Goal: Task Accomplishment & Management: Manage account settings

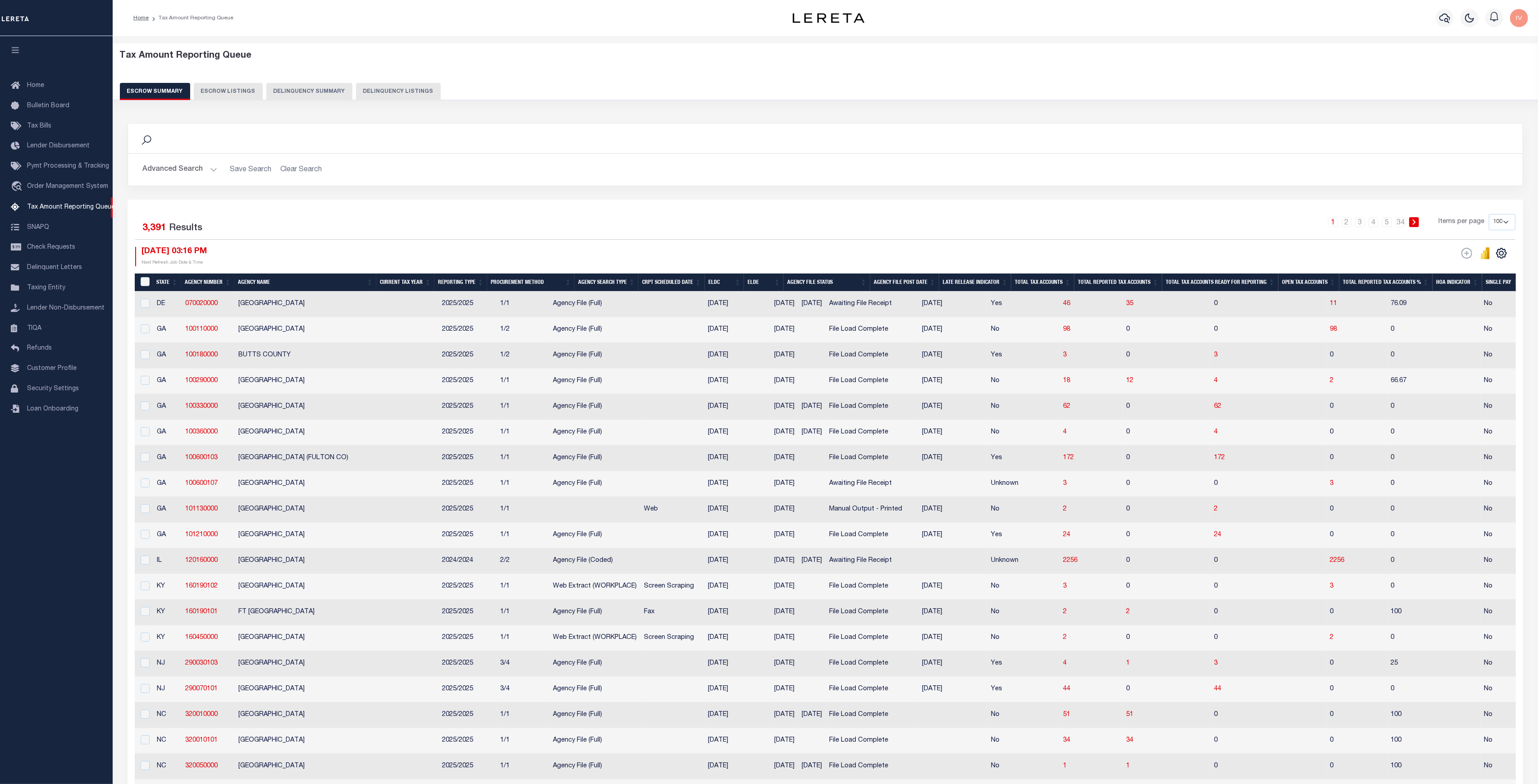
click at [296, 91] on button "Delinquency Summary" at bounding box center [309, 92] width 86 height 17
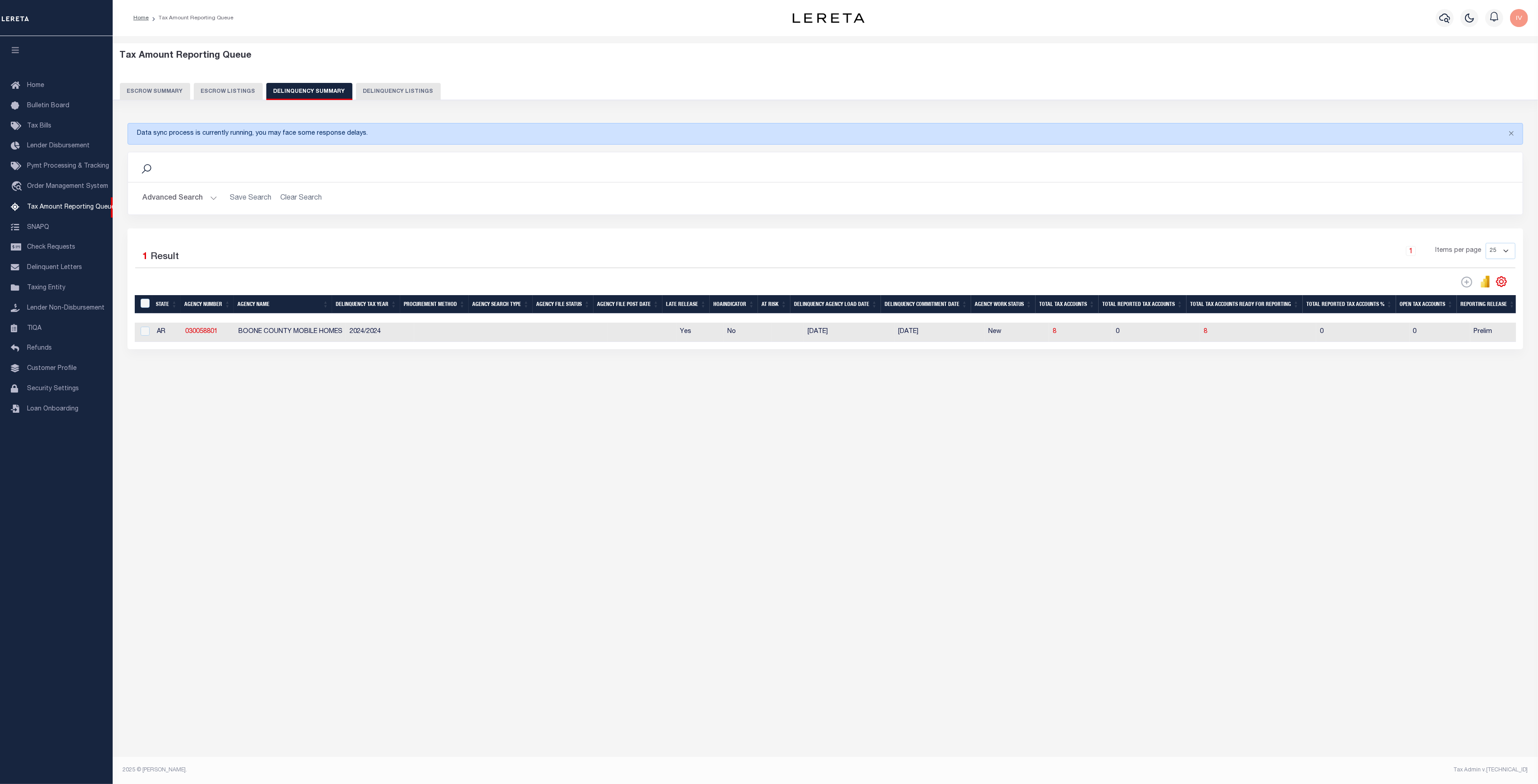
click at [210, 191] on button "Advanced Search" at bounding box center [180, 199] width 75 height 17
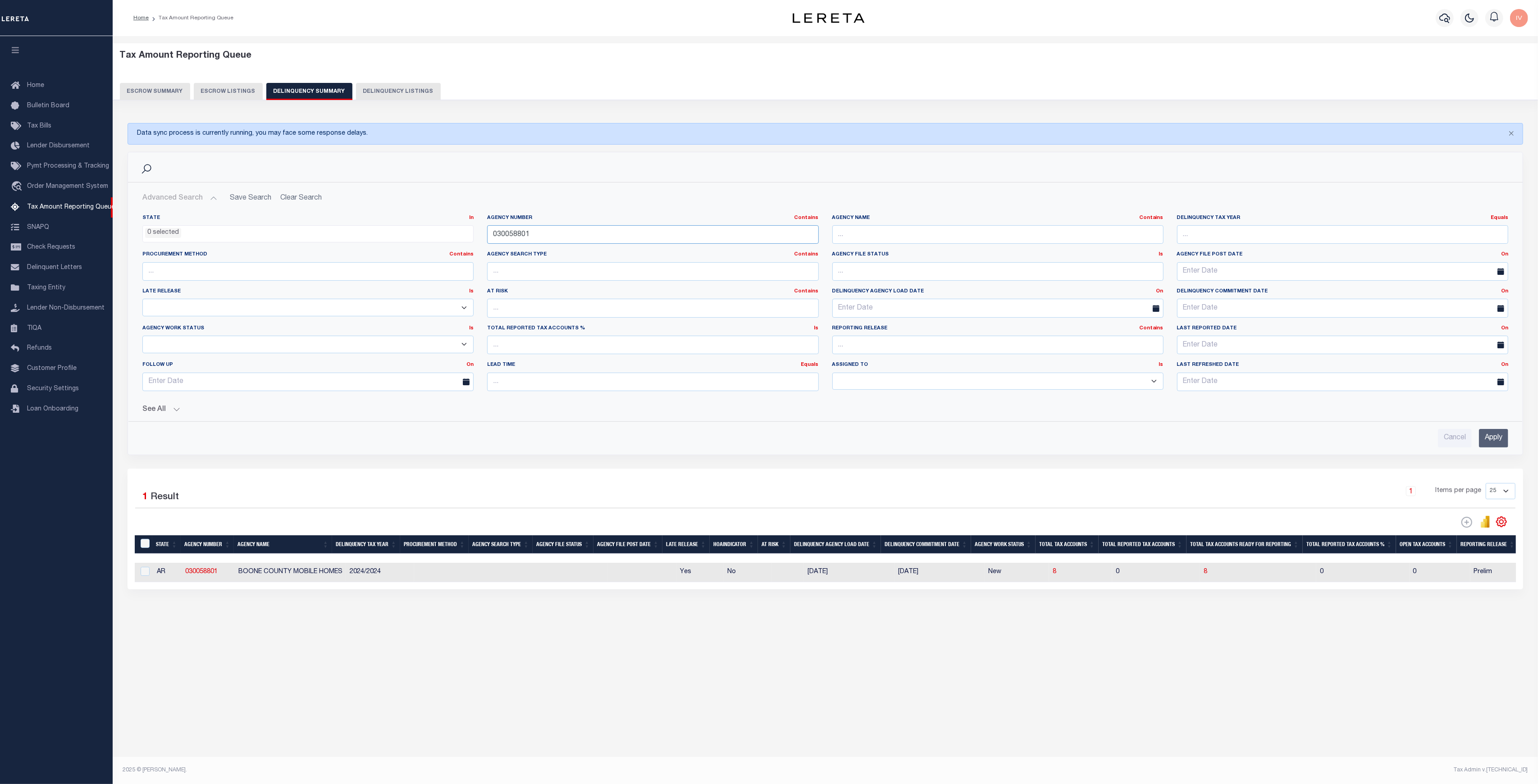
click at [537, 233] on input "030058801" at bounding box center [653, 234] width 331 height 18
click at [1497, 436] on input "Apply" at bounding box center [1494, 438] width 29 height 18
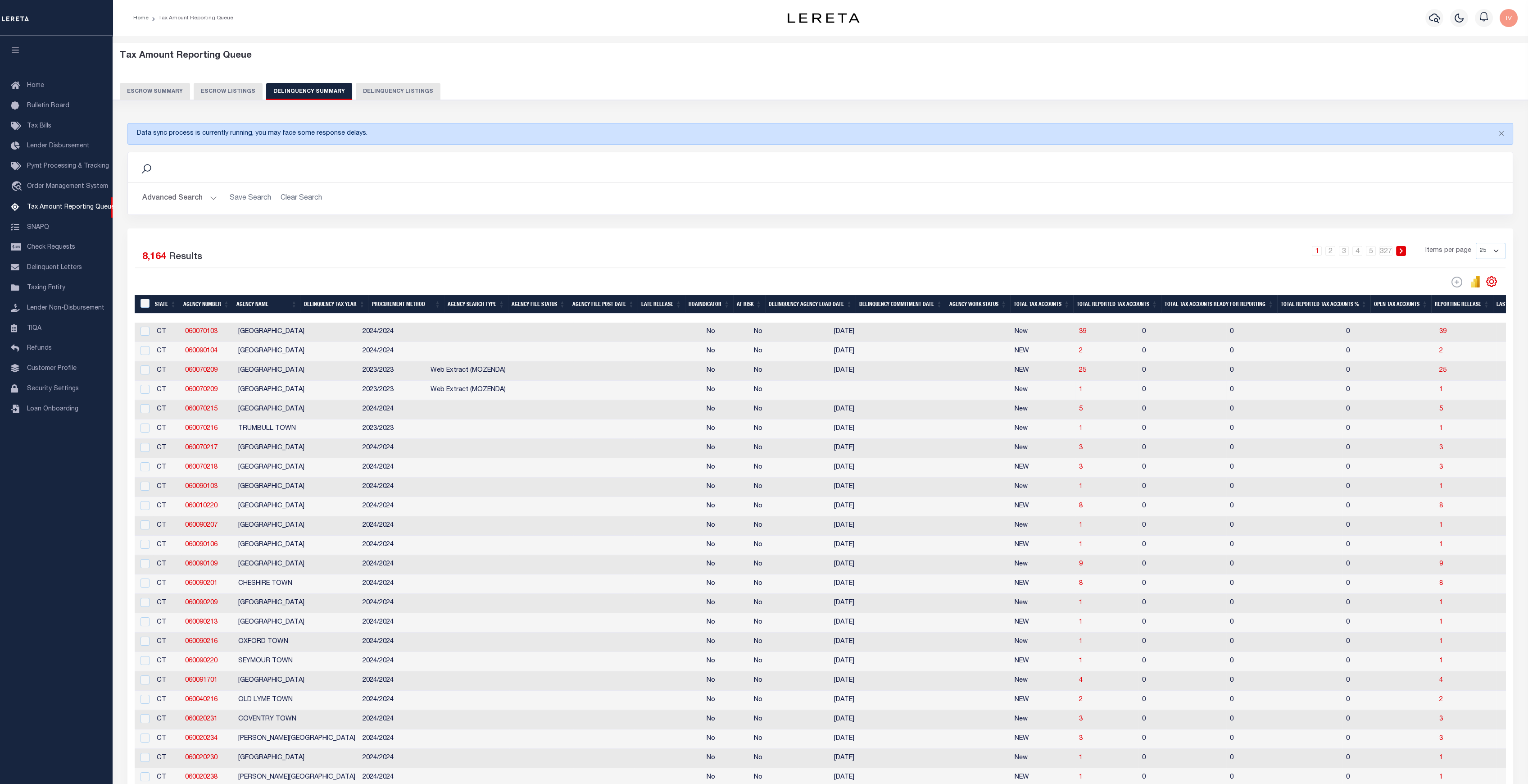
click at [524, 397] on td at bounding box center [541, 390] width 64 height 20
checkbox input "true"
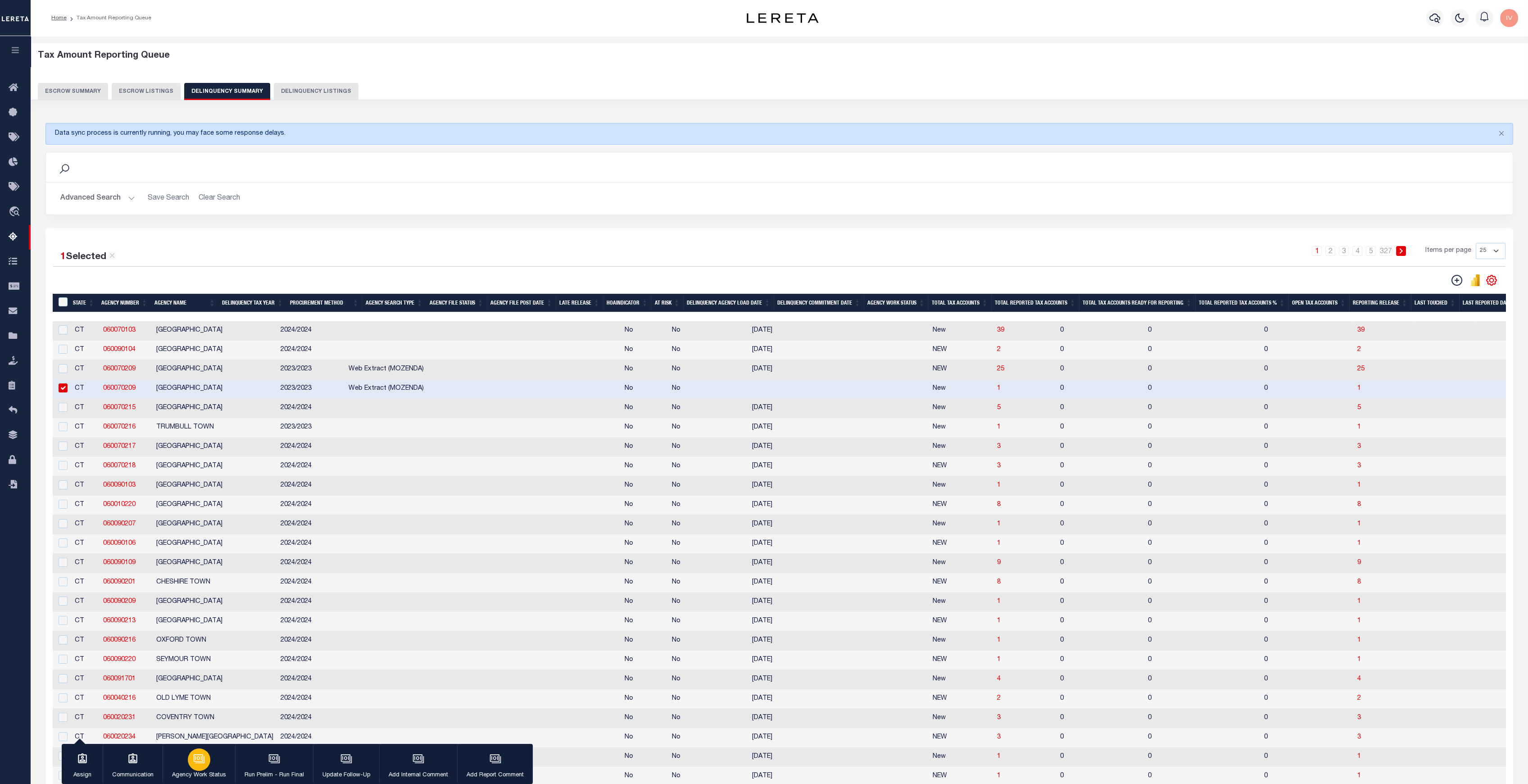
click at [185, 767] on button "Agency Work Status" at bounding box center [199, 764] width 73 height 41
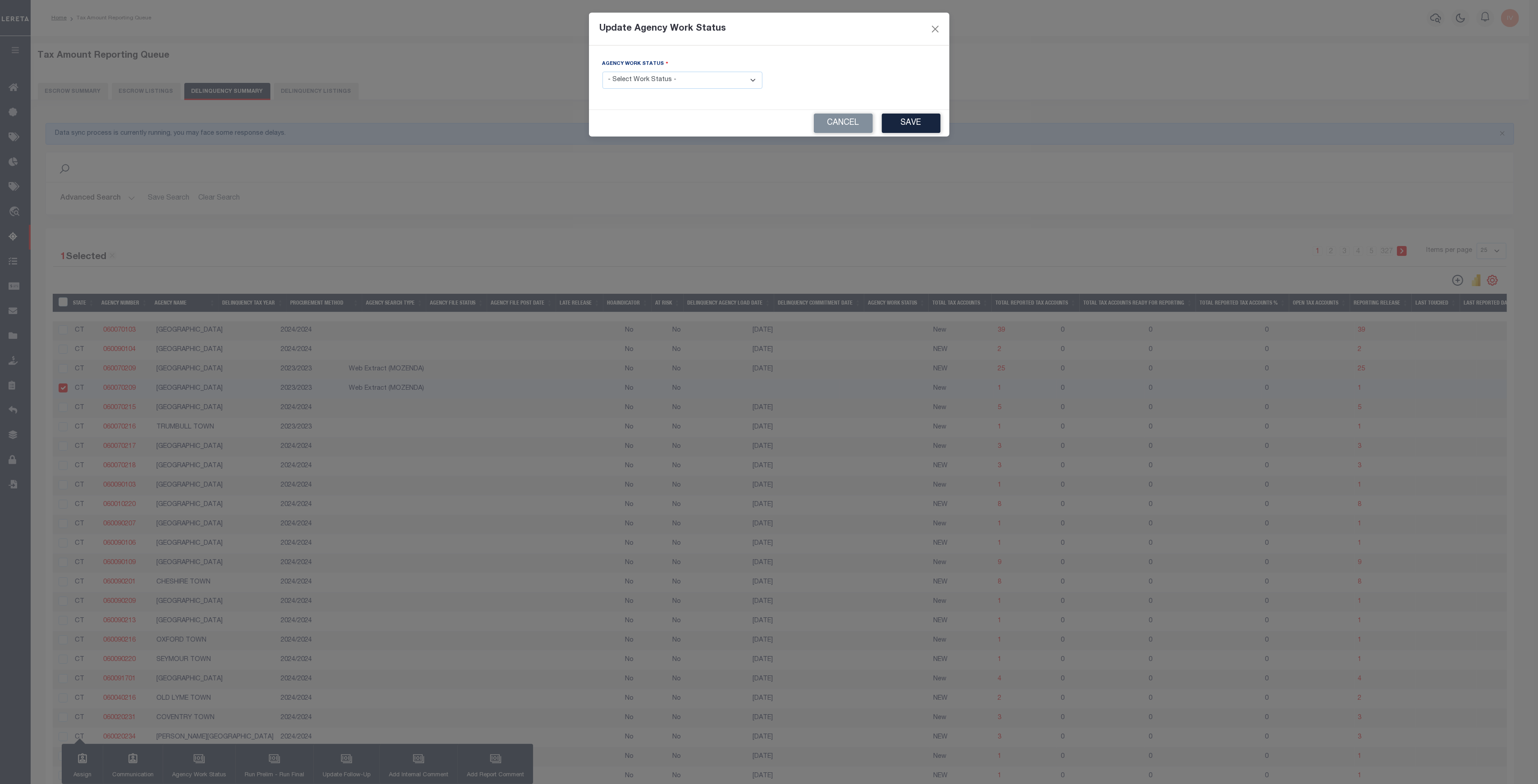
click at [679, 87] on select "- Select Work Status - In Progress Pending Agency Follow-up Pending QC Ready fo…" at bounding box center [682, 80] width 160 height 17
select select "7"
click at [602, 71] on select "- Select Work Status - In Progress Pending Agency Follow-up Pending QC Ready fo…" at bounding box center [682, 80] width 160 height 17
click at [909, 119] on button "Save" at bounding box center [911, 123] width 59 height 20
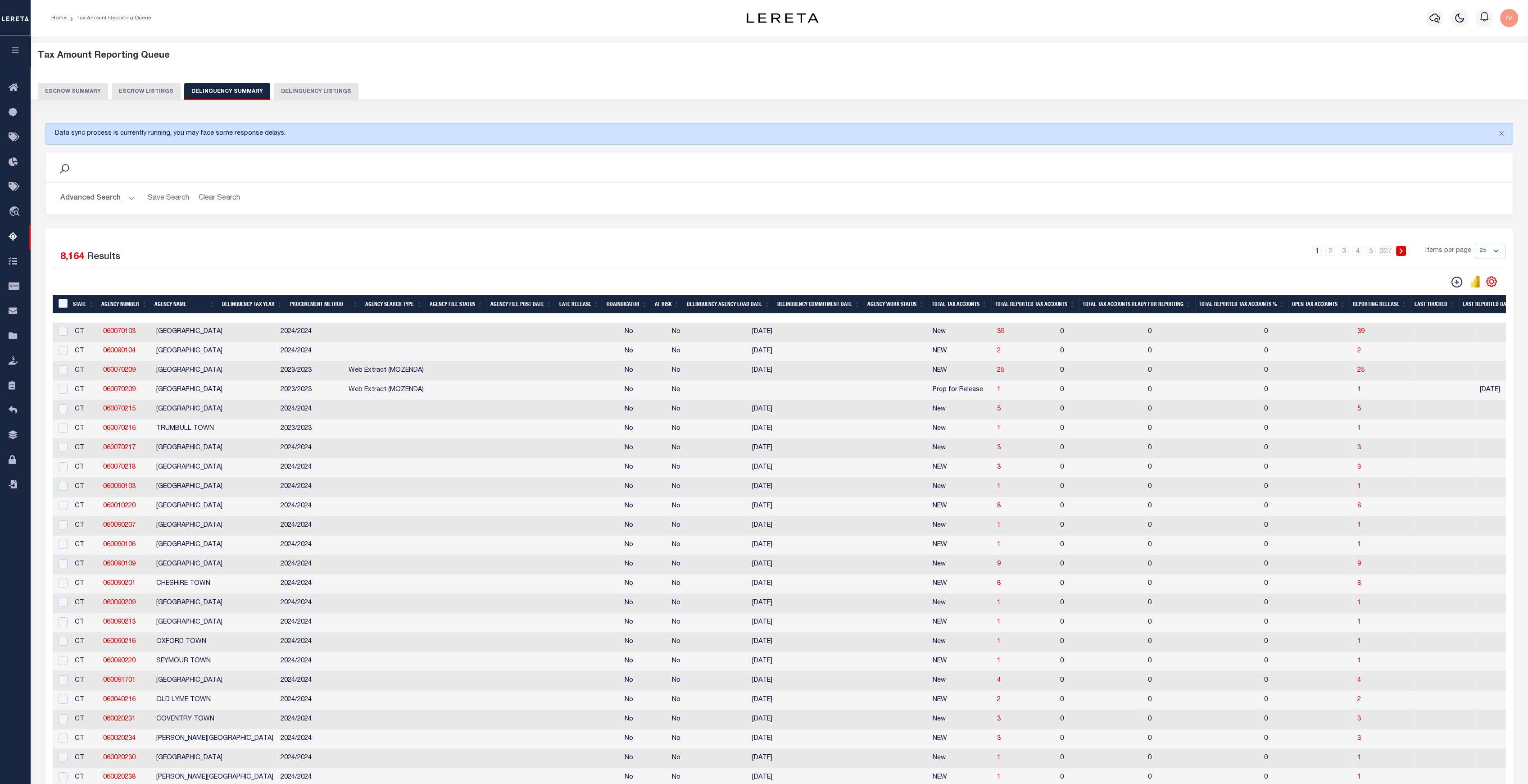
click at [492, 392] on td at bounding box center [522, 390] width 61 height 20
checkbox input "true"
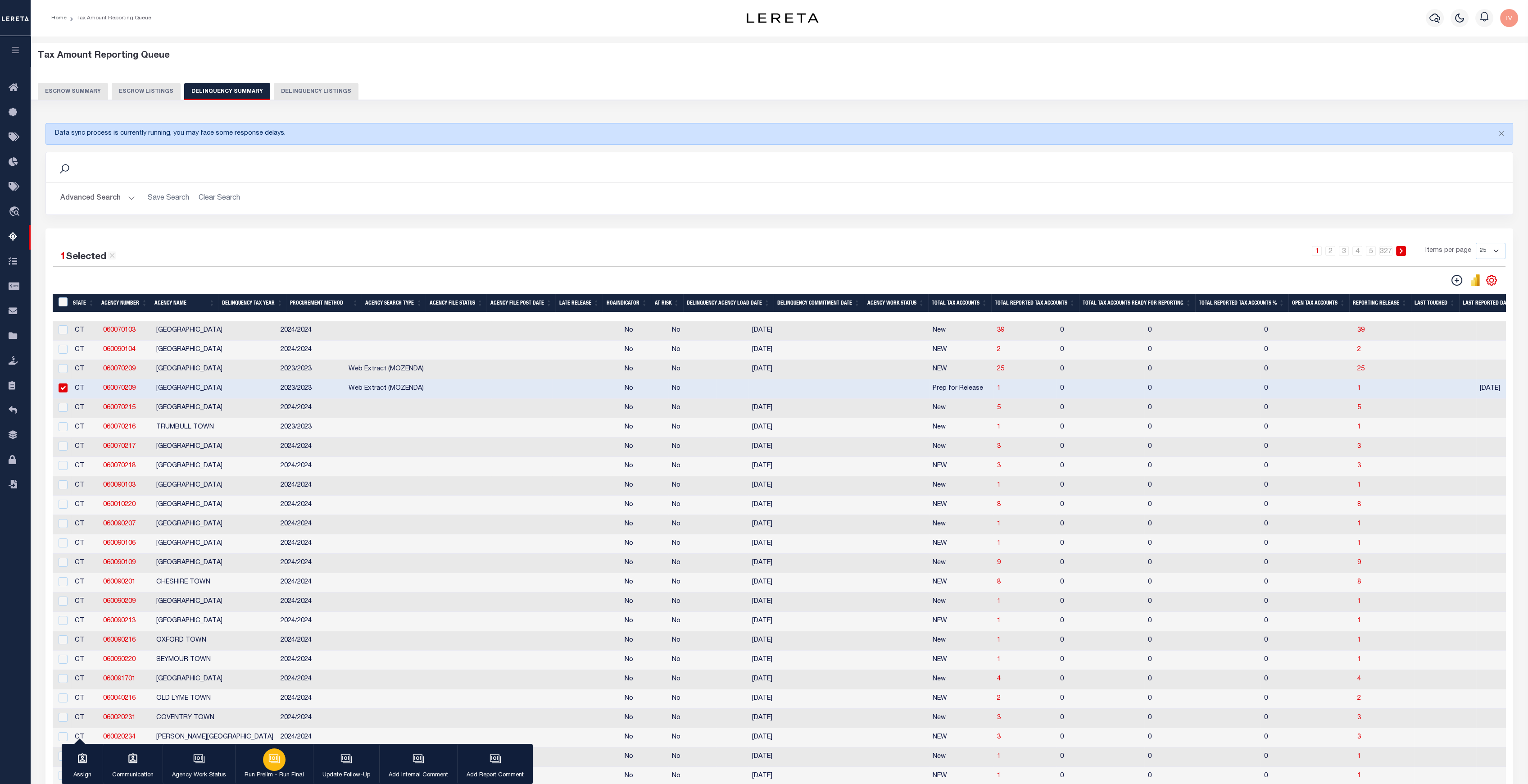
click at [263, 759] on div "button" at bounding box center [274, 759] width 23 height 23
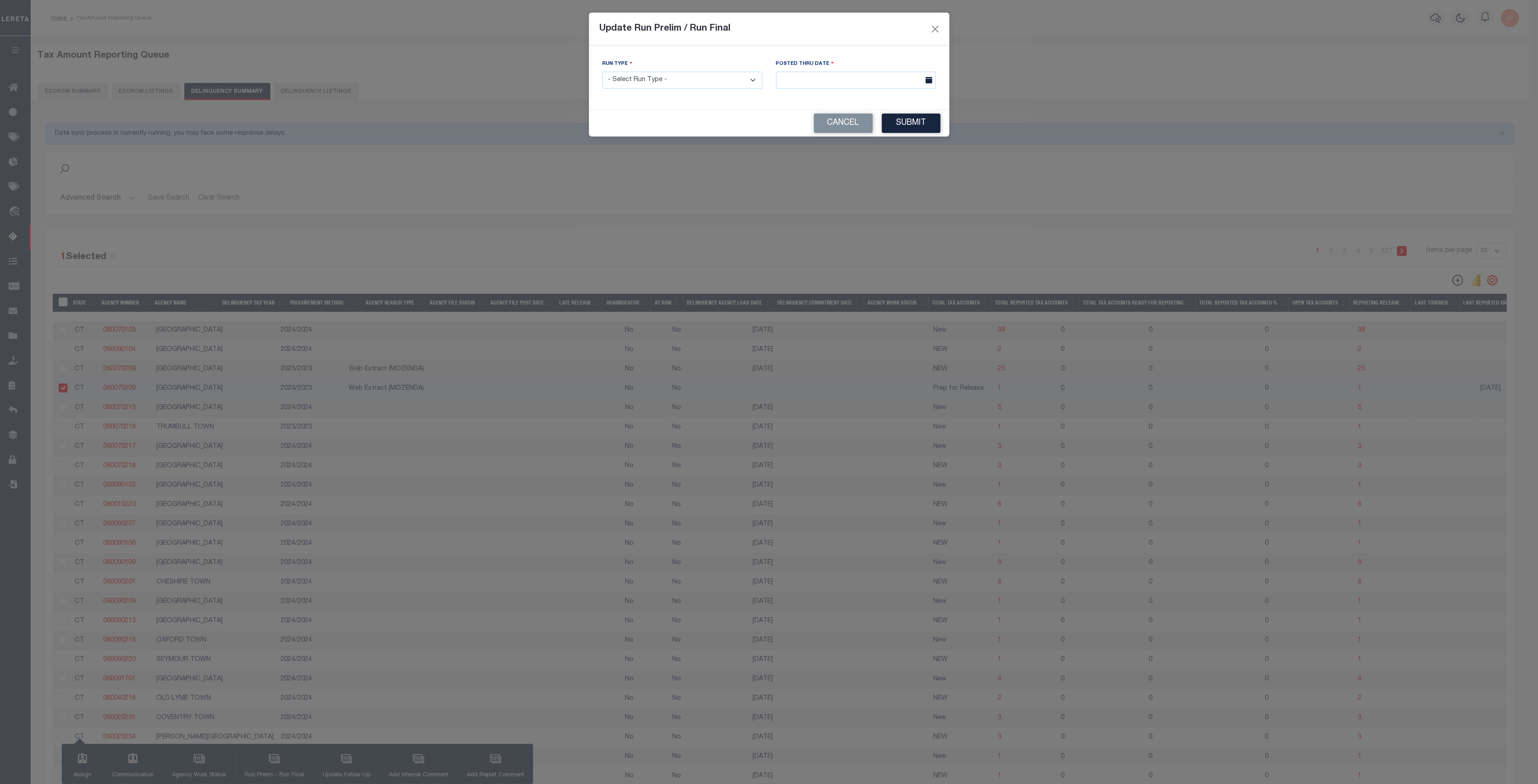
click at [732, 74] on select "- Select Run Type - Prelim Run Final Run" at bounding box center [682, 80] width 160 height 17
click at [602, 71] on select "- Select Run Type - Prelim Run Final Run" at bounding box center [682, 80] width 160 height 17
click at [671, 122] on div "Cancel Submit" at bounding box center [768, 123] width 360 height 27
click at [677, 87] on select "- Select Run Type - Prelim Run Final Run" at bounding box center [682, 80] width 160 height 17
select select "P"
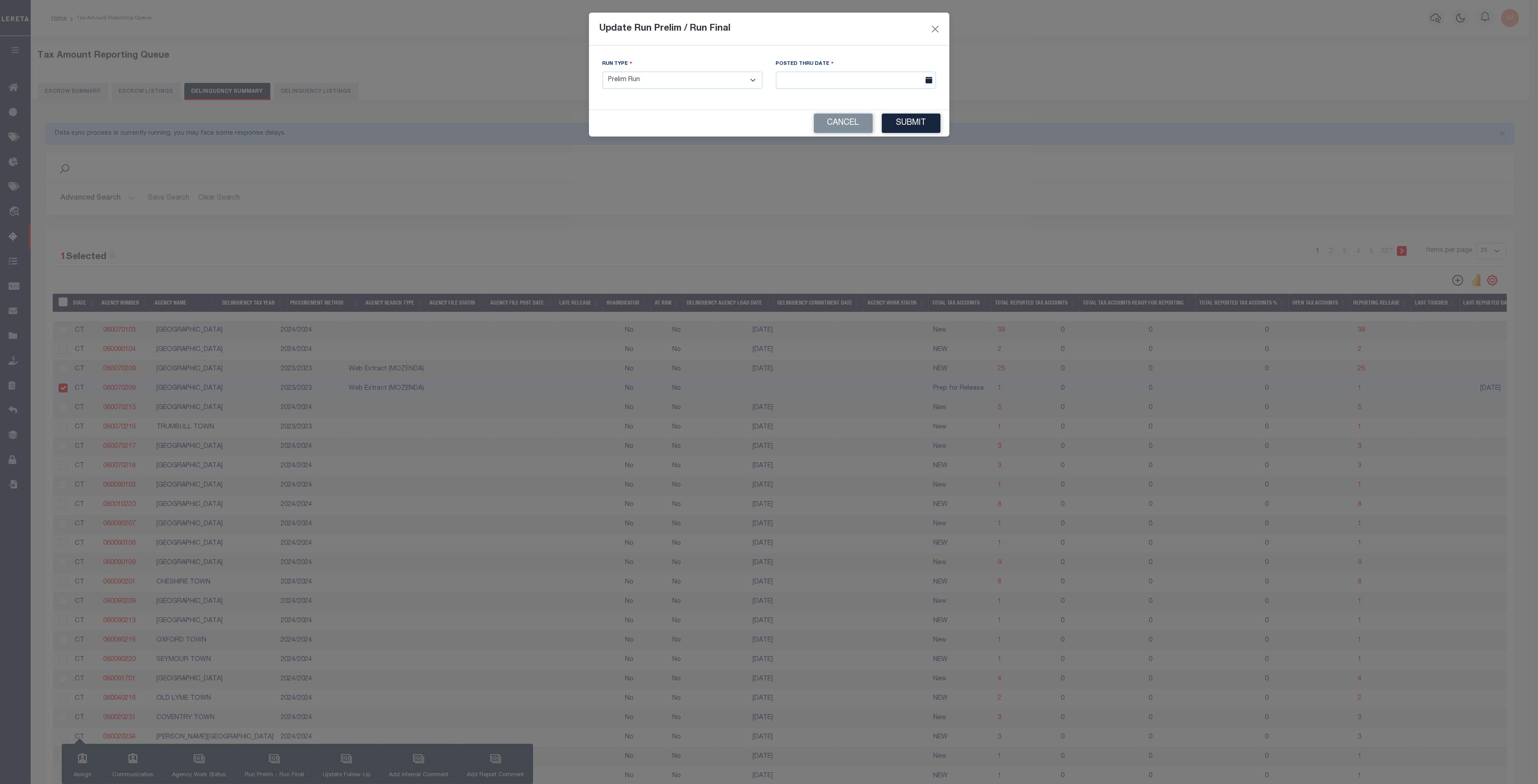
click at [602, 71] on select "- Select Run Type - Prelim Run Final Run" at bounding box center [682, 80] width 160 height 17
click at [909, 132] on button "Submit" at bounding box center [911, 123] width 59 height 20
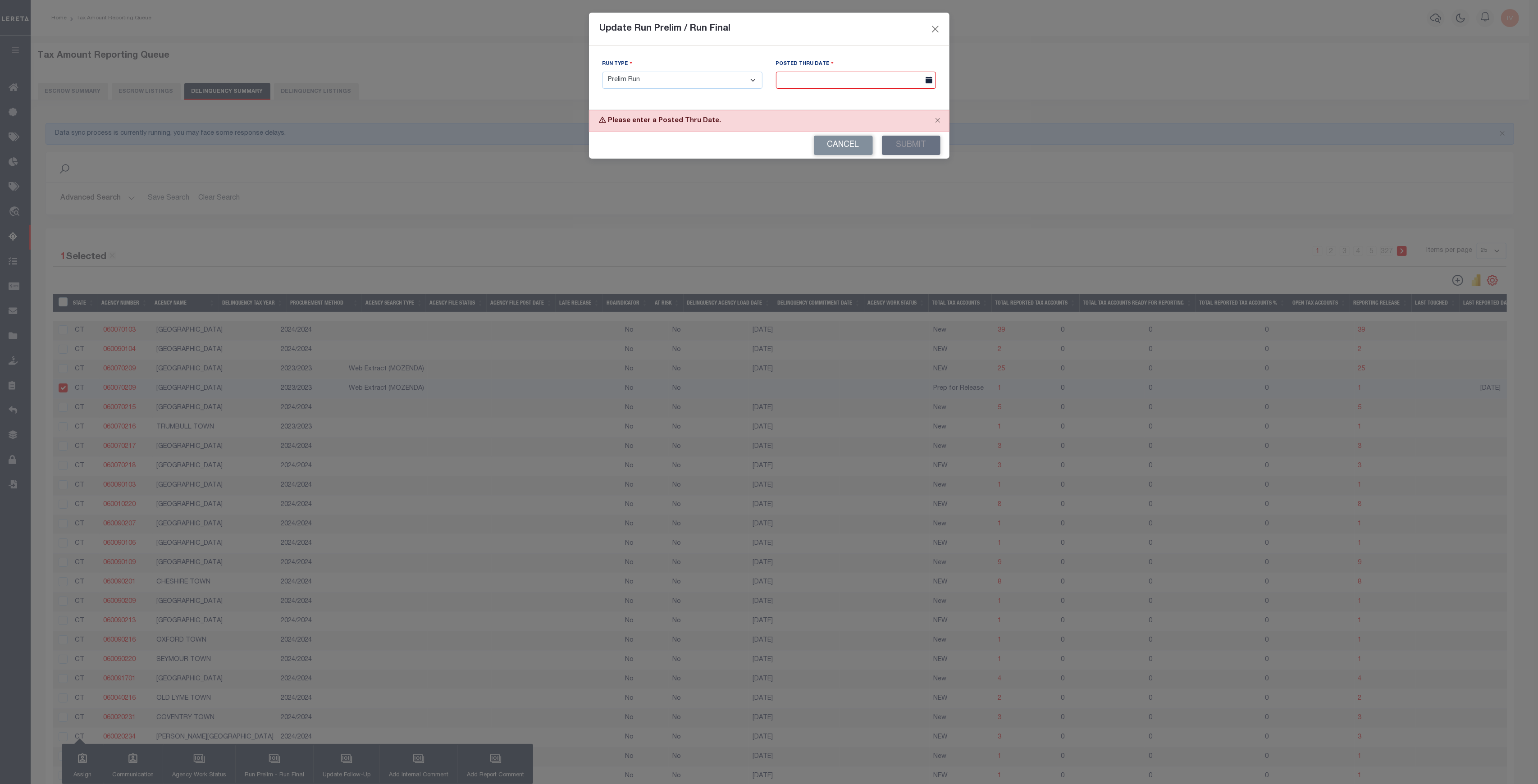
click at [886, 73] on input "text" at bounding box center [856, 80] width 160 height 17
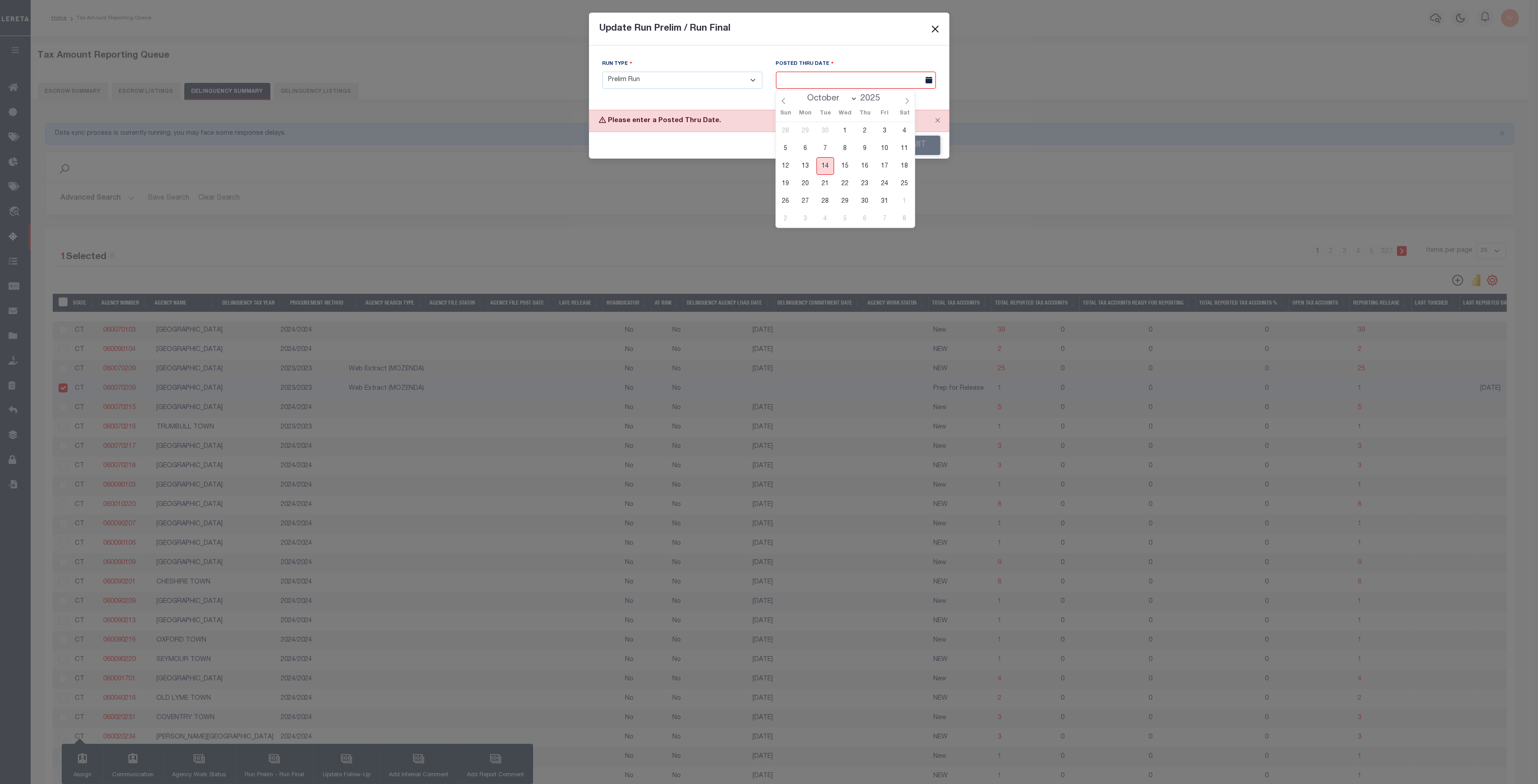
click at [828, 160] on span "14" at bounding box center [825, 166] width 17 height 17
type input "10/14/2025"
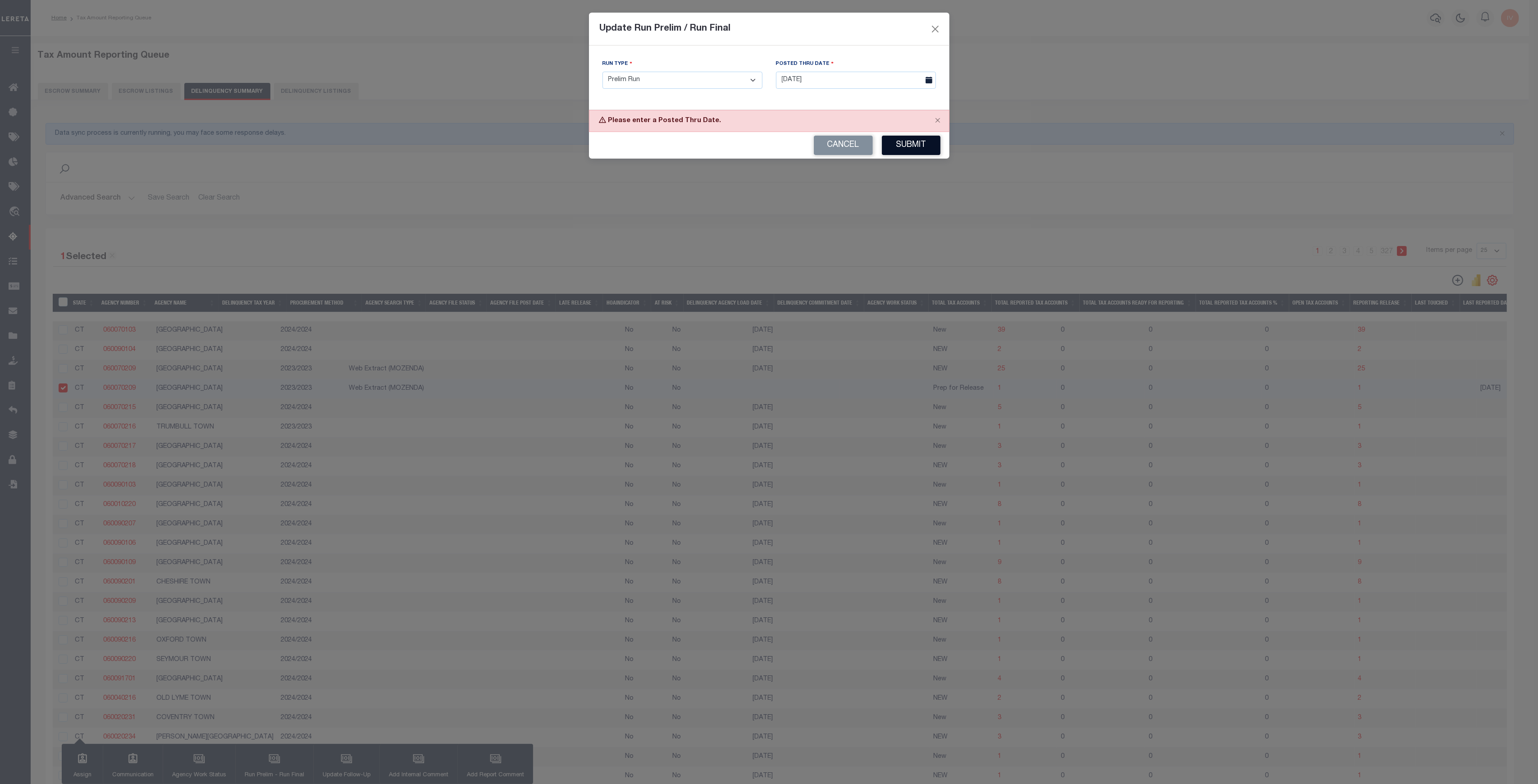
click at [906, 146] on button "Submit" at bounding box center [911, 145] width 59 height 20
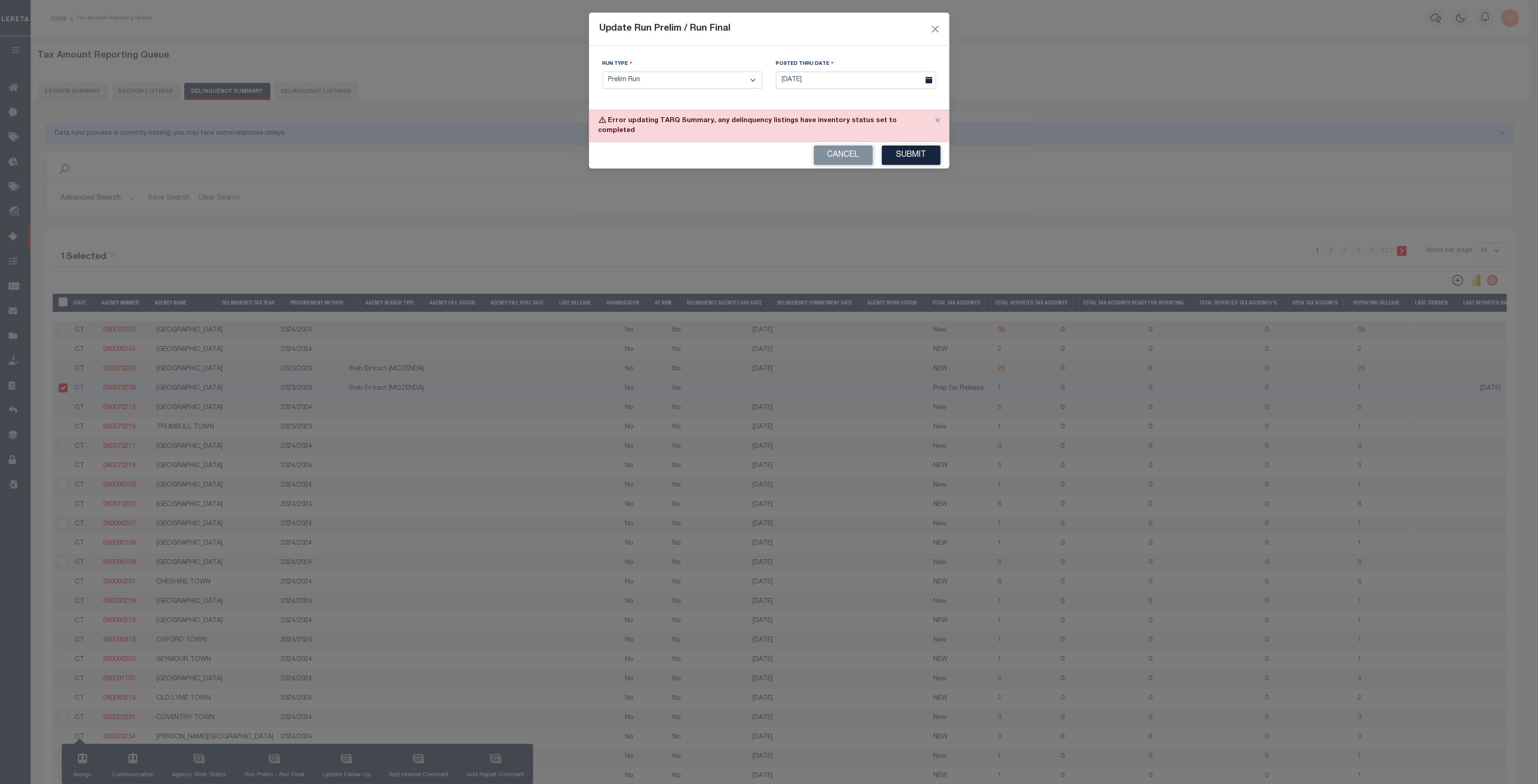
click at [717, 116] on div "Error updating TARQ Summary, any delinquency listings have inventory status set…" at bounding box center [768, 126] width 360 height 32
copy div "Error updating TARQ Summary, any delinquency listings have inventory status set…"
click at [717, 113] on div "Error updating TARQ Summary, any delinquency listings have inventory status set…" at bounding box center [768, 126] width 360 height 32
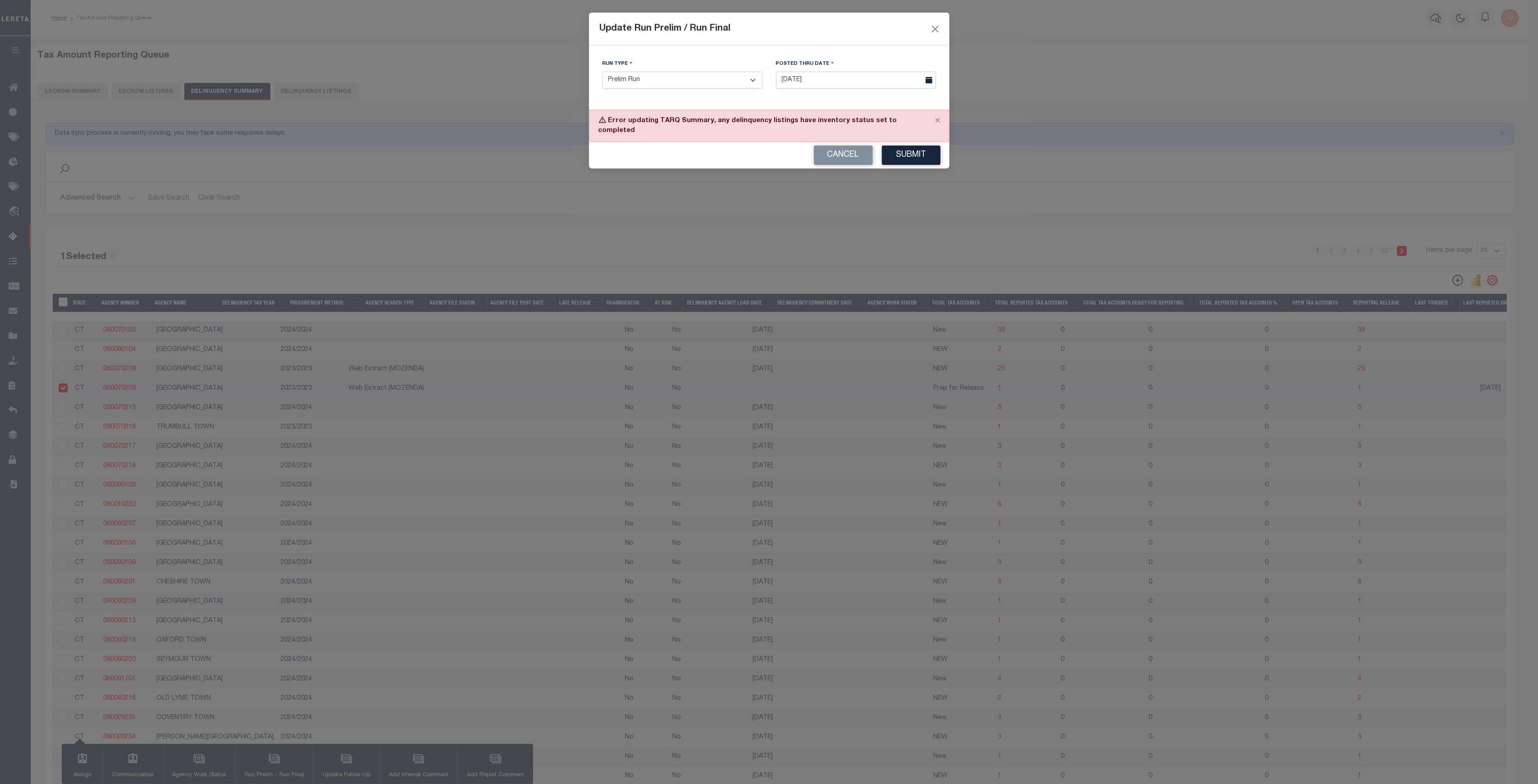
click at [718, 120] on div "Error updating TARQ Summary, any delinquency listings have inventory status set…" at bounding box center [768, 126] width 360 height 32
click at [808, 142] on div "Cancel Submit" at bounding box center [768, 155] width 360 height 27
click at [822, 145] on button "Cancel" at bounding box center [843, 155] width 59 height 20
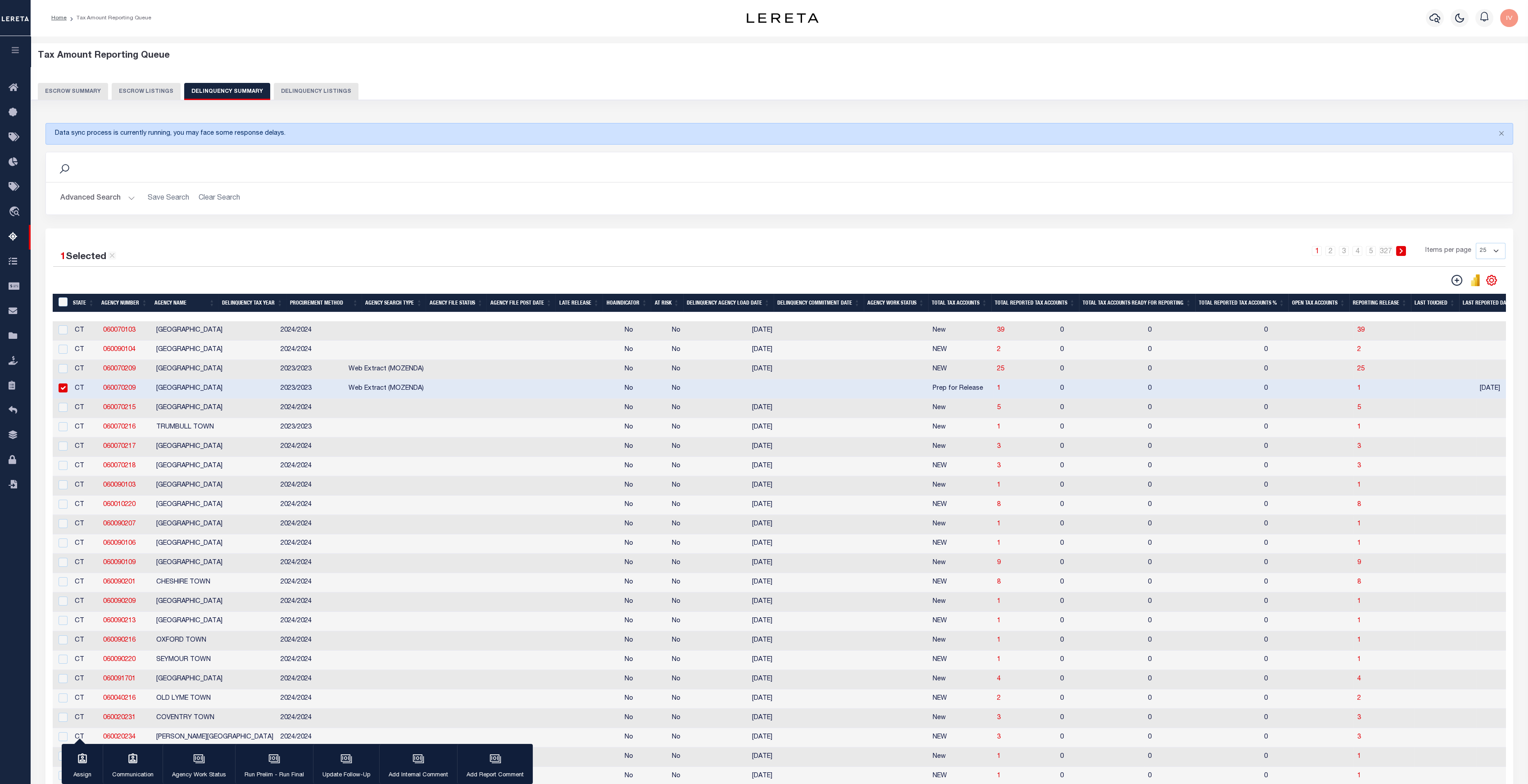
click at [127, 203] on button "Advanced Search" at bounding box center [97, 199] width 75 height 17
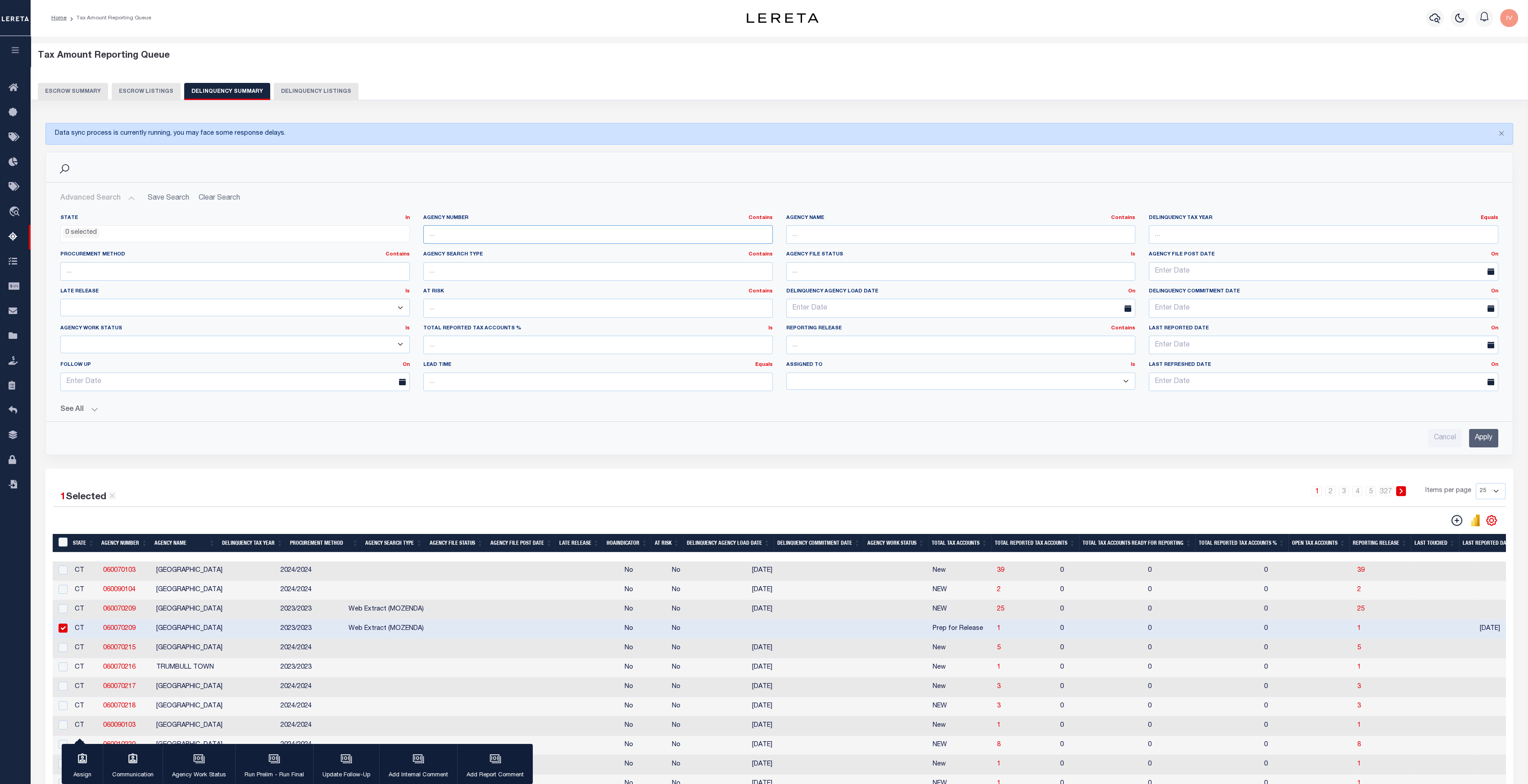
click at [461, 231] on input "text" at bounding box center [598, 234] width 350 height 18
paste input "030058801"
type input "030058801"
click at [1483, 437] on input "Apply" at bounding box center [1484, 438] width 29 height 18
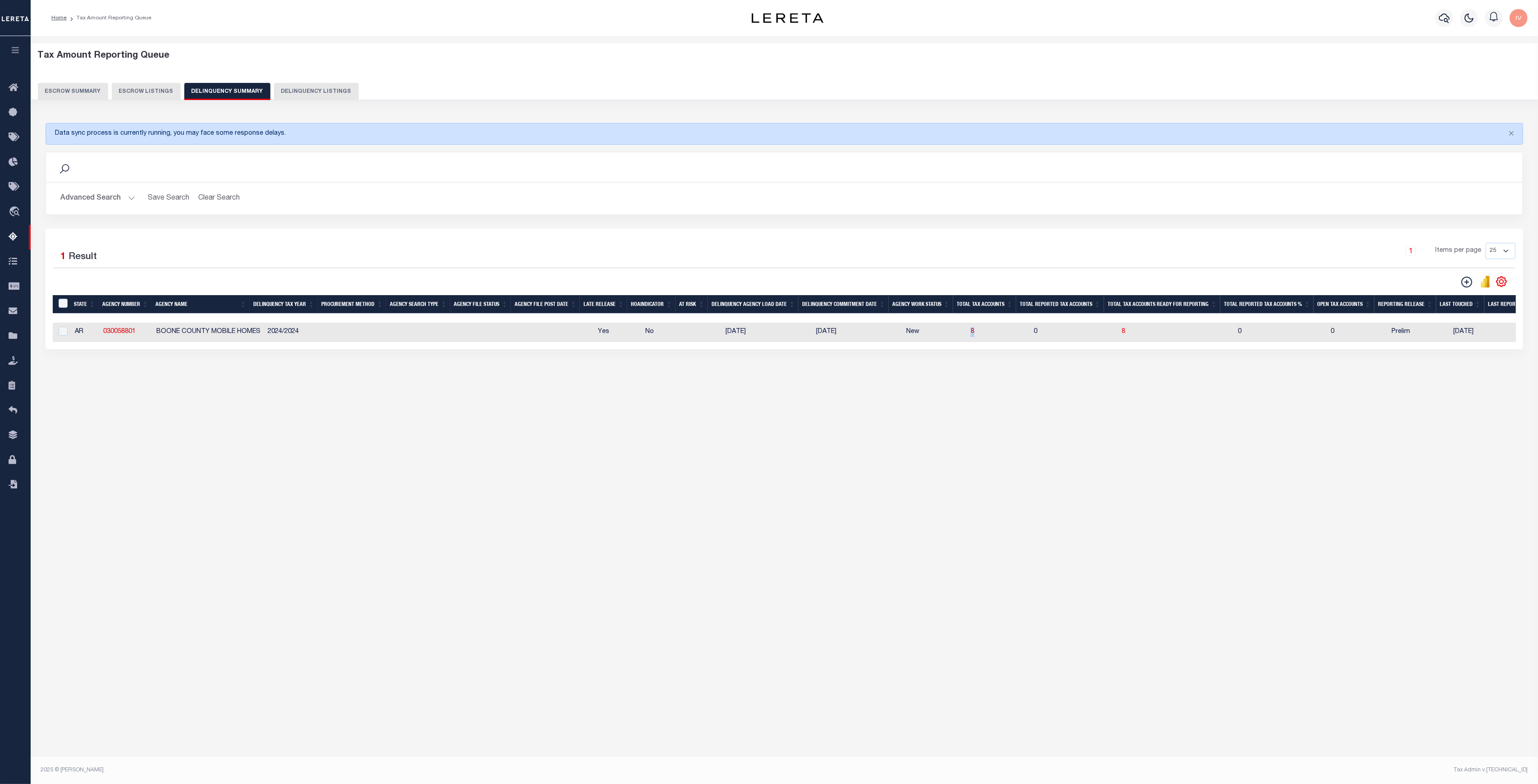
click at [986, 334] on tr "AR 030058801 BOONE COUNTY MOBILE HOMES 2024/2024 Yes No 09/11/2025 12/01/2025 N…" at bounding box center [1019, 332] width 1932 height 20
click at [383, 475] on div "Tax Amount Reporting Queue Escrow Summary Escrow Listings In" at bounding box center [784, 389] width 1507 height 705
click at [367, 329] on td at bounding box center [366, 332] width 68 height 20
checkbox input "true"
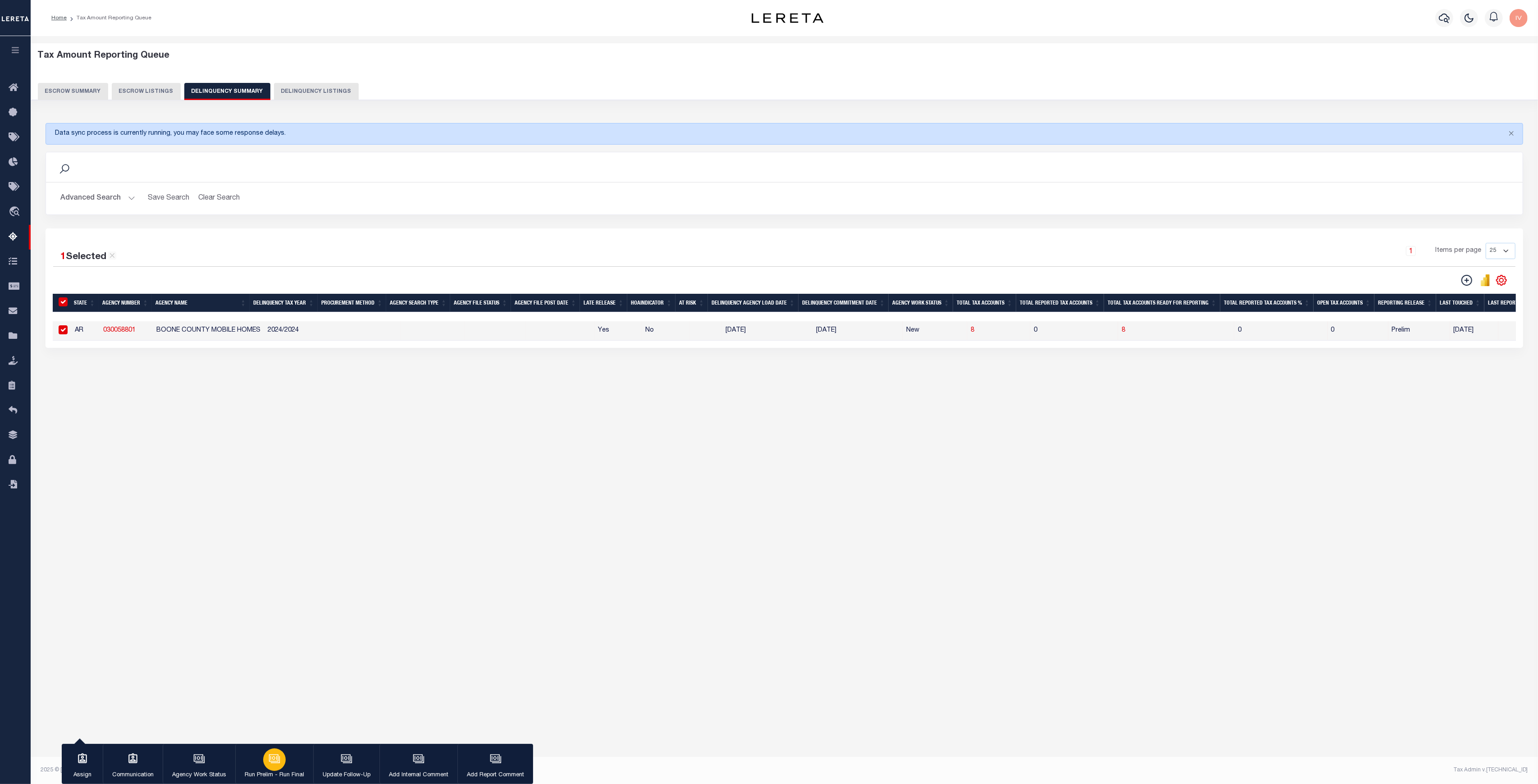
click at [271, 756] on icon "button" at bounding box center [274, 759] width 12 height 12
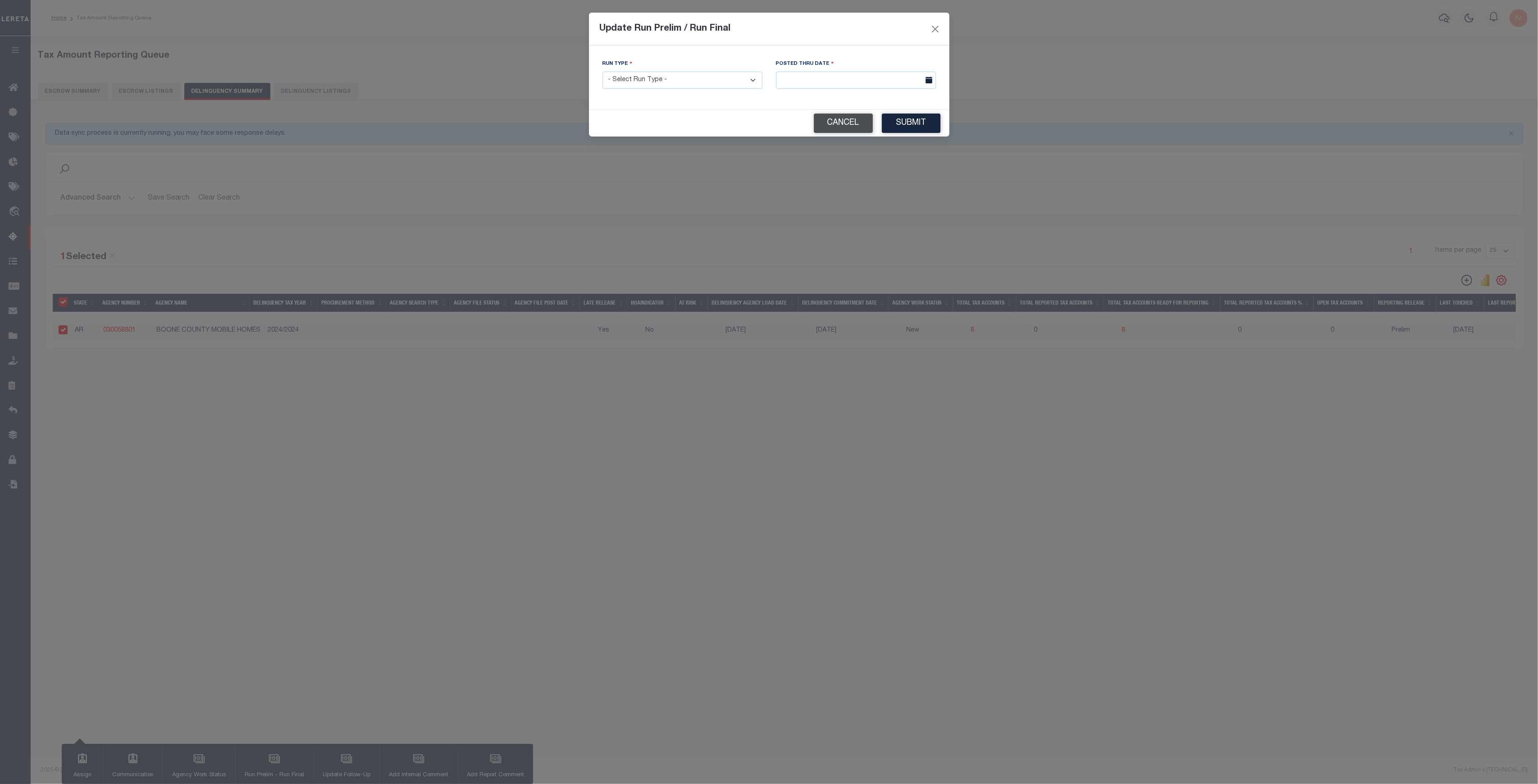
click at [850, 121] on button "Cancel" at bounding box center [843, 123] width 59 height 20
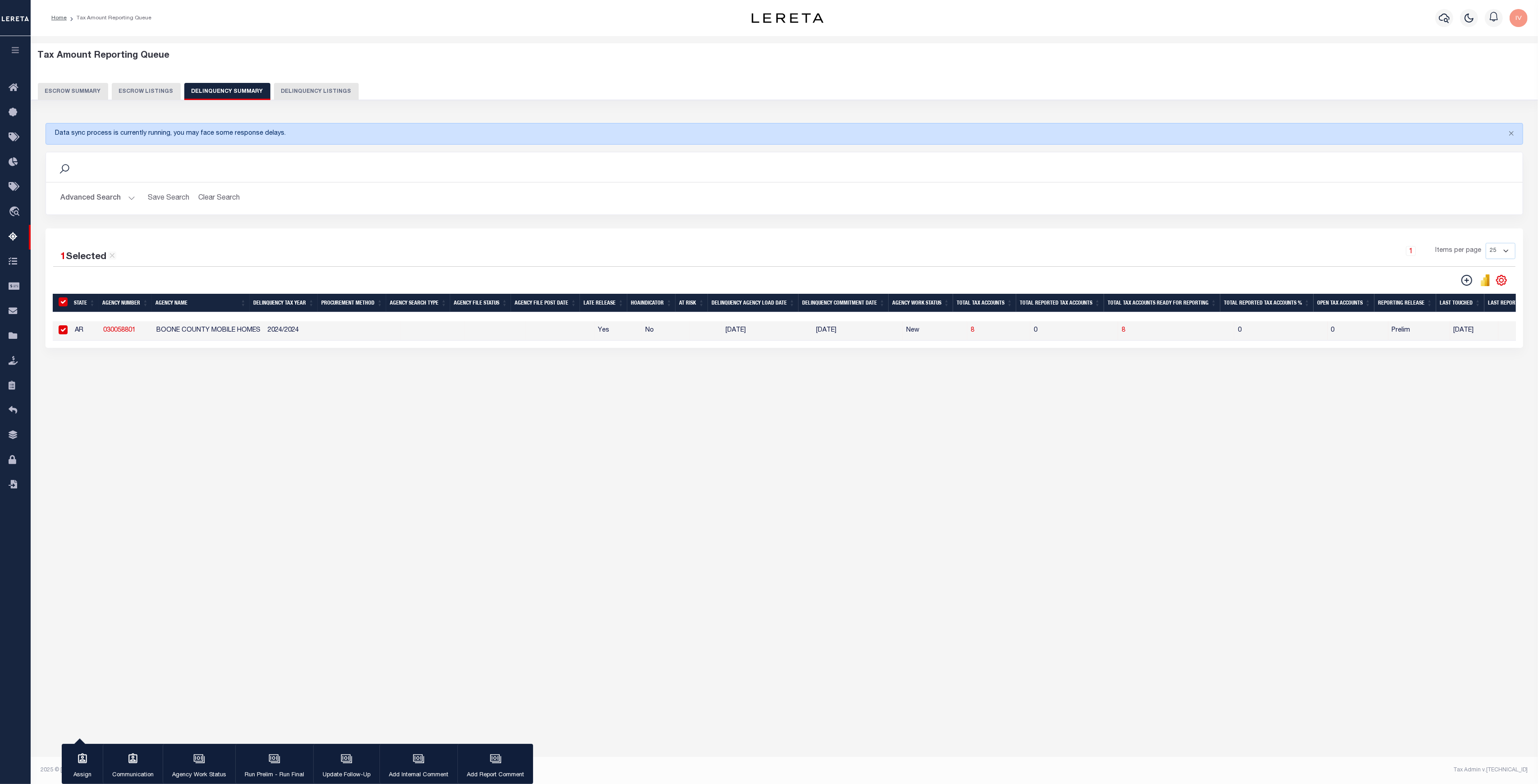
drag, startPoint x: 944, startPoint y: 326, endPoint x: 951, endPoint y: 326, distance: 7.0
click at [951, 326] on tr "AR 030058801 BOONE COUNTY MOBILE HOMES 2024/2024 Yes No 09/11/2025 12/01/2025 N…" at bounding box center [1019, 331] width 1932 height 20
click at [194, 754] on icon "button" at bounding box center [199, 759] width 12 height 12
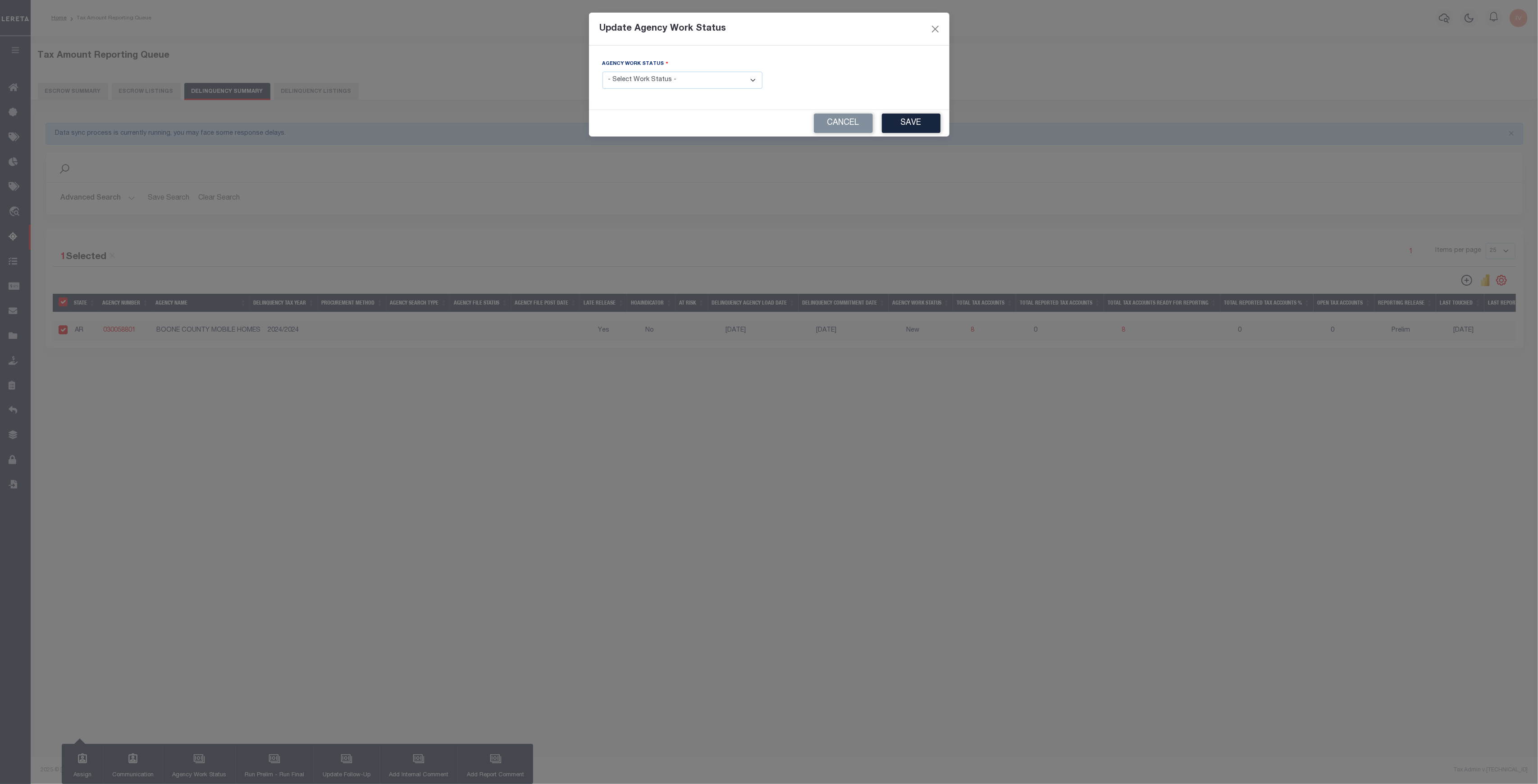
click at [669, 84] on select "- Select Work Status - In Progress Pending Agency Follow-up Pending QC Ready fo…" at bounding box center [682, 80] width 160 height 17
select select "7"
click at [602, 71] on select "- Select Work Status - In Progress Pending Agency Follow-up Pending QC Ready fo…" at bounding box center [682, 80] width 160 height 17
click at [906, 121] on button "Save" at bounding box center [911, 123] width 59 height 20
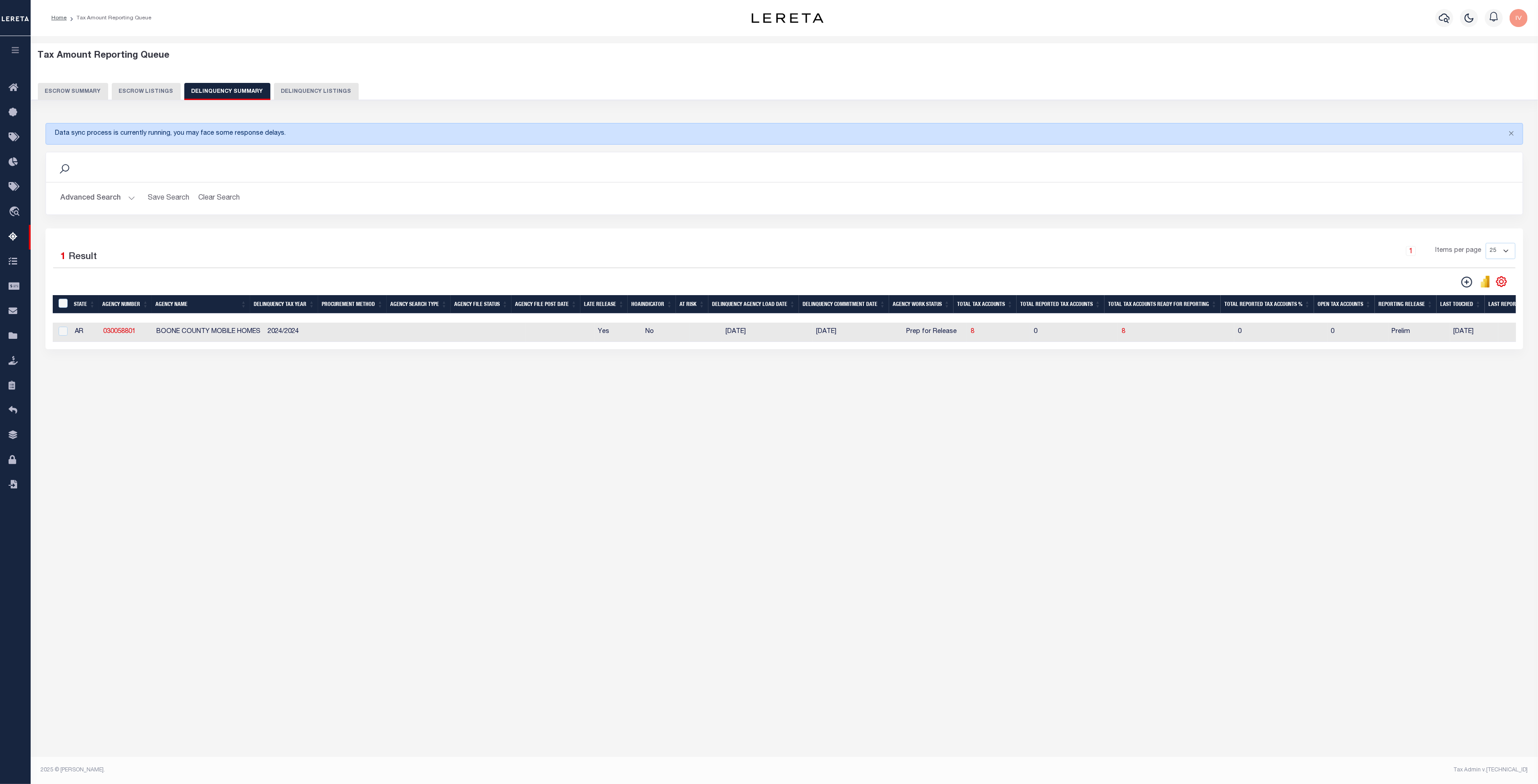
click at [628, 333] on td "Yes" at bounding box center [618, 332] width 47 height 20
checkbox input "true"
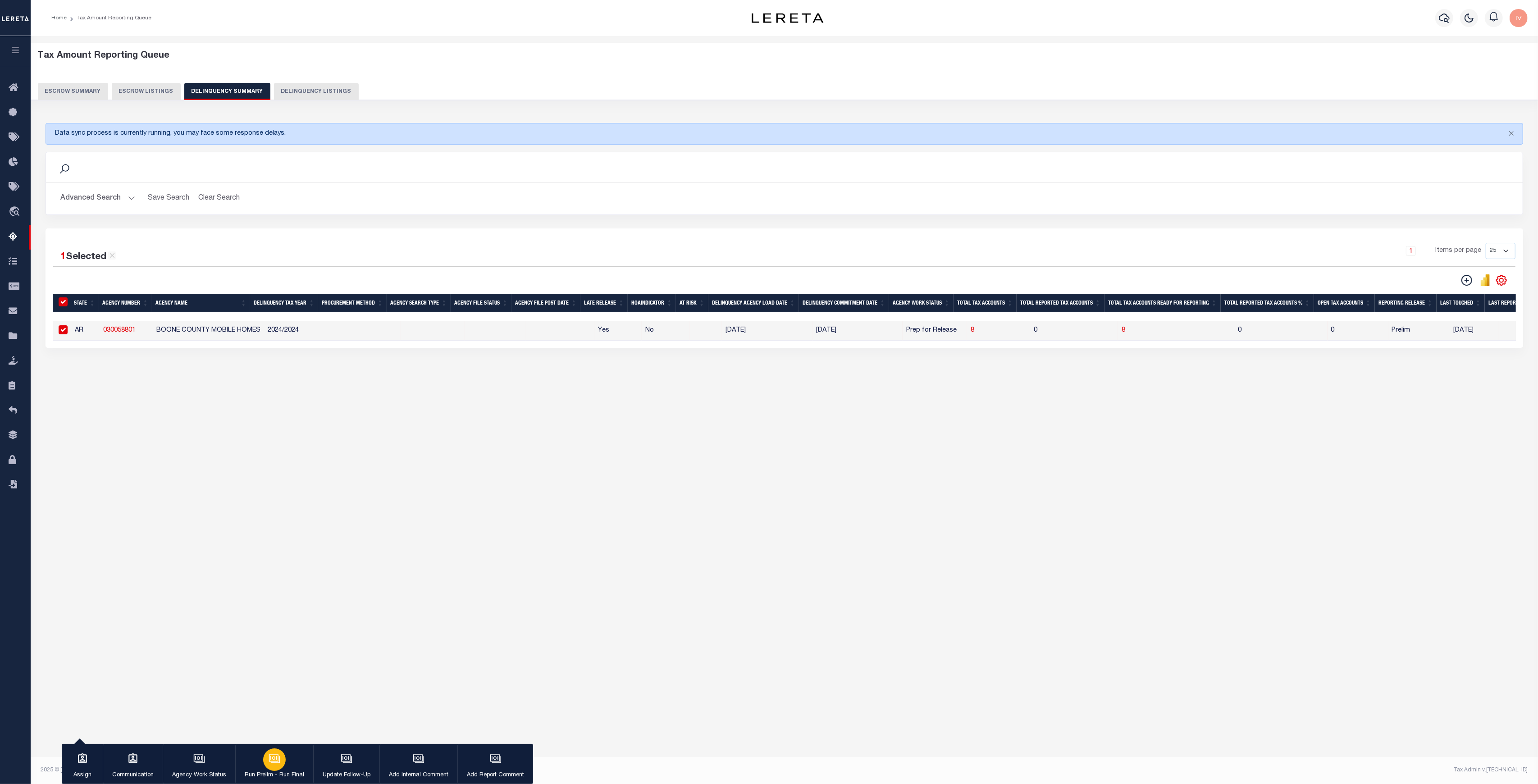
click at [298, 757] on button "Run Prelim - Run Final" at bounding box center [274, 764] width 78 height 41
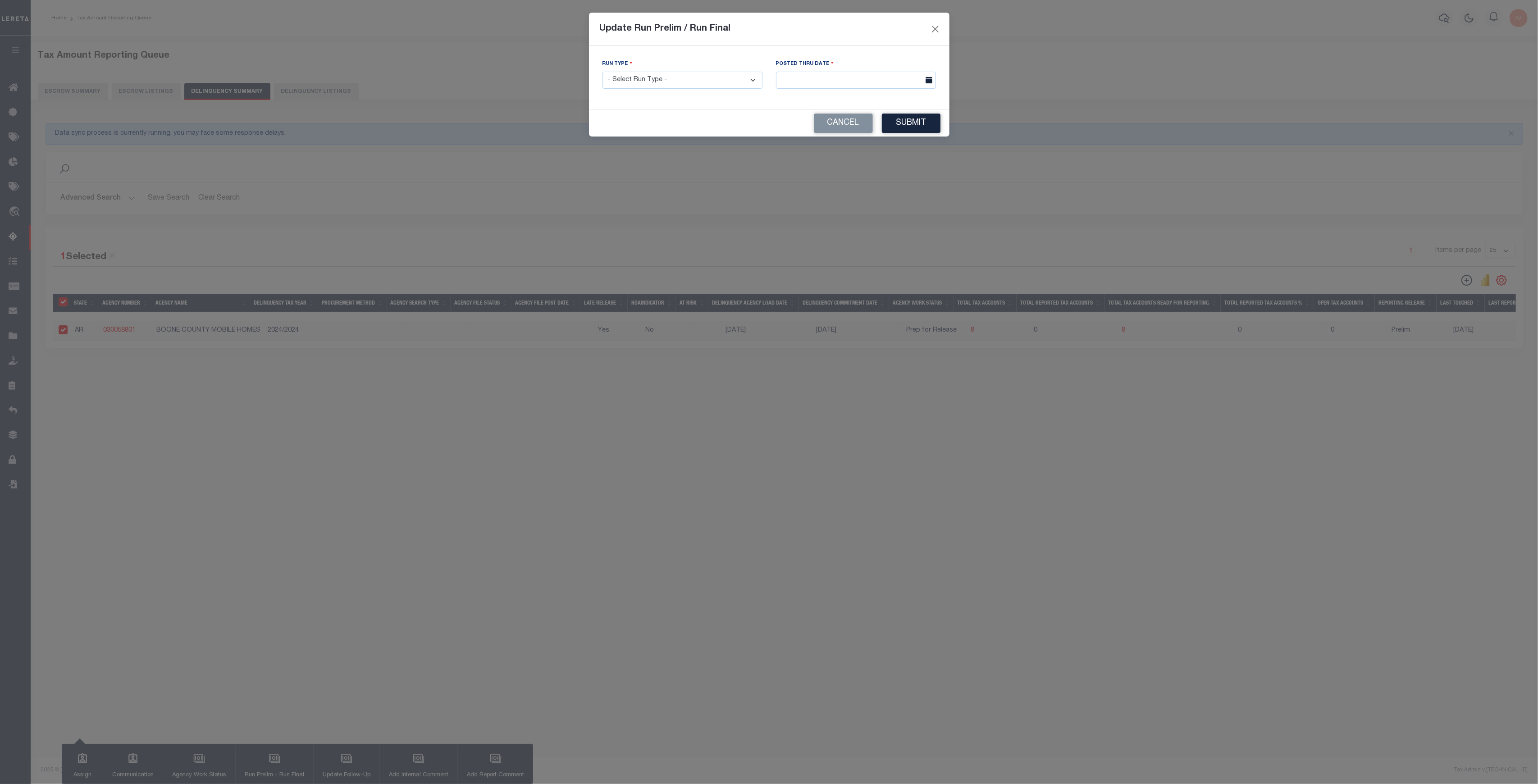
click at [716, 81] on select "- Select Run Type - Prelim Run Final Run" at bounding box center [682, 80] width 160 height 17
select select "P"
click at [602, 71] on select "- Select Run Type - Prelim Run Final Run" at bounding box center [682, 80] width 160 height 17
click at [834, 84] on input "text" at bounding box center [856, 80] width 160 height 17
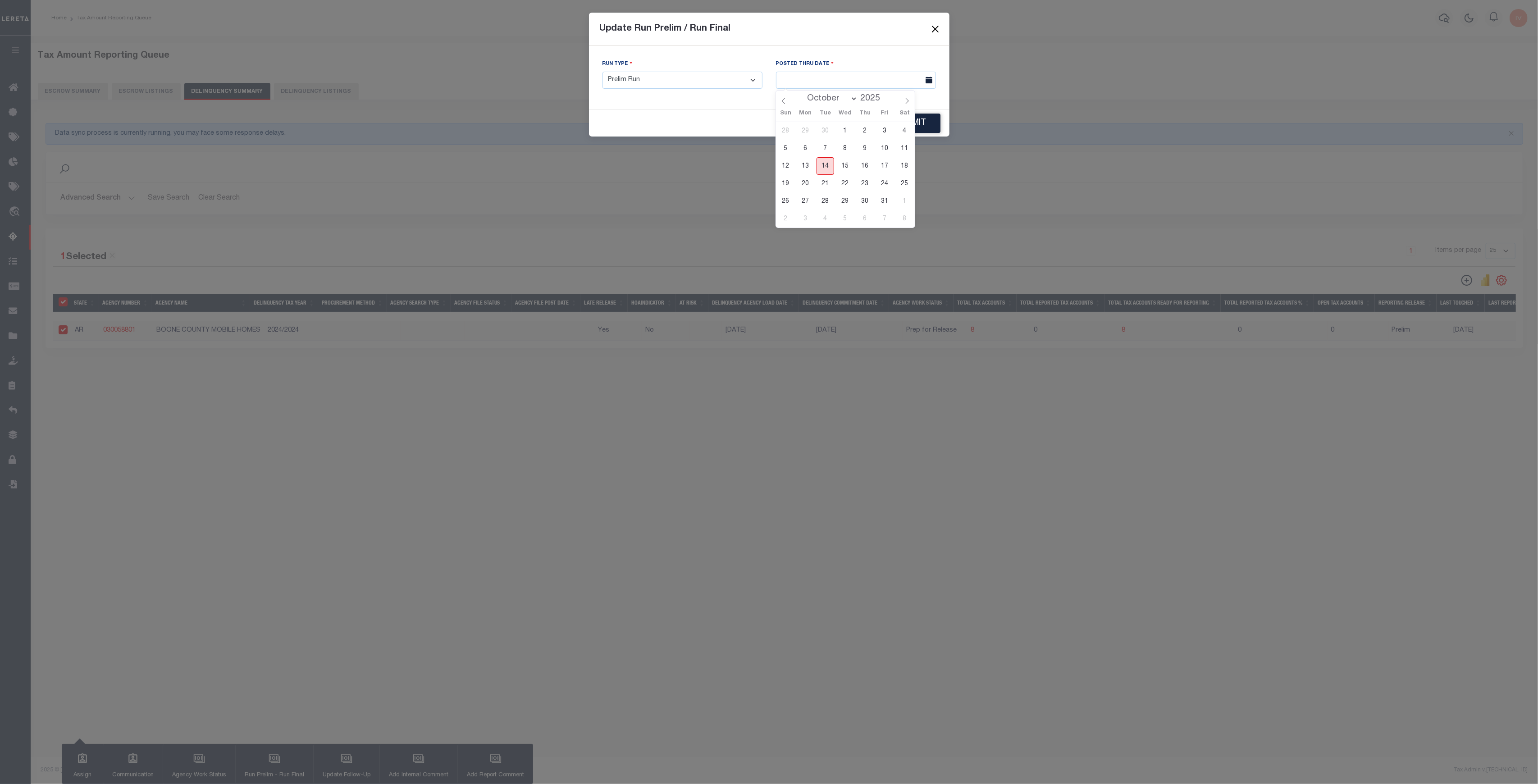
click at [824, 169] on span "14" at bounding box center [825, 166] width 17 height 17
type input "10/14/2025"
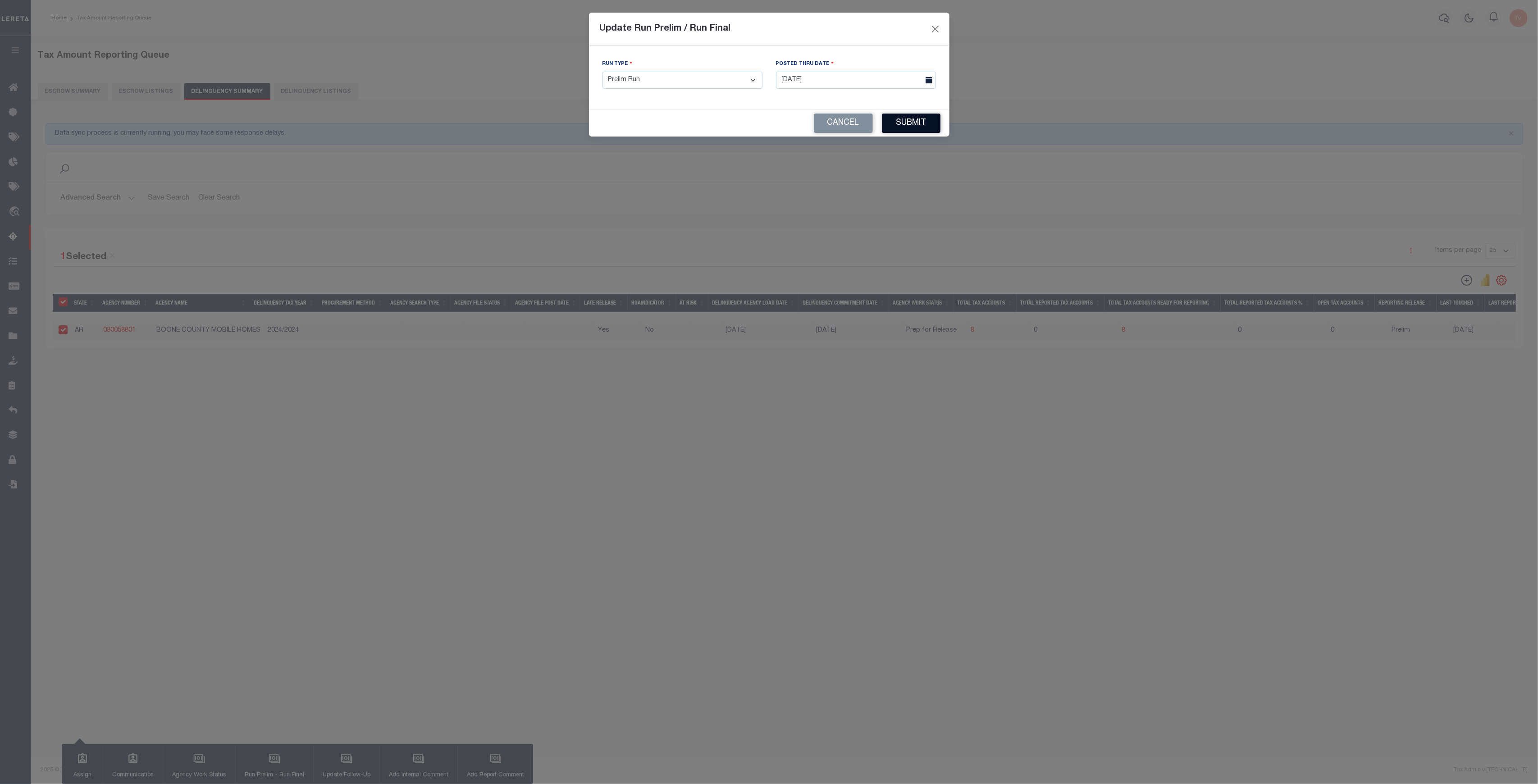
click at [913, 131] on button "Submit" at bounding box center [911, 123] width 59 height 20
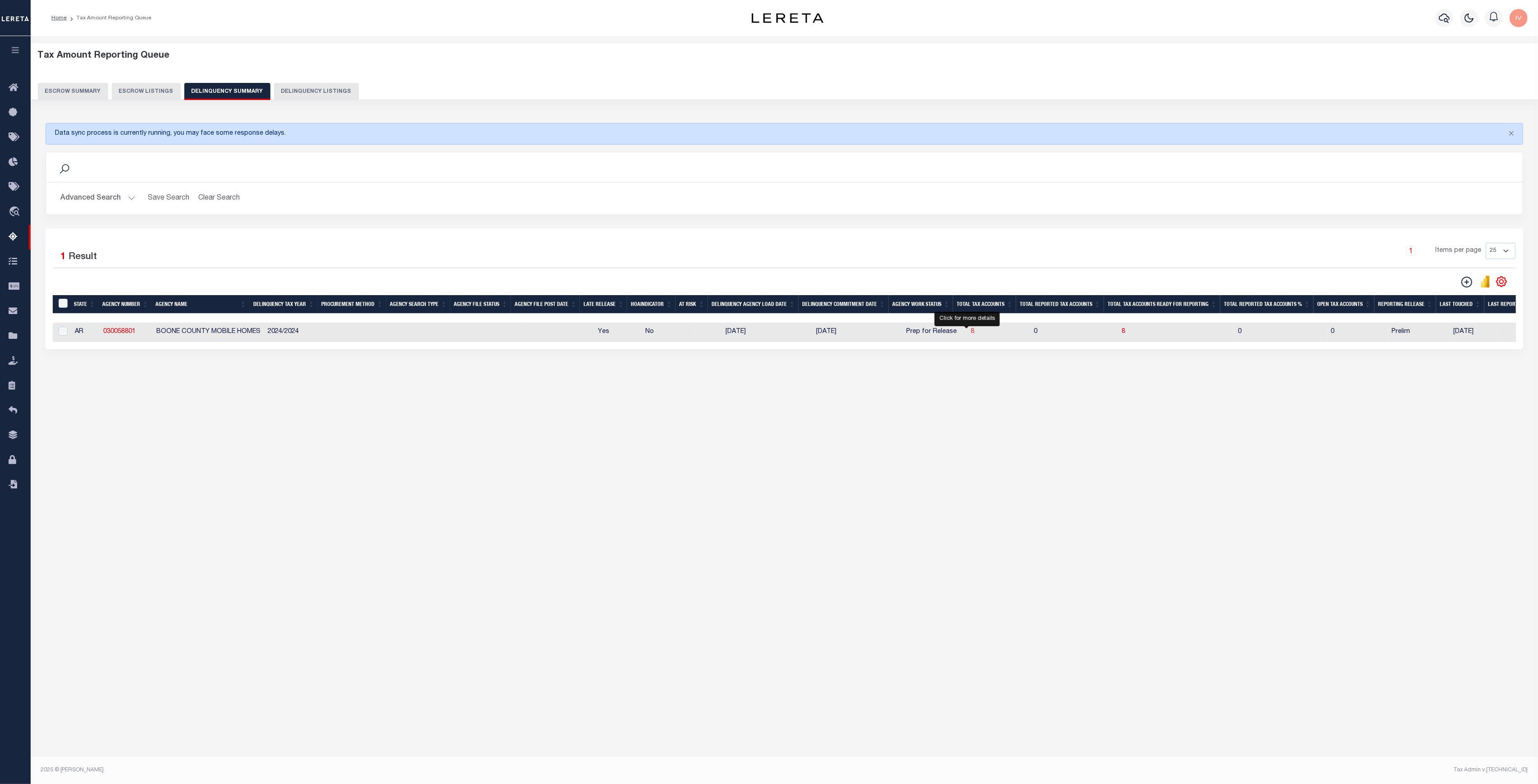
click at [971, 334] on span "8" at bounding box center [972, 331] width 4 height 7
select select "100"
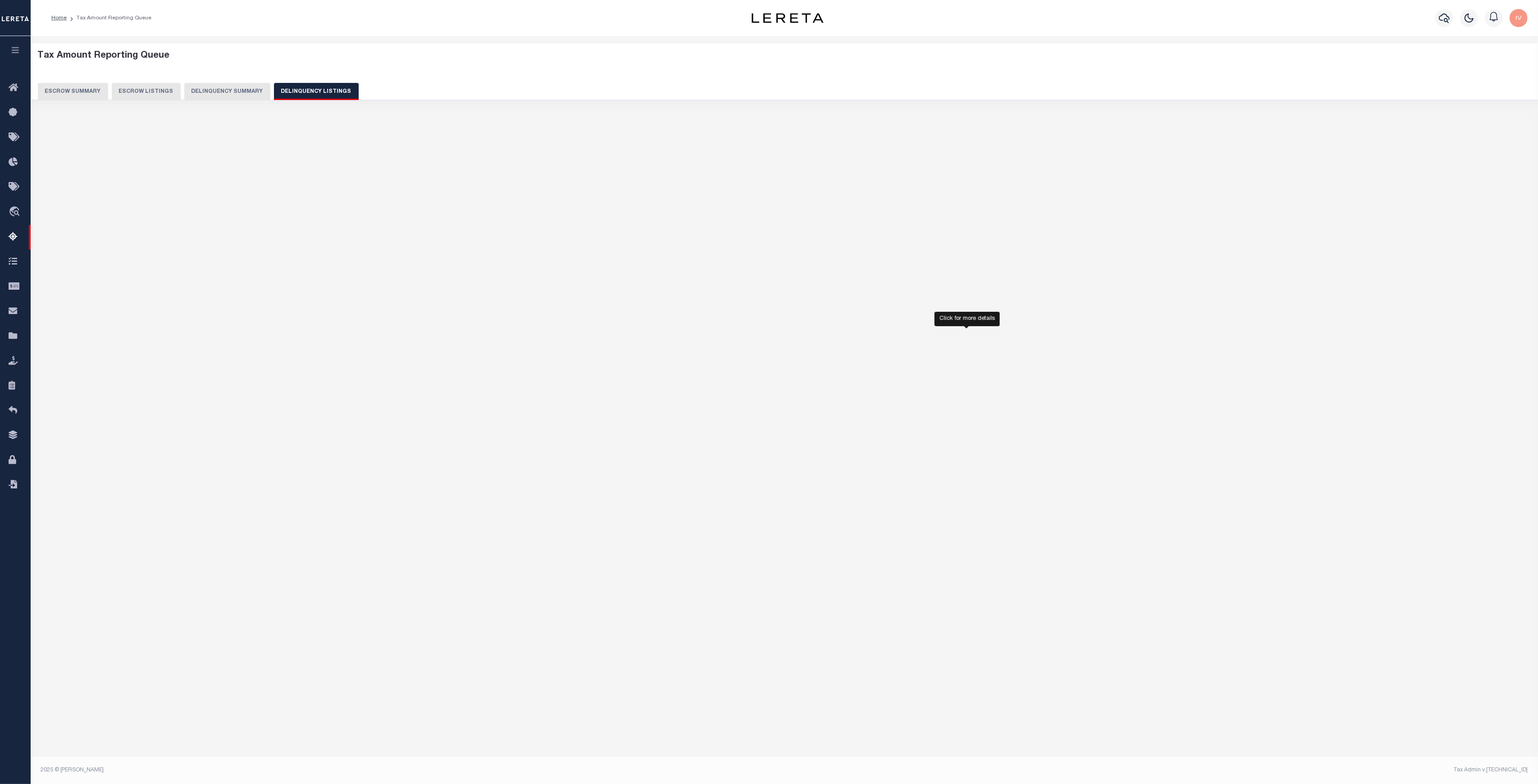
select select "100"
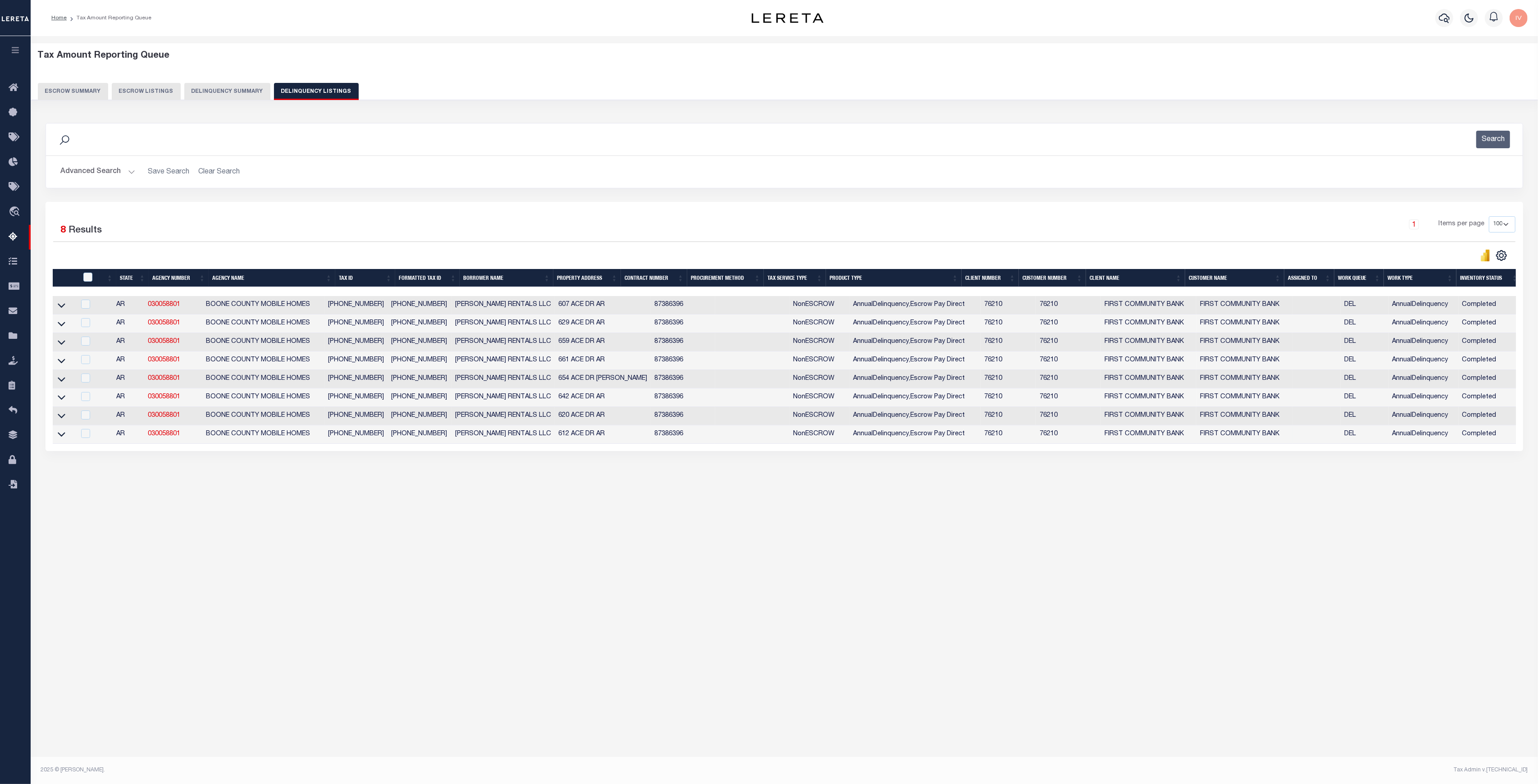
click at [66, 436] on link at bounding box center [61, 433] width 10 height 7
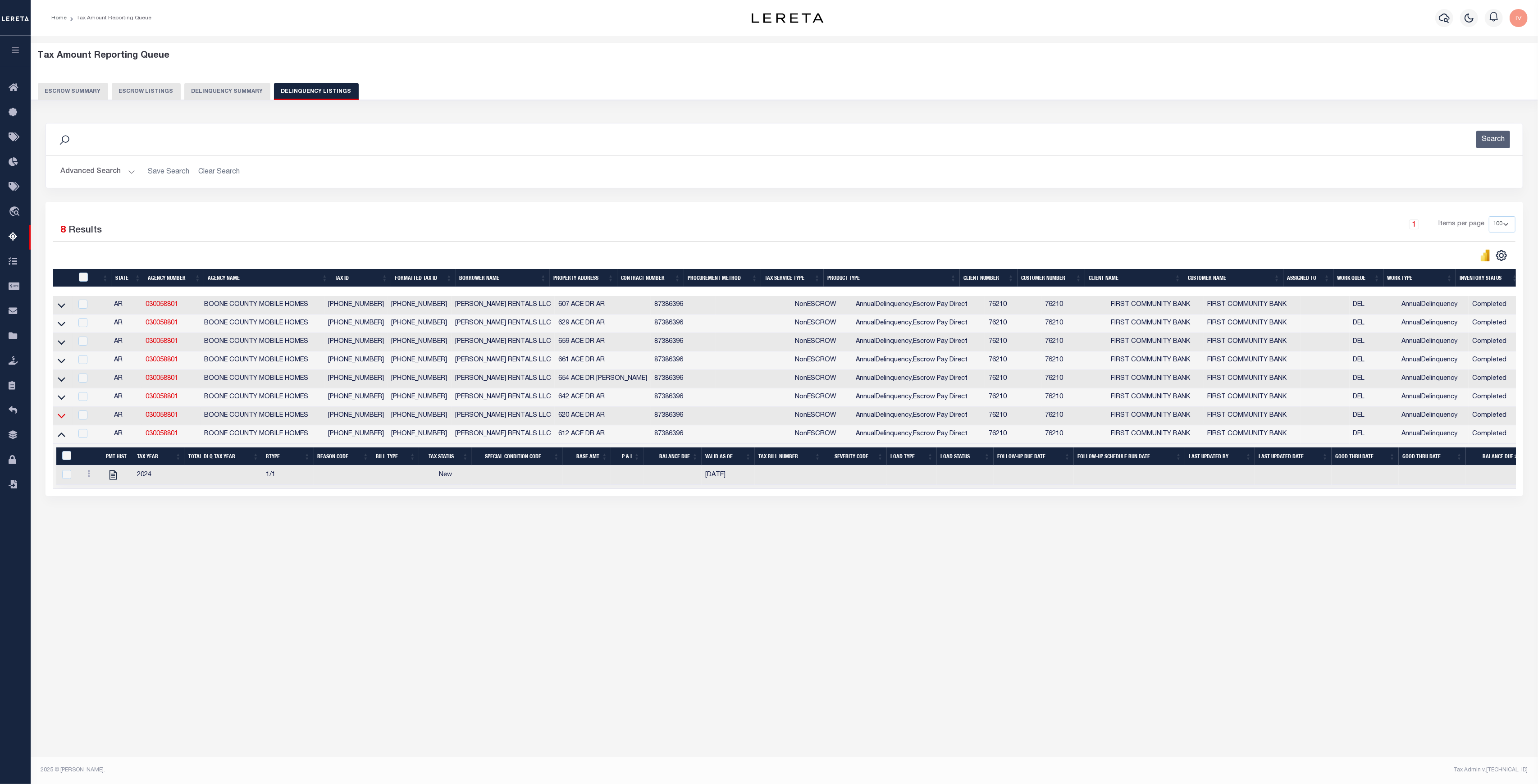
click at [61, 418] on icon at bounding box center [61, 416] width 8 height 4
click at [61, 399] on icon at bounding box center [61, 396] width 8 height 9
click at [62, 382] on icon at bounding box center [61, 379] width 8 height 4
click at [63, 363] on icon at bounding box center [61, 361] width 8 height 4
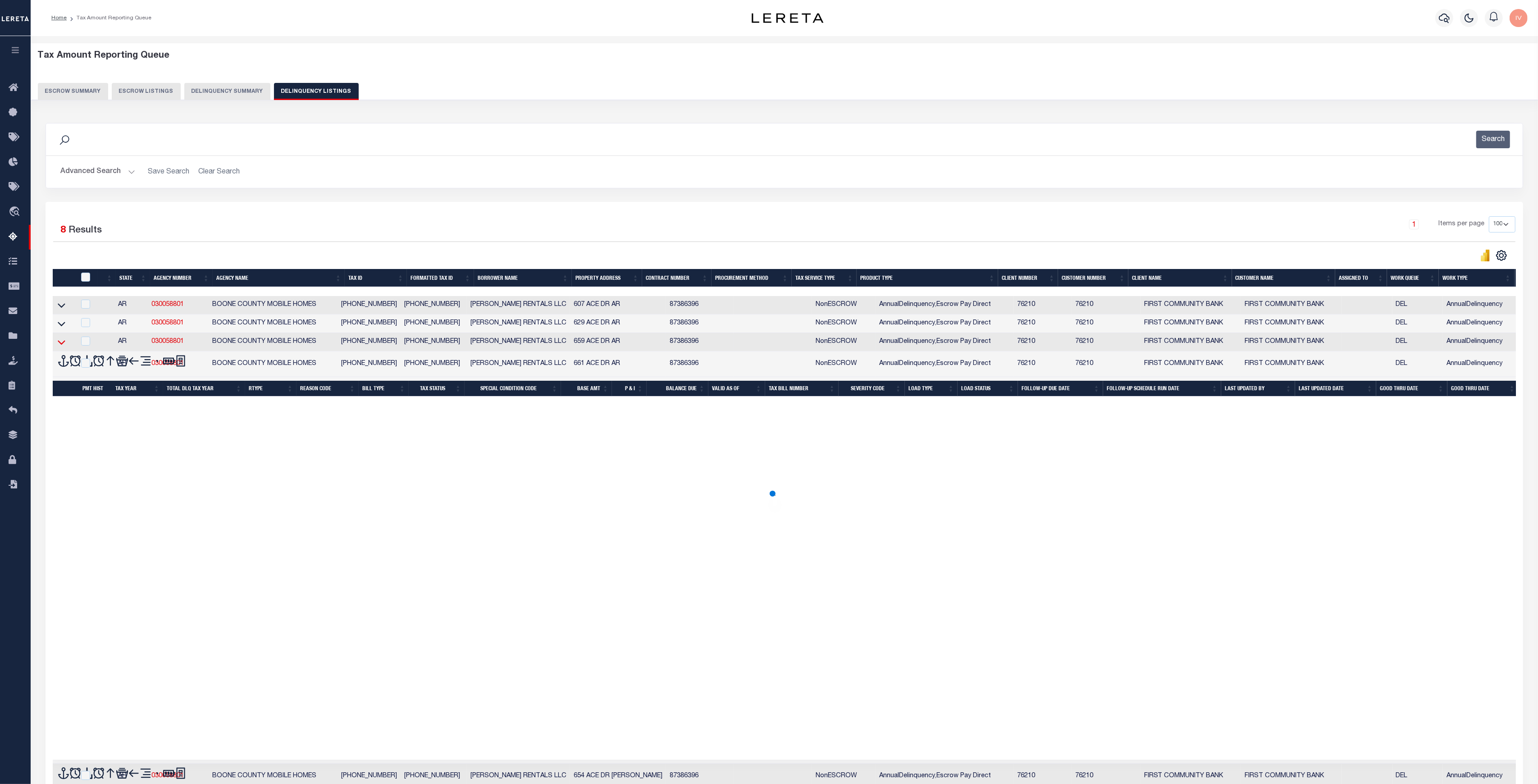
click at [61, 341] on icon at bounding box center [61, 342] width 8 height 9
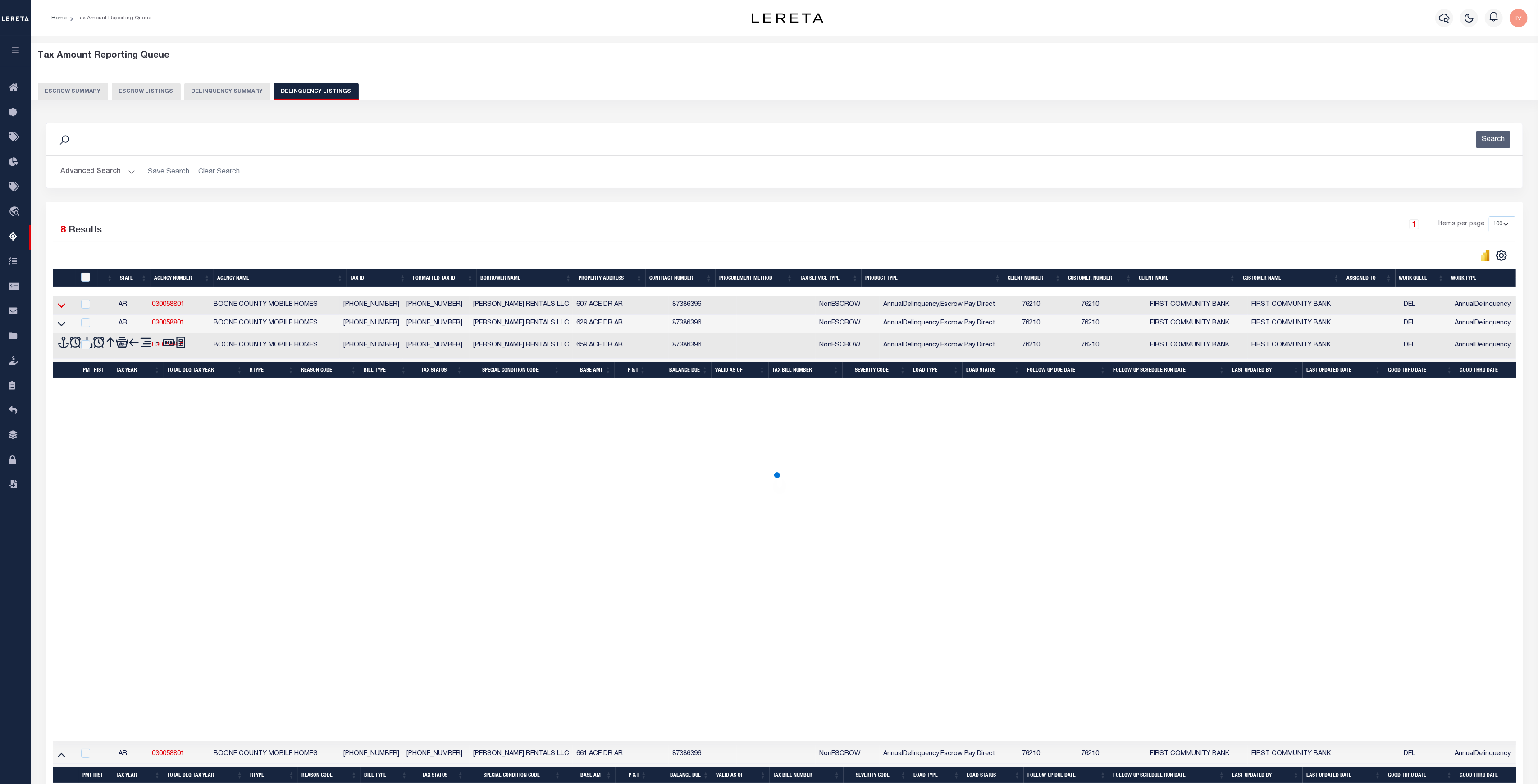
click at [62, 326] on icon at bounding box center [61, 324] width 8 height 4
click at [65, 305] on link at bounding box center [61, 304] width 10 height 7
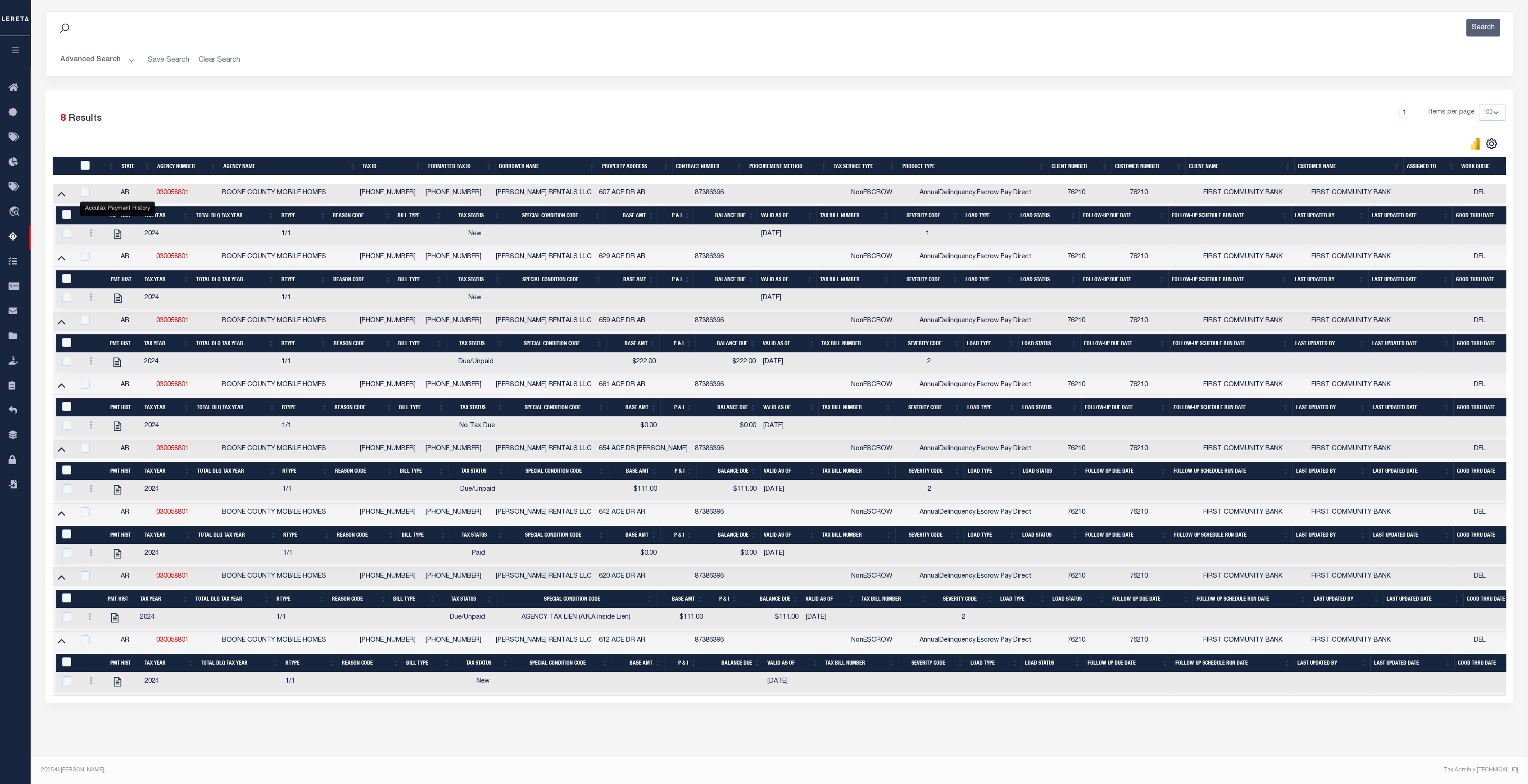
scroll to position [0, 169]
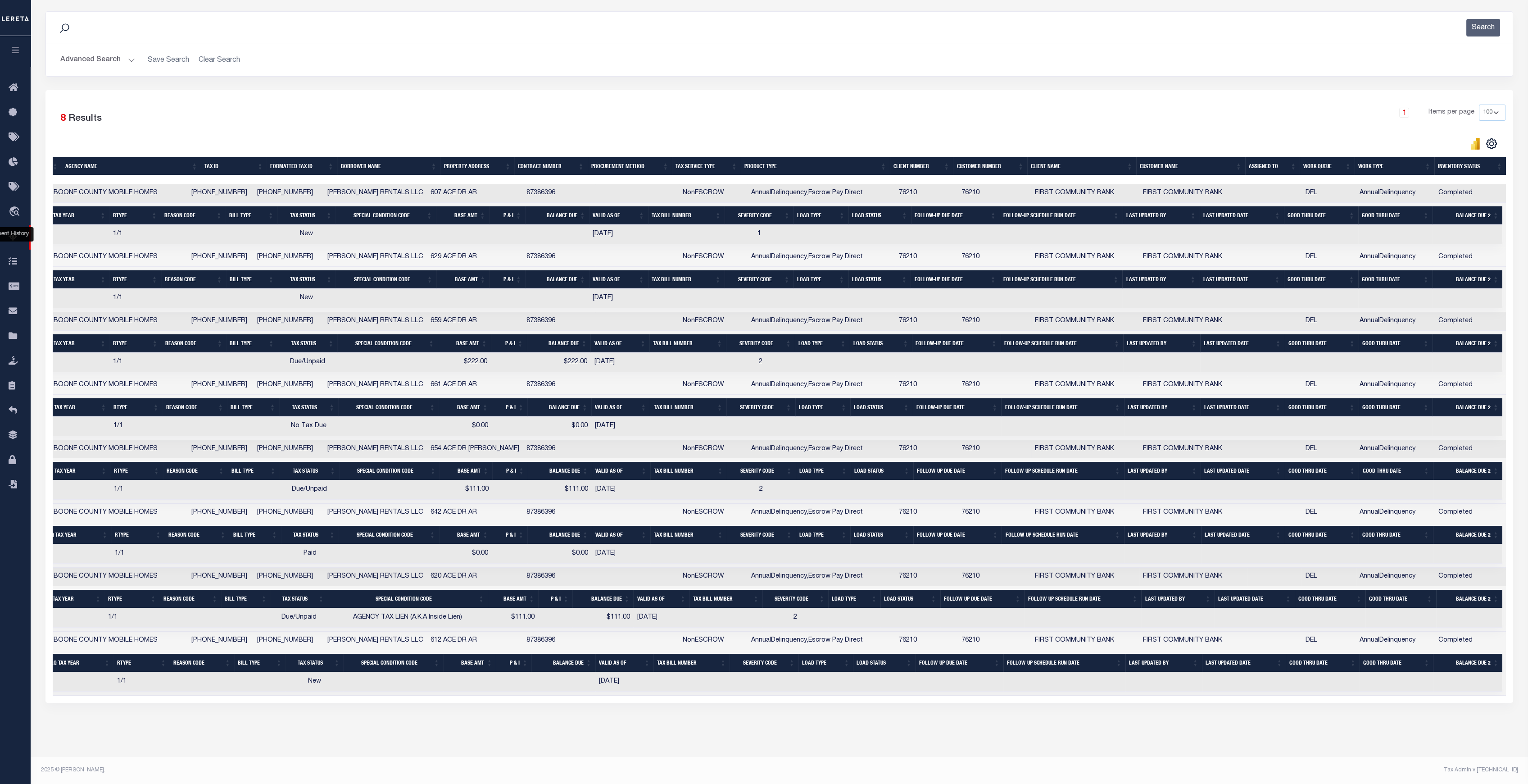
click at [860, 440] on td "AnnualDelinquency,Escrow Pay Direct" at bounding box center [822, 449] width 148 height 18
checkbox input "true"
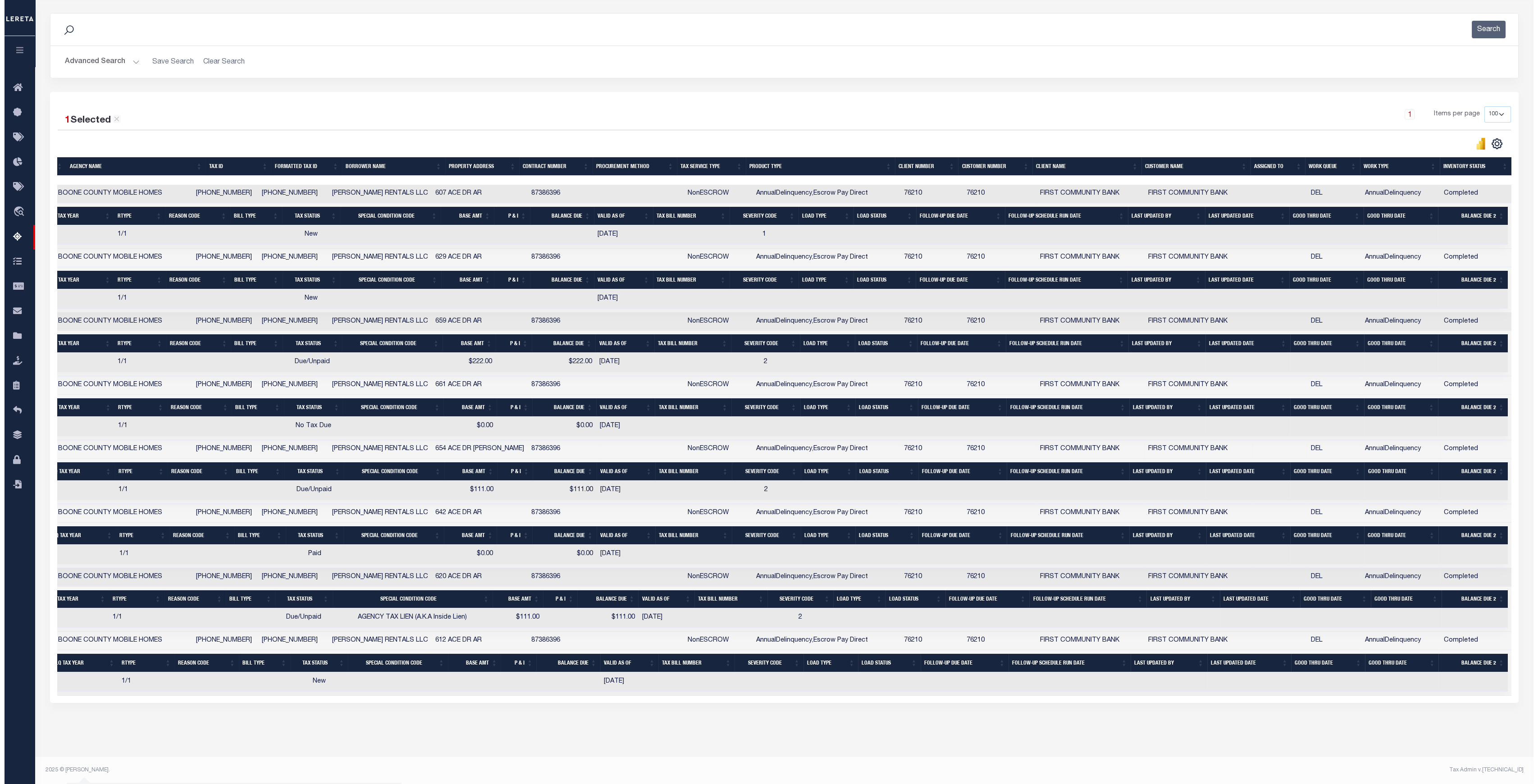
scroll to position [122, 0]
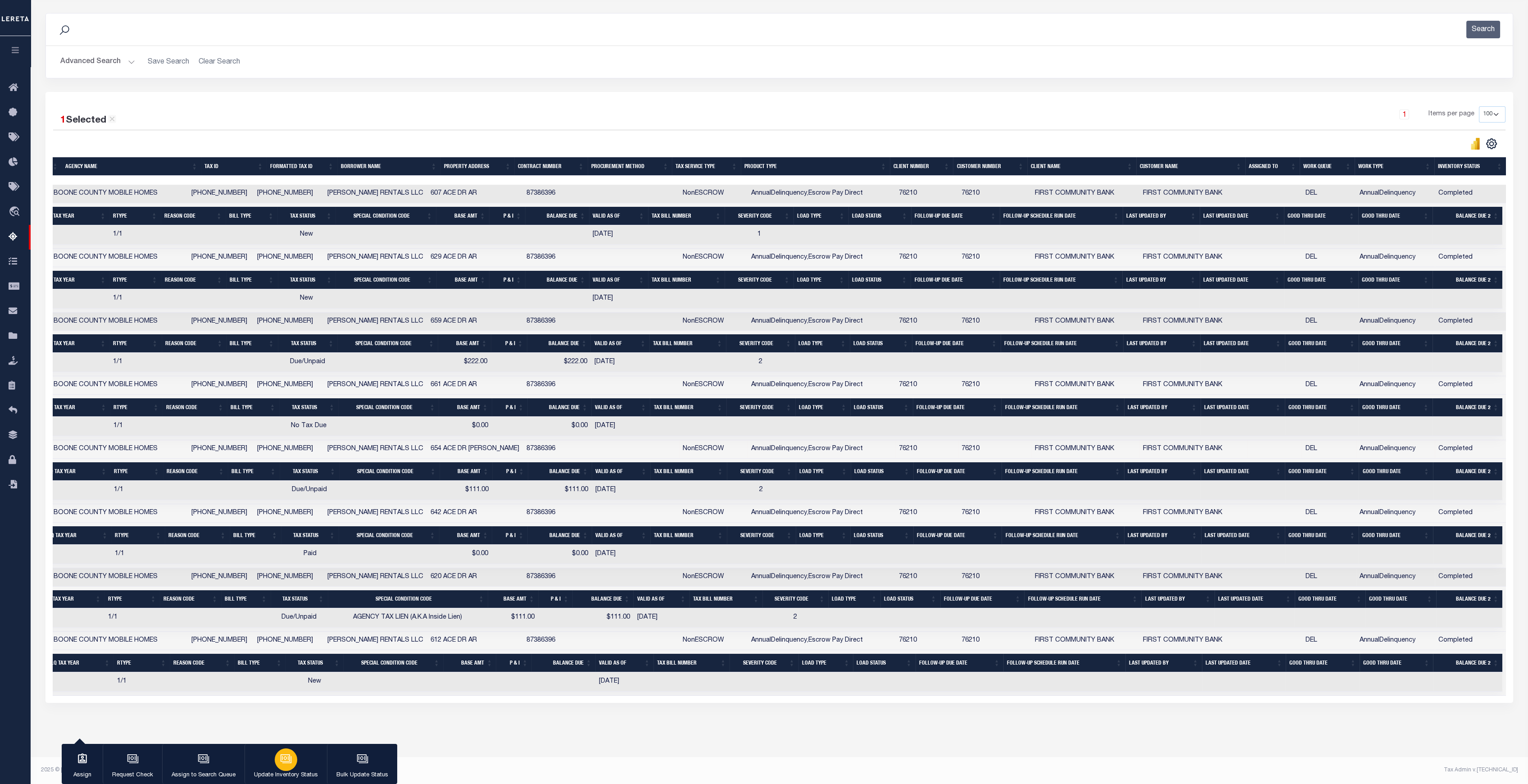
click at [269, 751] on button "Update Inventory Status" at bounding box center [285, 764] width 82 height 41
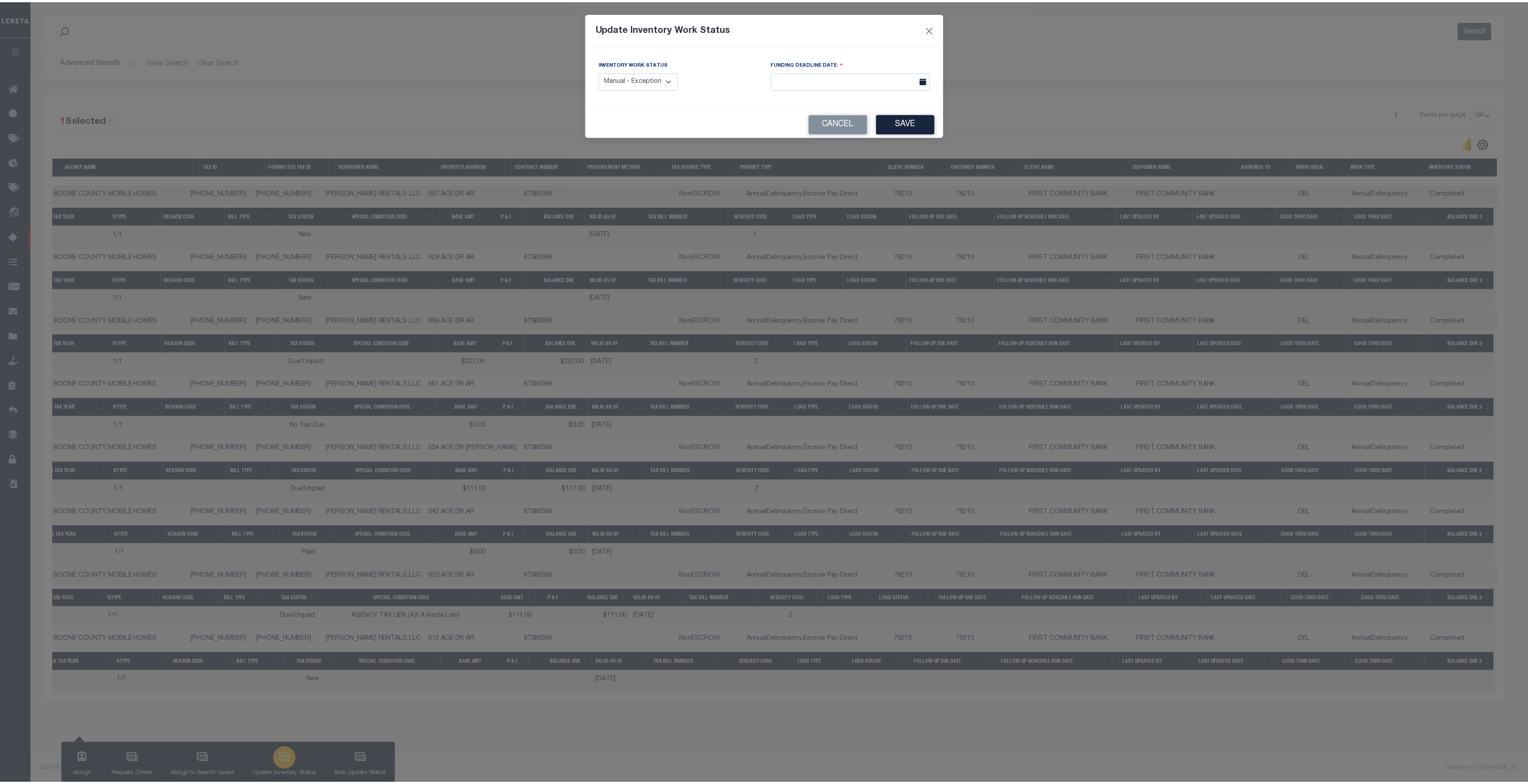
scroll to position [0, 159]
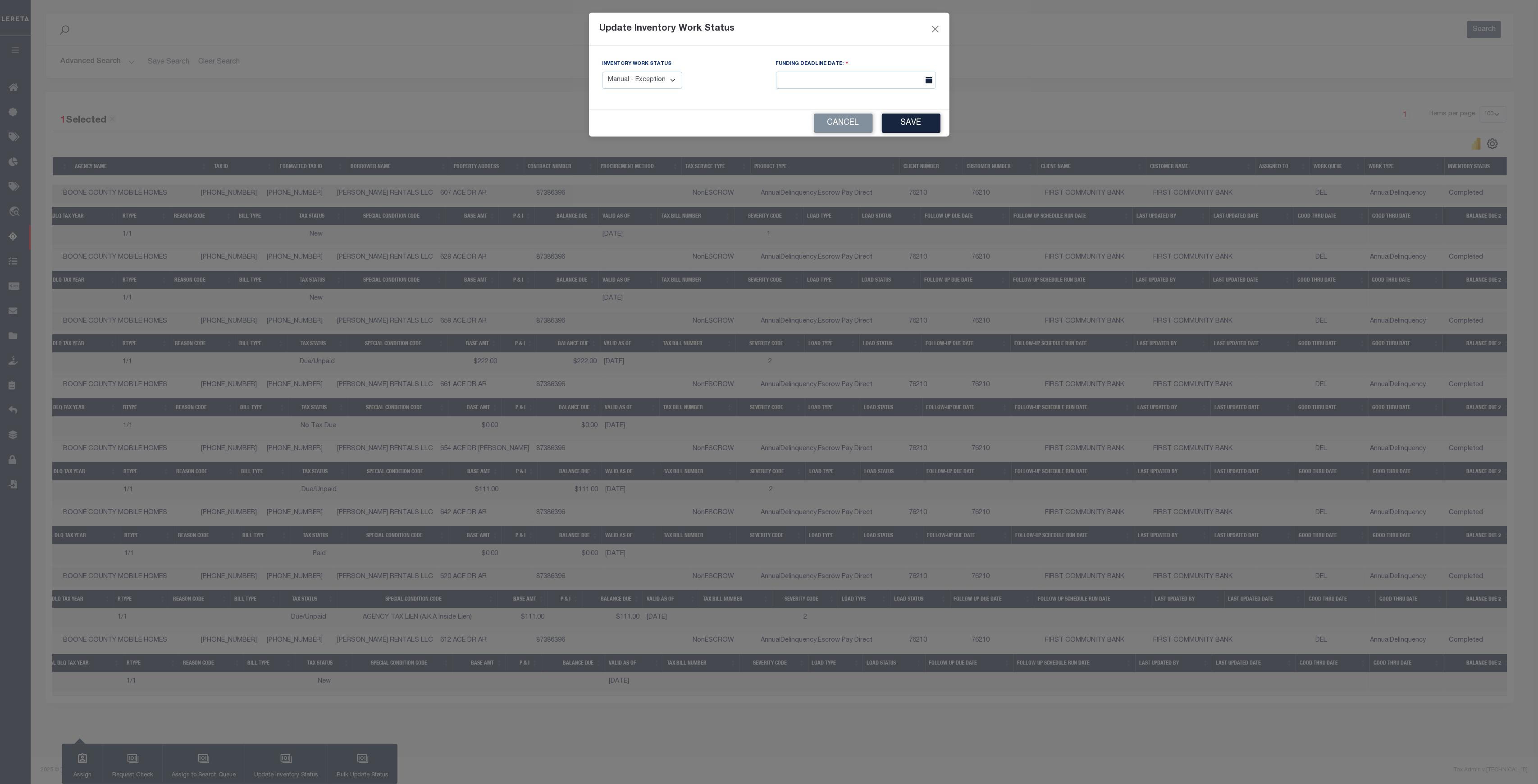
click at [667, 78] on select "Manual - Exception Pended - Awaiting Search Late Add Exception Completed" at bounding box center [642, 80] width 80 height 17
click at [844, 128] on button "Cancel" at bounding box center [843, 123] width 59 height 20
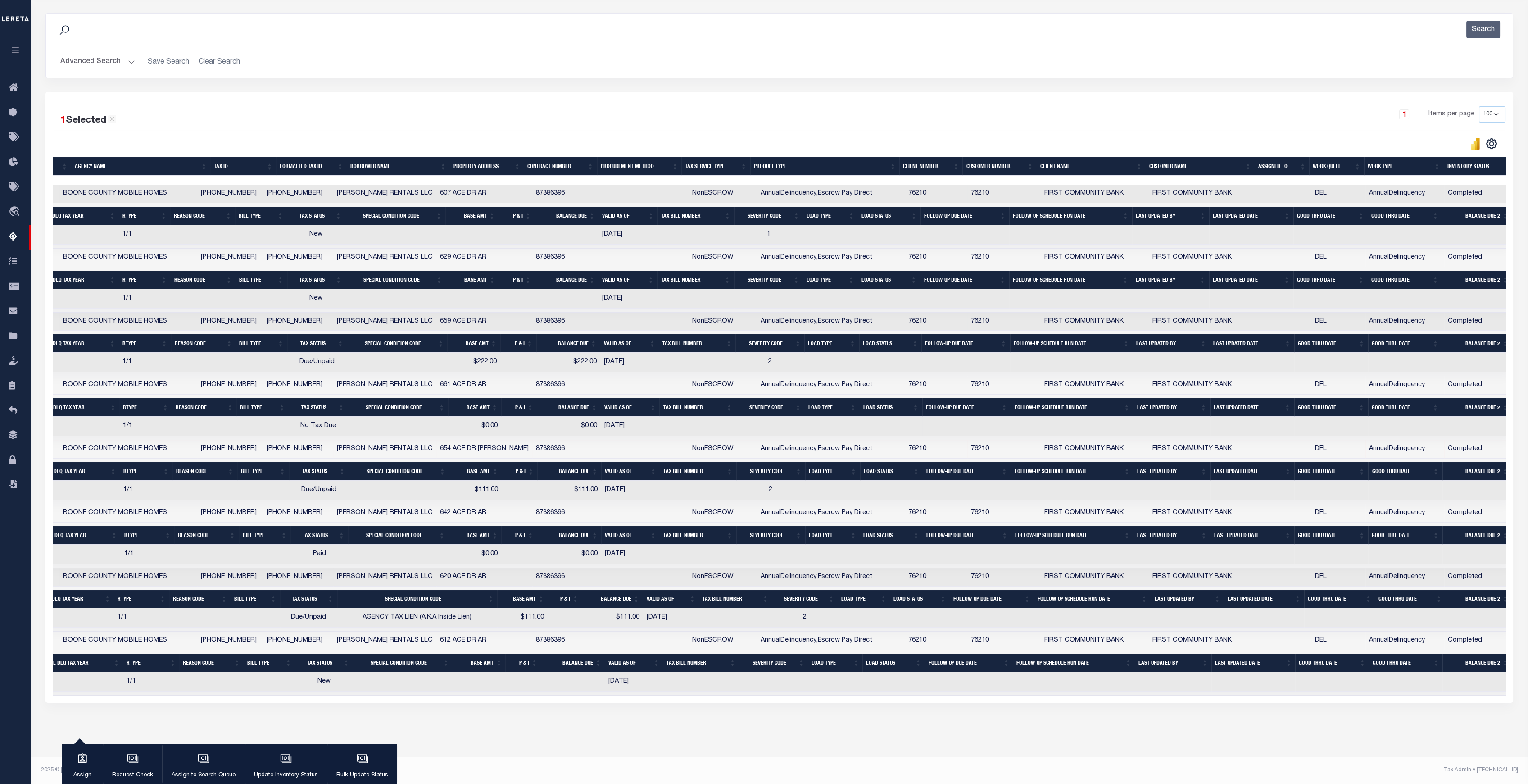
click at [336, 420] on td "No Tax Due" at bounding box center [319, 426] width 60 height 20
checkbox input "true"
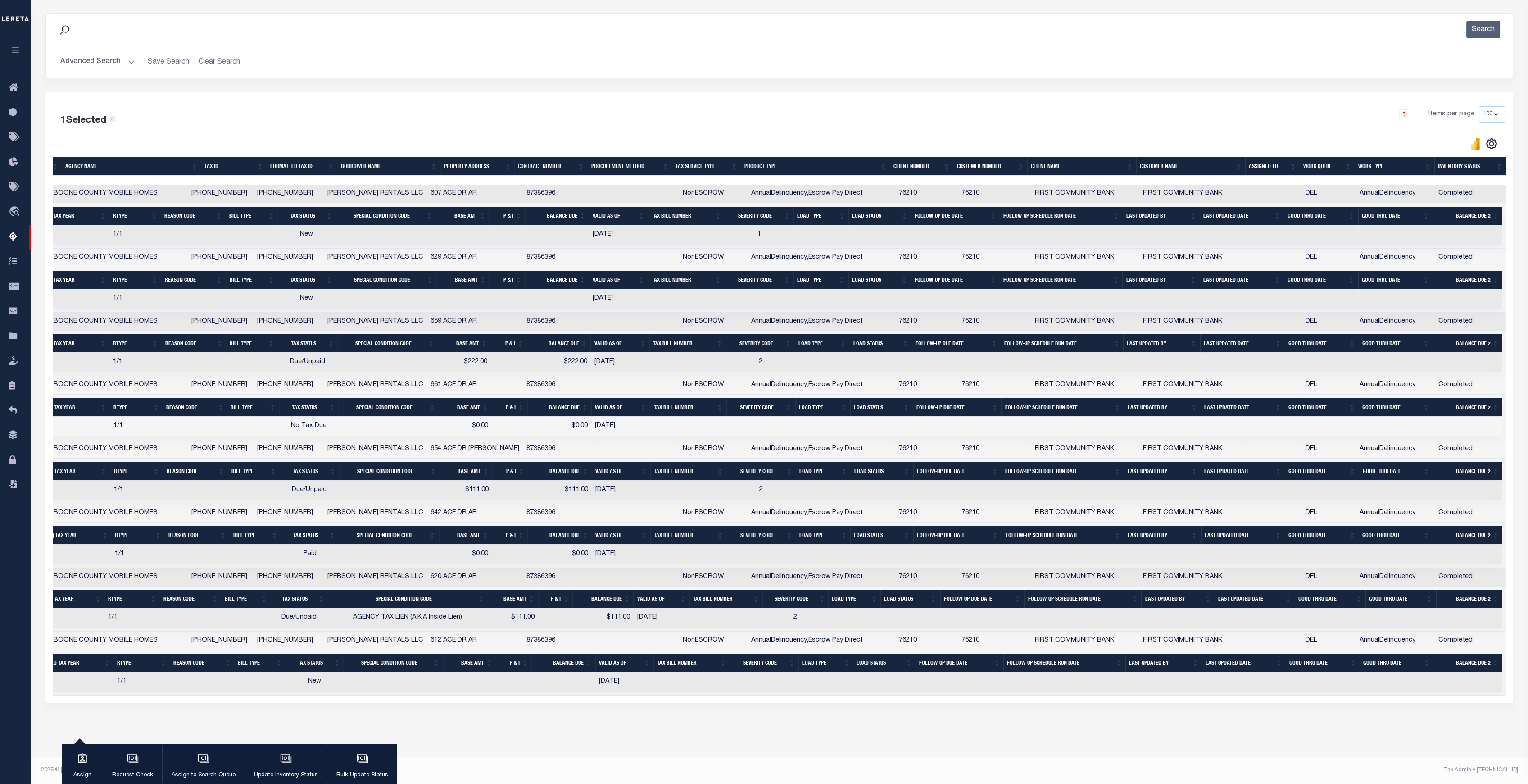
scroll to position [0, 169]
click at [476, 380] on td "661 ACE DR AR" at bounding box center [475, 385] width 96 height 18
checkbox input "true"
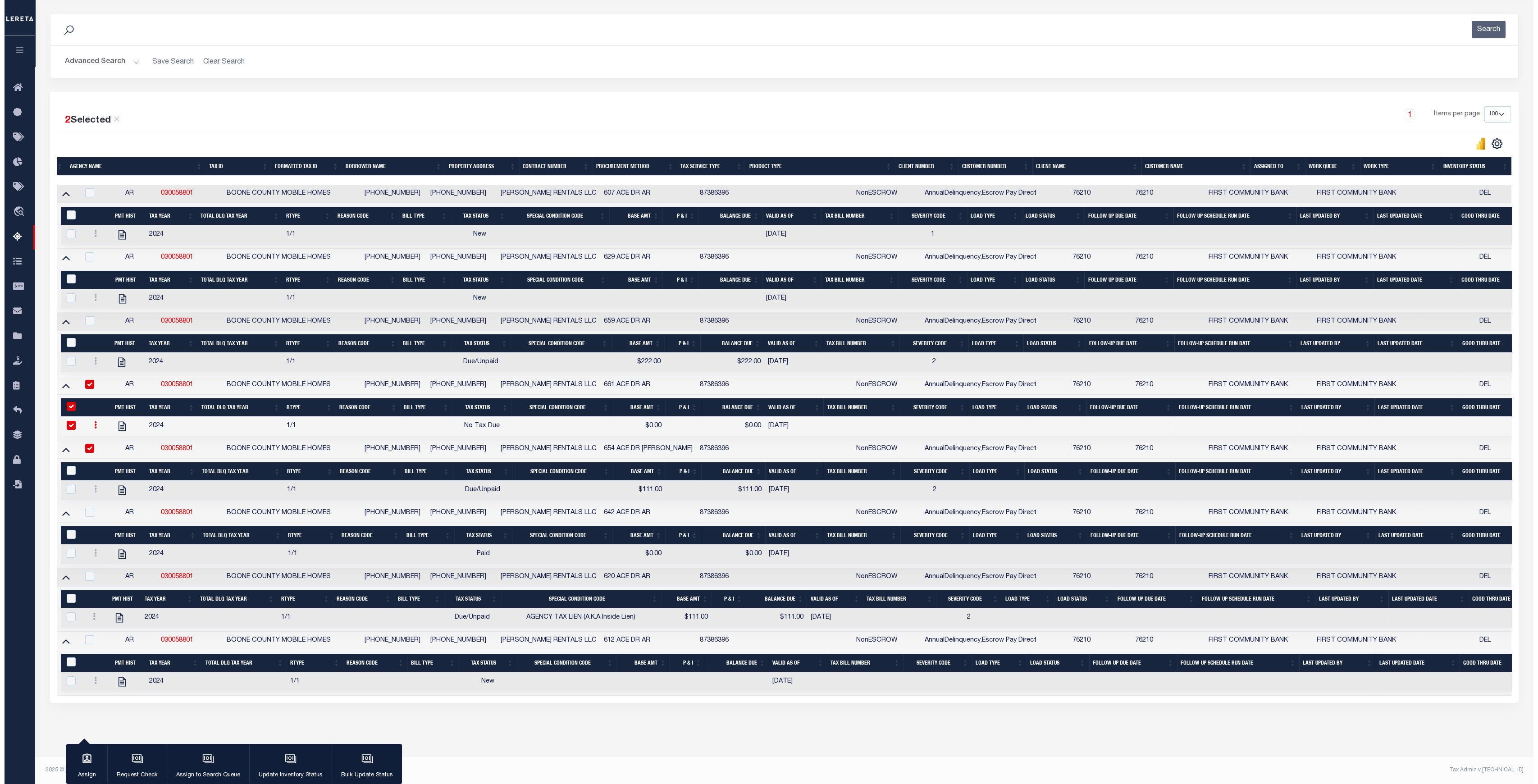
scroll to position [0, 0]
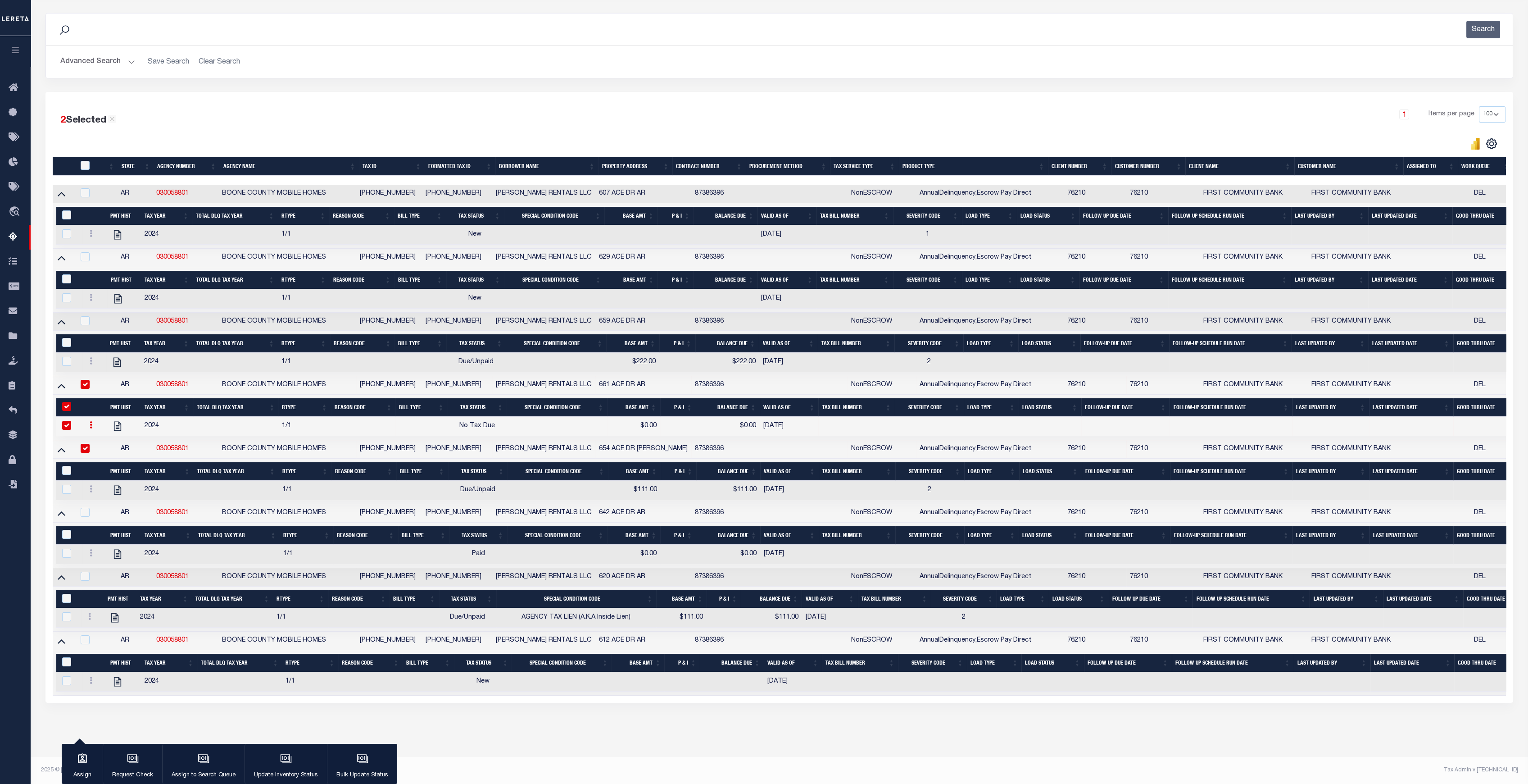
click at [68, 420] on input "checkbox" at bounding box center [66, 425] width 9 height 9
checkbox input "false"
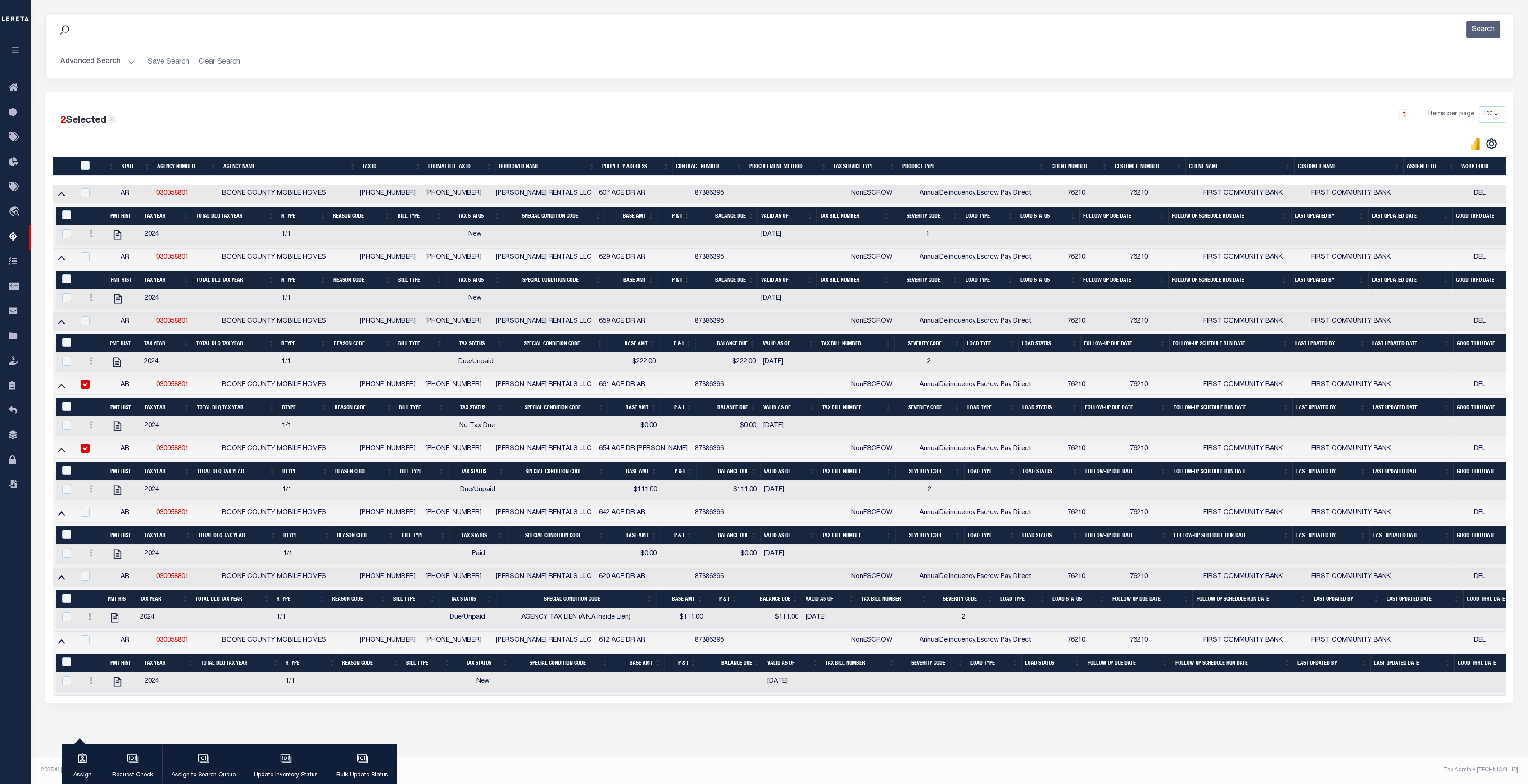
click at [85, 380] on input "checkbox" at bounding box center [85, 384] width 9 height 9
checkbox input "false"
click at [87, 444] on input "checkbox" at bounding box center [85, 448] width 9 height 9
checkbox input "false"
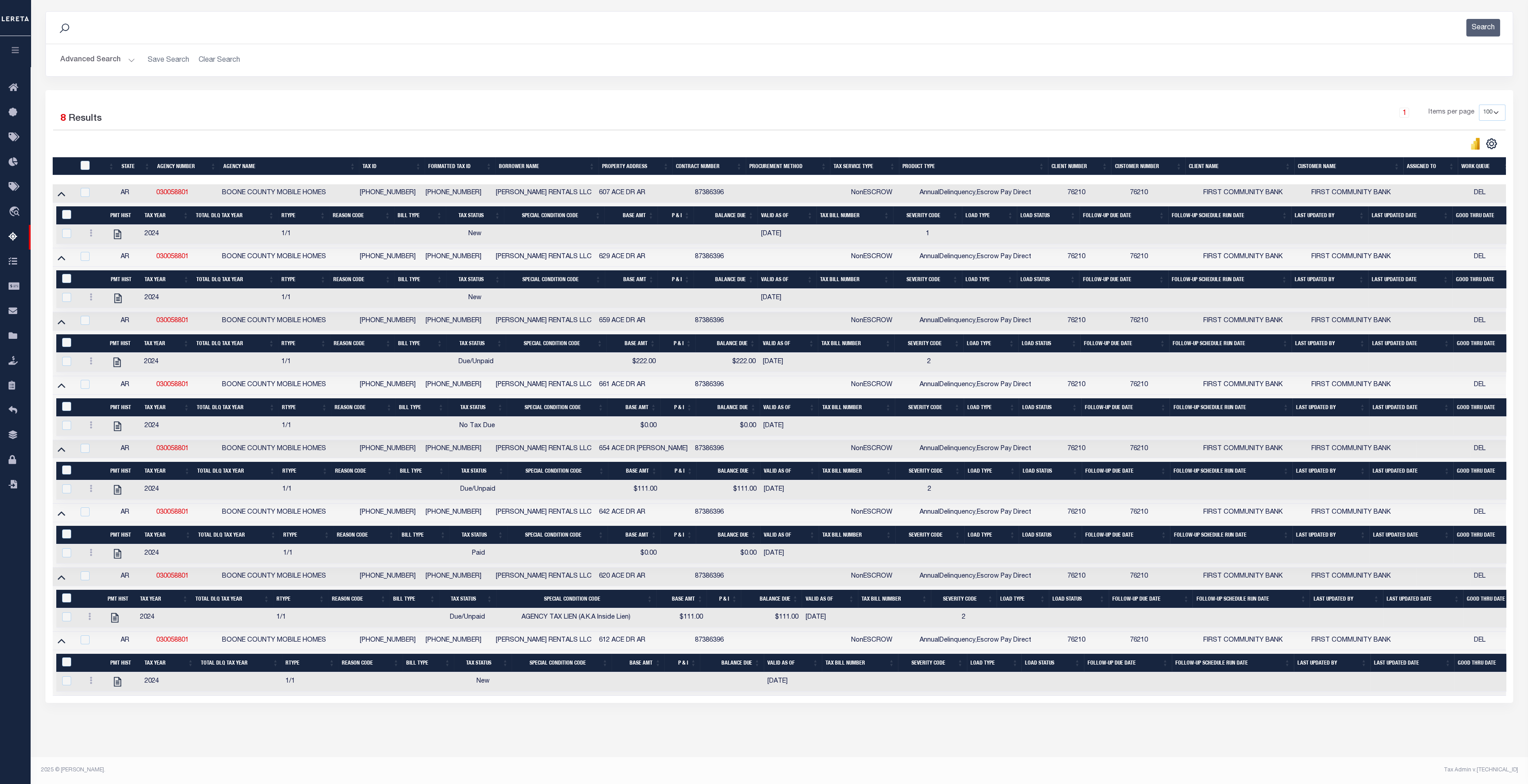
click at [786, 377] on td at bounding box center [805, 385] width 84 height 18
checkbox input "true"
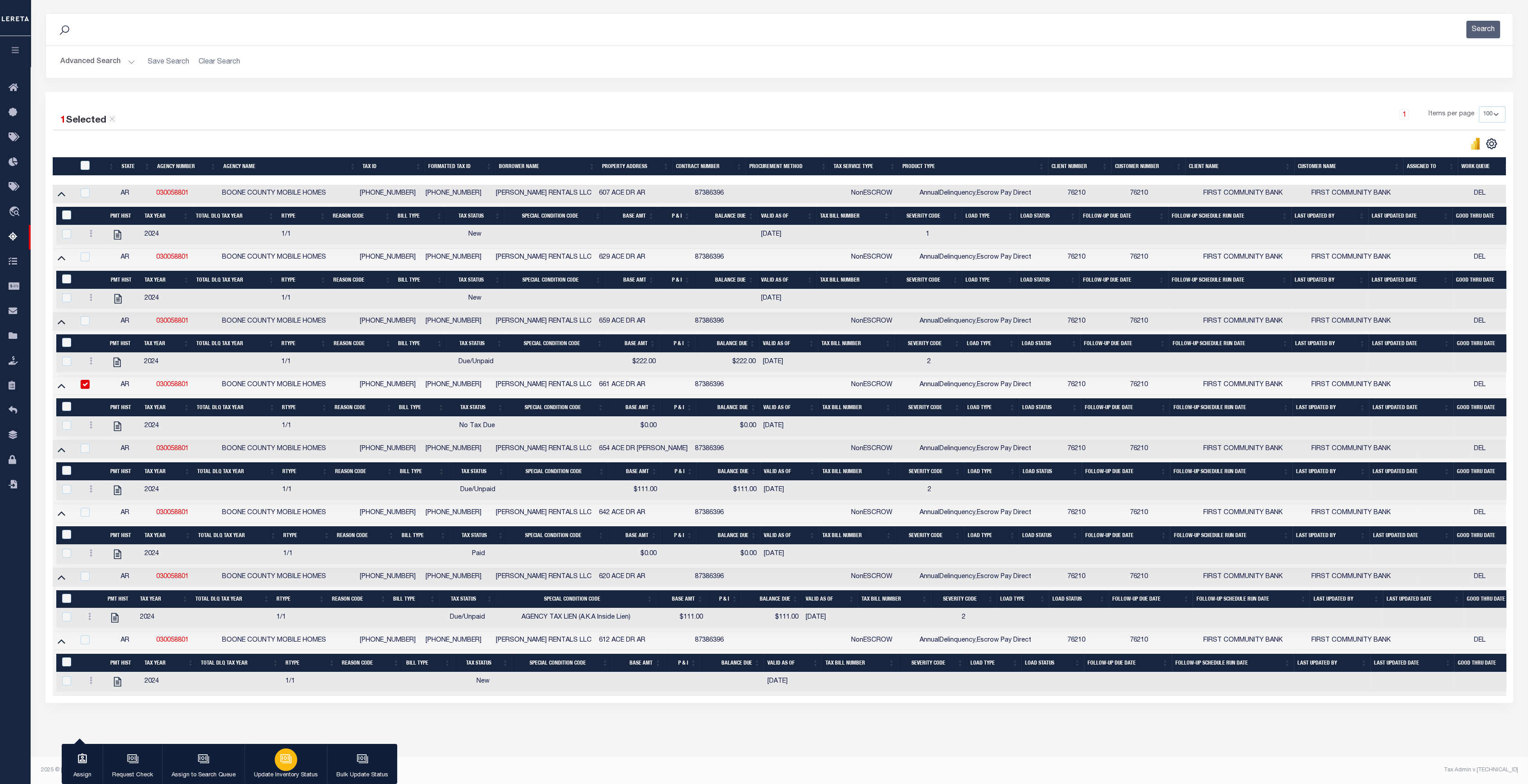
click at [292, 757] on div "button" at bounding box center [286, 759] width 23 height 23
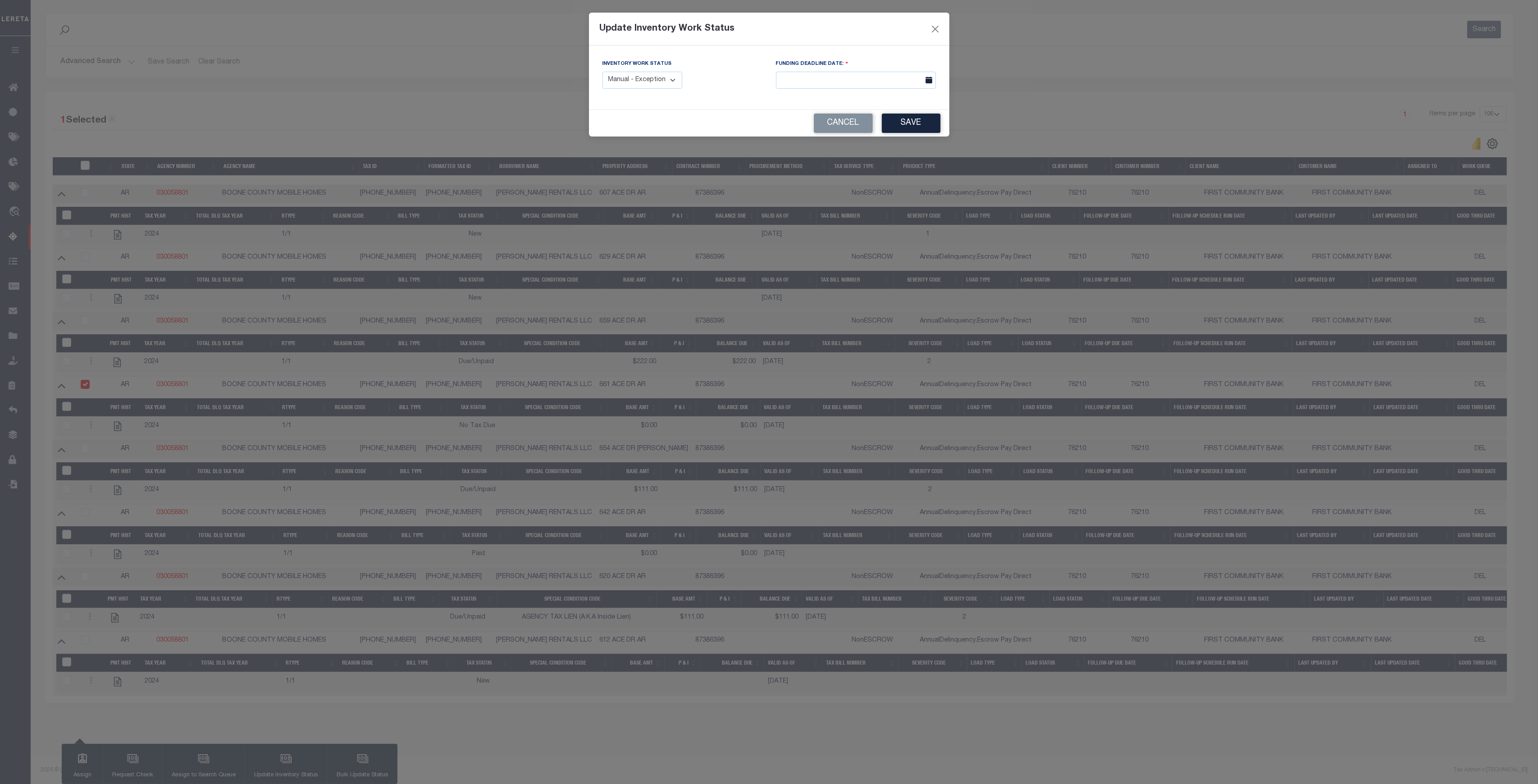
click at [646, 76] on select "Manual - Exception Pended - Awaiting Search Late Add Exception Completed" at bounding box center [642, 80] width 80 height 17
select select "3"
click at [602, 71] on select "Manual - Exception Pended - Awaiting Search Late Add Exception Completed" at bounding box center [642, 80] width 80 height 17
click at [892, 121] on button "Save" at bounding box center [911, 123] width 59 height 20
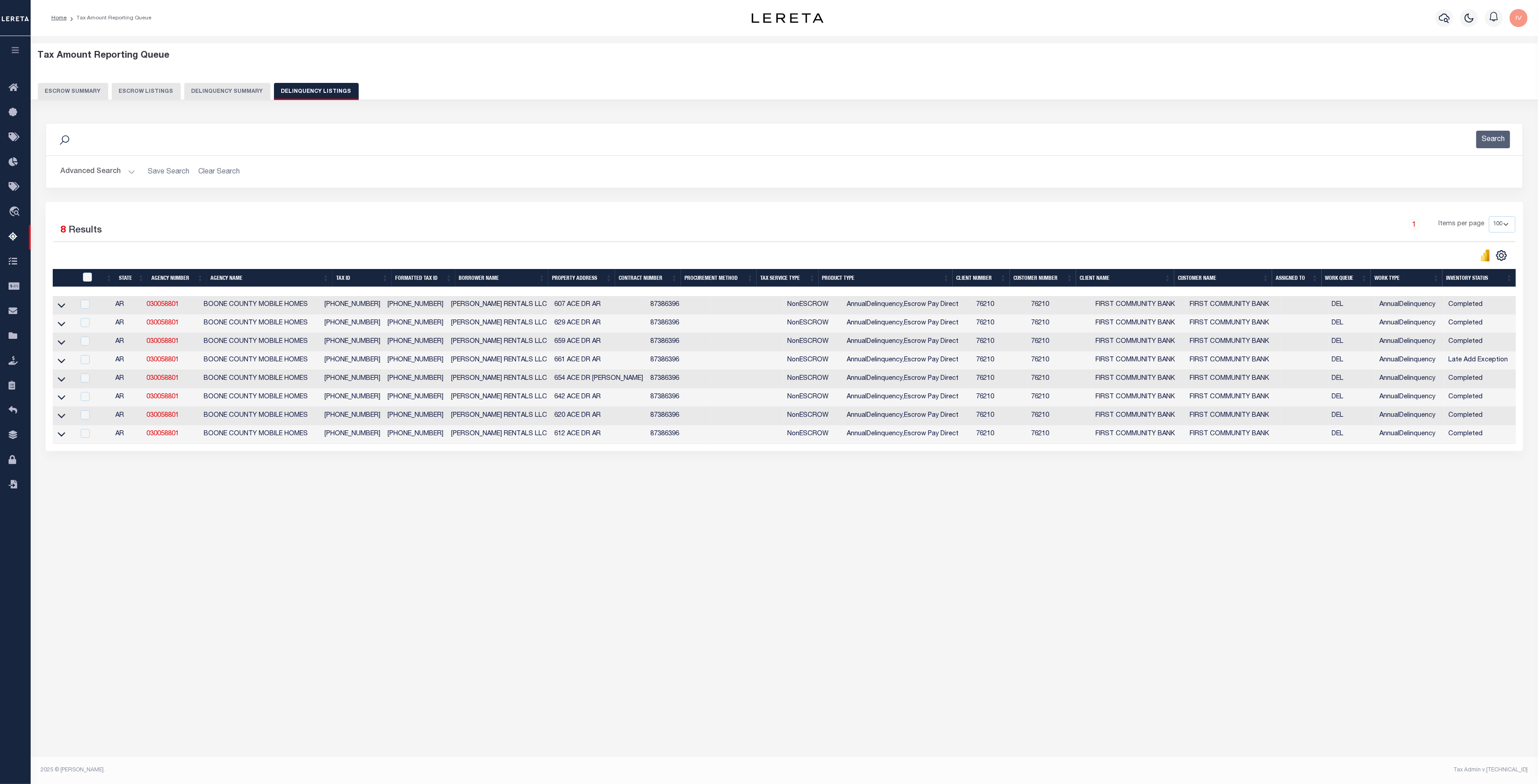
click at [227, 90] on button "Delinquency Summary" at bounding box center [227, 92] width 86 height 17
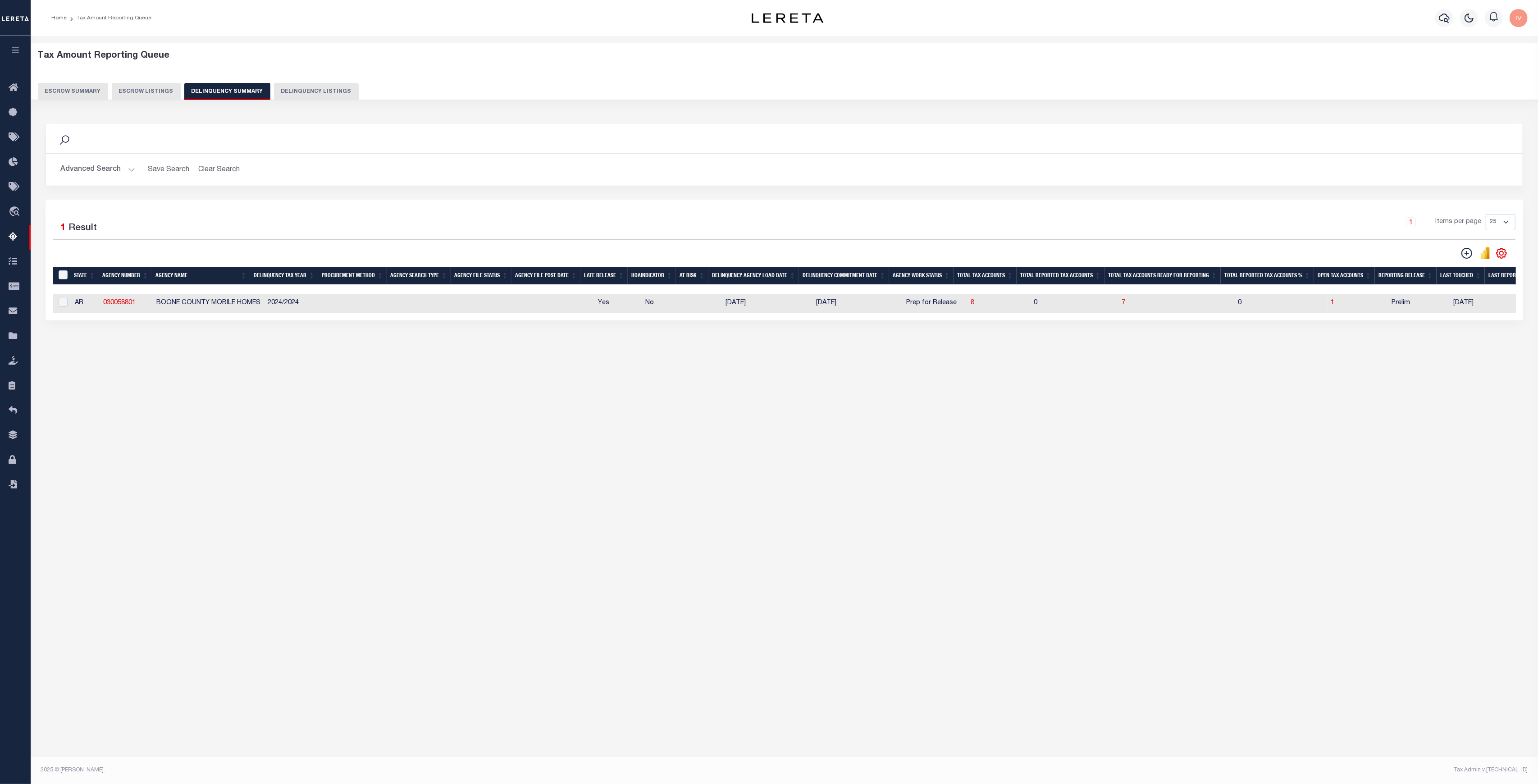
click at [479, 299] on td at bounding box center [495, 303] width 61 height 20
checkbox input "true"
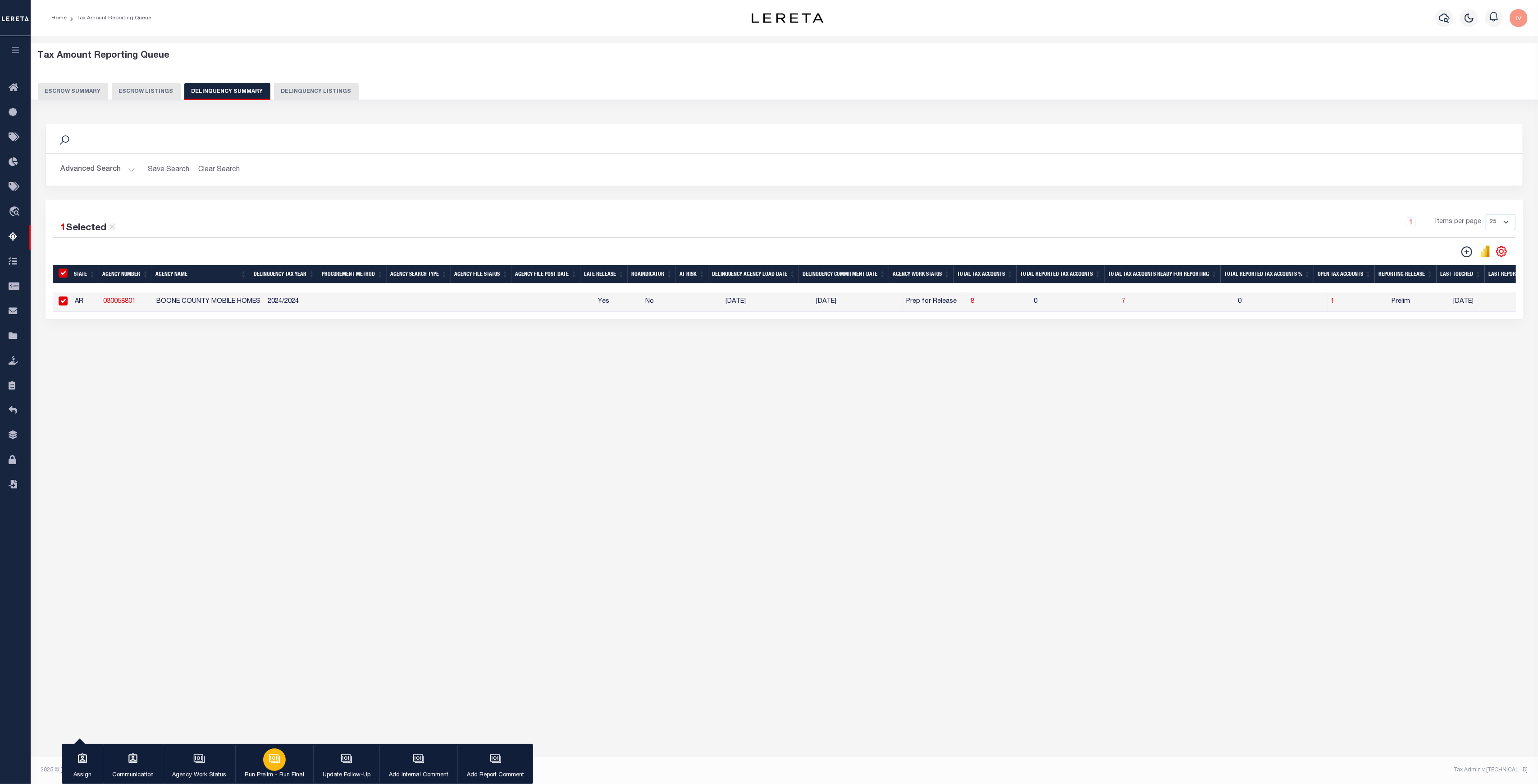
drag, startPoint x: 338, startPoint y: 761, endPoint x: 268, endPoint y: 760, distance: 70.0
click at [278, 762] on div "Assign Communication Agency Work Status Run Prelim - Run Final Update Follow-Up" at bounding box center [298, 764] width 471 height 41
click at [268, 760] on icon "button" at bounding box center [274, 759] width 12 height 12
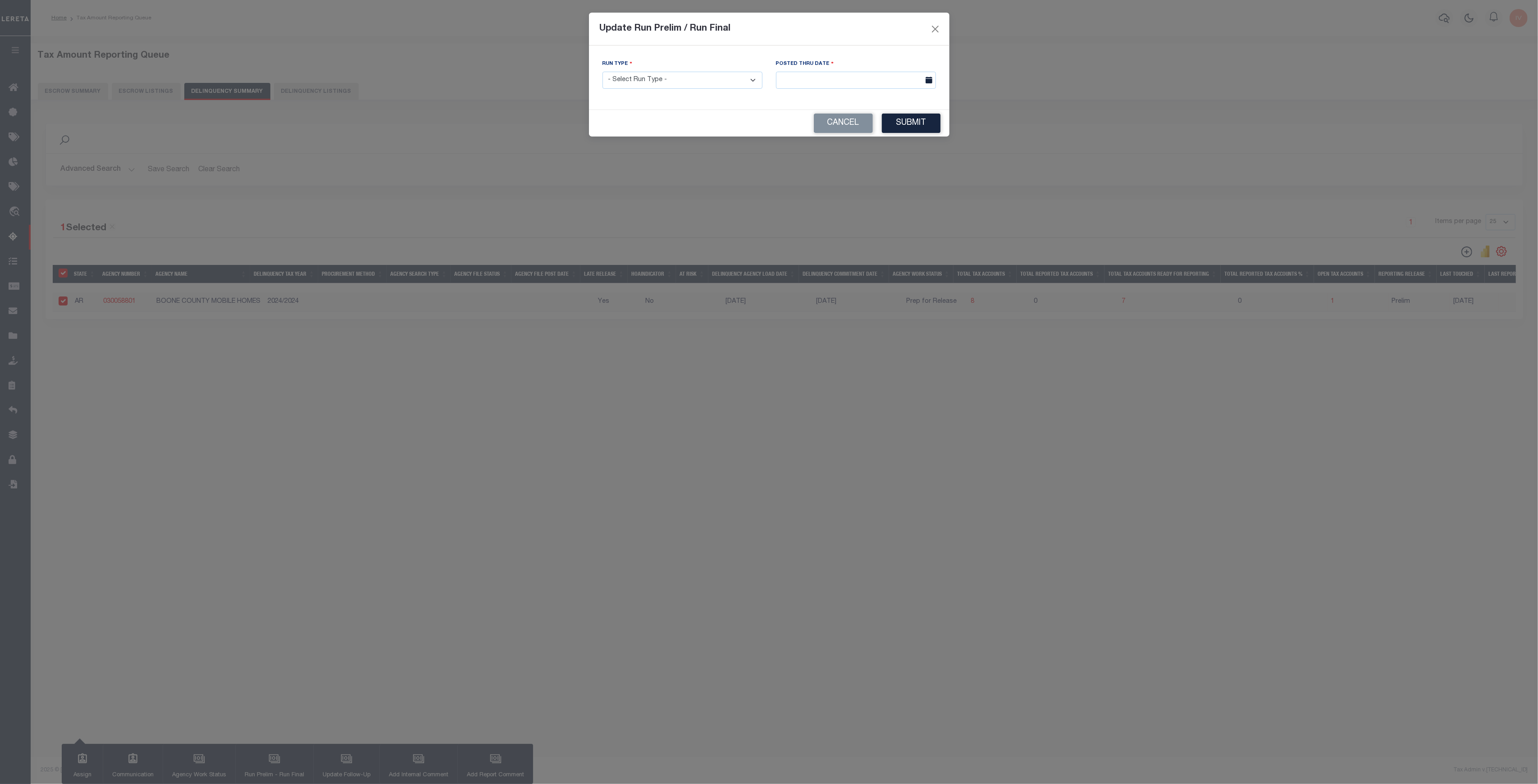
click at [695, 78] on select "- Select Run Type - Prelim Run Final Run" at bounding box center [682, 80] width 160 height 17
select select "P"
click at [602, 71] on select "- Select Run Type - Prelim Run Final Run" at bounding box center [682, 80] width 160 height 17
click at [906, 117] on button "Submit" at bounding box center [911, 123] width 59 height 20
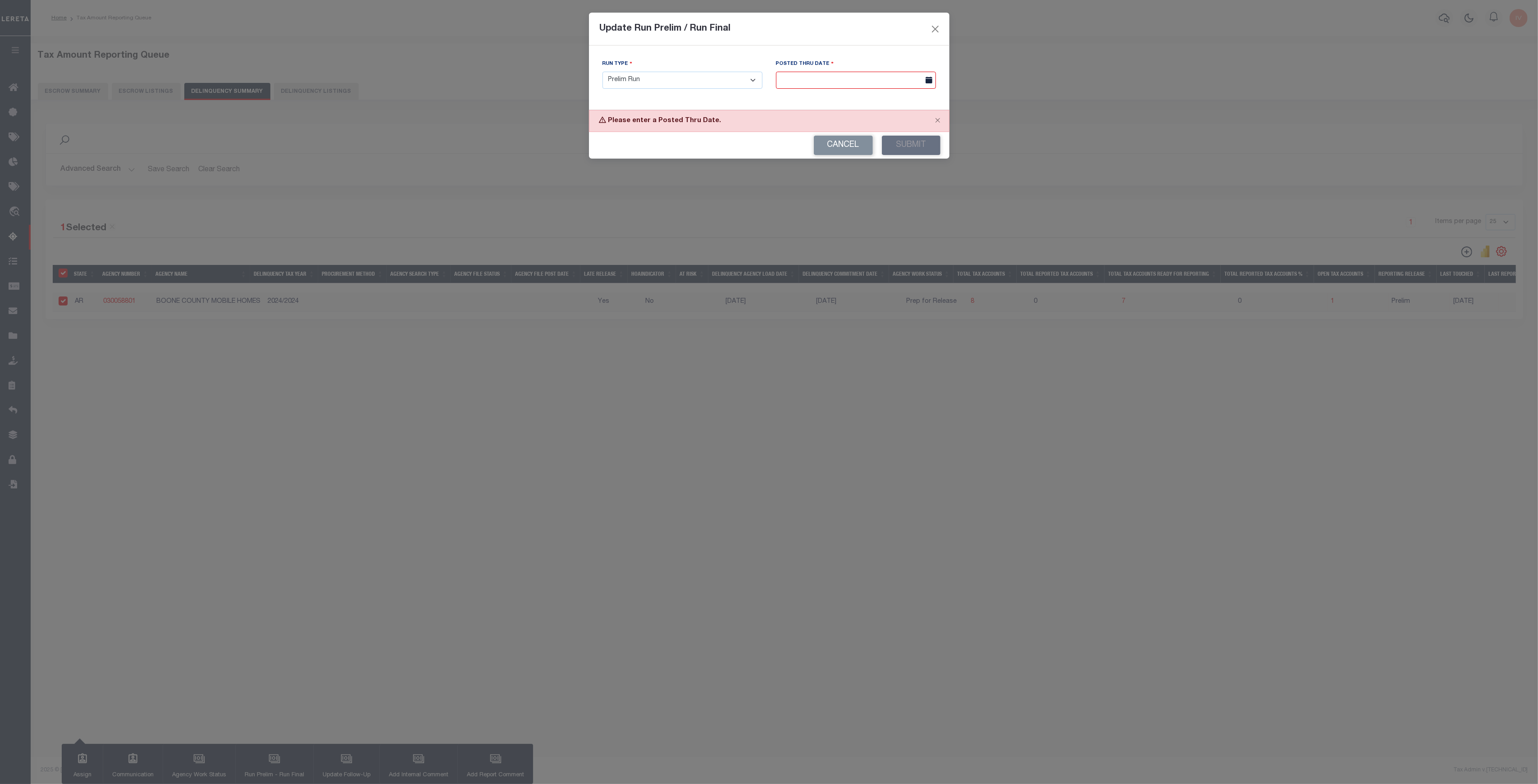
click at [909, 71] on input "text" at bounding box center [856, 80] width 160 height 17
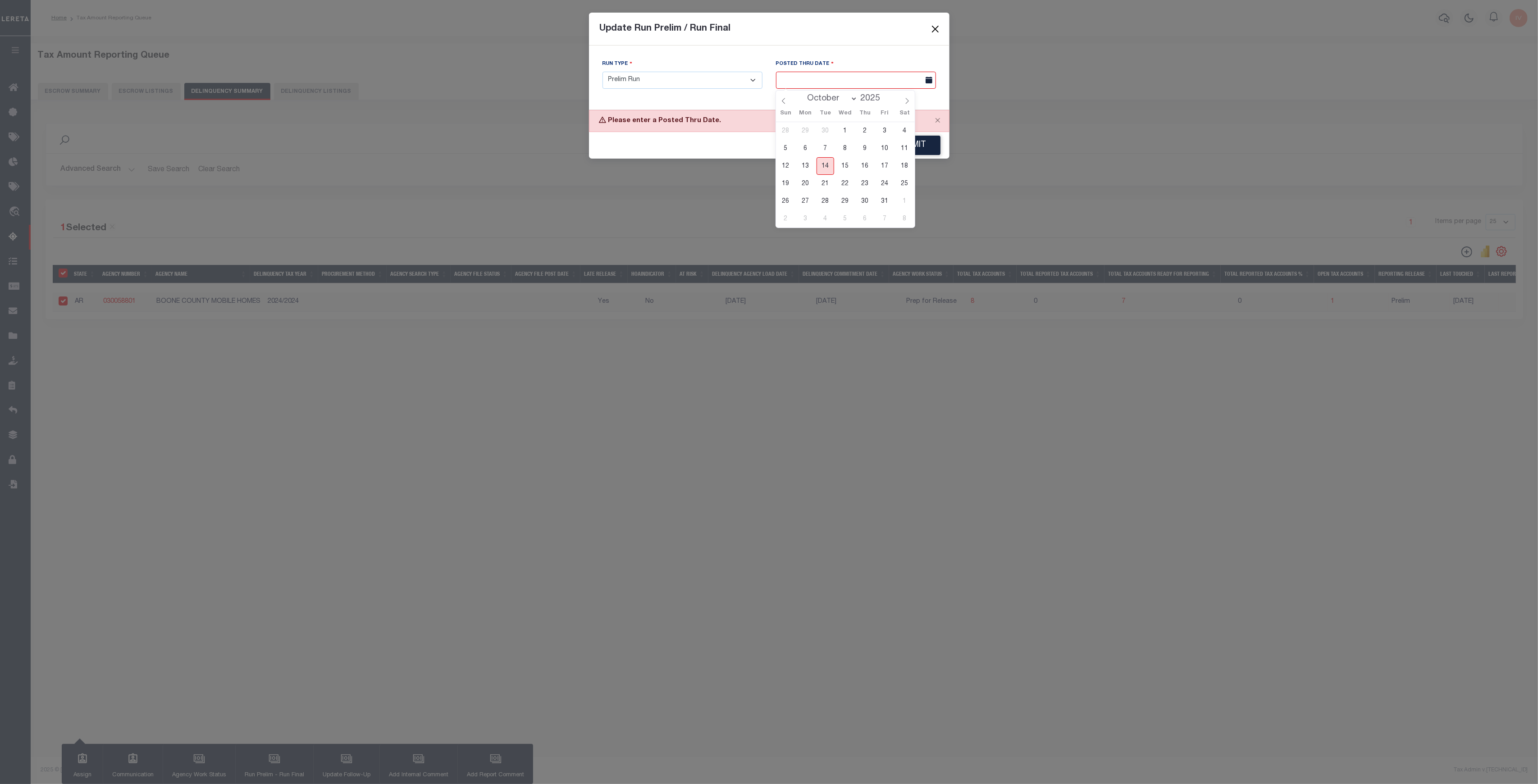
click at [822, 158] on span "14" at bounding box center [825, 166] width 17 height 17
type input "10/14/2025"
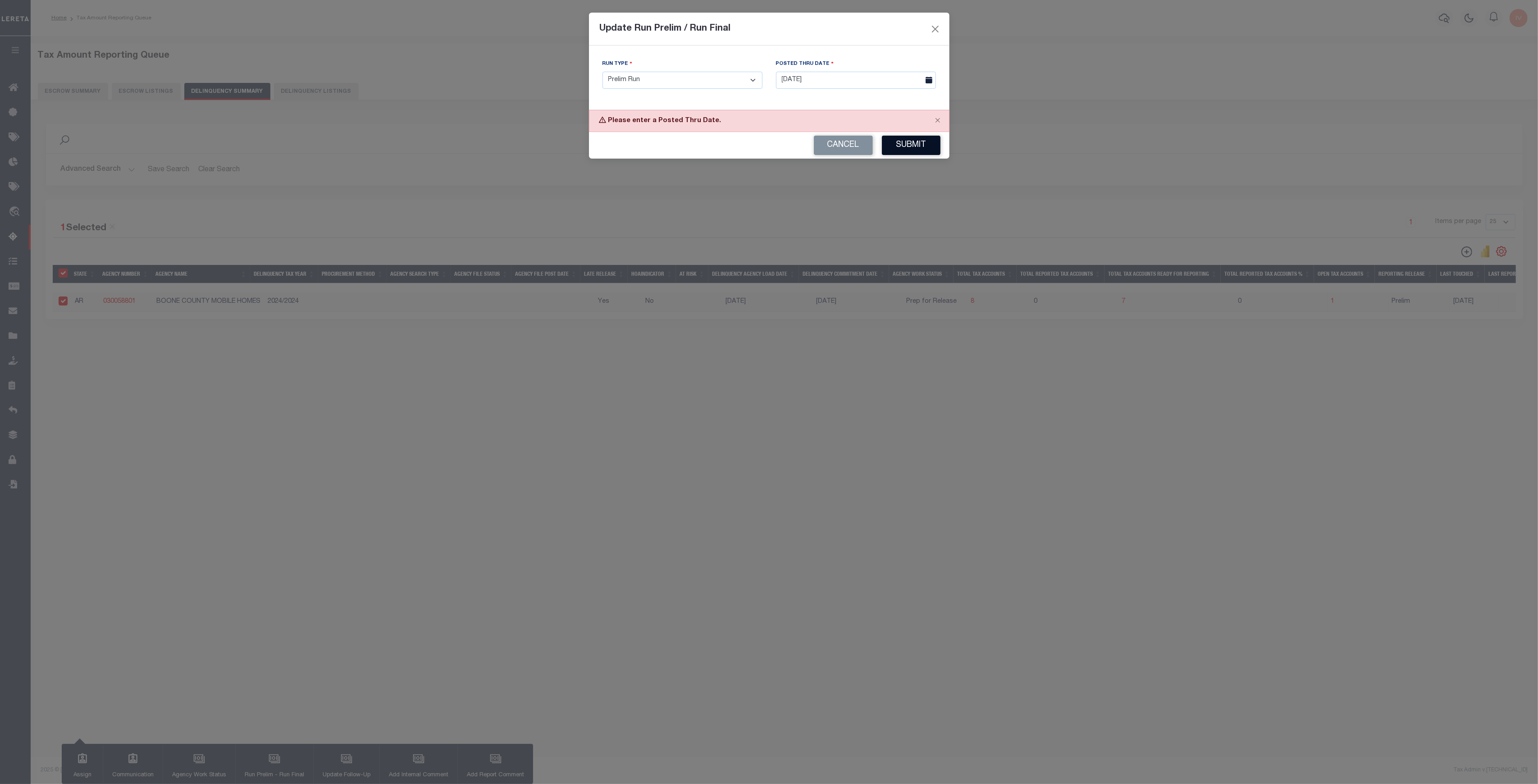
click at [897, 144] on button "Submit" at bounding box center [911, 145] width 59 height 20
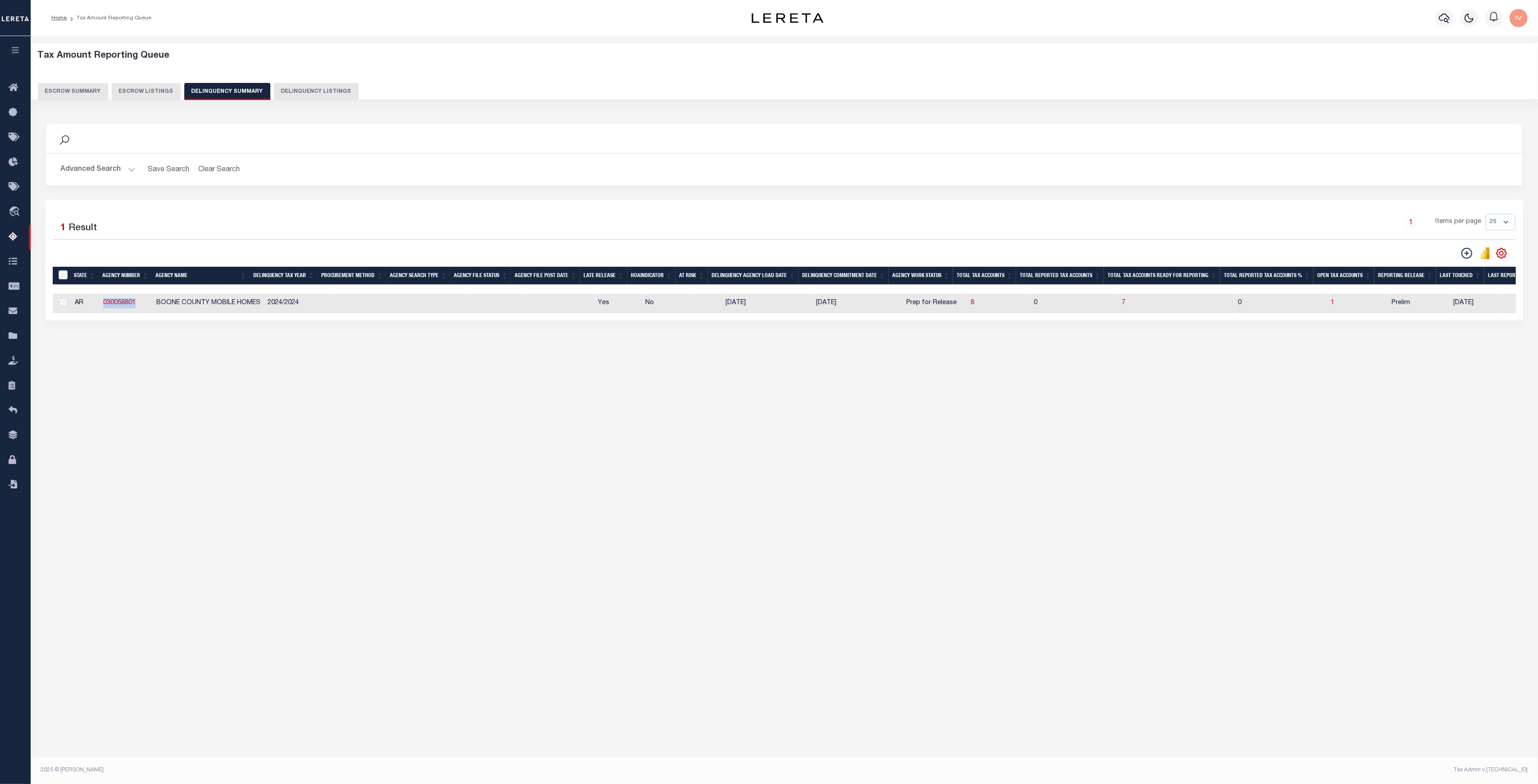
drag, startPoint x: 141, startPoint y: 301, endPoint x: 100, endPoint y: 305, distance: 41.2
click at [100, 305] on td "030058801" at bounding box center [126, 303] width 53 height 20
checkbox input "true"
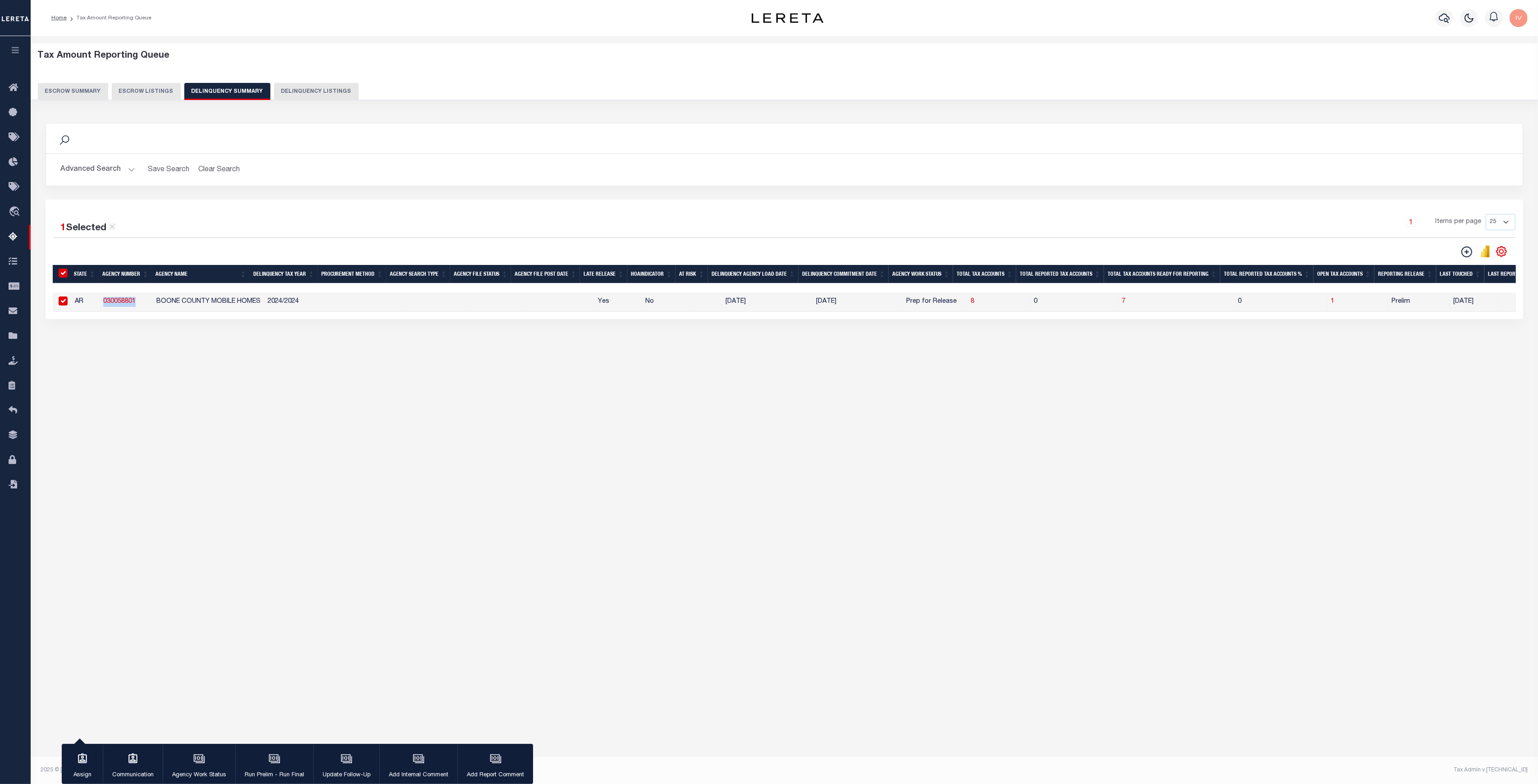
copy link "030058801"
click at [310, 87] on button "Delinquency Listings" at bounding box center [316, 92] width 84 height 17
select select "100"
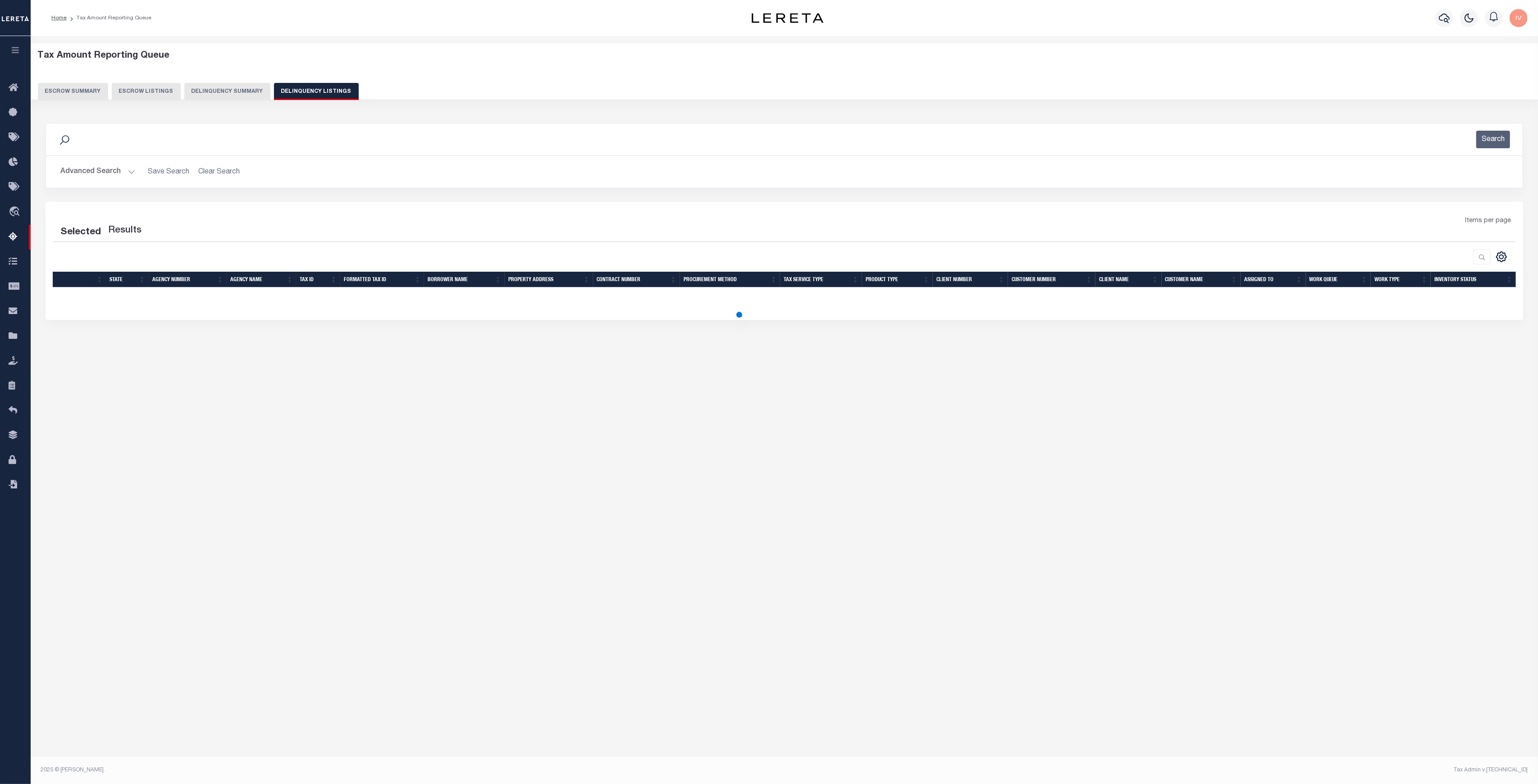
click at [126, 169] on button "Advanced Search" at bounding box center [97, 172] width 75 height 17
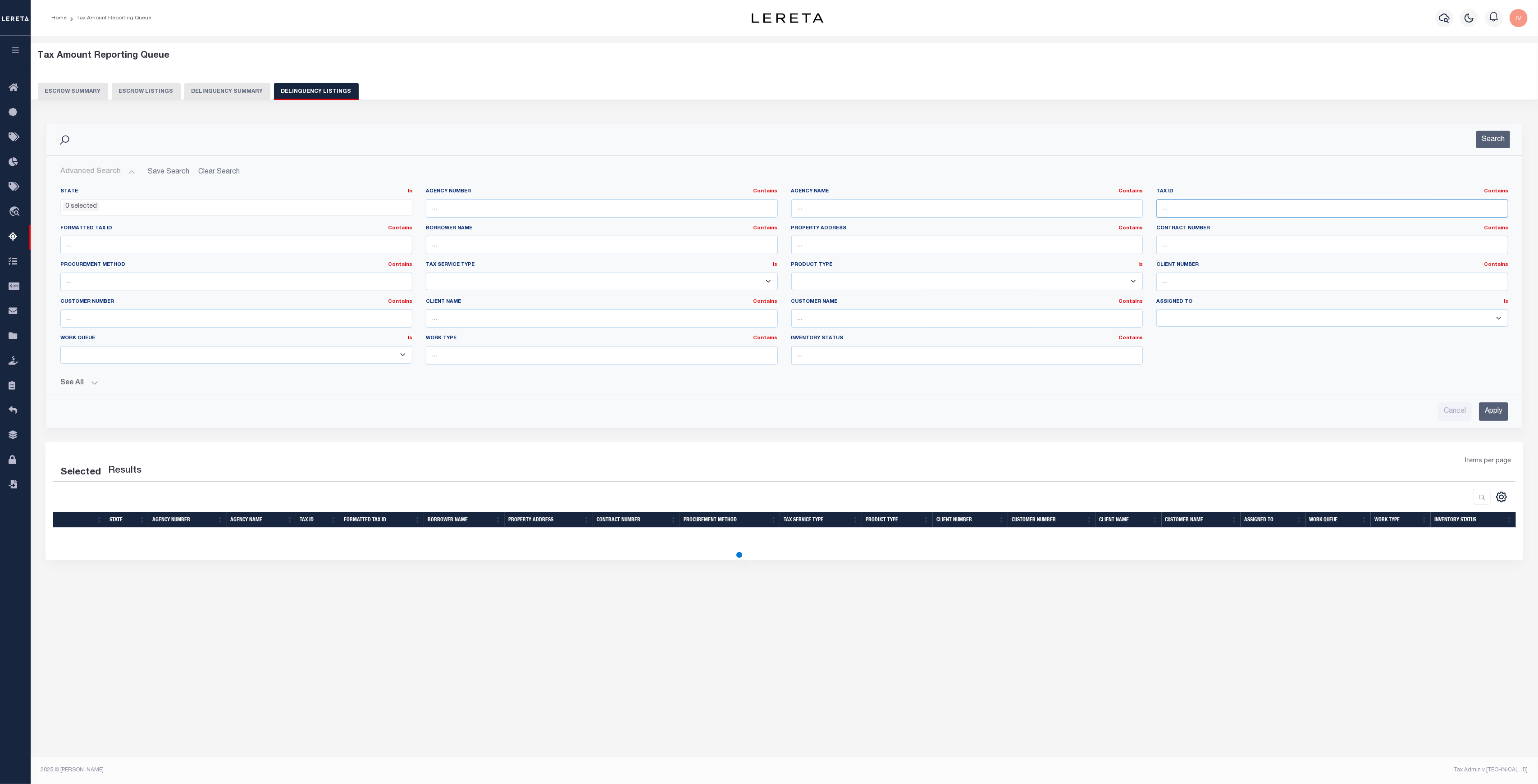
click at [1248, 200] on input "text" at bounding box center [1332, 208] width 352 height 18
paste input "[PHONE_NUMBER]"
type input "[PHONE_NUMBER]"
click at [1491, 132] on button "Search" at bounding box center [1493, 140] width 33 height 17
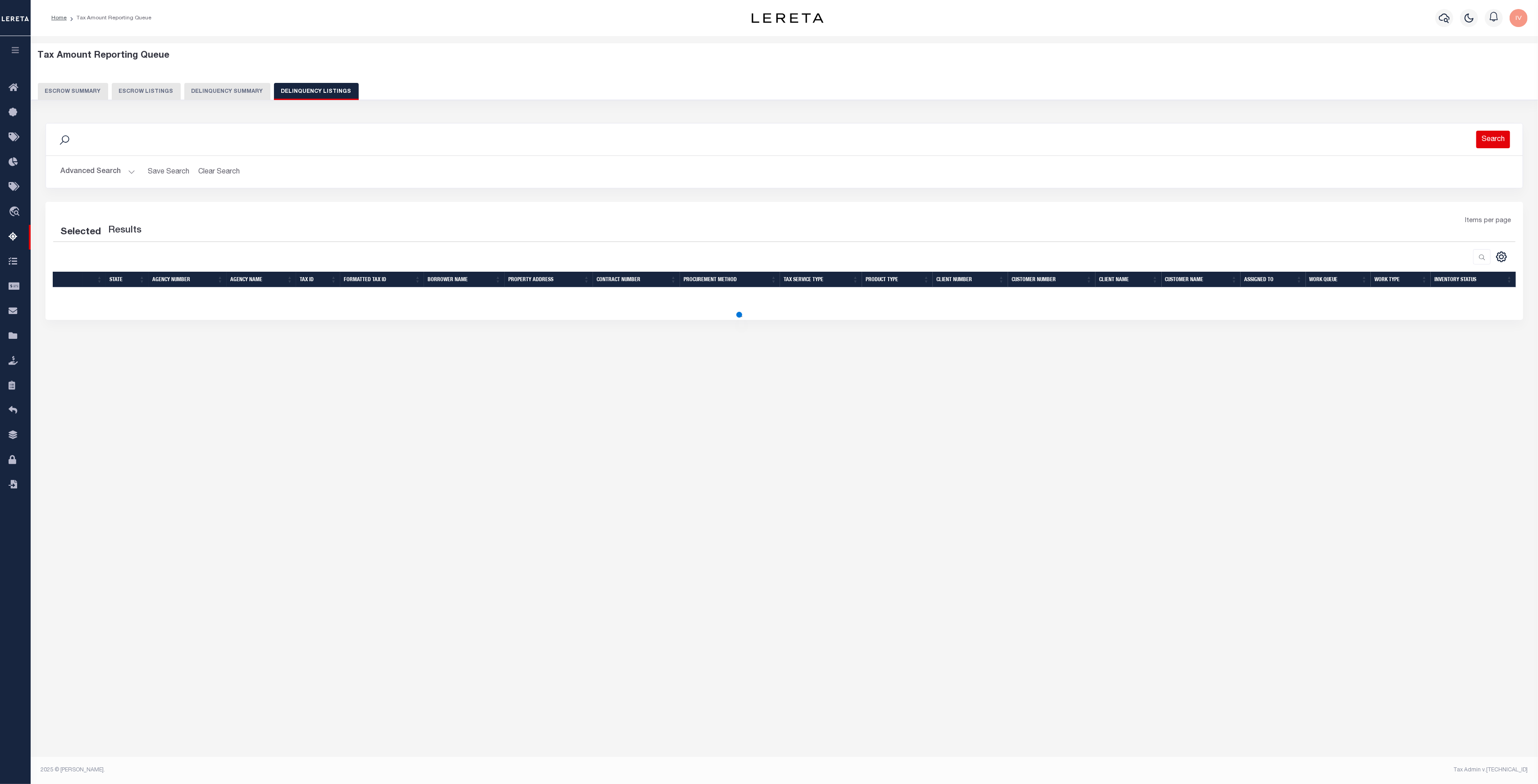
select select "100"
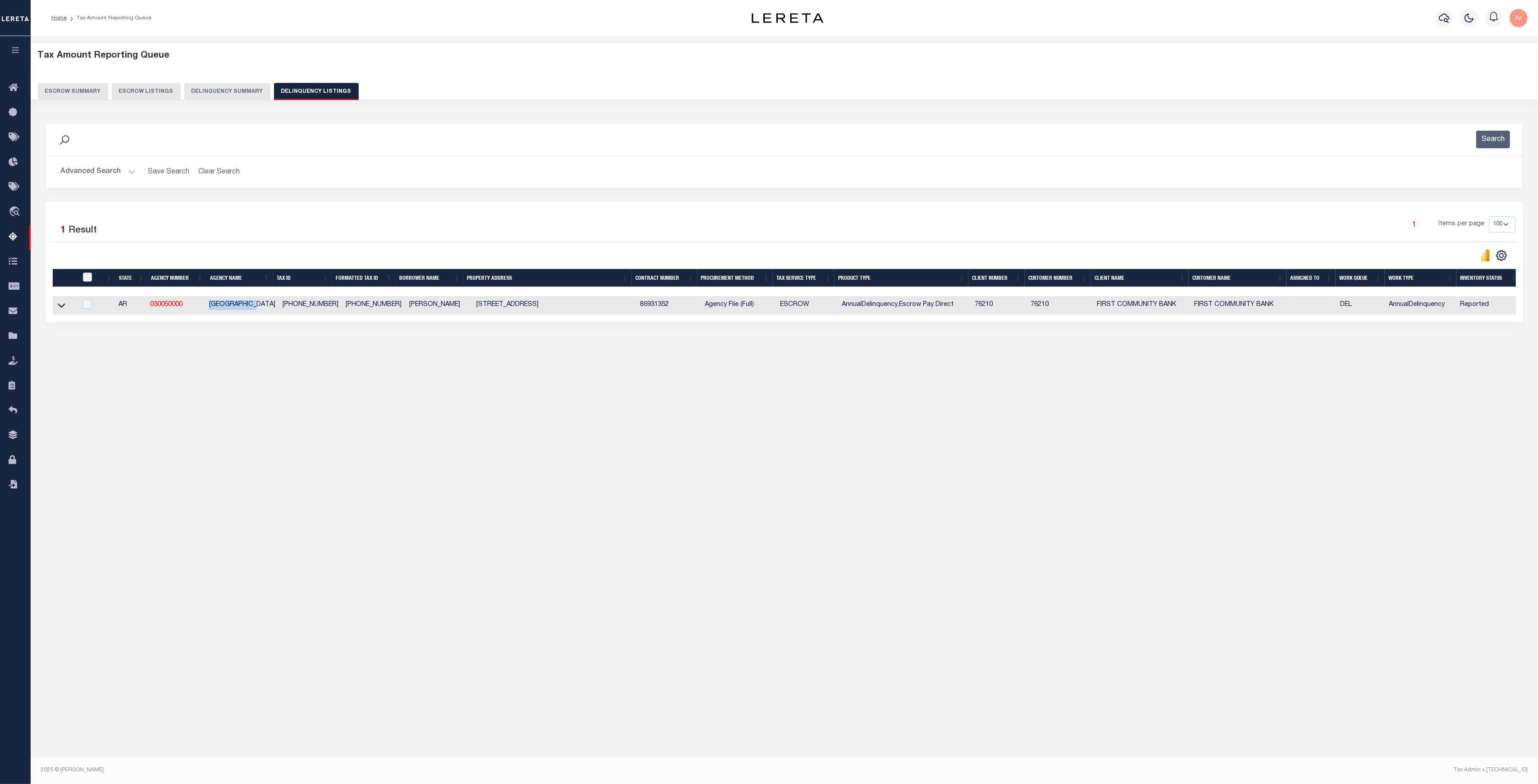
drag, startPoint x: 202, startPoint y: 299, endPoint x: 263, endPoint y: 305, distance: 61.3
click at [263, 305] on tr "AR 030050000 BOONE COUNTY 019-01874-005 019-01874-005 HOPPIS , AUSTIN 6029 HIGH…" at bounding box center [786, 305] width 1467 height 18
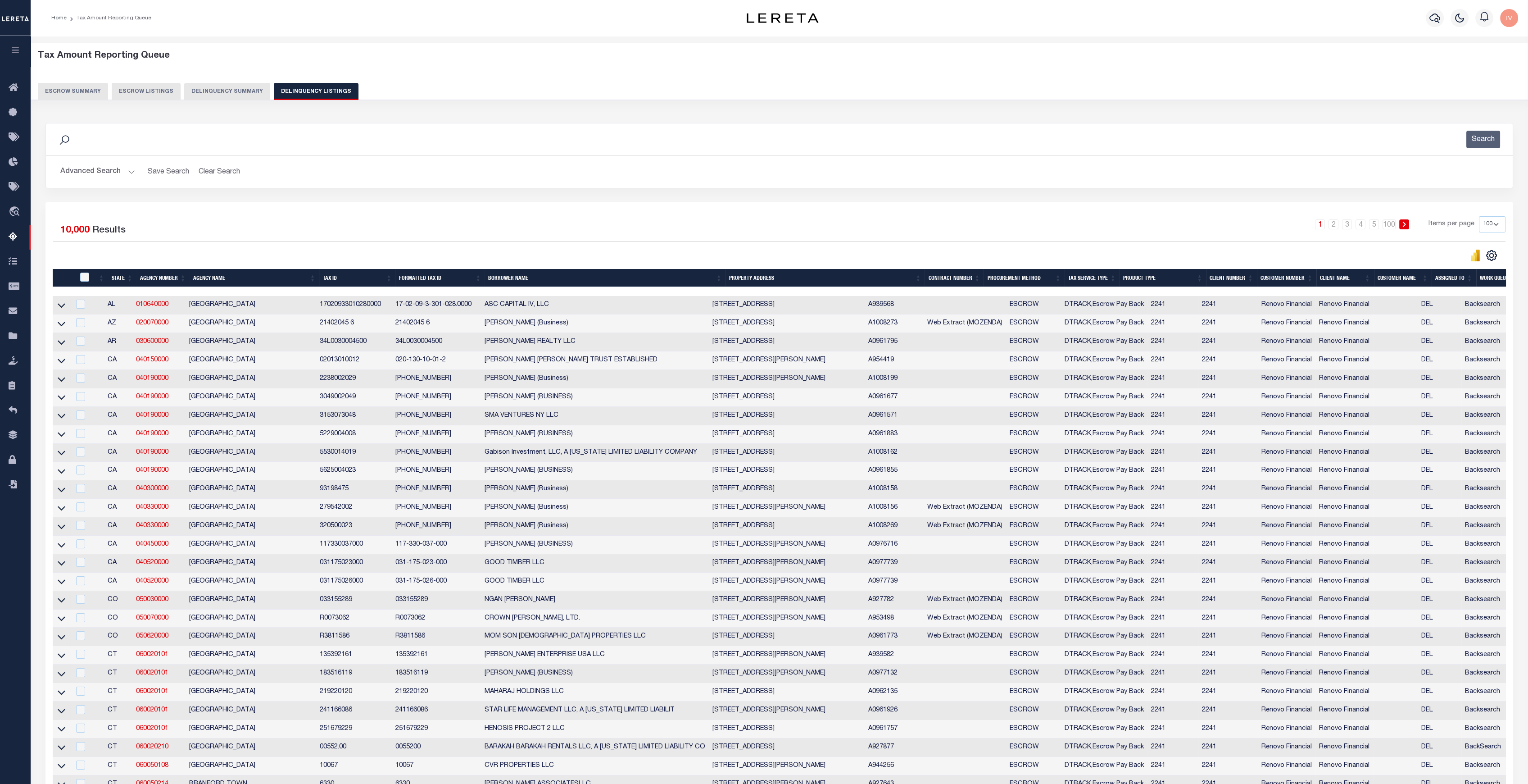
click at [225, 85] on button "Delinquency Summary" at bounding box center [227, 92] width 86 height 17
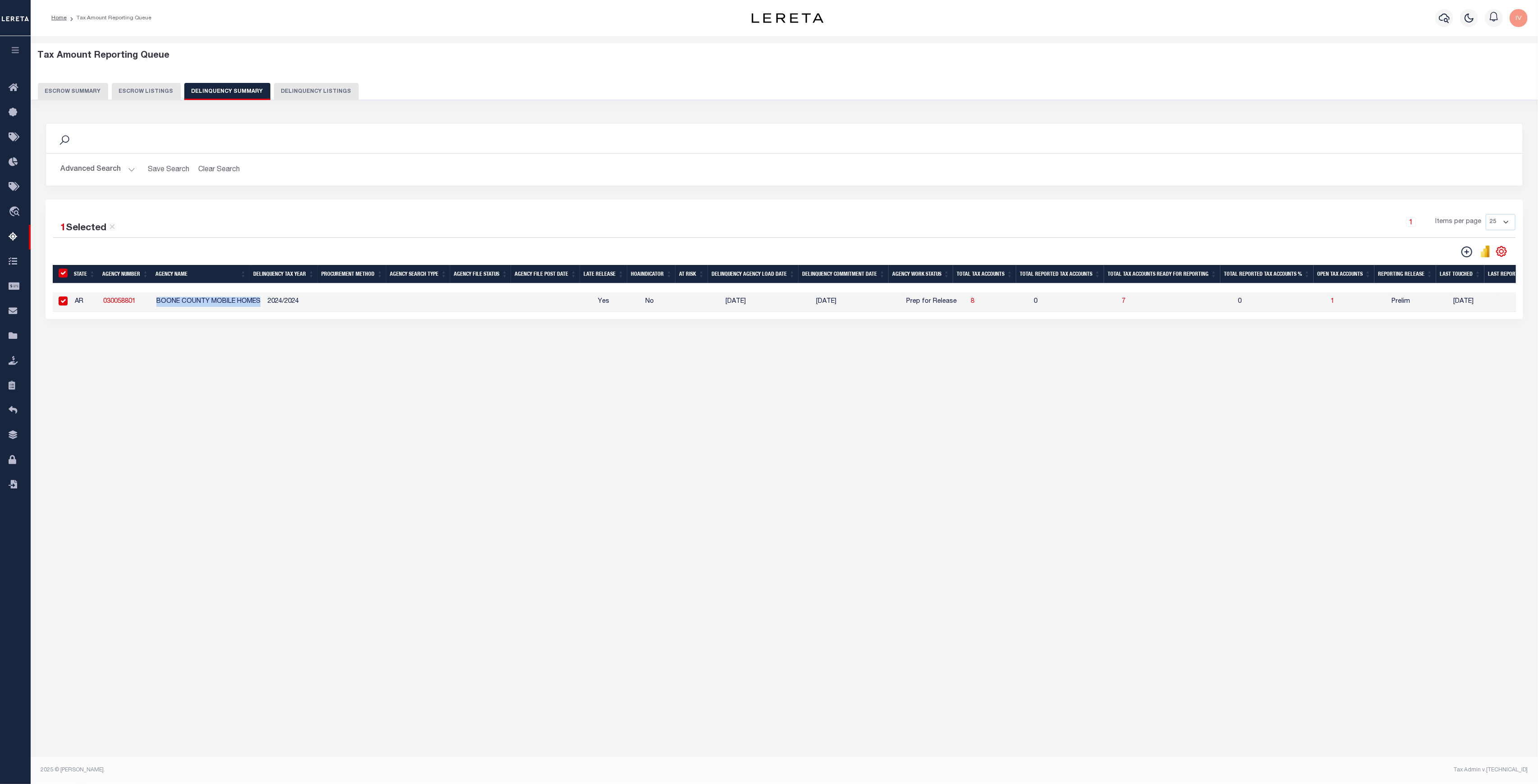
drag, startPoint x: 158, startPoint y: 305, endPoint x: 257, endPoint y: 372, distance: 119.5
click at [261, 308] on td "BOONE COUNTY MOBILE HOMES" at bounding box center [208, 302] width 111 height 20
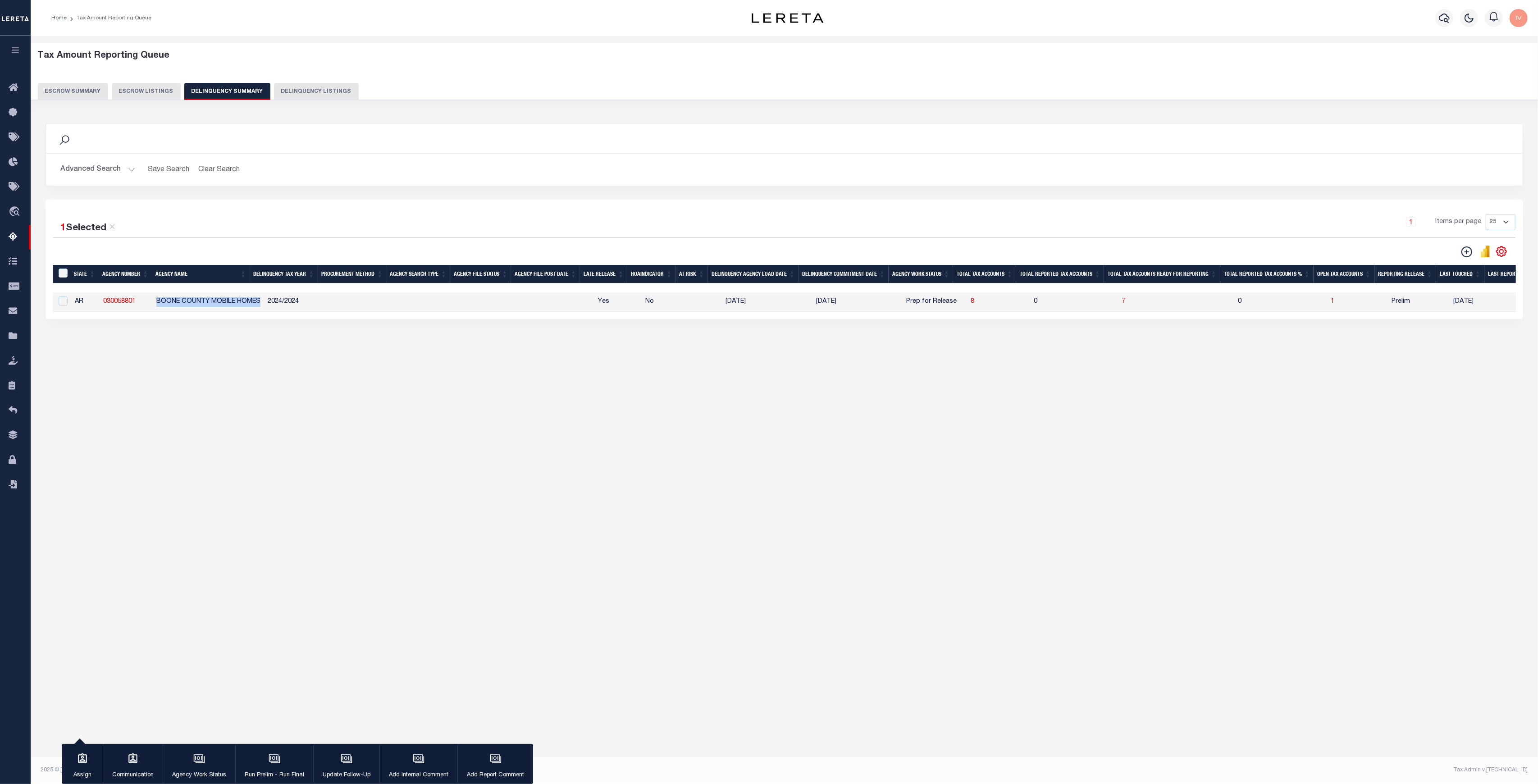
checkbox input "false"
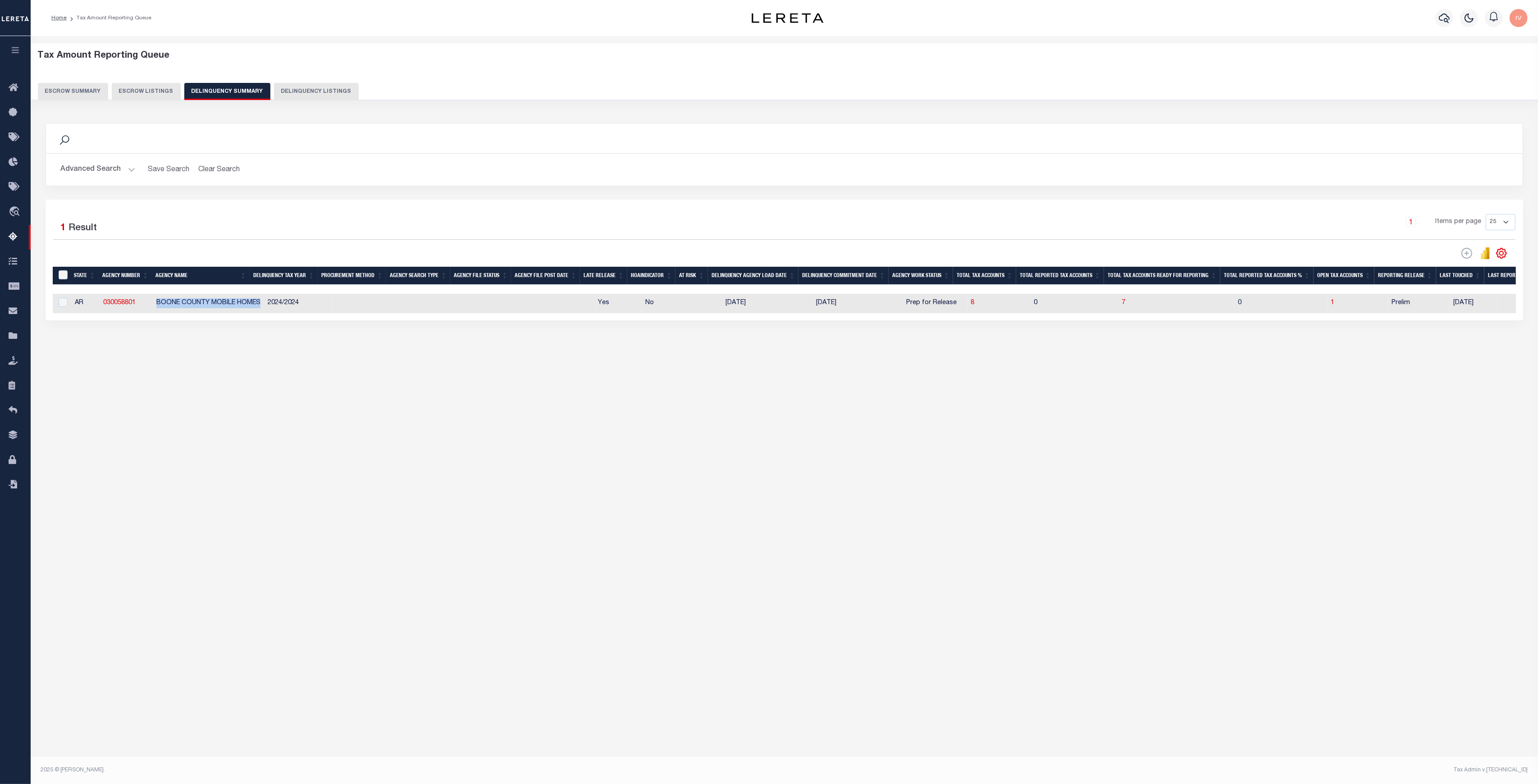
click at [324, 92] on button "Delinquency Listings" at bounding box center [316, 92] width 84 height 17
select select
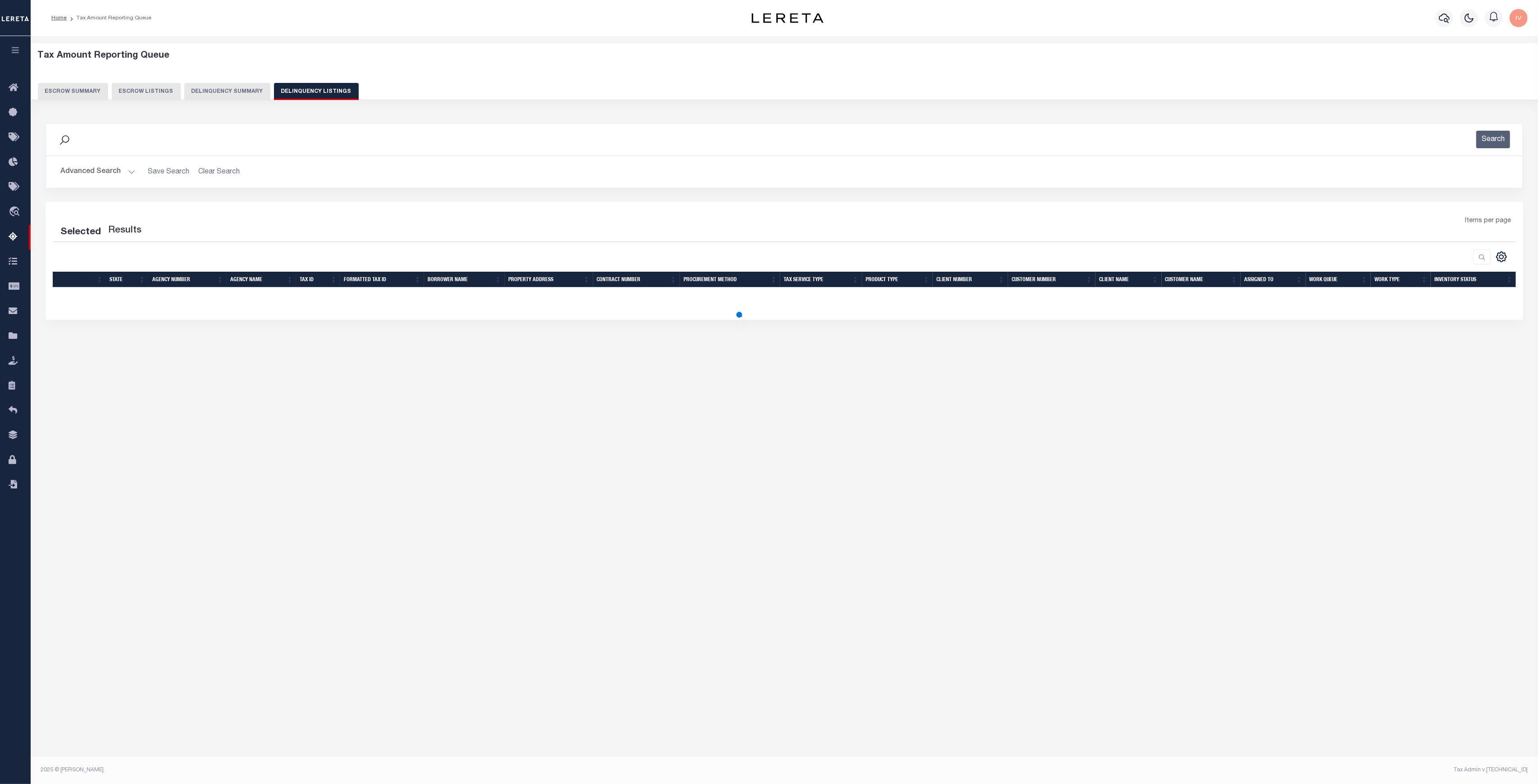
click at [128, 175] on button "Advanced Search" at bounding box center [97, 172] width 75 height 17
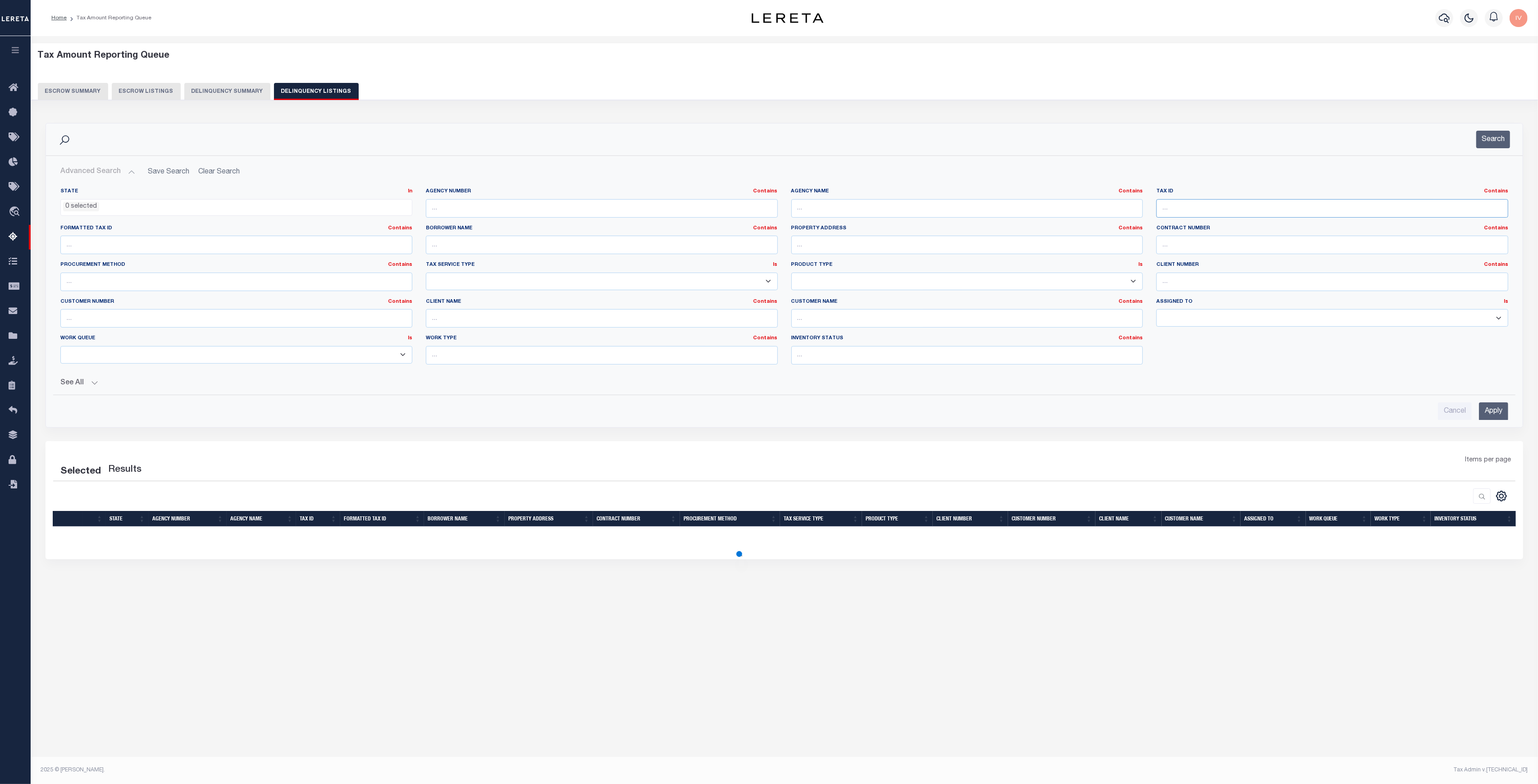
click at [1342, 209] on input "text" at bounding box center [1332, 208] width 352 height 18
paste input "[PHONE_NUMBER]"
type input "[PHONE_NUMBER]"
click at [1491, 140] on button "Search" at bounding box center [1493, 140] width 33 height 17
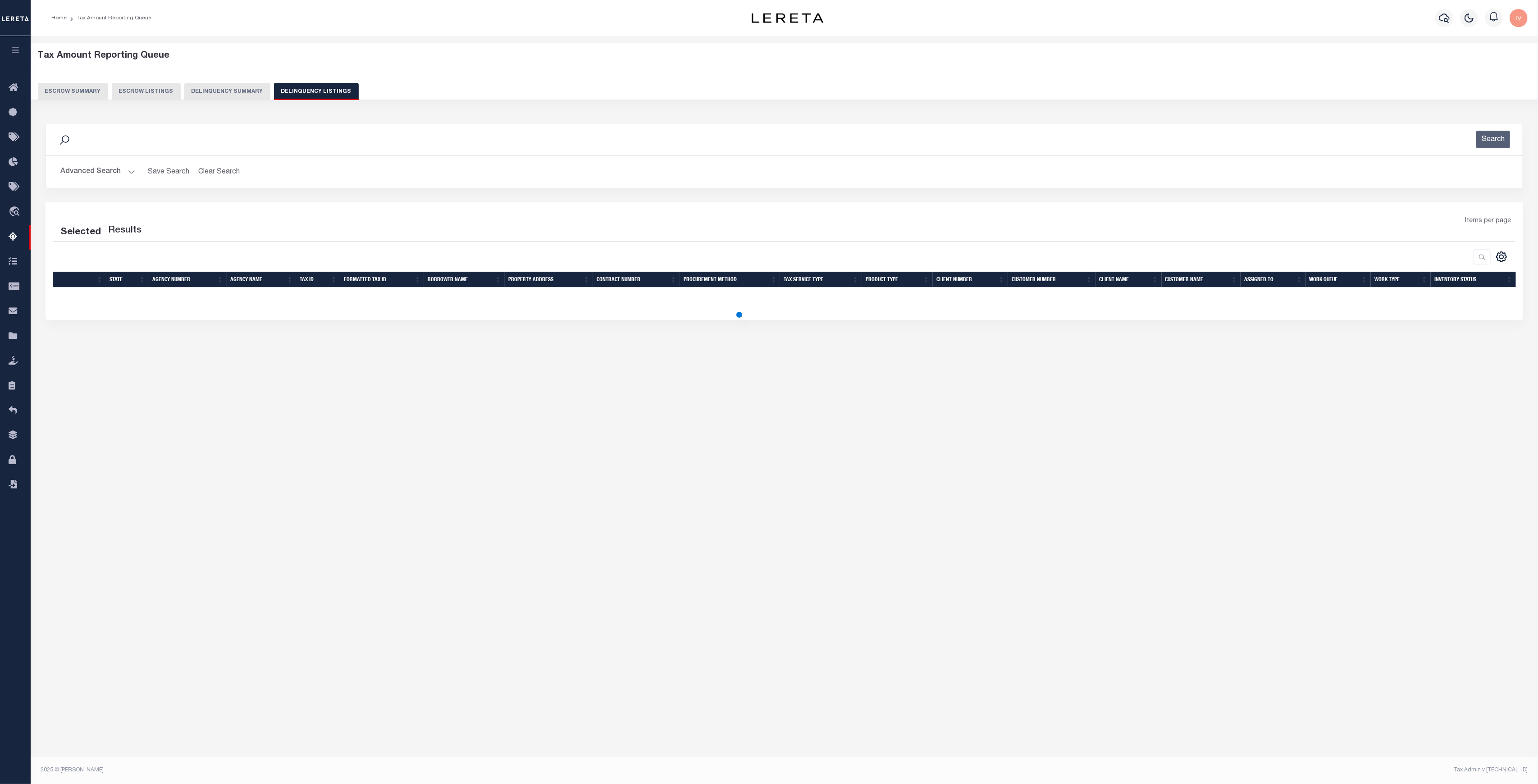
select select "100"
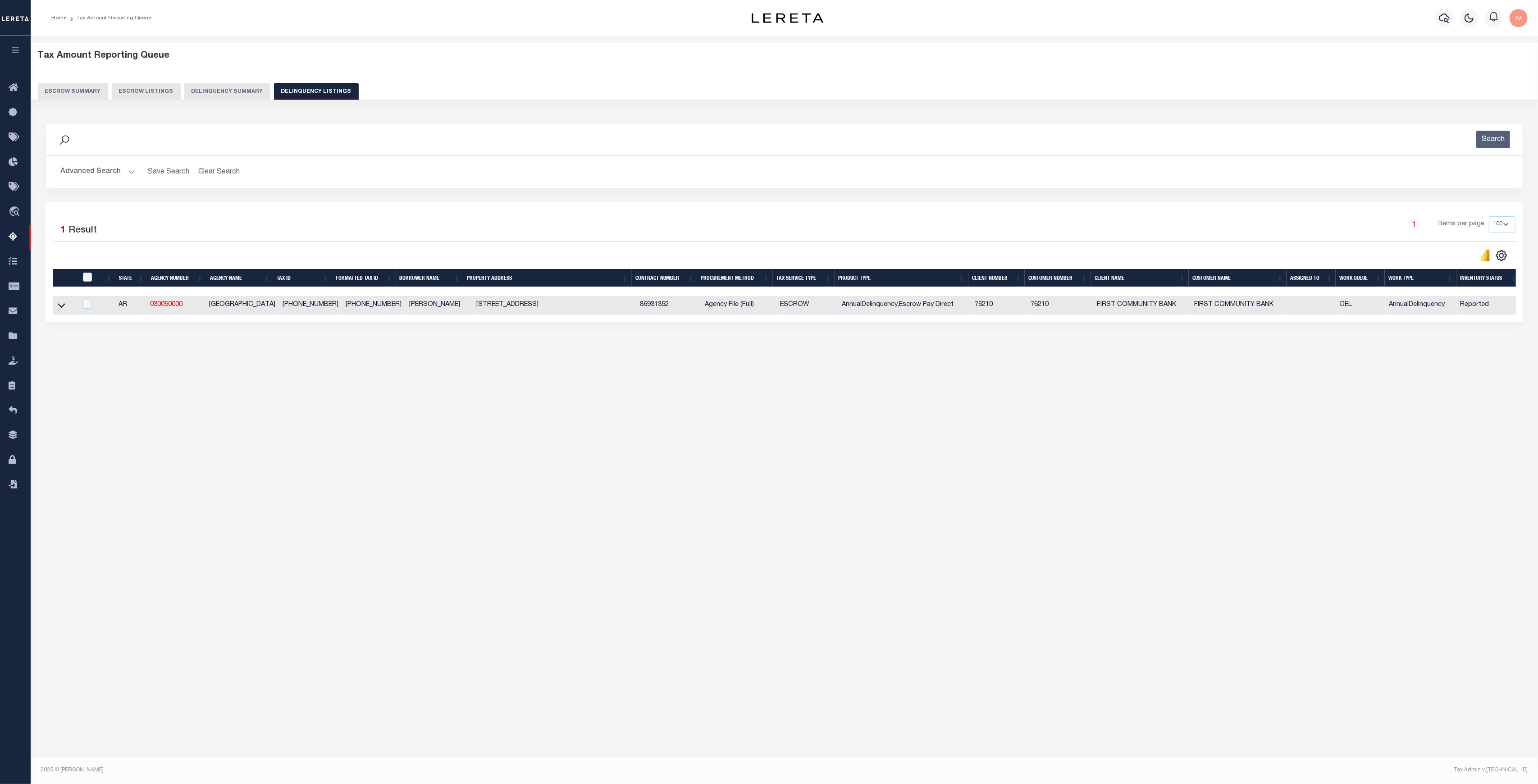
click at [223, 95] on button "Delinquency Summary" at bounding box center [227, 92] width 86 height 17
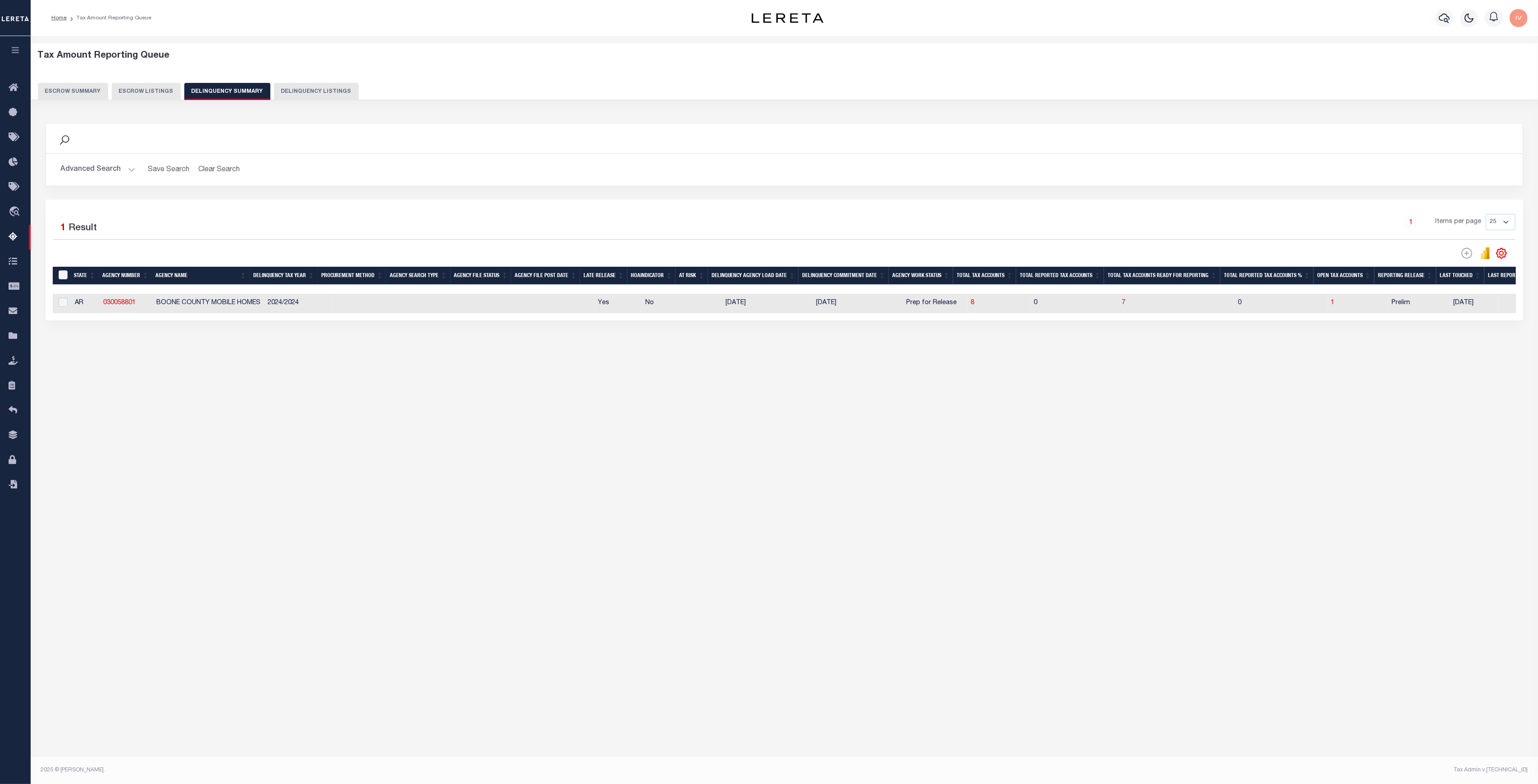
click at [126, 167] on button "Advanced Search" at bounding box center [97, 169] width 75 height 17
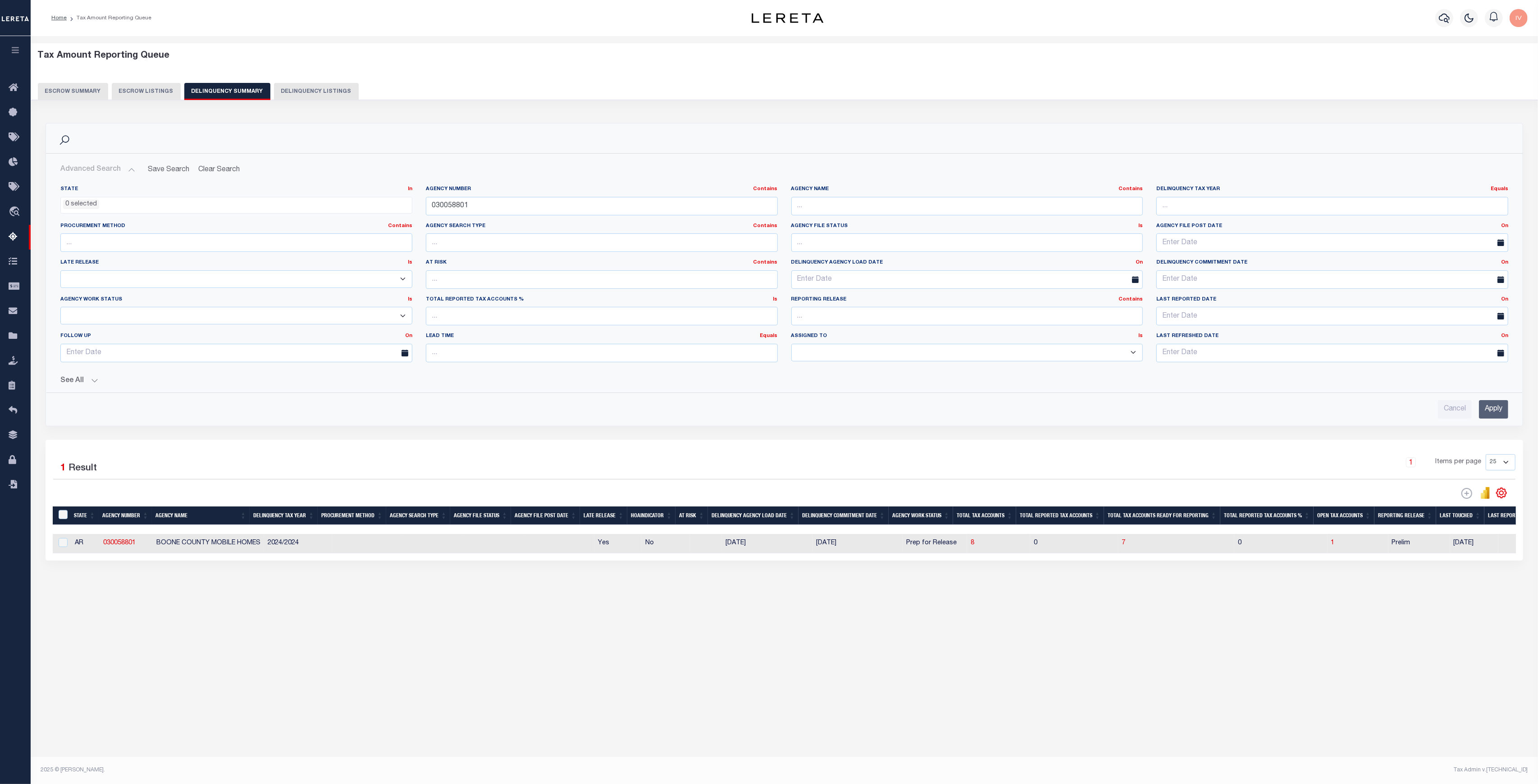
click at [557, 196] on div "Agency Number Contains Contains Is 030058801" at bounding box center [602, 200] width 352 height 30
click at [553, 201] on input "030058801" at bounding box center [602, 206] width 352 height 18
click at [863, 215] on div "Agency Name Contains Contains Is" at bounding box center [967, 204] width 365 height 37
click at [860, 207] on input "text" at bounding box center [968, 206] width 352 height 18
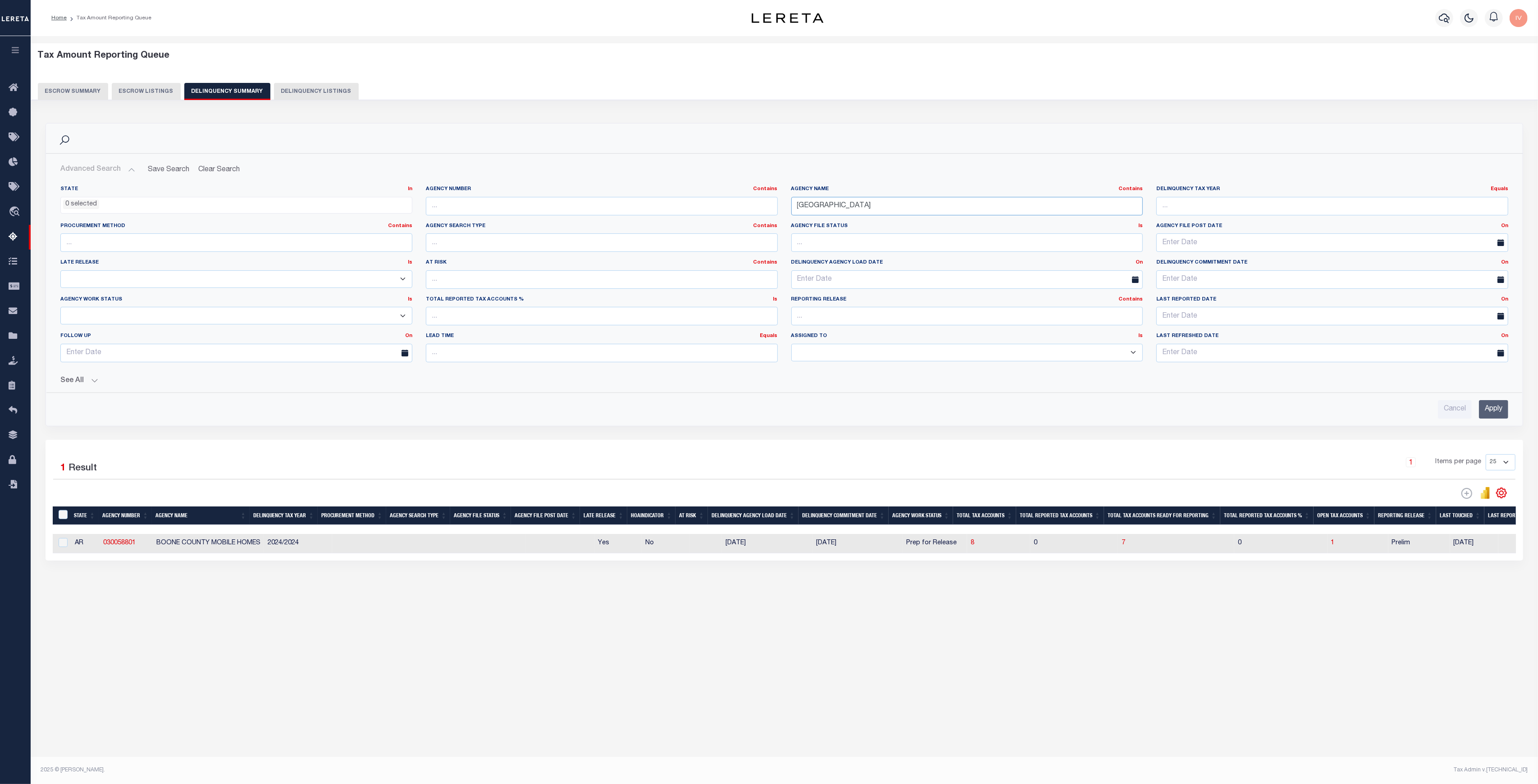
type input "BOONE COUNTY"
click at [1487, 409] on input "Apply" at bounding box center [1494, 409] width 29 height 18
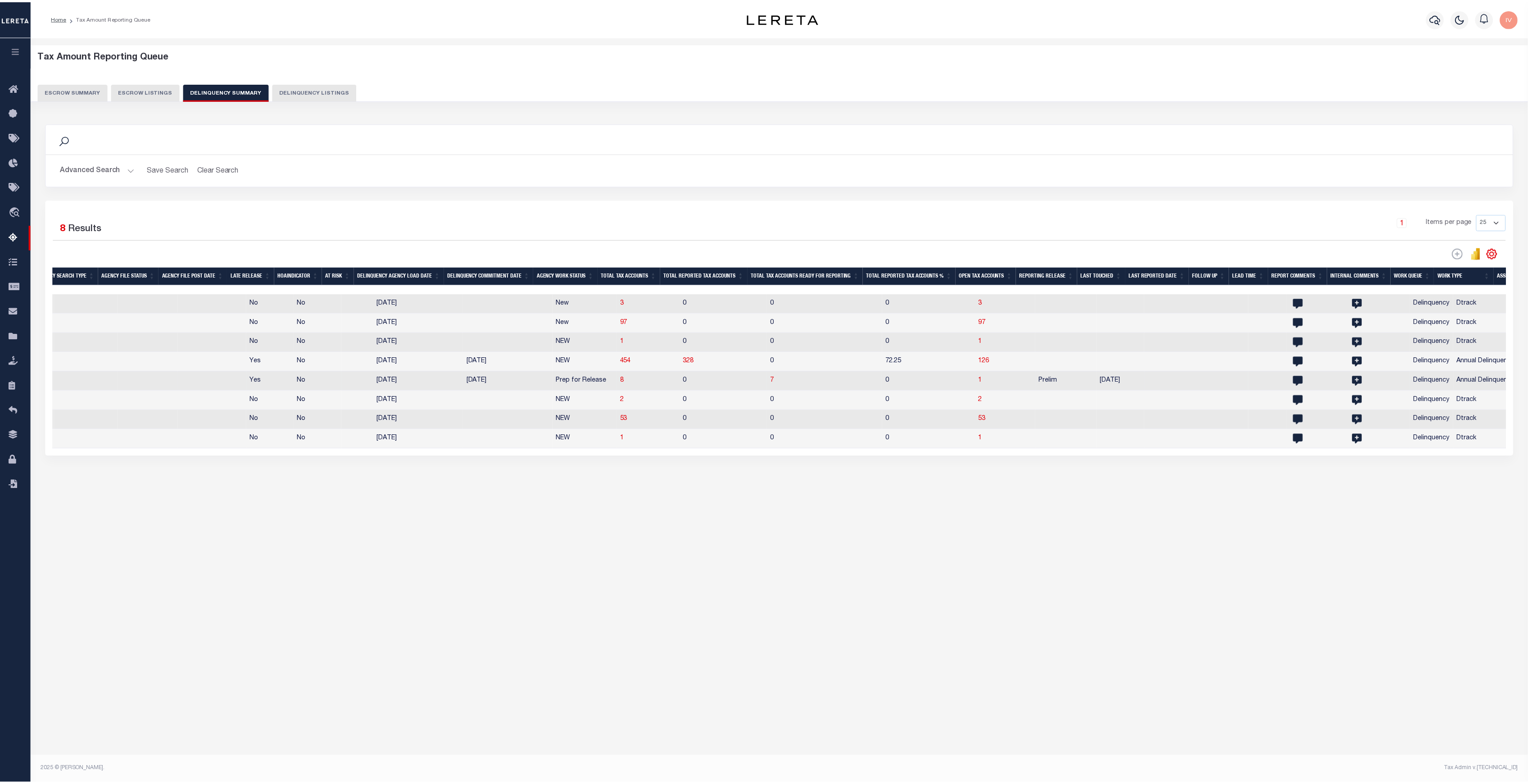
scroll to position [0, 502]
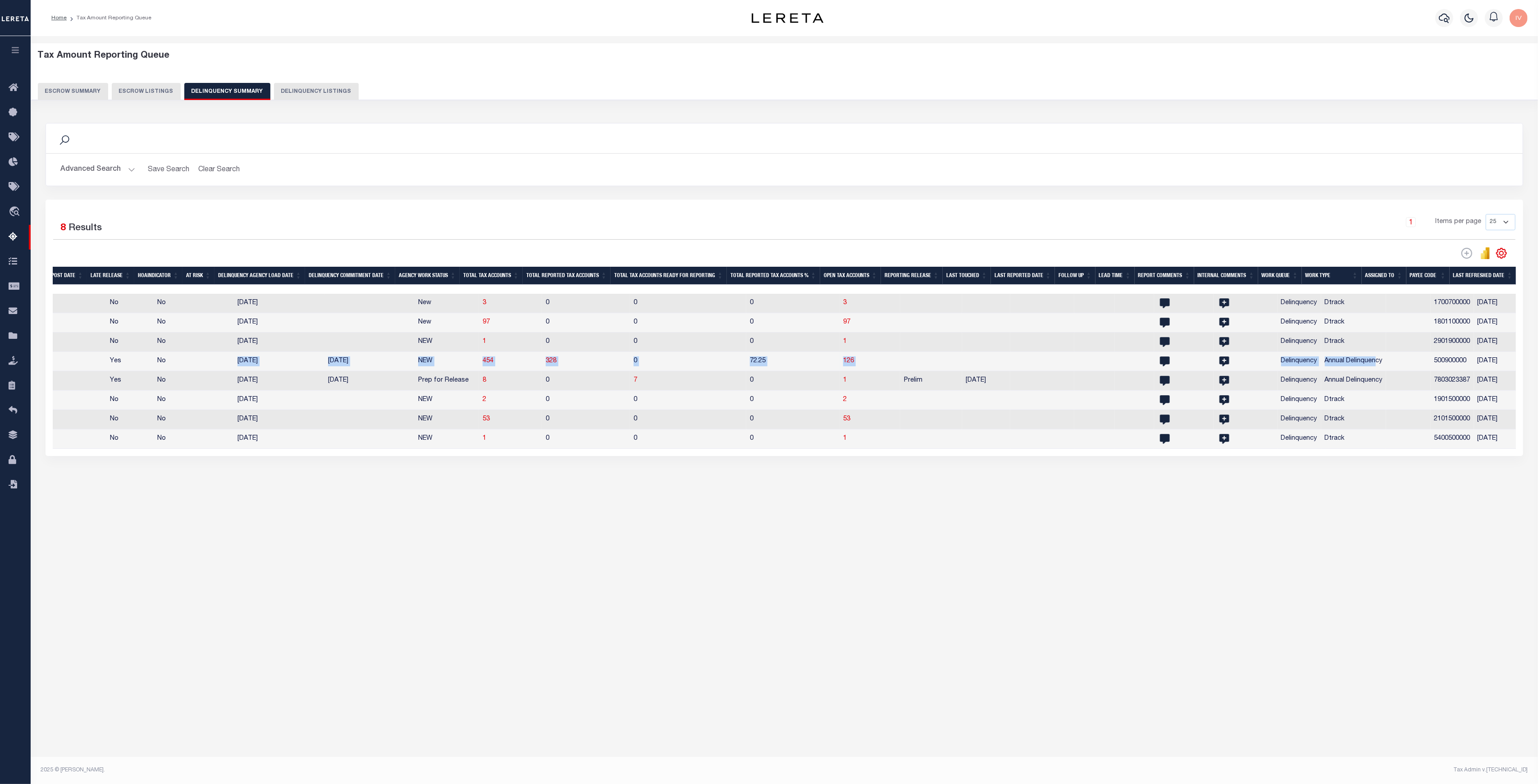
drag, startPoint x: 1353, startPoint y: 364, endPoint x: 220, endPoint y: 360, distance: 1133.0
click at [220, 360] on tr "AR 030050000 BOONE COUNTY 2024/2024 Agency File (Full) Yes No 09/11/2025 12/01/…" at bounding box center [546, 361] width 1990 height 20
click at [462, 367] on td "NEW" at bounding box center [447, 361] width 65 height 20
checkbox input "true"
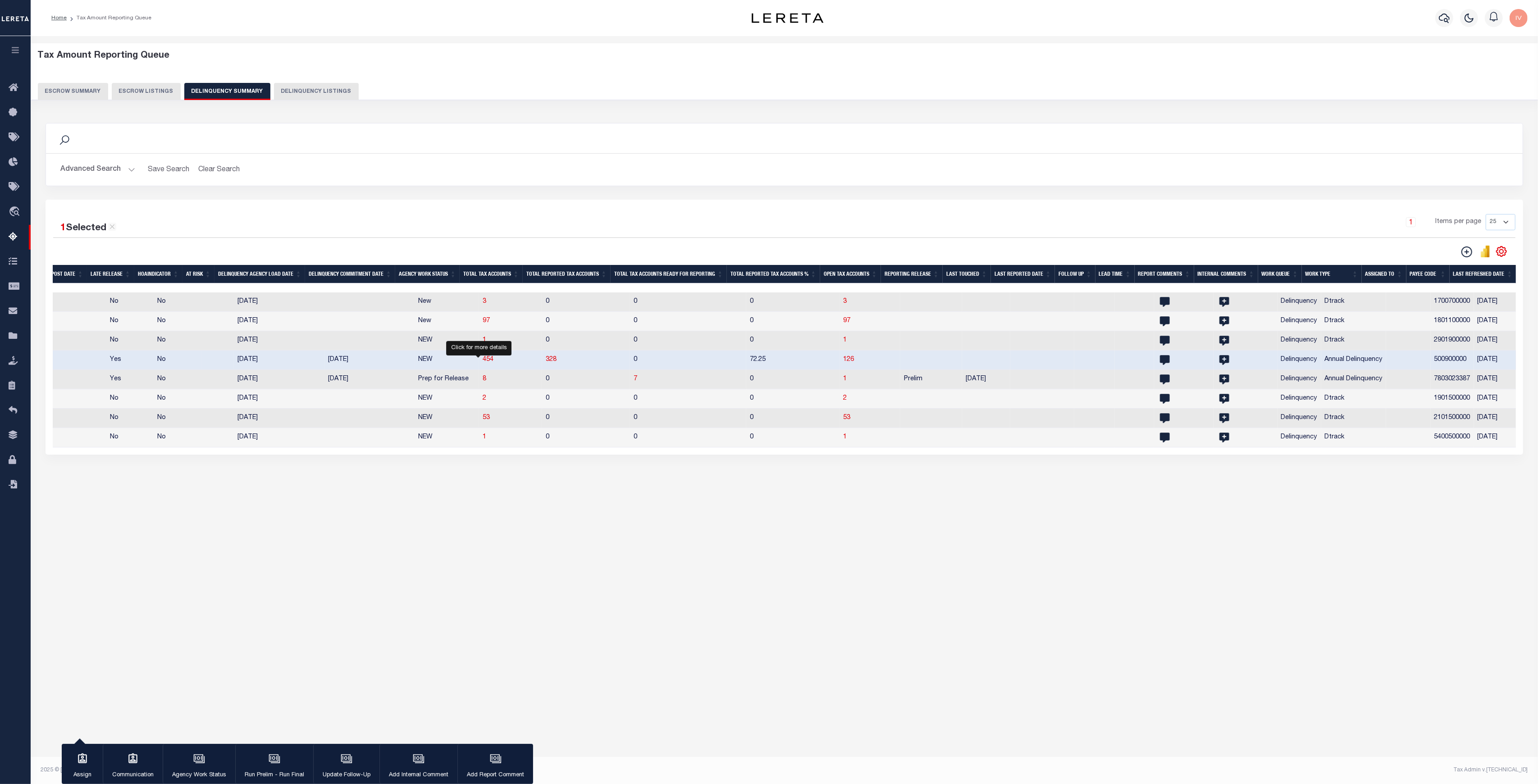
click at [483, 363] on span "454" at bounding box center [487, 359] width 11 height 7
select select "100"
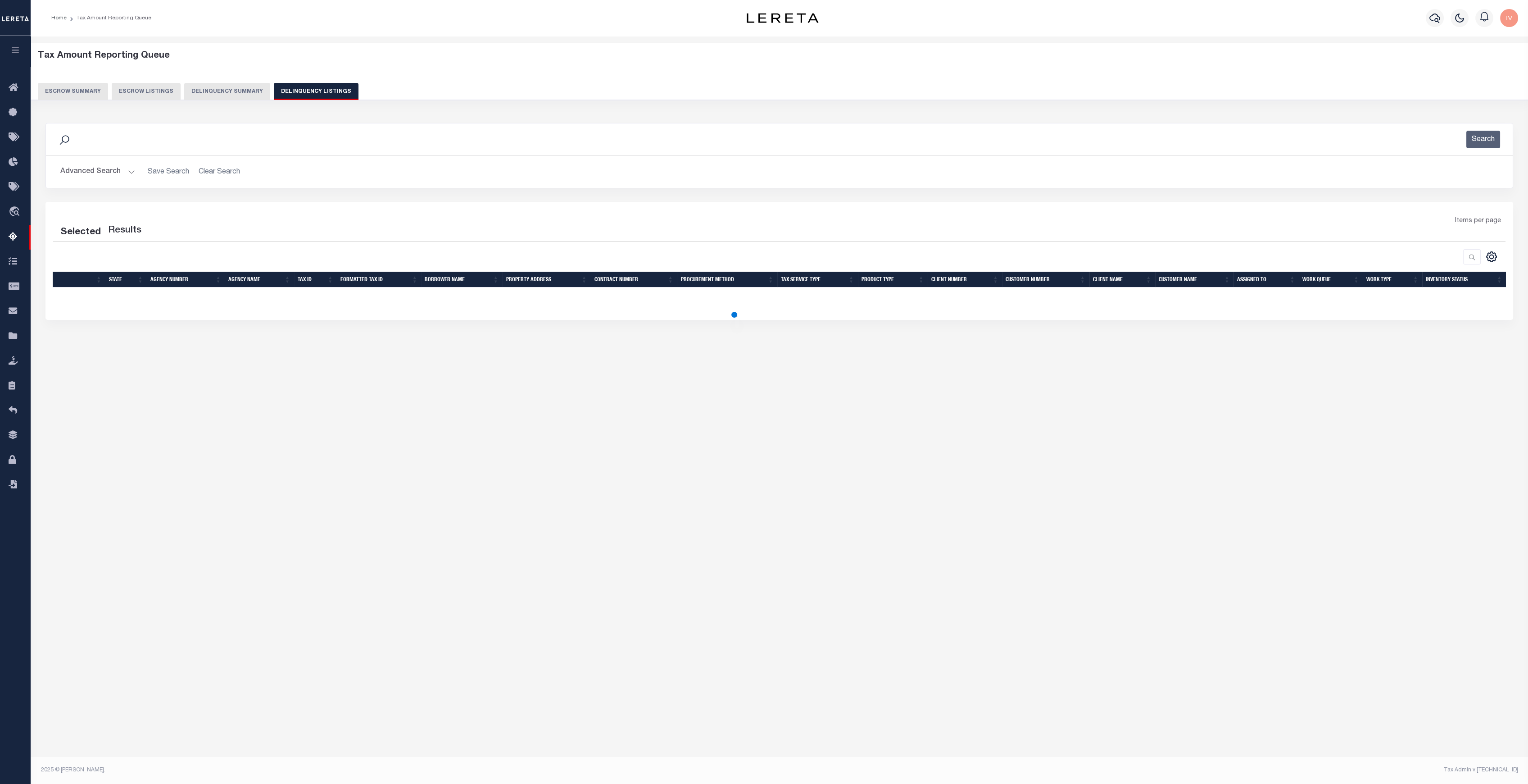
select select "100"
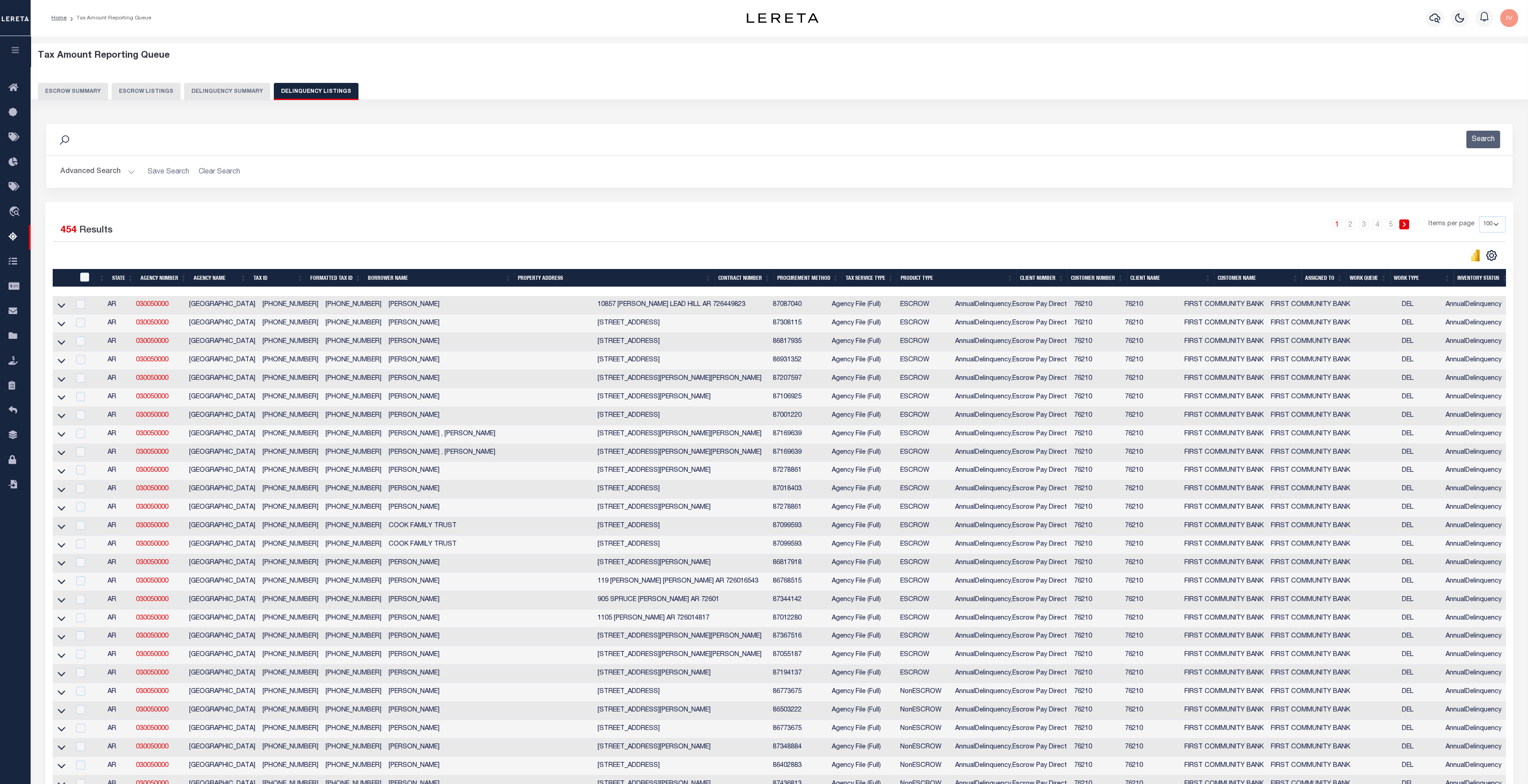
drag, startPoint x: 367, startPoint y: 360, endPoint x: 1335, endPoint y: 364, distance: 968.0
click at [1335, 364] on tr "AR 030050000 BOONE COUNTY 019-01874-005 019-01874-005 HOPPIS , AUSTIN 6029 HIGH…" at bounding box center [807, 360] width 1510 height 18
drag, startPoint x: 178, startPoint y: 369, endPoint x: 475, endPoint y: 359, distance: 297.2
click at [475, 359] on tr "AR 030050000 BOONE COUNTY 019-01874-005 019-01874-005 HOPPIS , AUSTIN 6029 HIGH…" at bounding box center [807, 360] width 1510 height 18
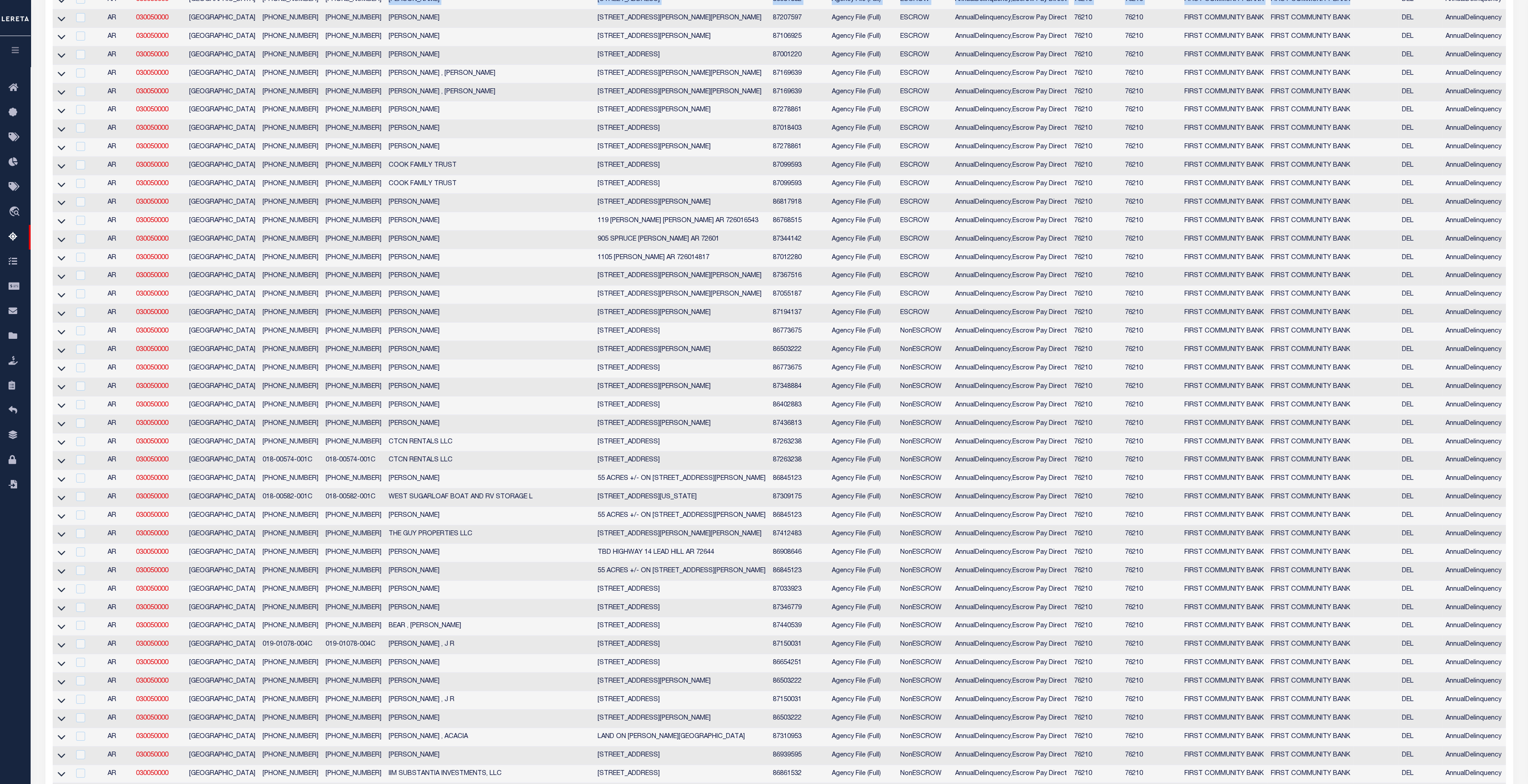
scroll to position [120, 0]
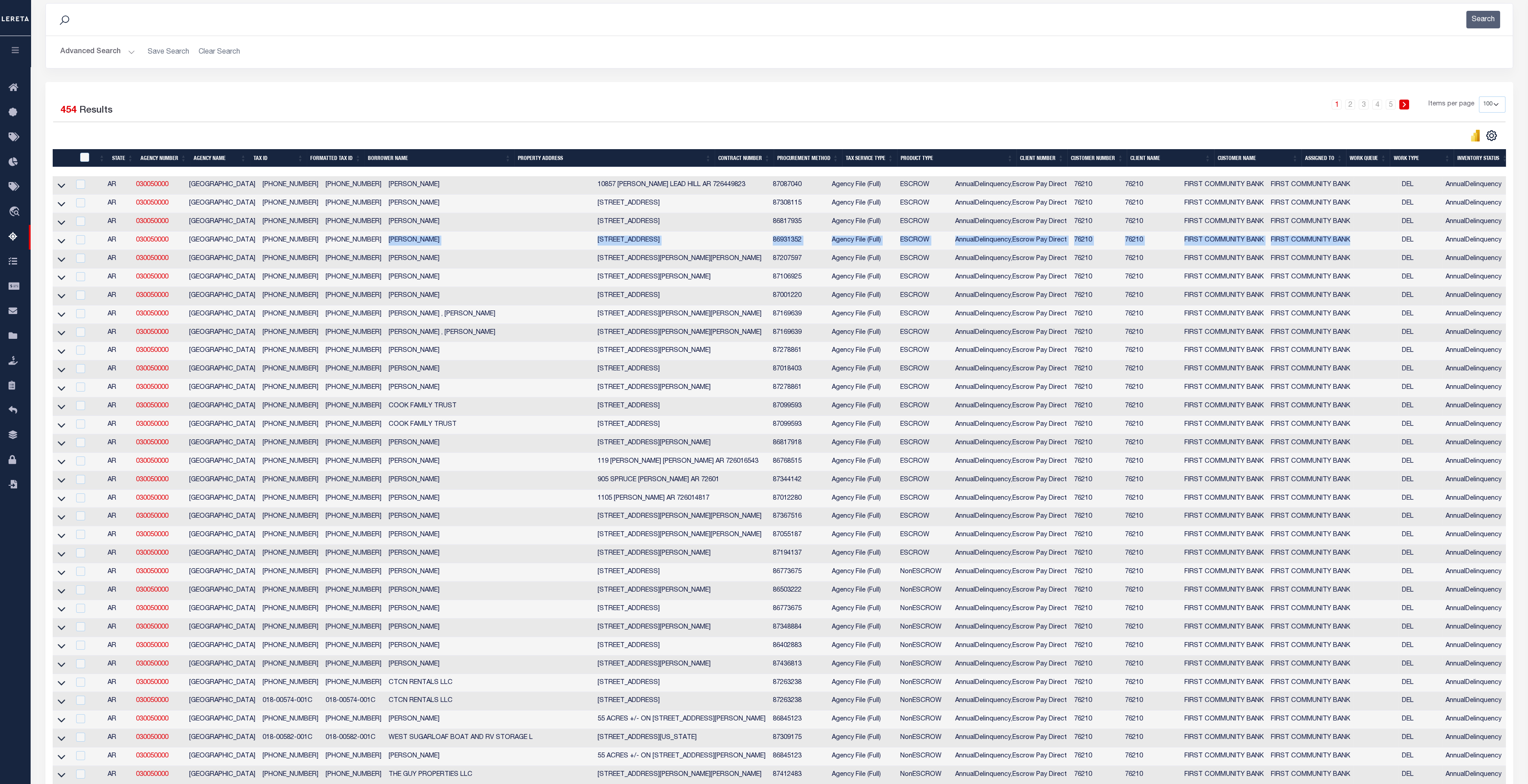
click at [476, 247] on td "[PERSON_NAME]" at bounding box center [489, 240] width 209 height 18
checkbox input "true"
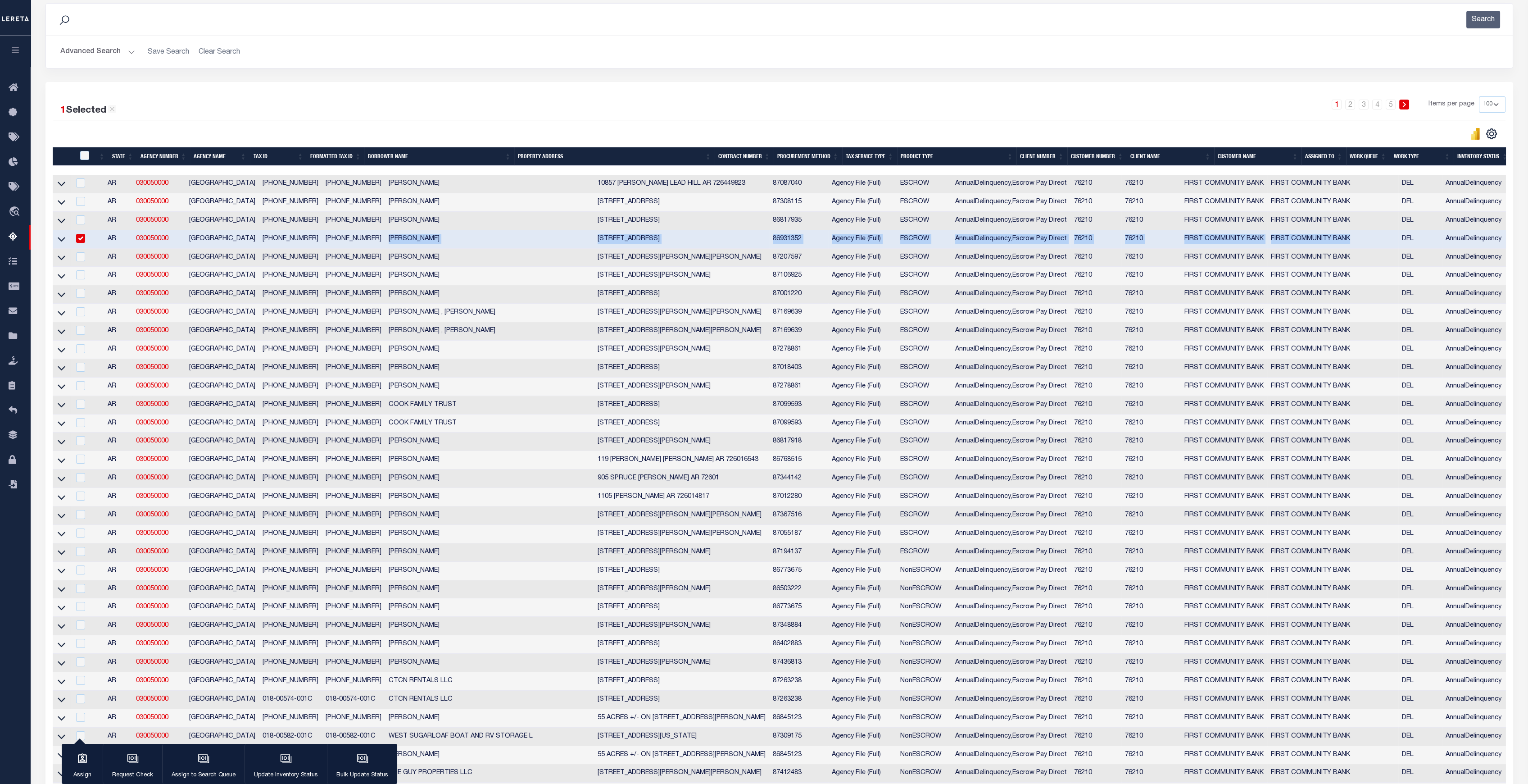
scroll to position [119, 0]
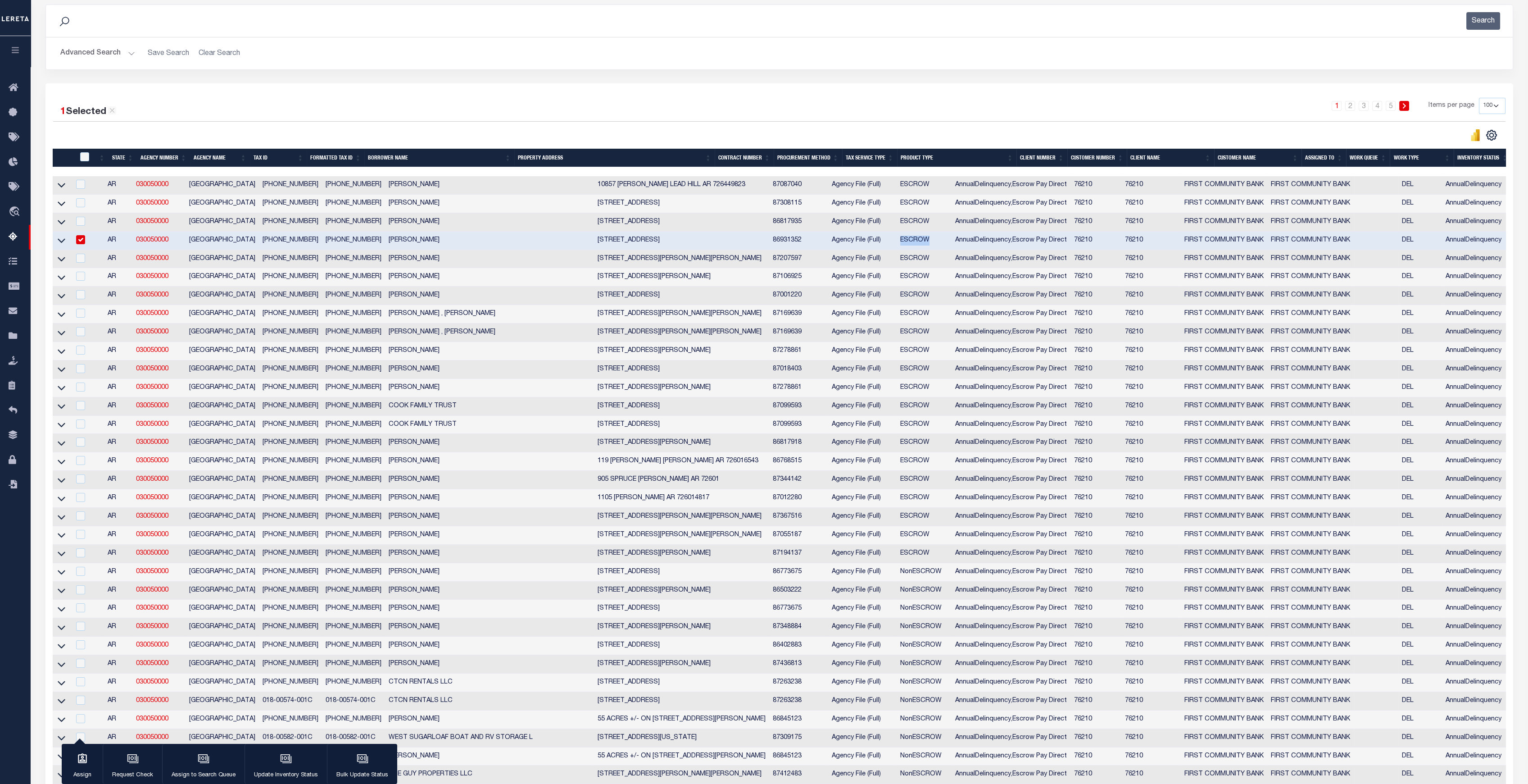
drag, startPoint x: 874, startPoint y: 244, endPoint x: 831, endPoint y: 244, distance: 43.0
click at [833, 244] on tr "AR 030050000 BOONE COUNTY 019-01874-005 019-01874-005 HOPPIS , AUSTIN 6029 HIGH…" at bounding box center [807, 240] width 1510 height 18
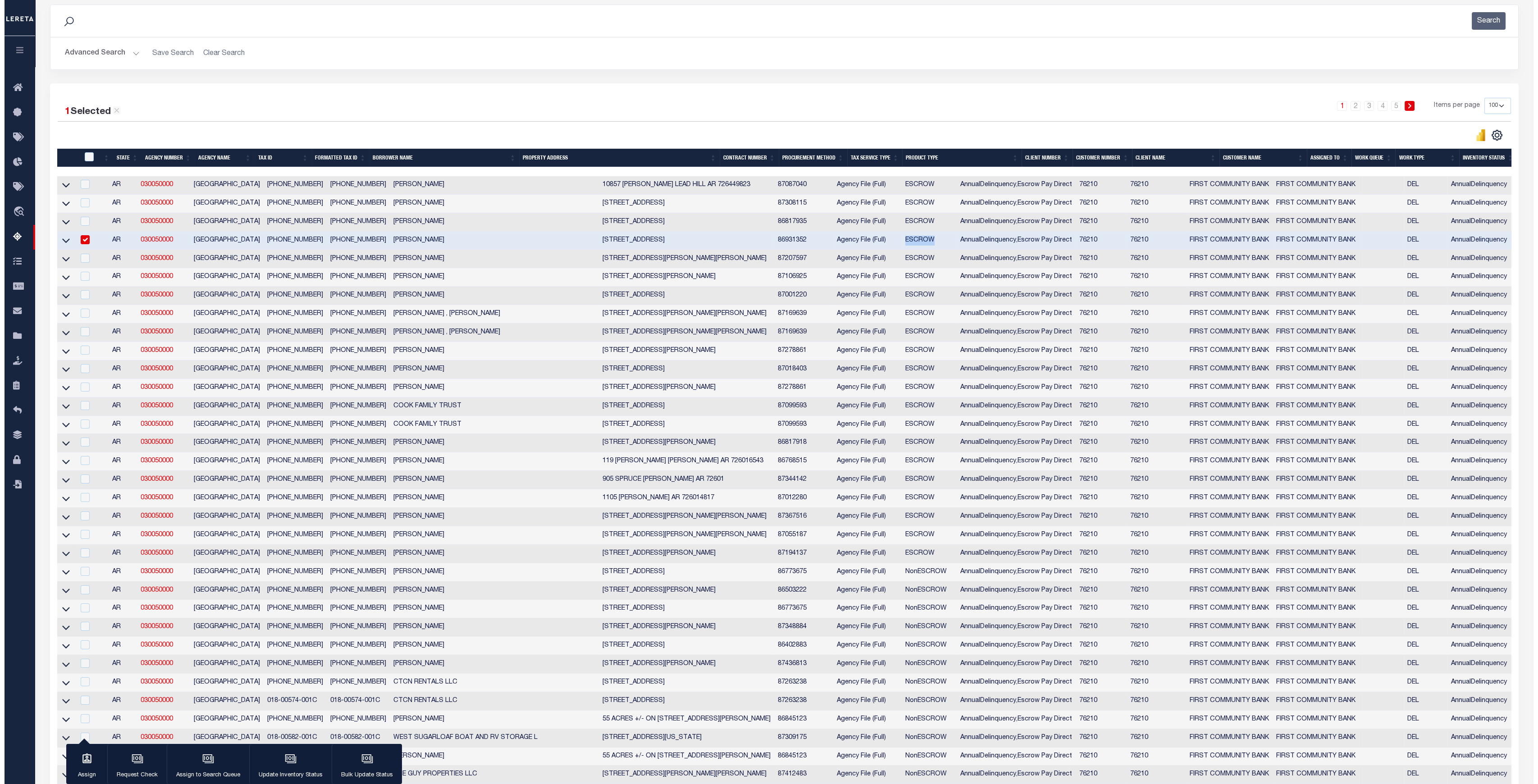
scroll to position [0, 0]
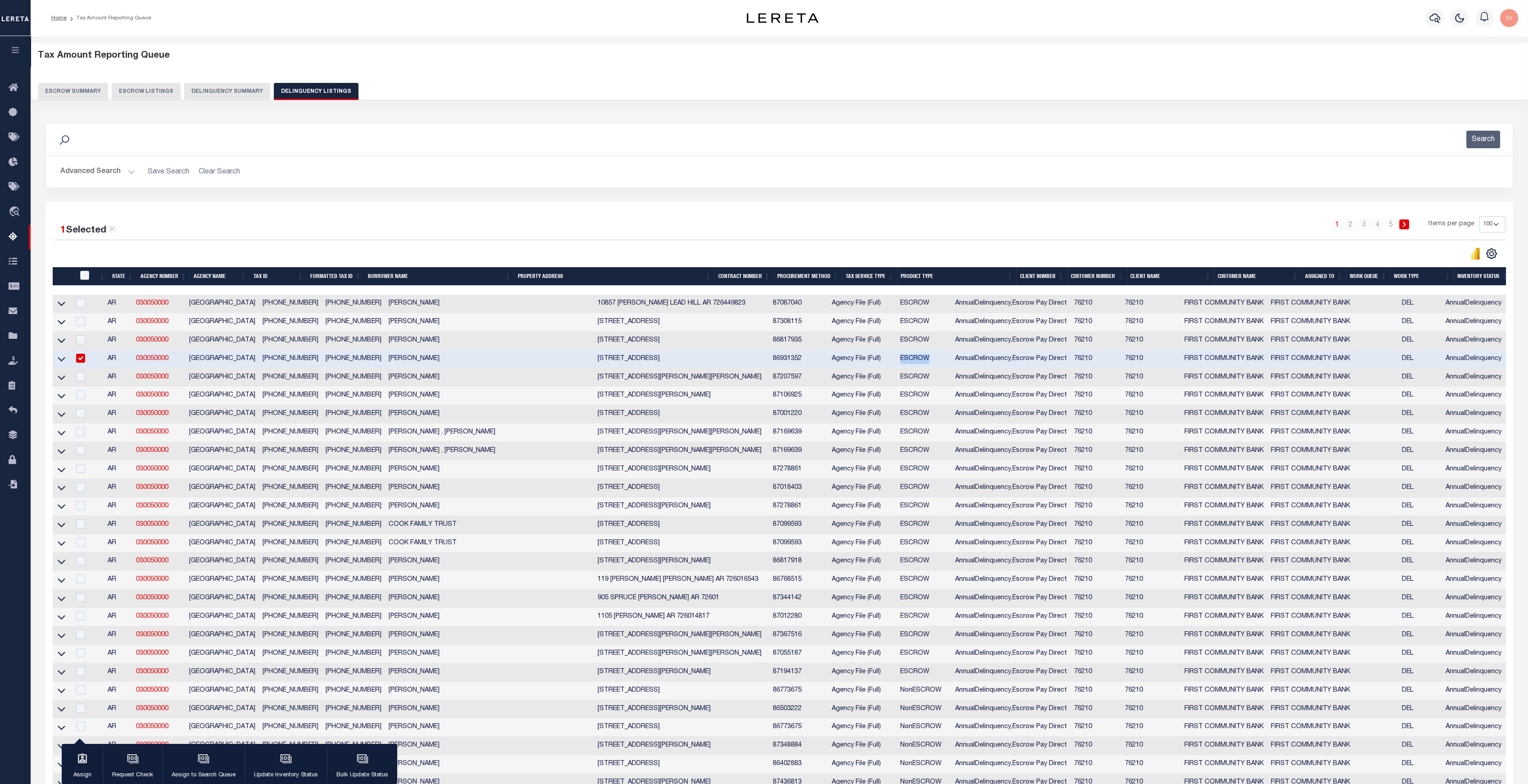
click at [222, 91] on button "Delinquency Summary" at bounding box center [227, 92] width 86 height 17
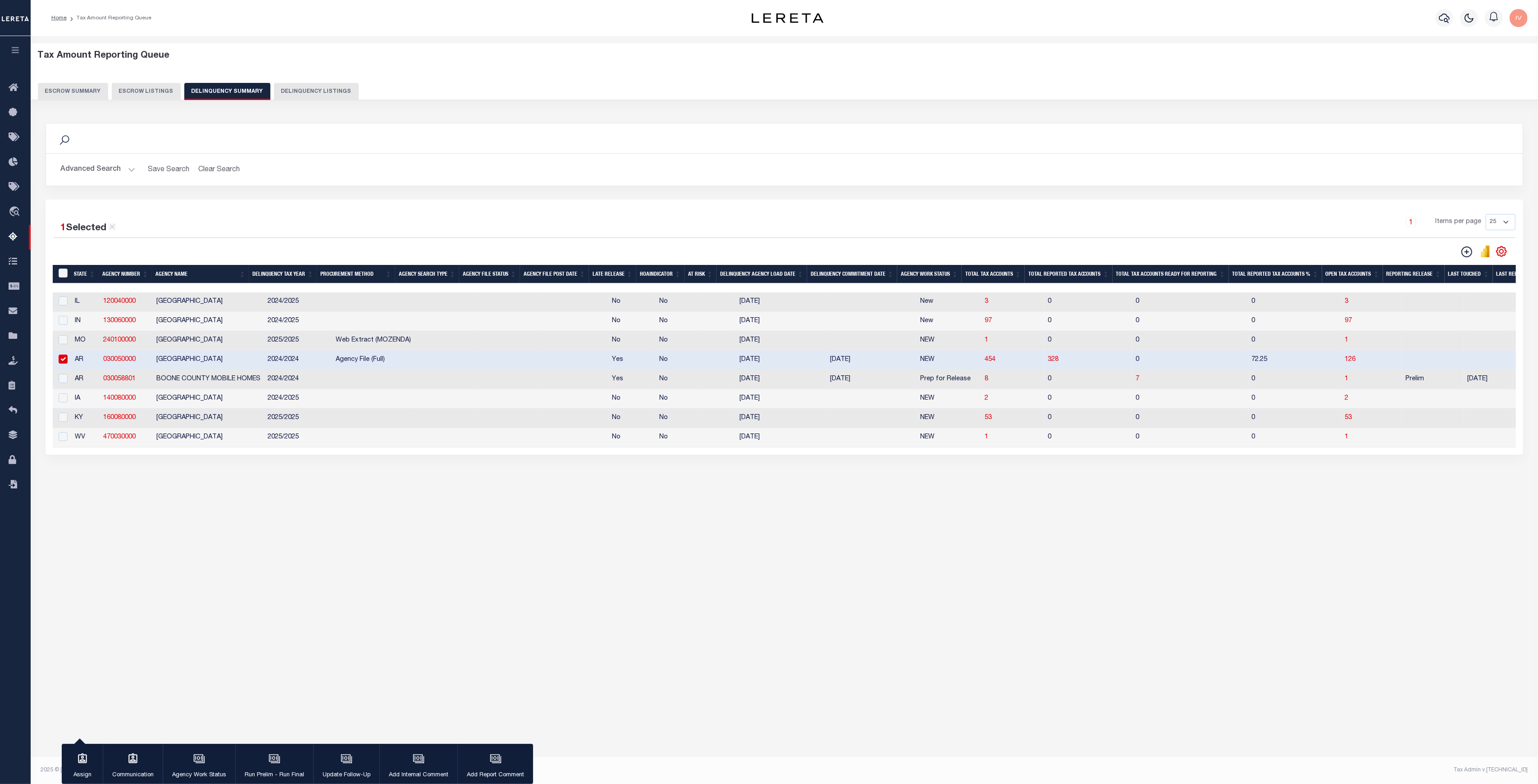
click at [118, 363] on link "030050000" at bounding box center [119, 359] width 33 height 7
checkbox input "false"
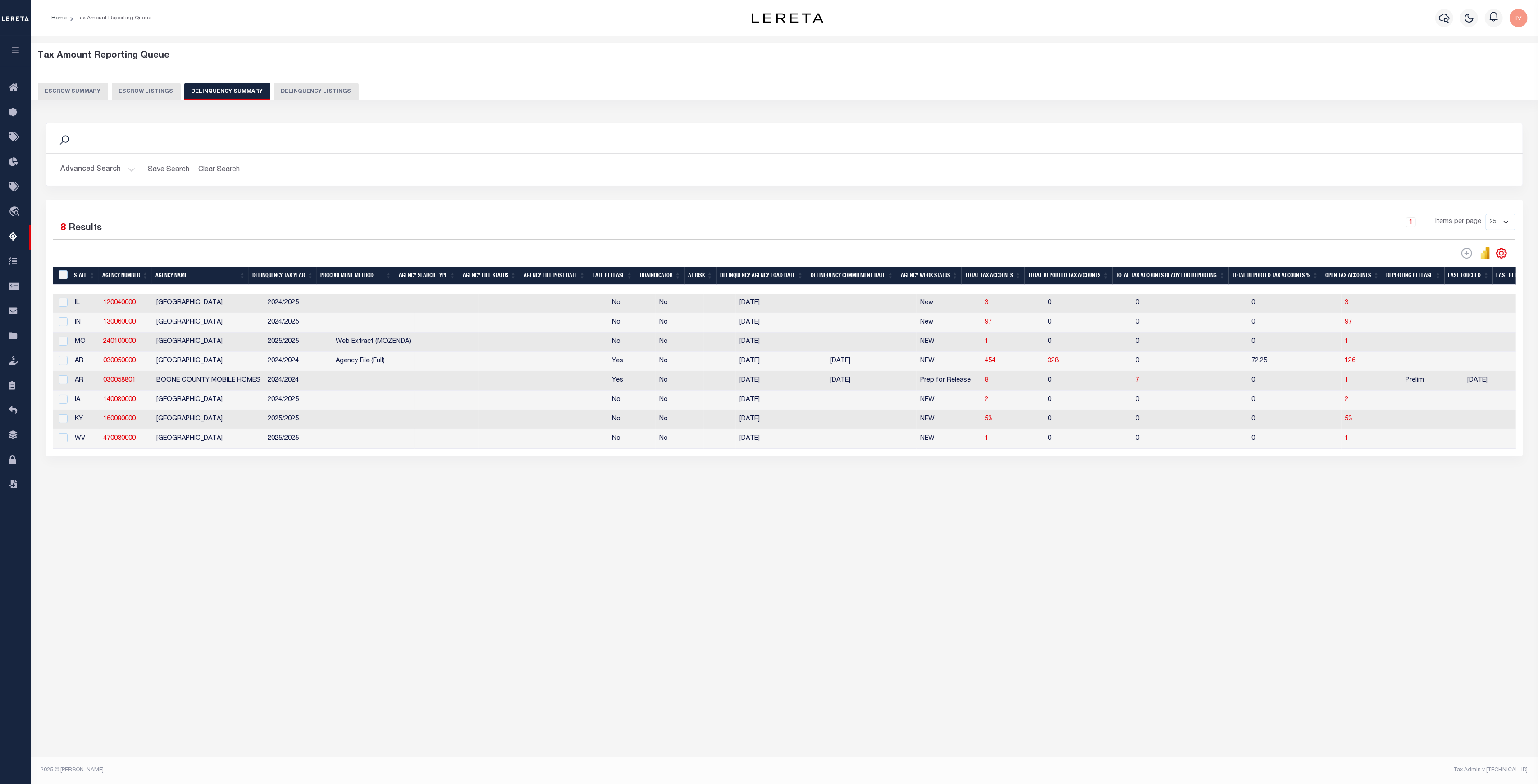
click at [127, 96] on button "Escrow Listings" at bounding box center [146, 92] width 69 height 17
select select "100"
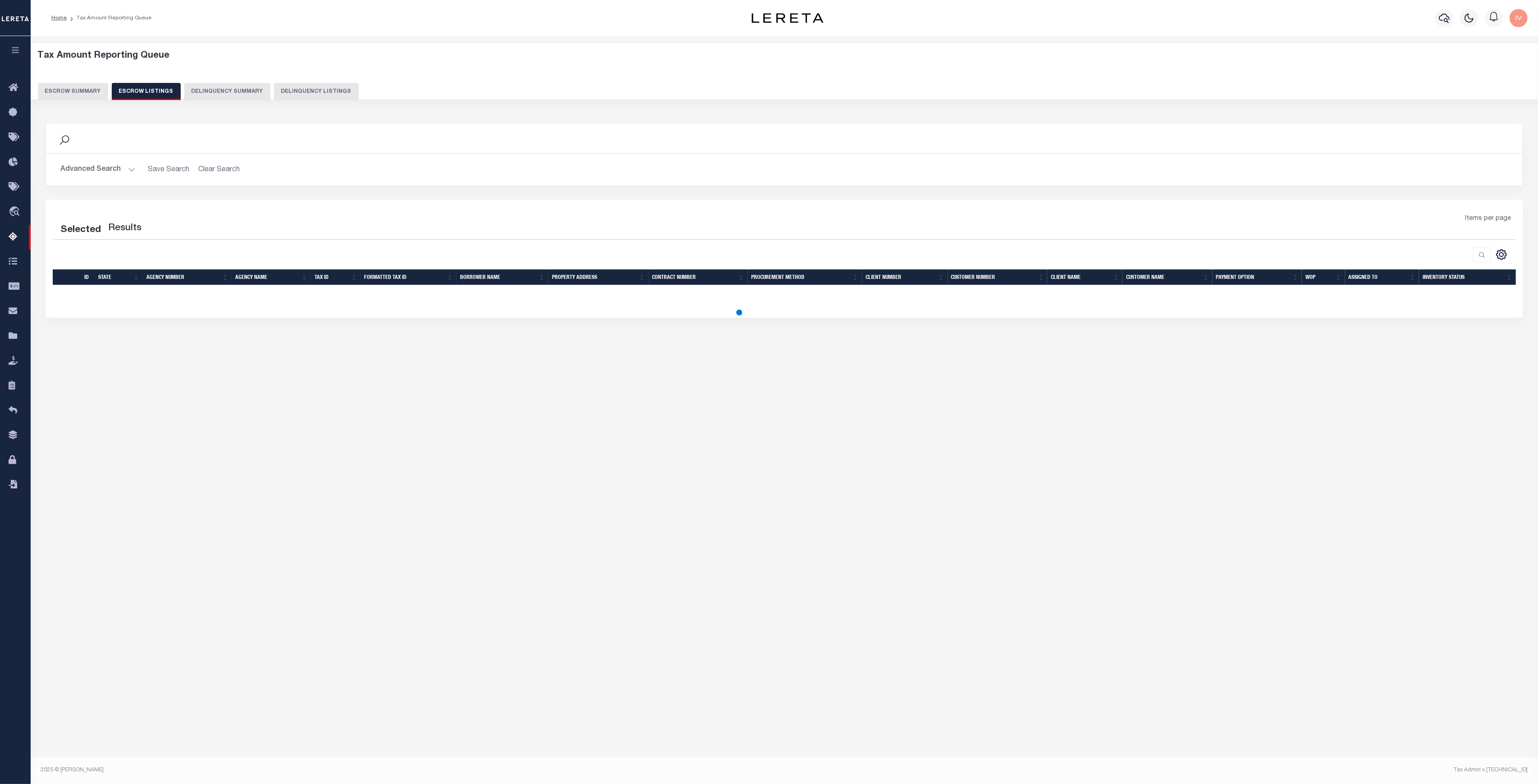
select select "100"
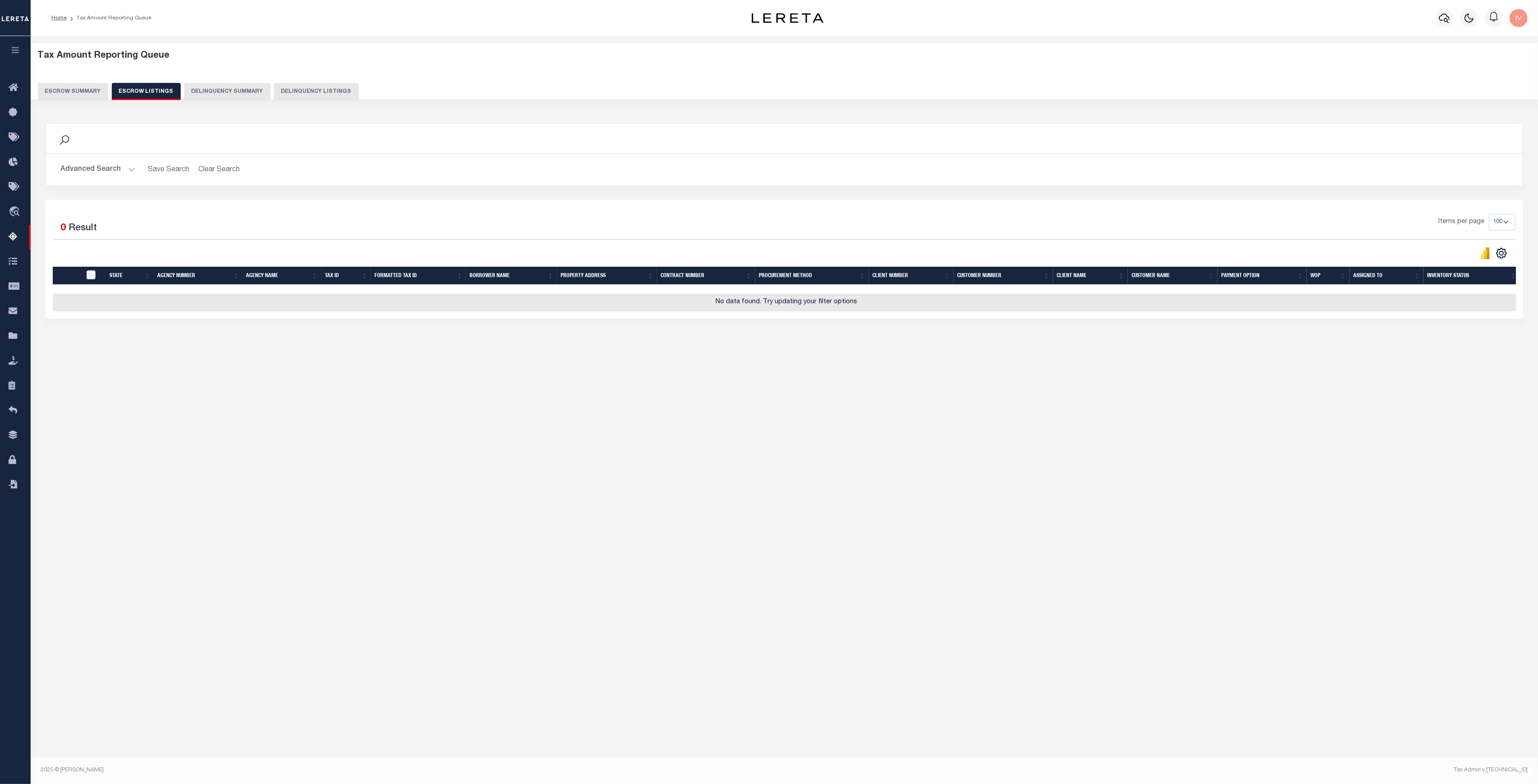
click at [195, 84] on button "Delinquency Summary" at bounding box center [227, 92] width 86 height 17
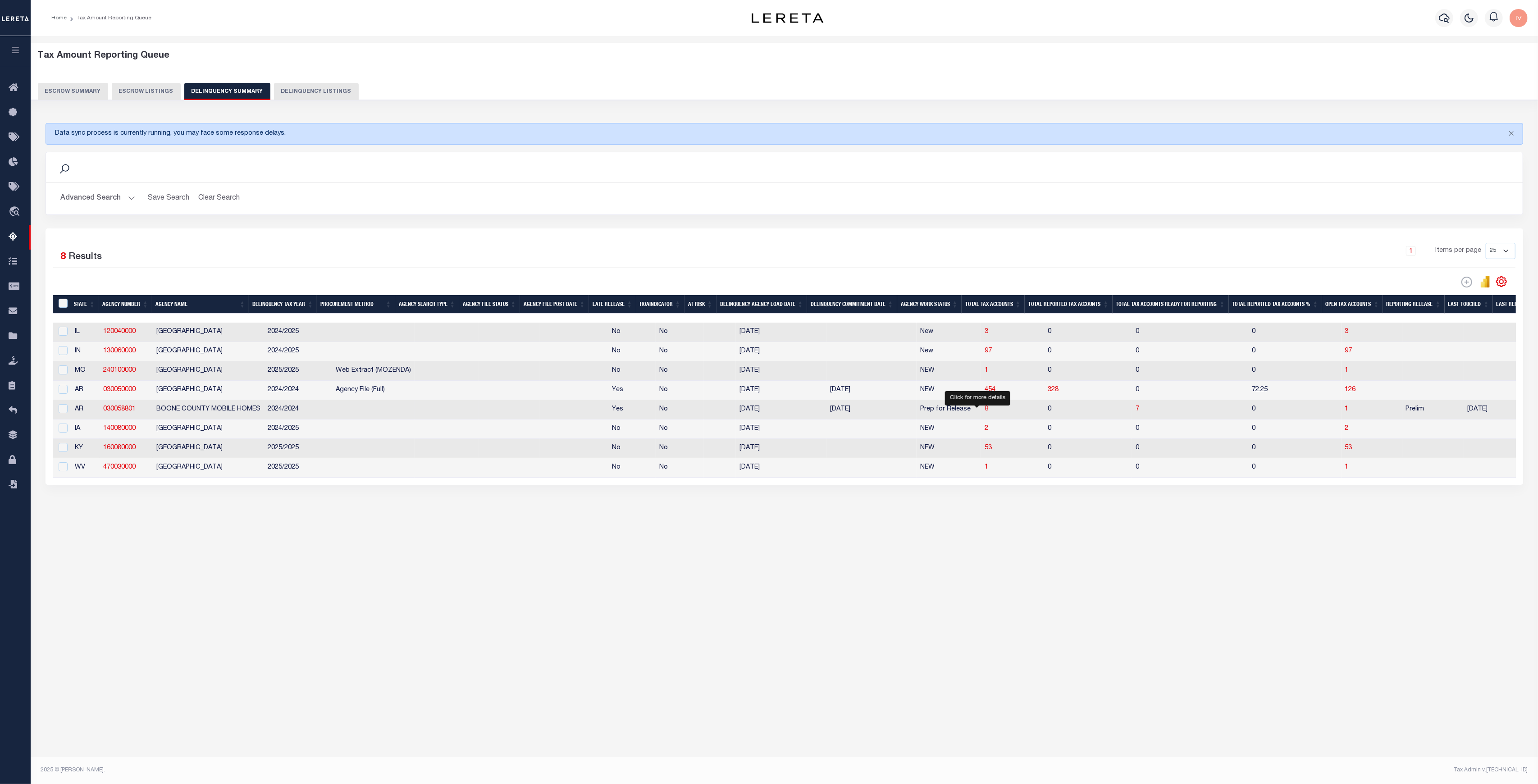
click at [984, 411] on span "8" at bounding box center [986, 409] width 4 height 7
select select "100"
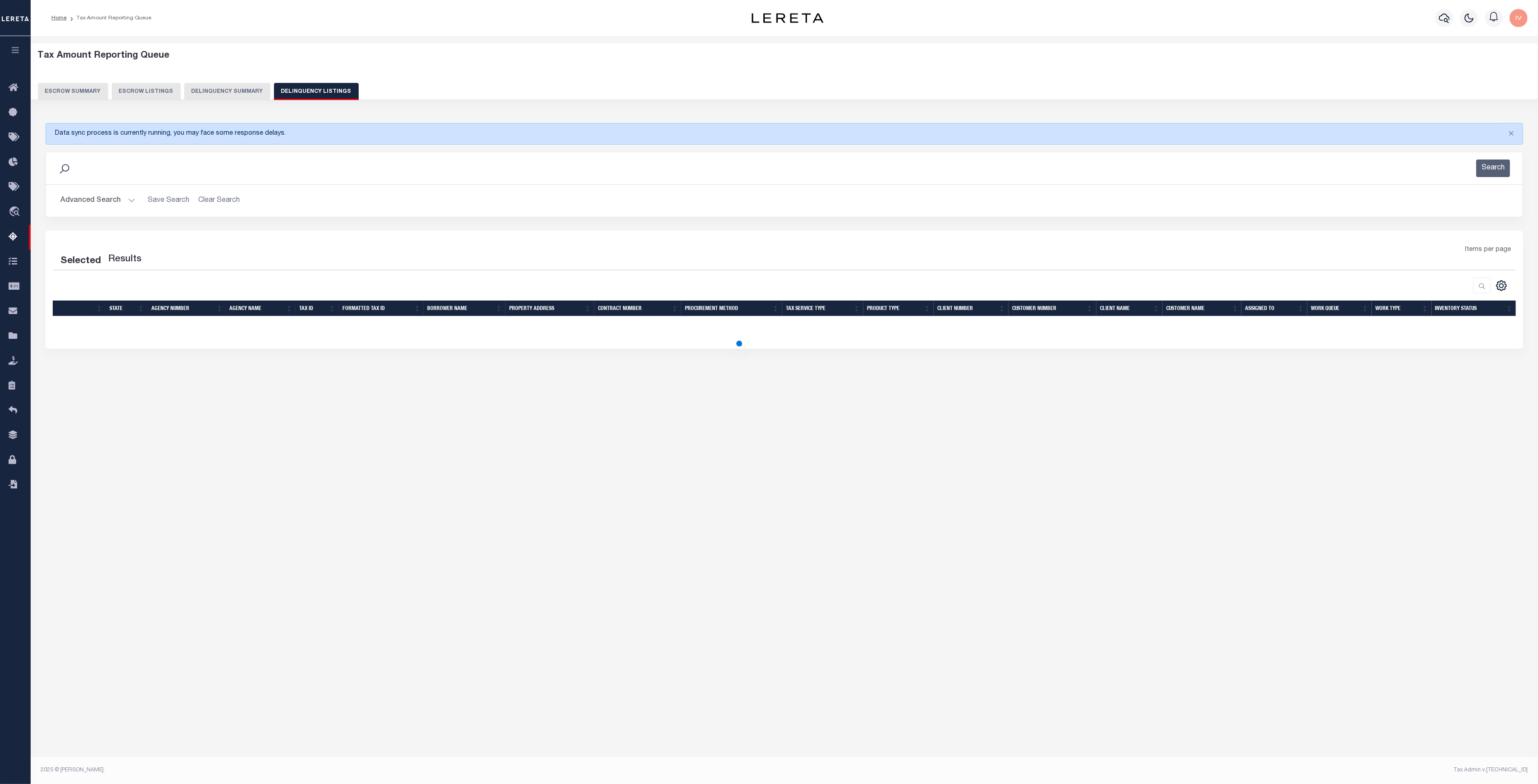
select select "100"
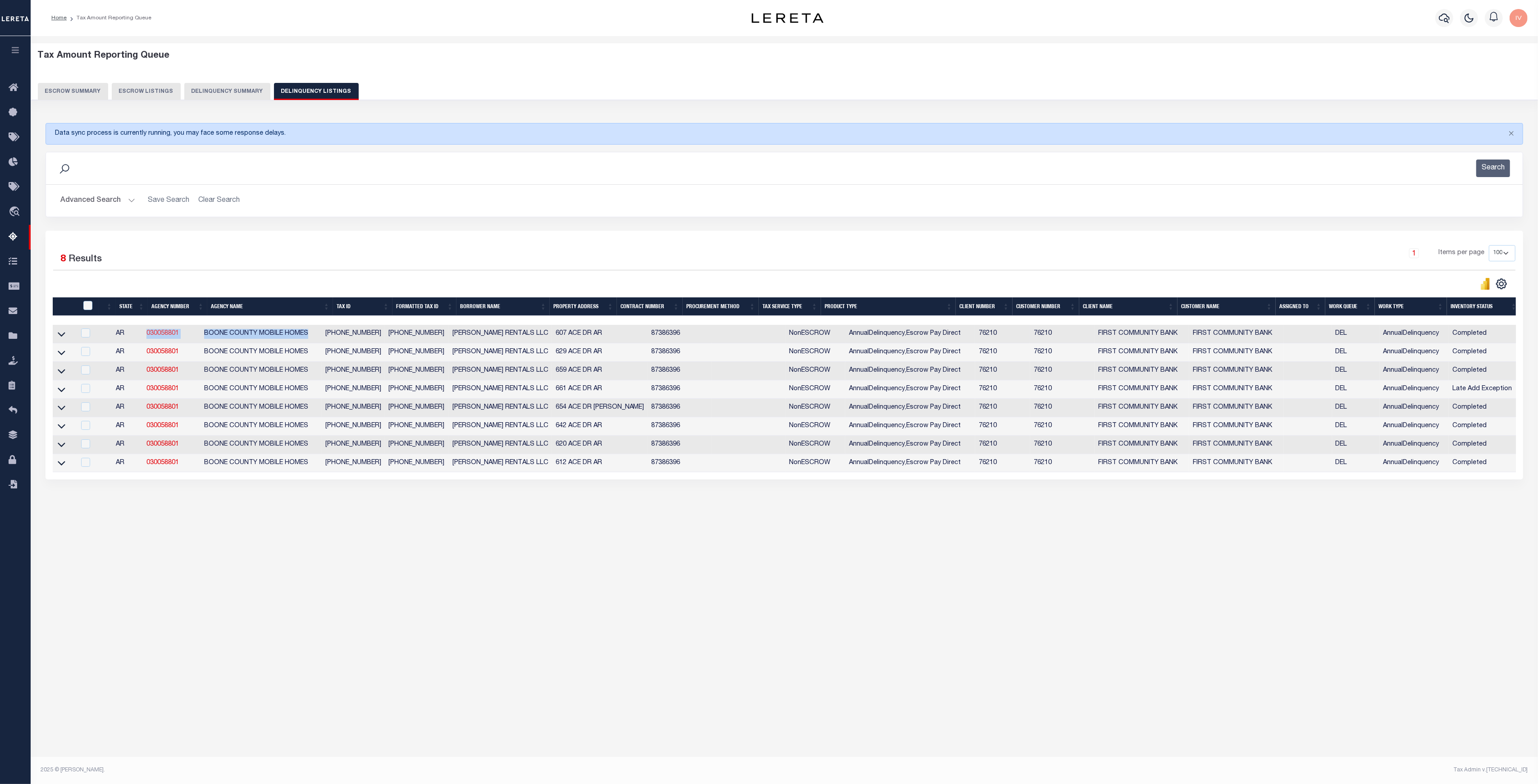
drag, startPoint x: 320, startPoint y: 334, endPoint x: 151, endPoint y: 332, distance: 169.0
click at [151, 332] on tr "AR 030058801 BOONE COUNTY MOBILE HOMES 019-01594-111 019-01594-111 RICHESIN REN…" at bounding box center [786, 334] width 1467 height 18
copy tr "030058801 BOONE COUNTY MOBILE HOMES"
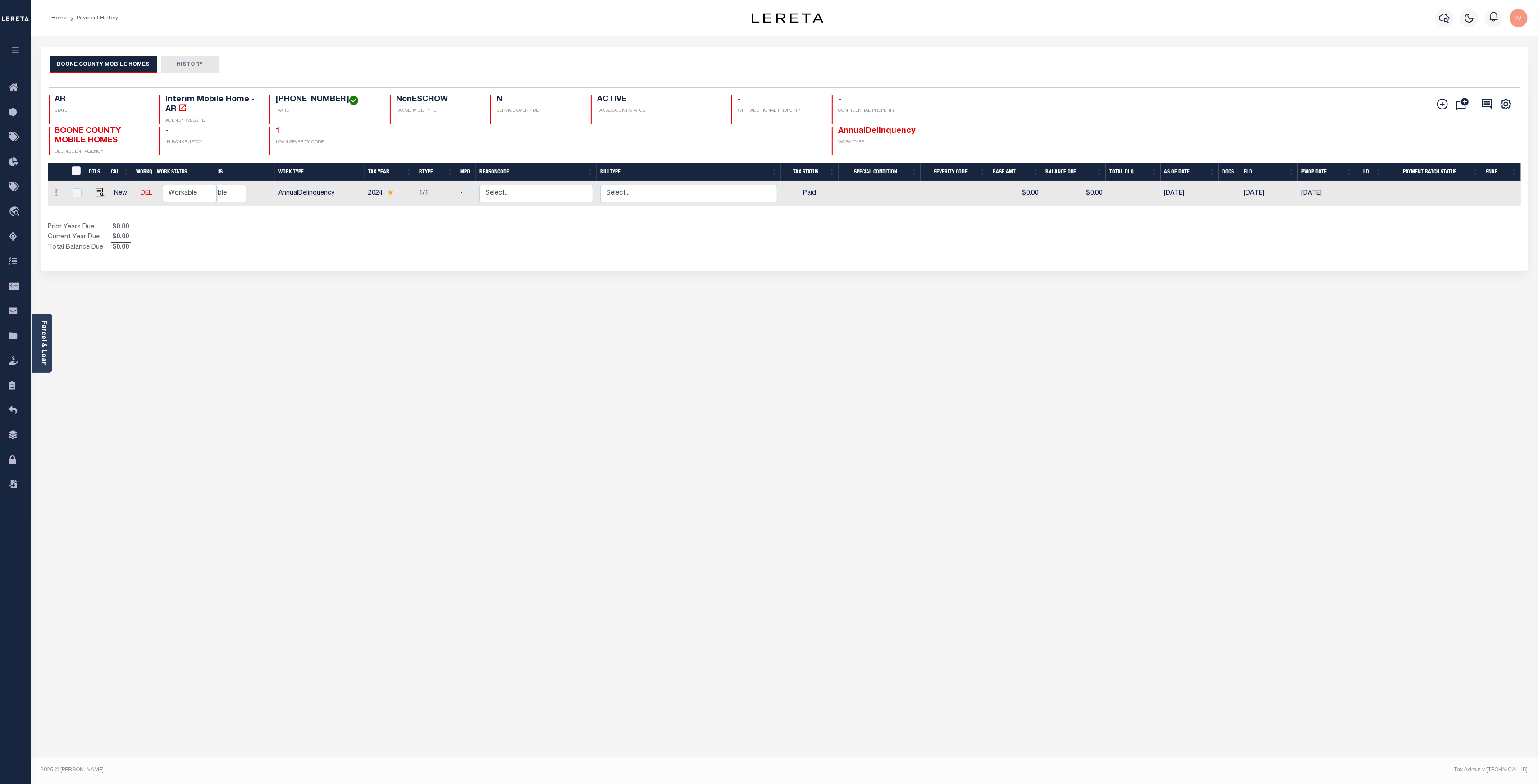
drag, startPoint x: 780, startPoint y: 198, endPoint x: 826, endPoint y: 197, distance: 46.0
click at [826, 196] on tr "New DEL Non Workable Workable AnnualDelinquency 2024 1/1 - Select... Payment Re…" at bounding box center [784, 193] width 1473 height 25
drag, startPoint x: 795, startPoint y: 189, endPoint x: 817, endPoint y: 195, distance: 22.8
click at [817, 189] on td "Paid" at bounding box center [809, 193] width 57 height 25
checkbox input "true"
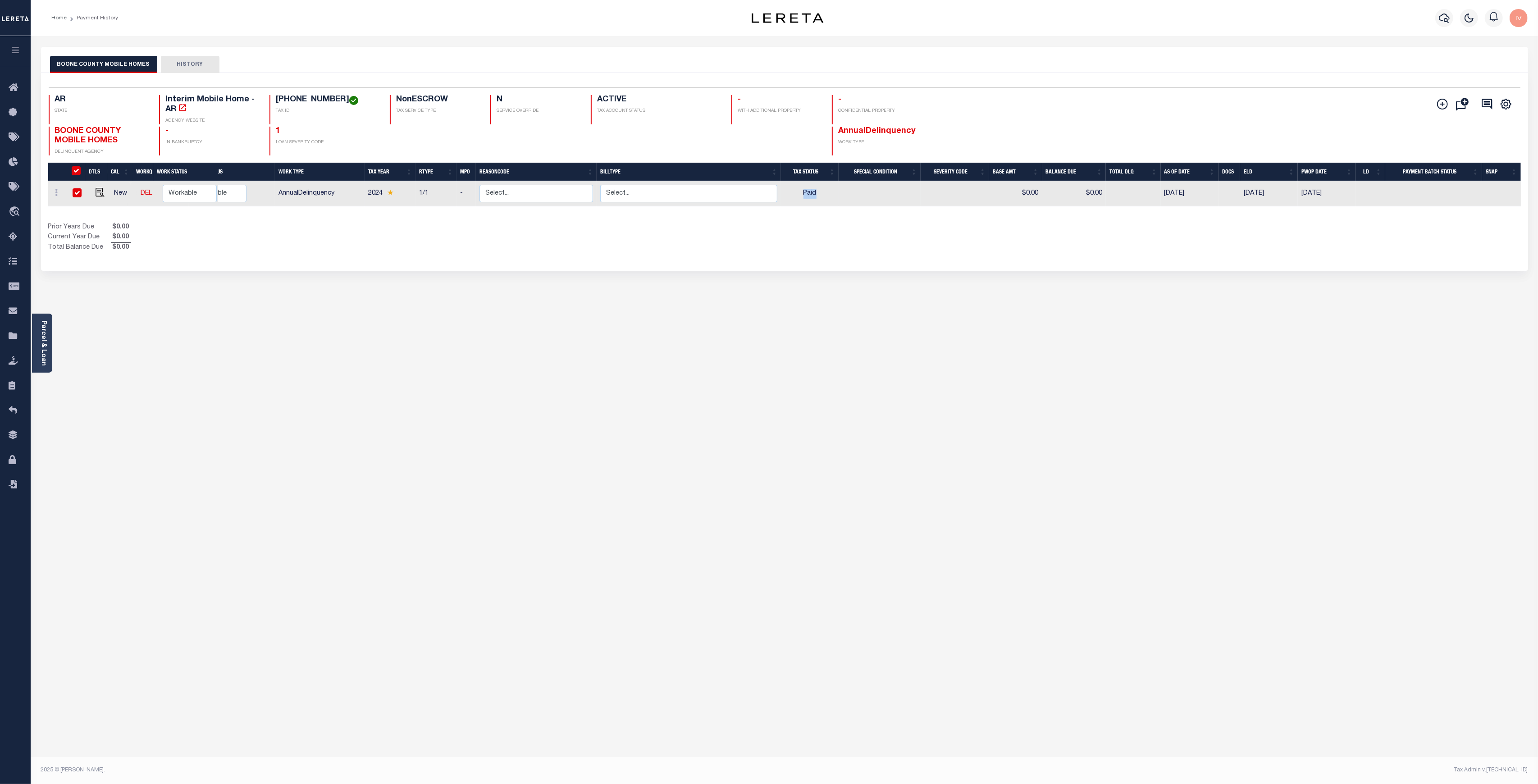
checkbox input "true"
drag, startPoint x: 792, startPoint y: 190, endPoint x: 835, endPoint y: 193, distance: 43.1
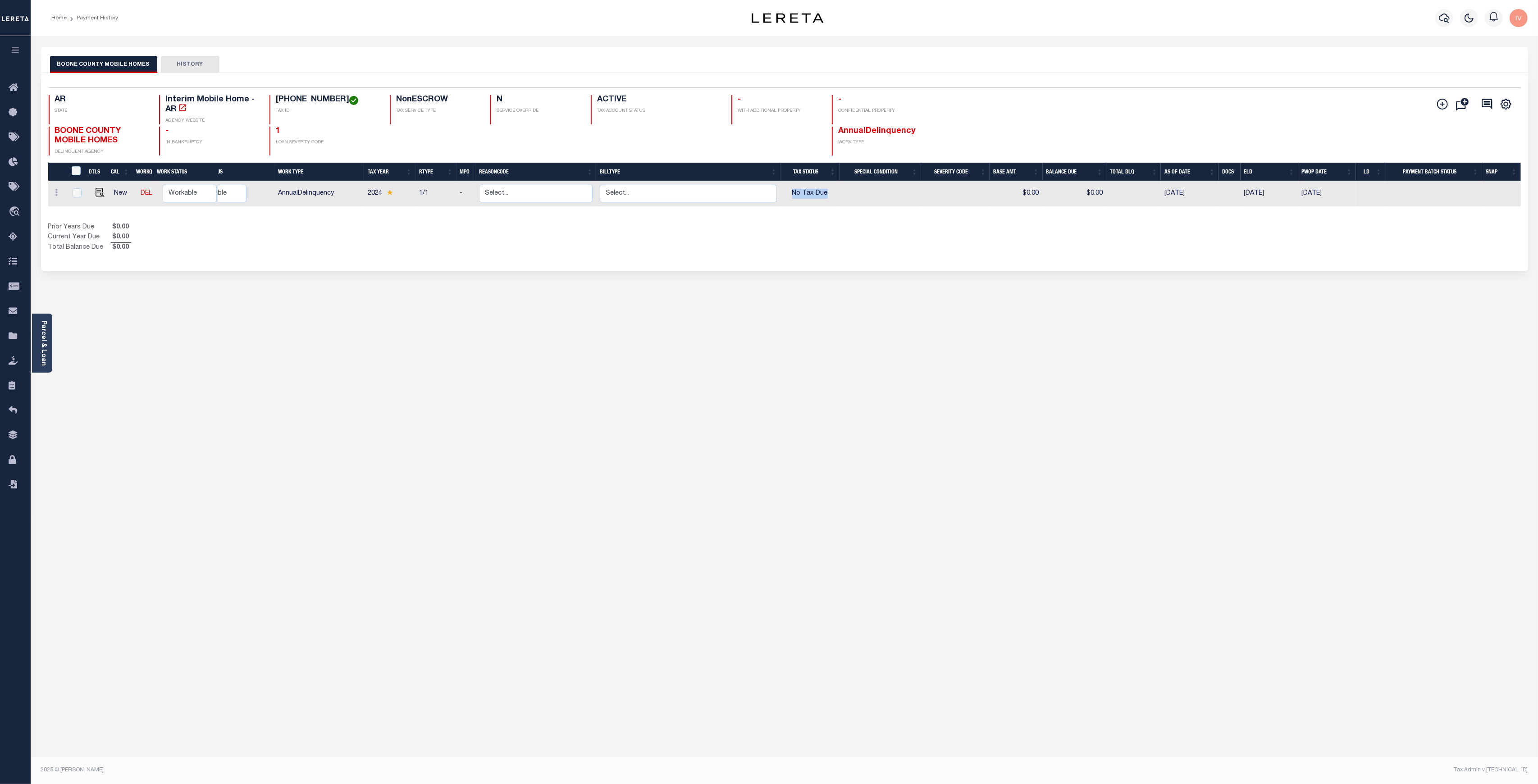
click at [835, 193] on td "No Tax Due" at bounding box center [810, 193] width 59 height 25
checkbox input "true"
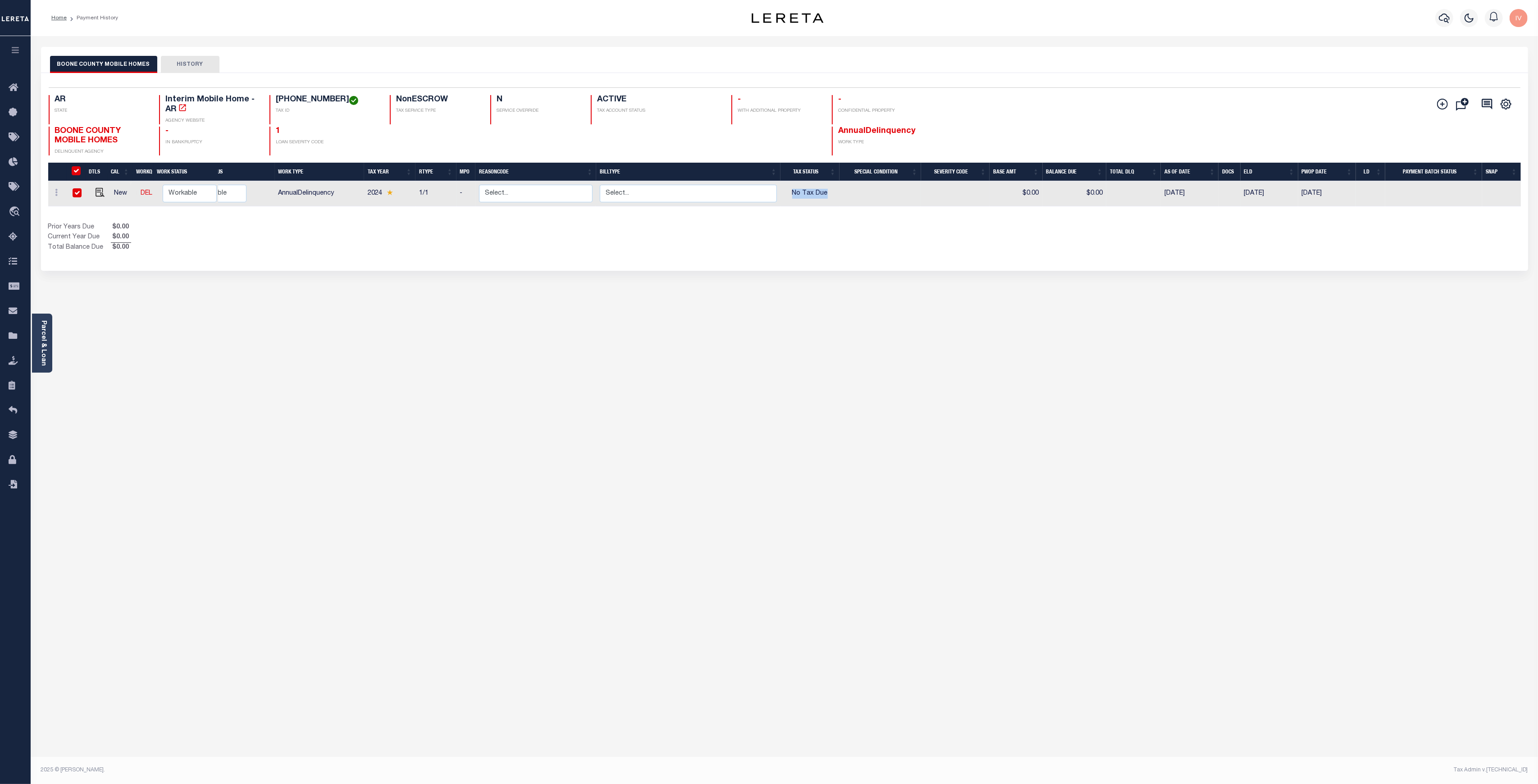
checkbox input "true"
drag, startPoint x: 1064, startPoint y: 4, endPoint x: 833, endPoint y: 293, distance: 370.0
click at [833, 304] on div "BOONE COUNTY MOBILE HOMES HISTORY 1" at bounding box center [784, 300] width 1500 height 508
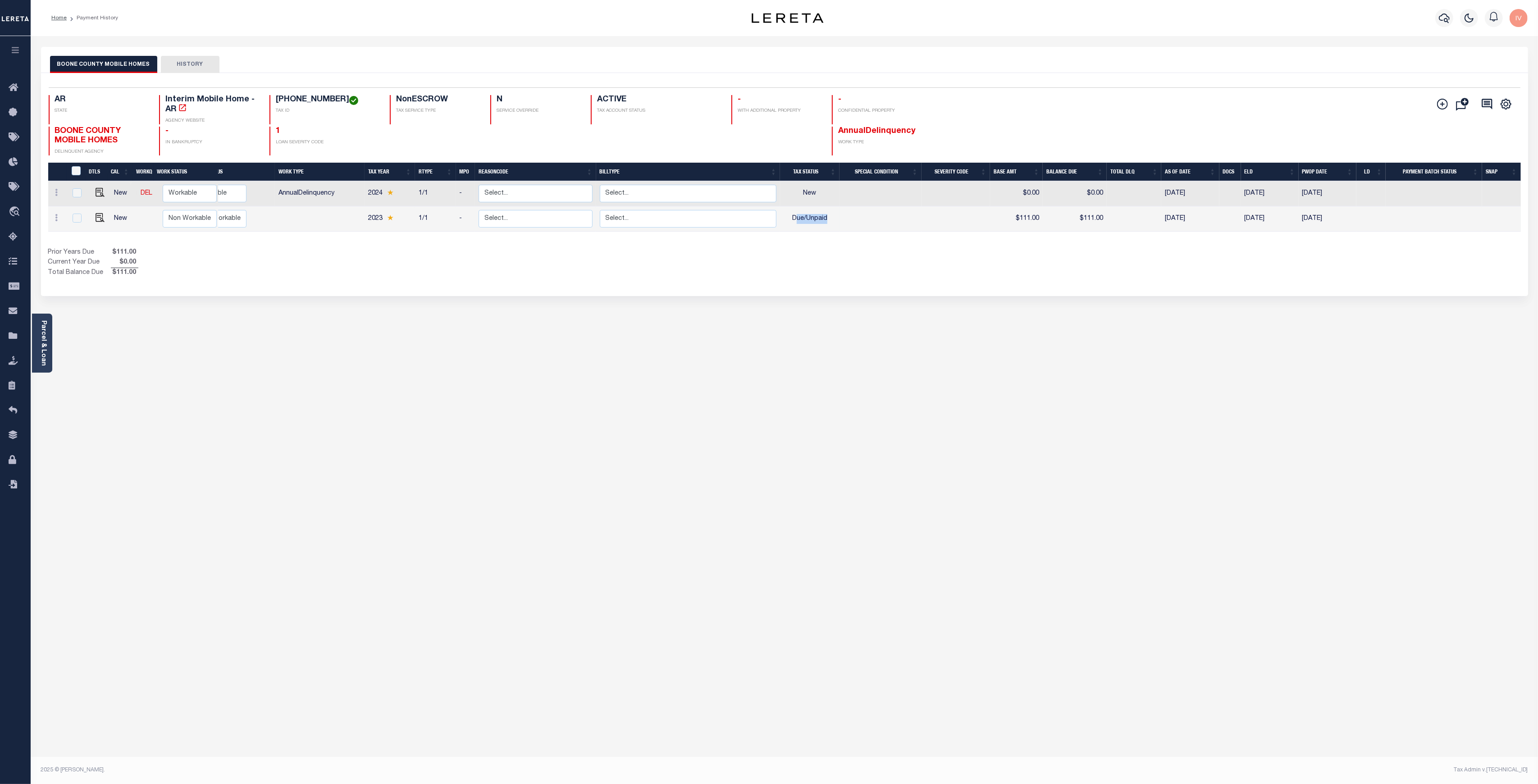
drag, startPoint x: 849, startPoint y: 219, endPoint x: 797, endPoint y: 218, distance: 52.0
click at [797, 218] on tr "New Non Workable Workable 2023 1/1 - Select... Payment Reversal Taxable Value C…" at bounding box center [784, 219] width 1473 height 25
click at [801, 331] on div "BOONE COUNTY MOBILE HOMES HISTORY 2" at bounding box center [784, 300] width 1500 height 508
drag, startPoint x: 1175, startPoint y: 217, endPoint x: 1206, endPoint y: 220, distance: 31.1
click at [1203, 217] on tr "New Non Workable Workable 2023 1/1 - Select... Payment Reversal Taxable Value C…" at bounding box center [784, 219] width 1473 height 25
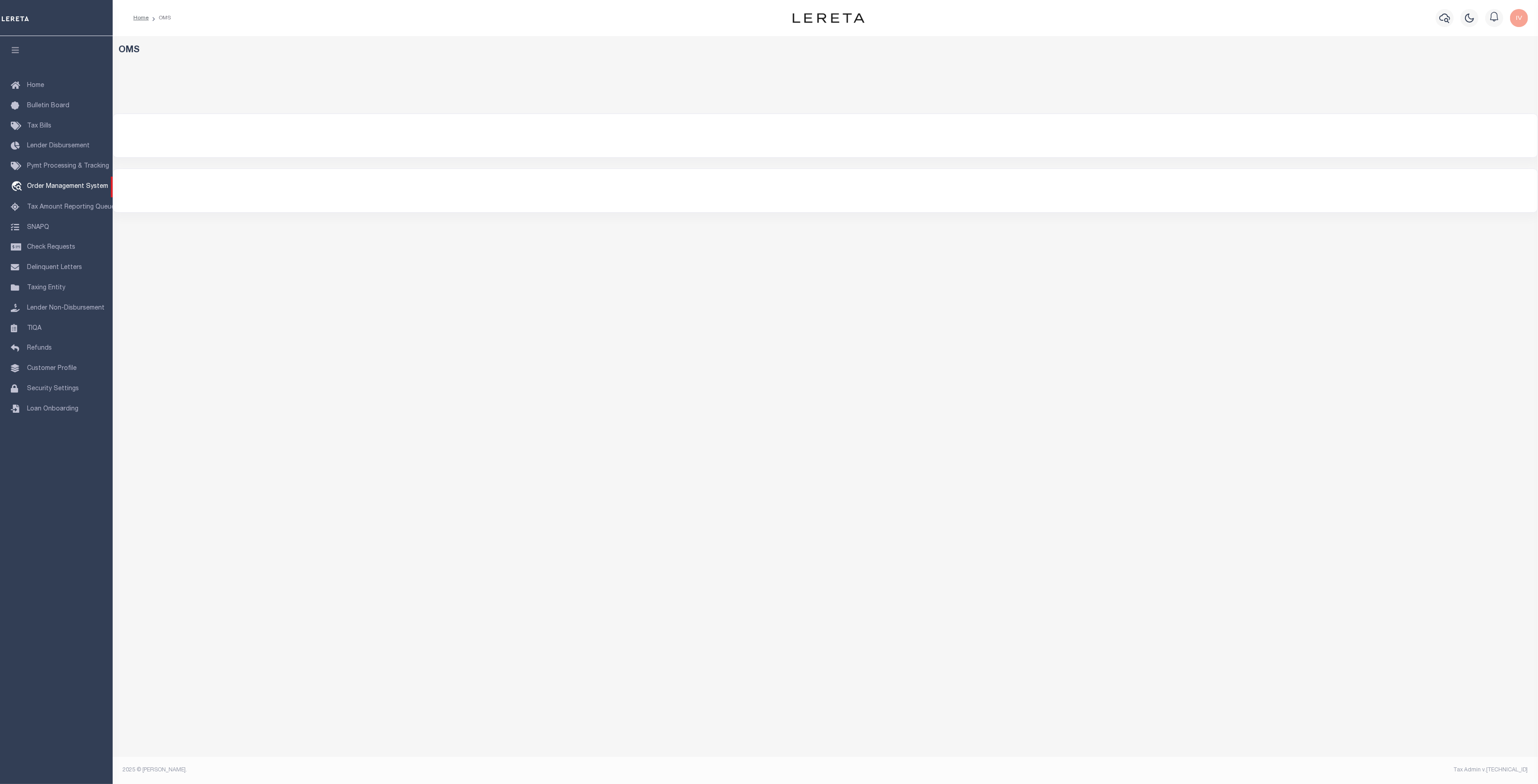
select select "200"
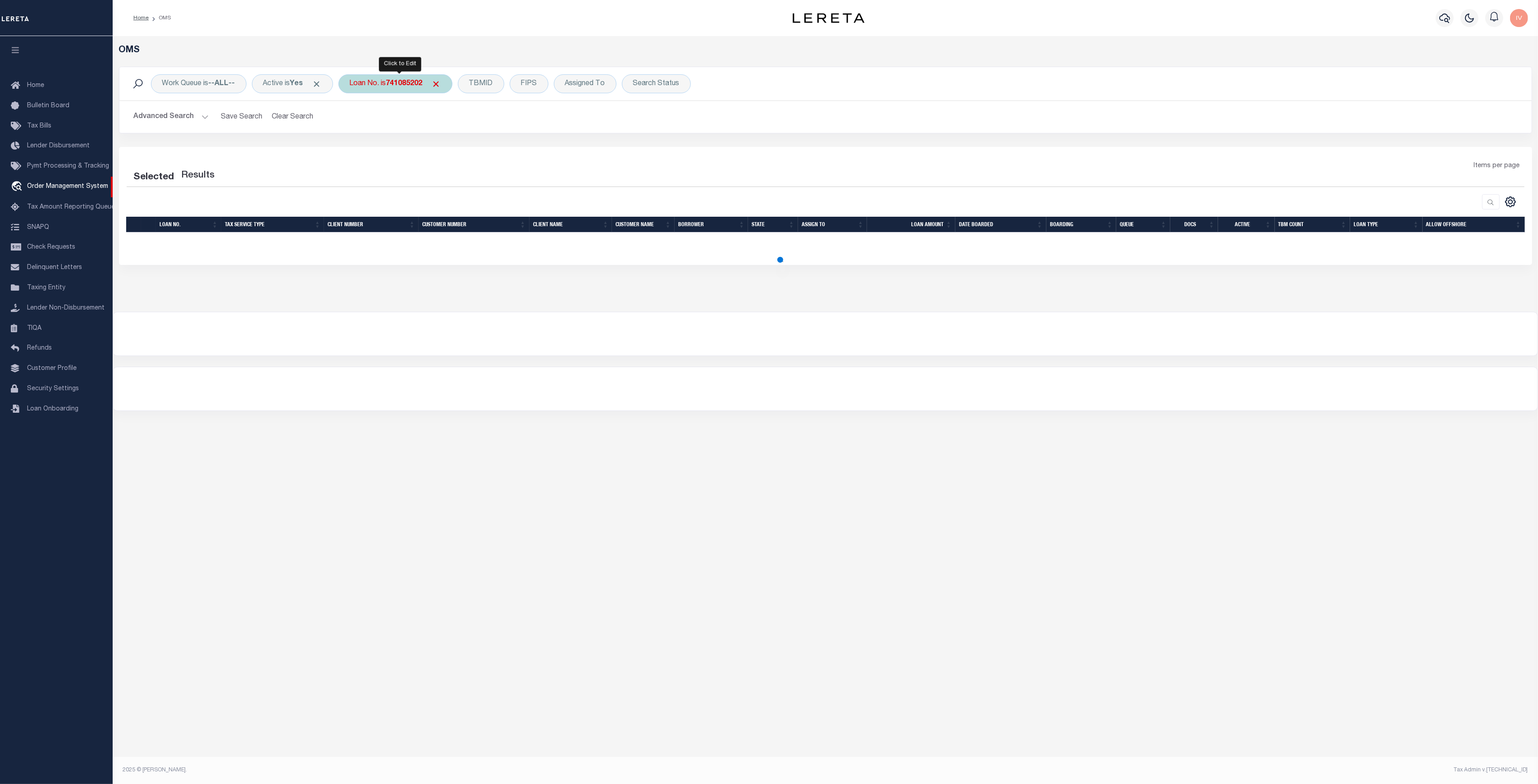
select select "200"
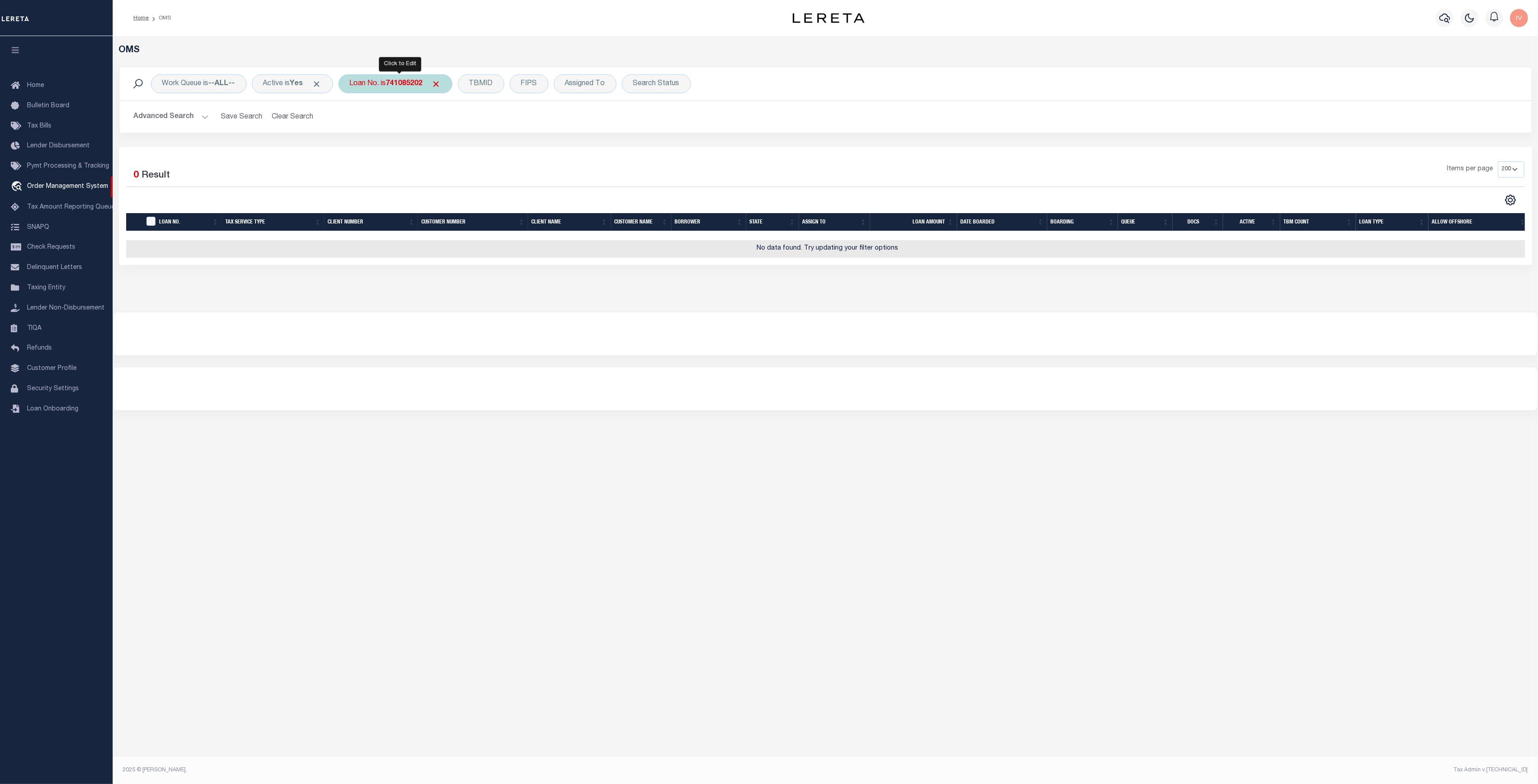
click at [367, 84] on div "Loan No. is 741085202" at bounding box center [395, 84] width 114 height 19
type input "4002741"
click at [474, 144] on input "Apply" at bounding box center [469, 148] width 27 height 15
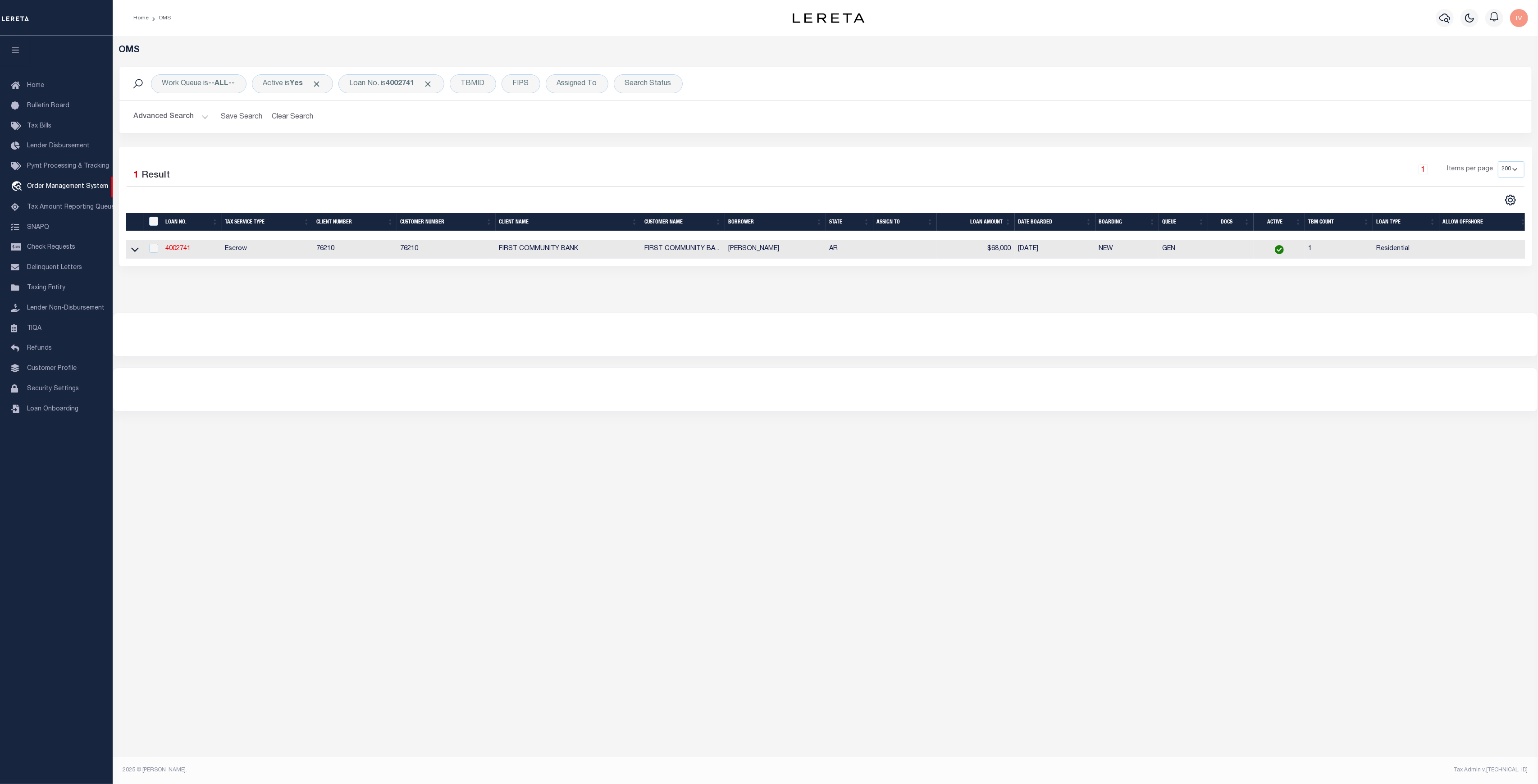
click at [164, 248] on td "4002741" at bounding box center [192, 249] width 60 height 18
checkbox input "true"
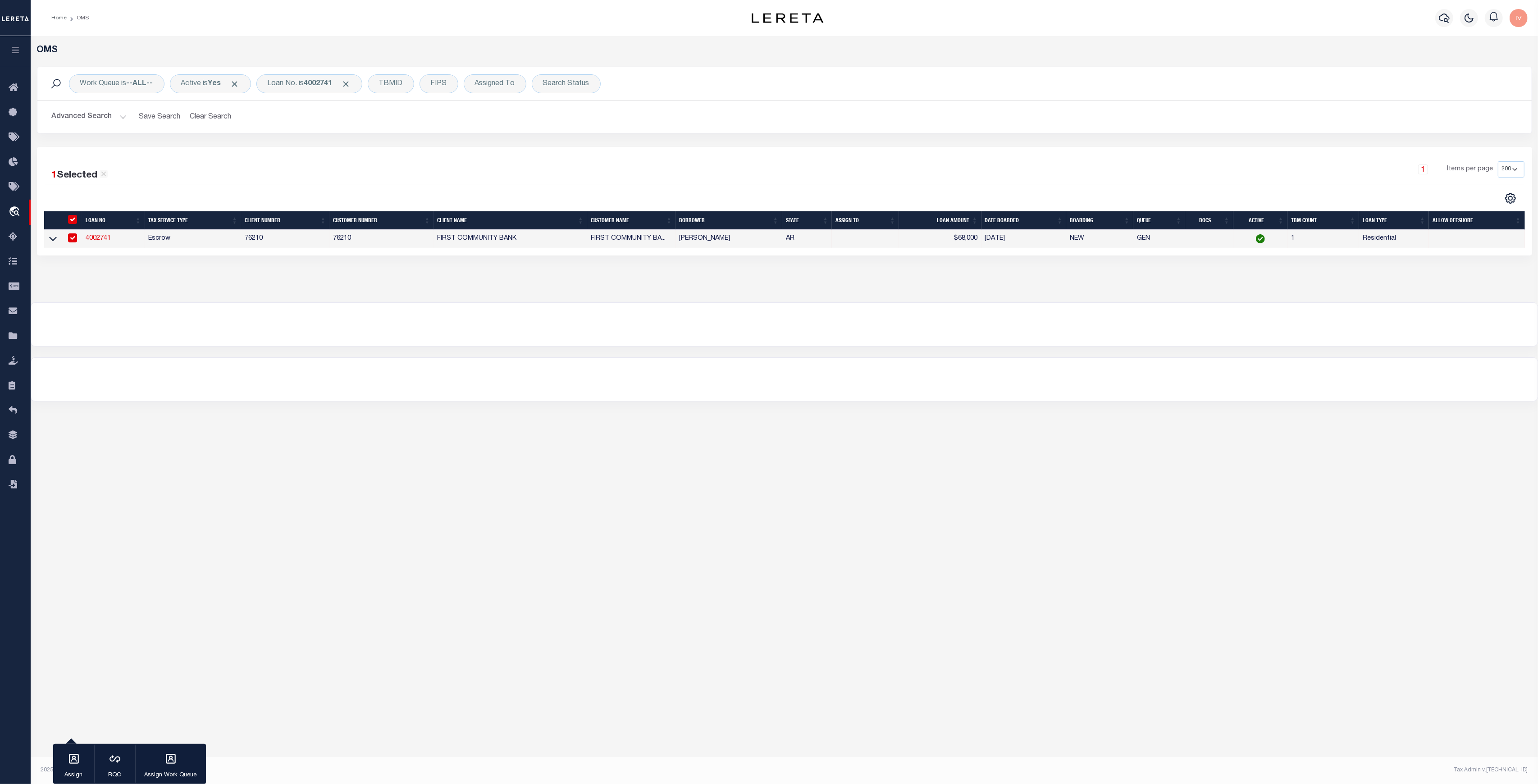
click at [95, 247] on td "4002741" at bounding box center [113, 239] width 63 height 18
checkbox input "false"
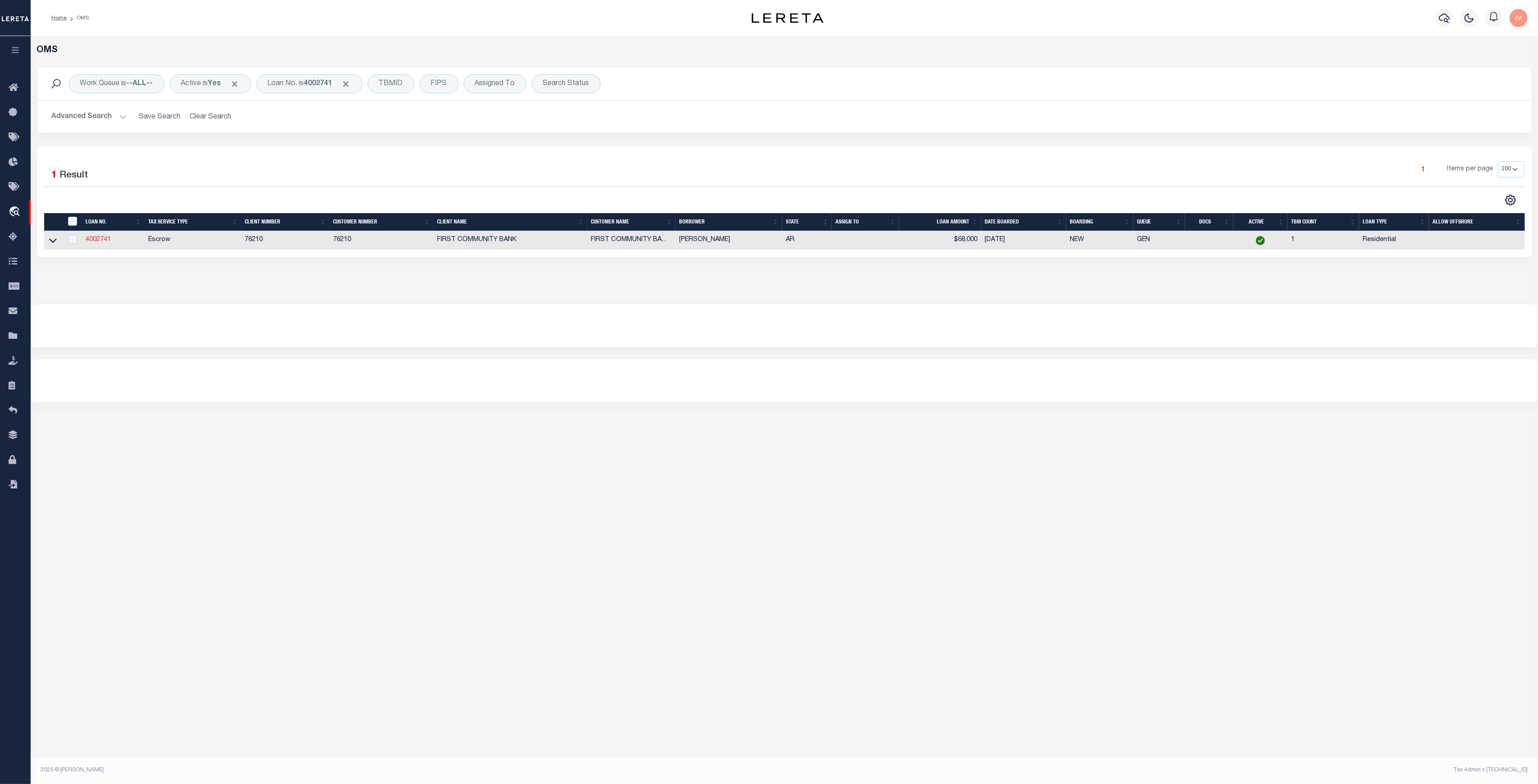
click at [94, 242] on link "4002741" at bounding box center [98, 239] width 25 height 7
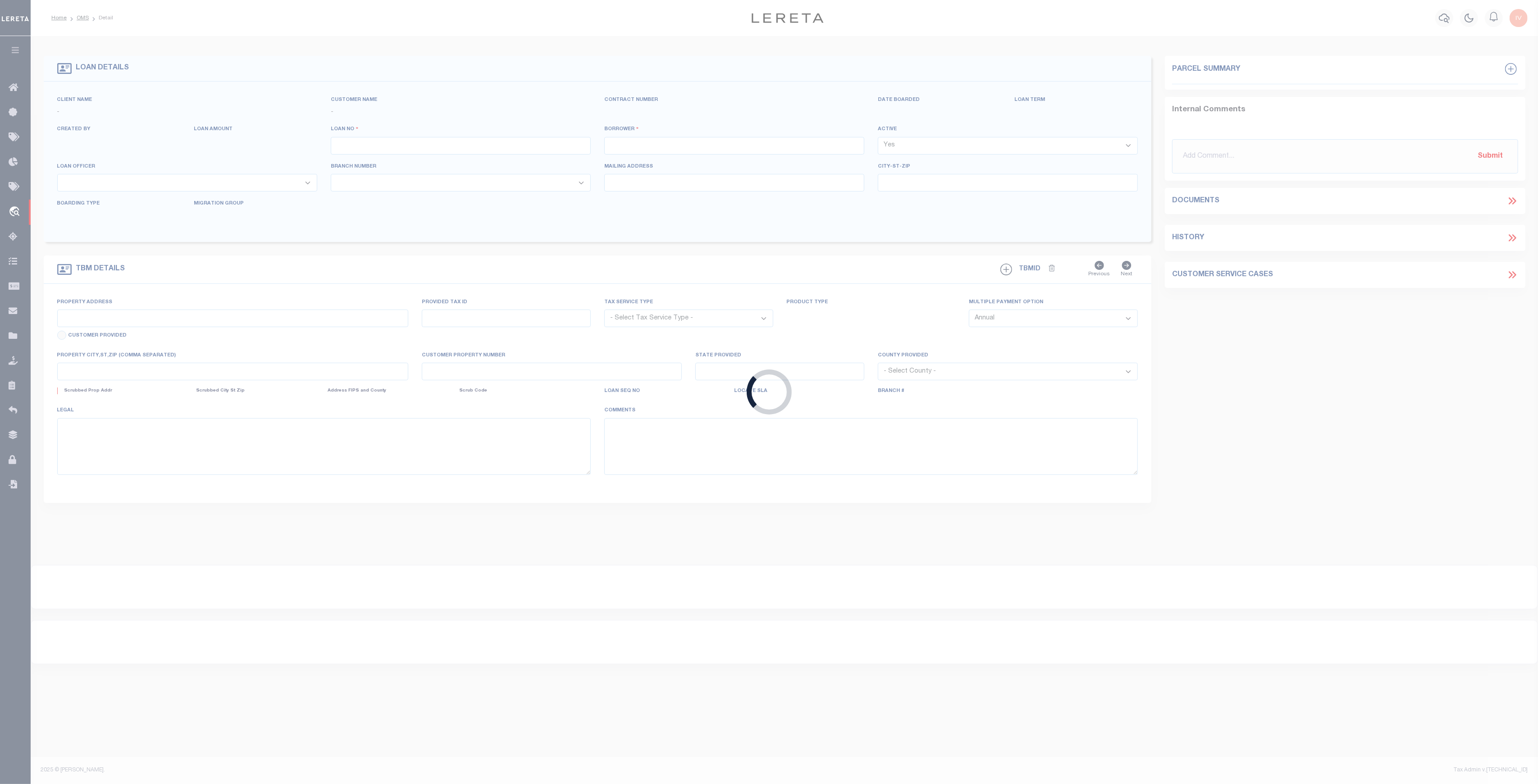
type input "4002741"
type input "HOPPIS , AUSTIN"
select select
type input "6029 HWY 65 S"
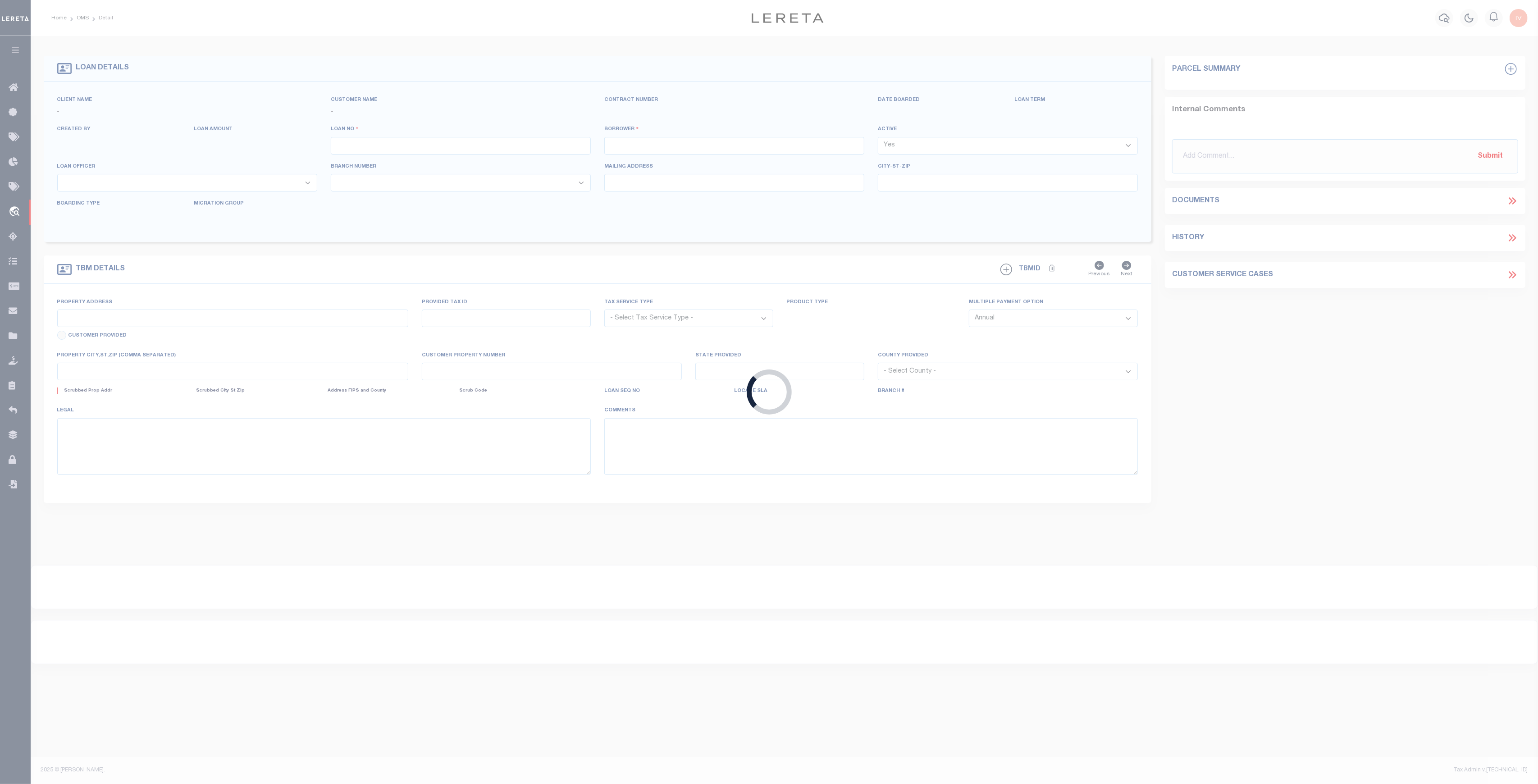
type input "HARRISON AR 72601"
select select
select select "10"
select select
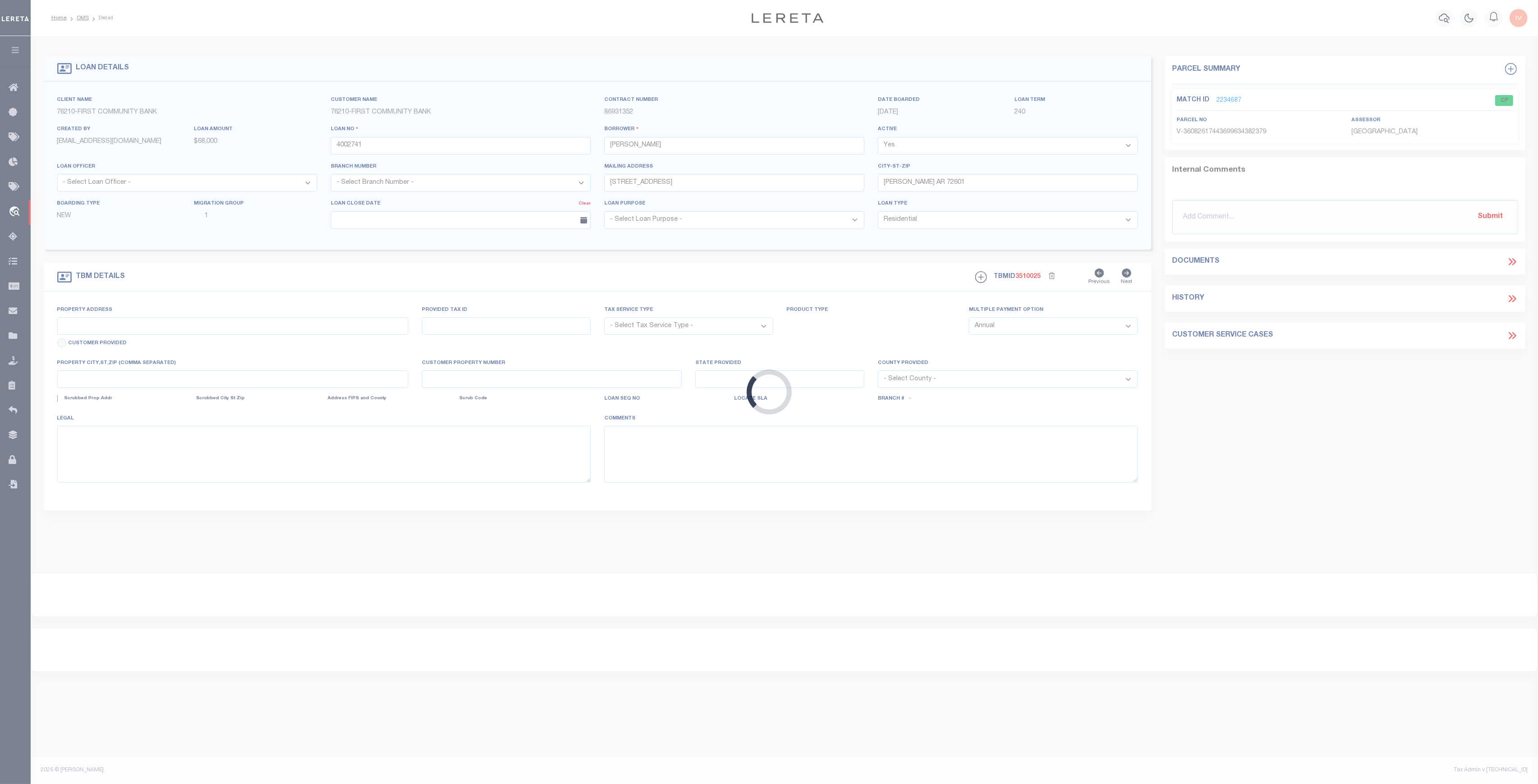
type input "6029 HIGHWAY 65 S"
radio input "true"
select select "Escrow"
select select
type input "HARRISON AR 726017116"
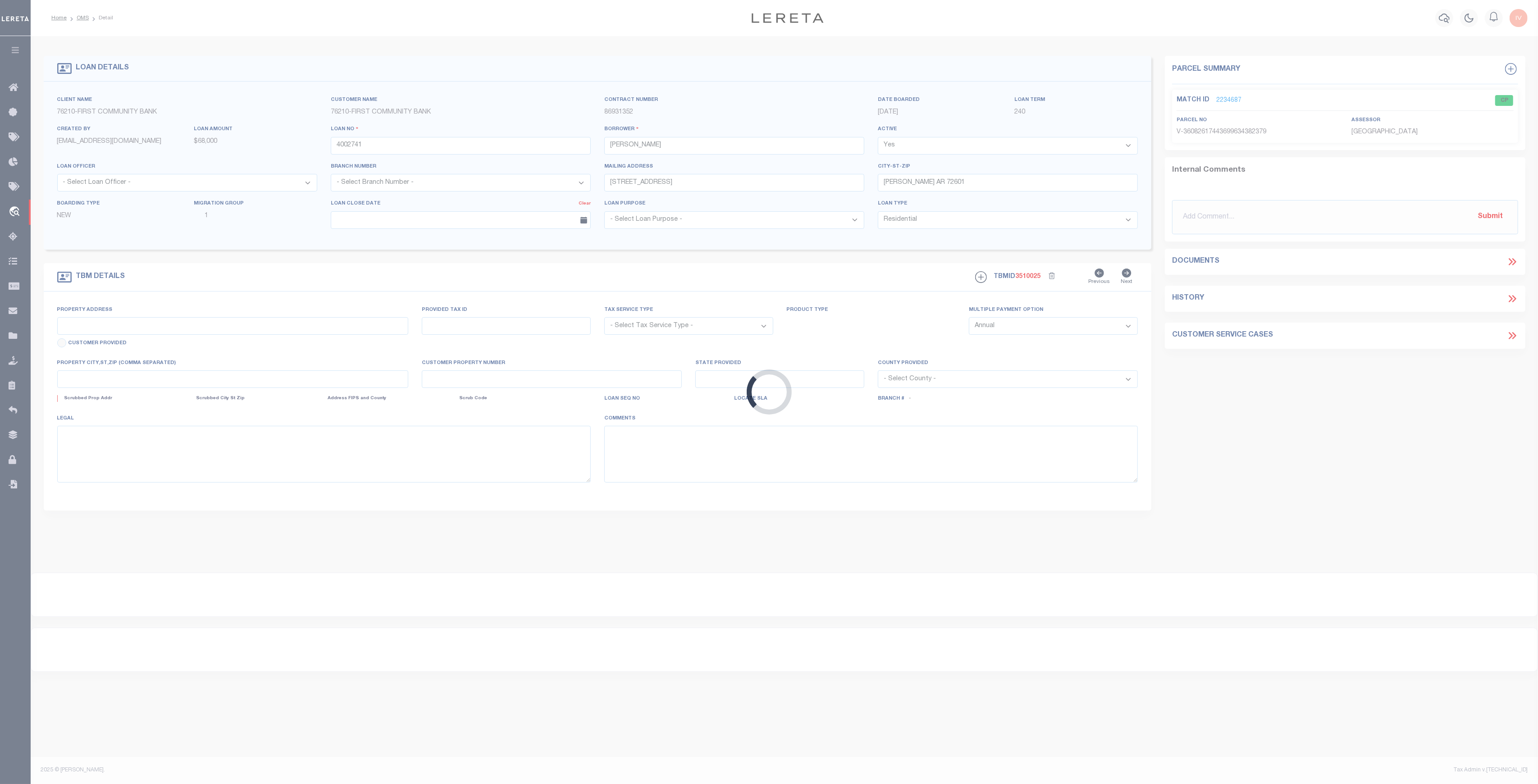
type input "4002741"
type input "AR"
type textarea "UNVERIFIED CUSTOMER SUPPLIED APN 019-01874-000LAND AND MH (SEE LEGAL DESCRIPTIO…"
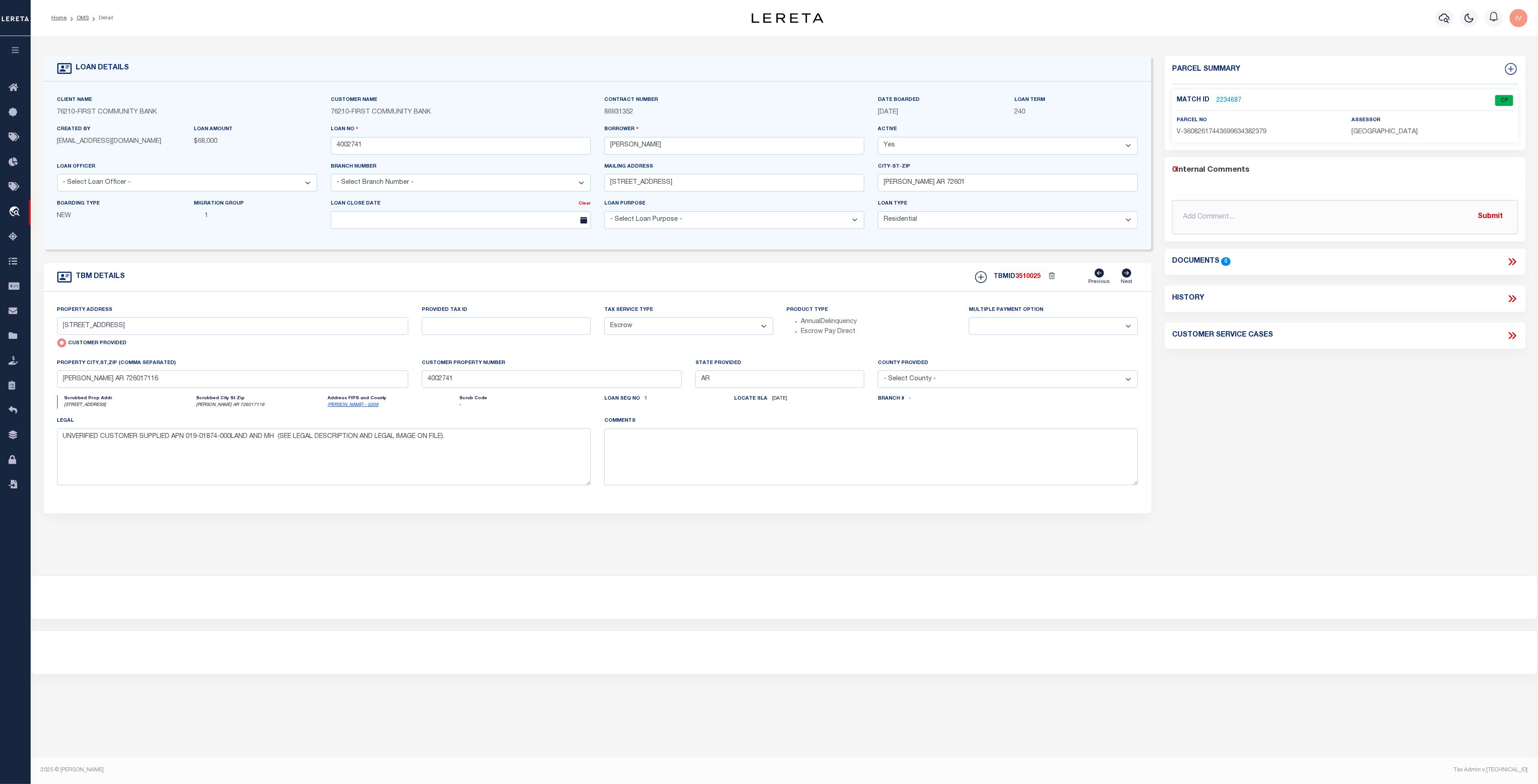
click at [1230, 99] on link "2234687" at bounding box center [1229, 100] width 25 height 9
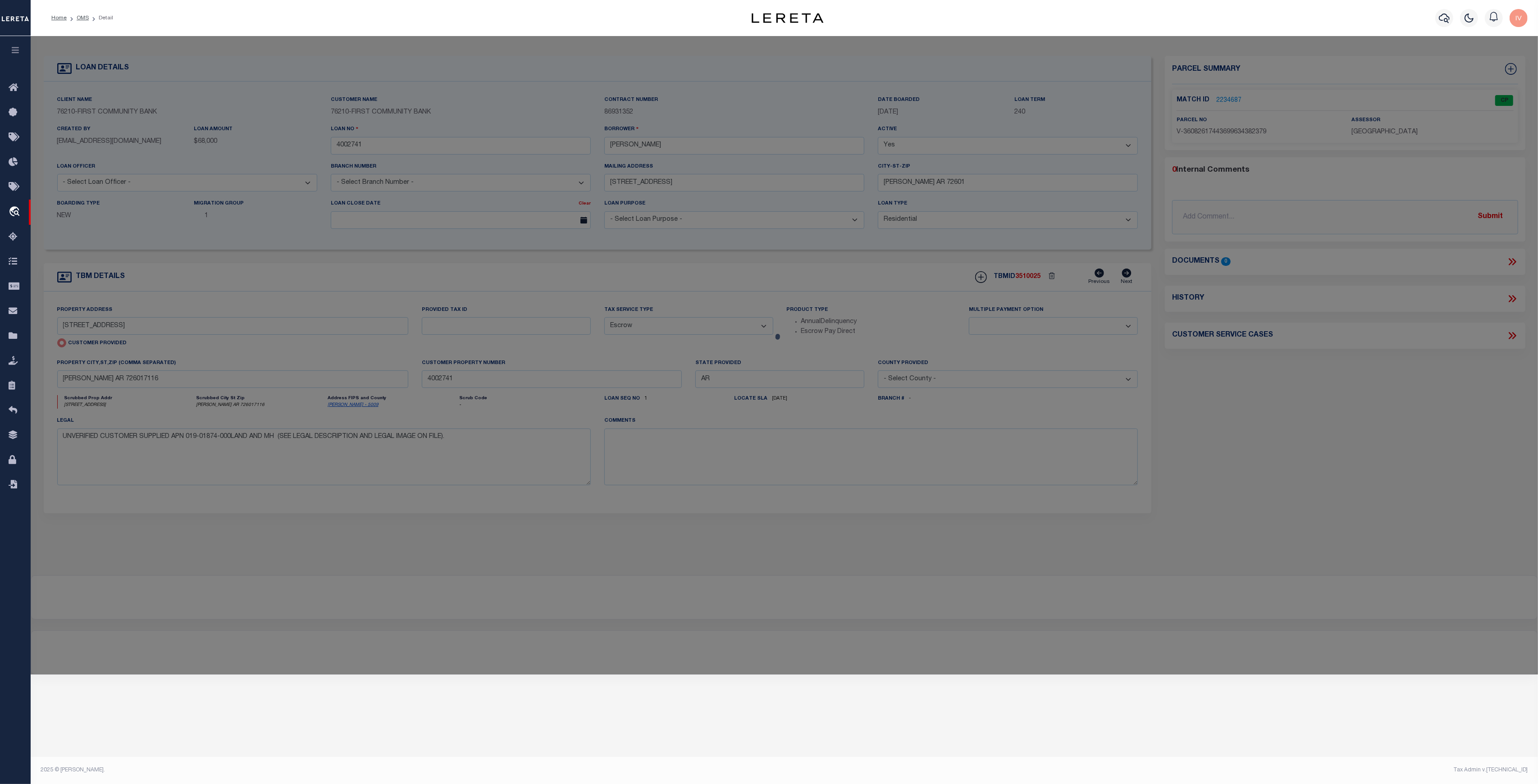
checkbox input "false"
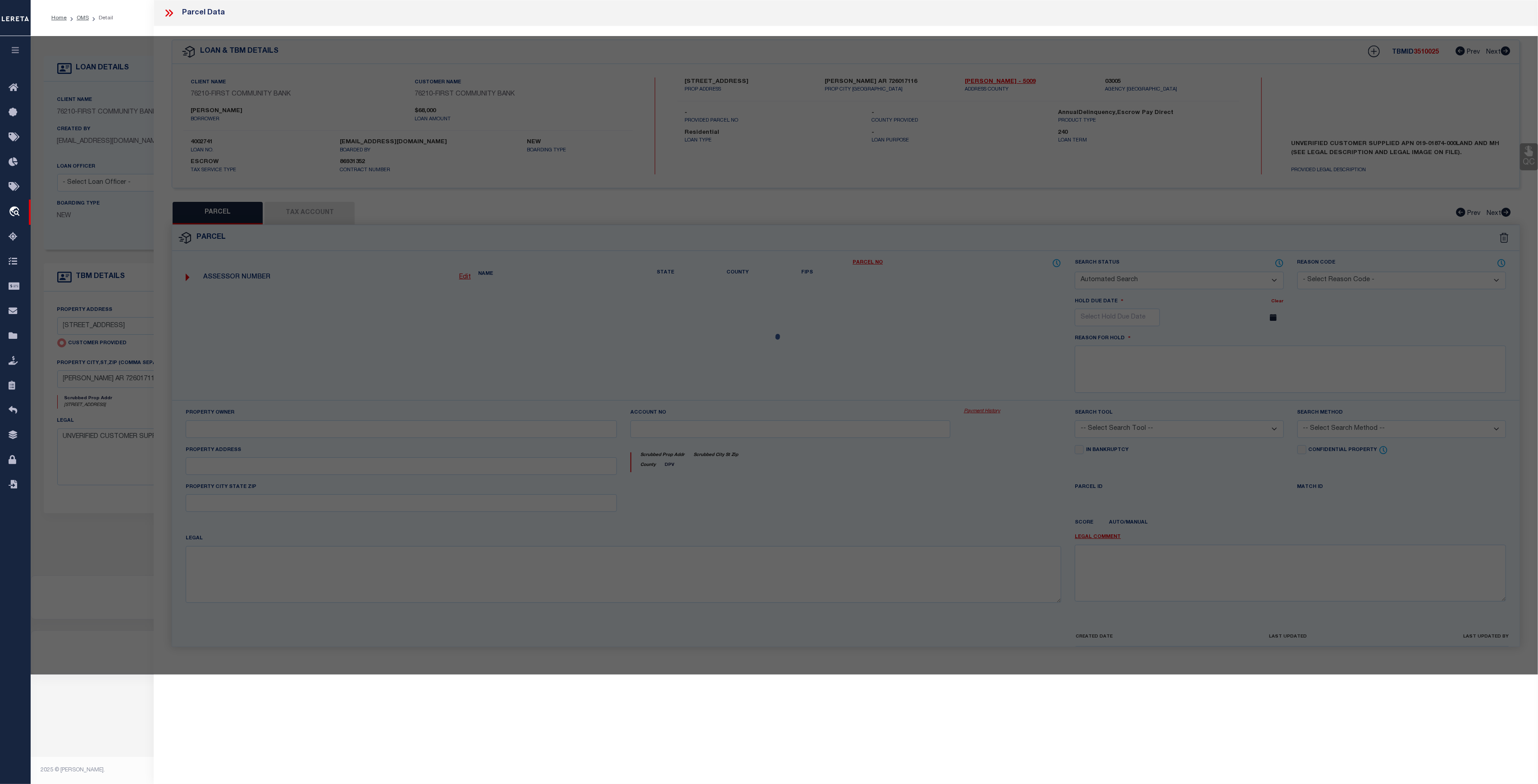
select select "CP"
select select "AGW"
select select
type input "6029 HIGHWAY 65 S"
type input "HARRISON AR 726017116"
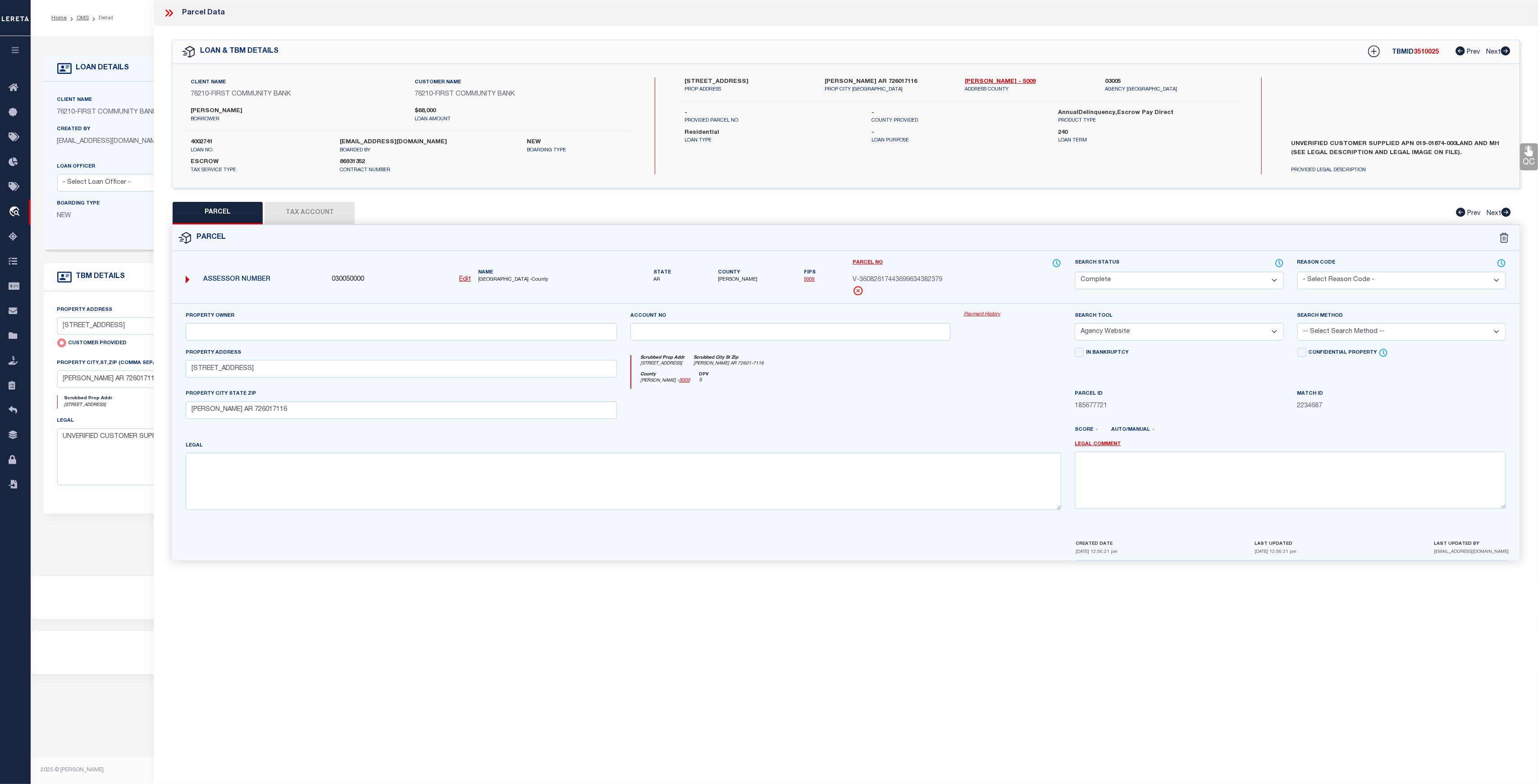
click at [169, 217] on div "QC QC QC" at bounding box center [845, 299] width 1384 height 545
click at [284, 204] on button "Tax Account" at bounding box center [310, 212] width 90 height 23
select select "100"
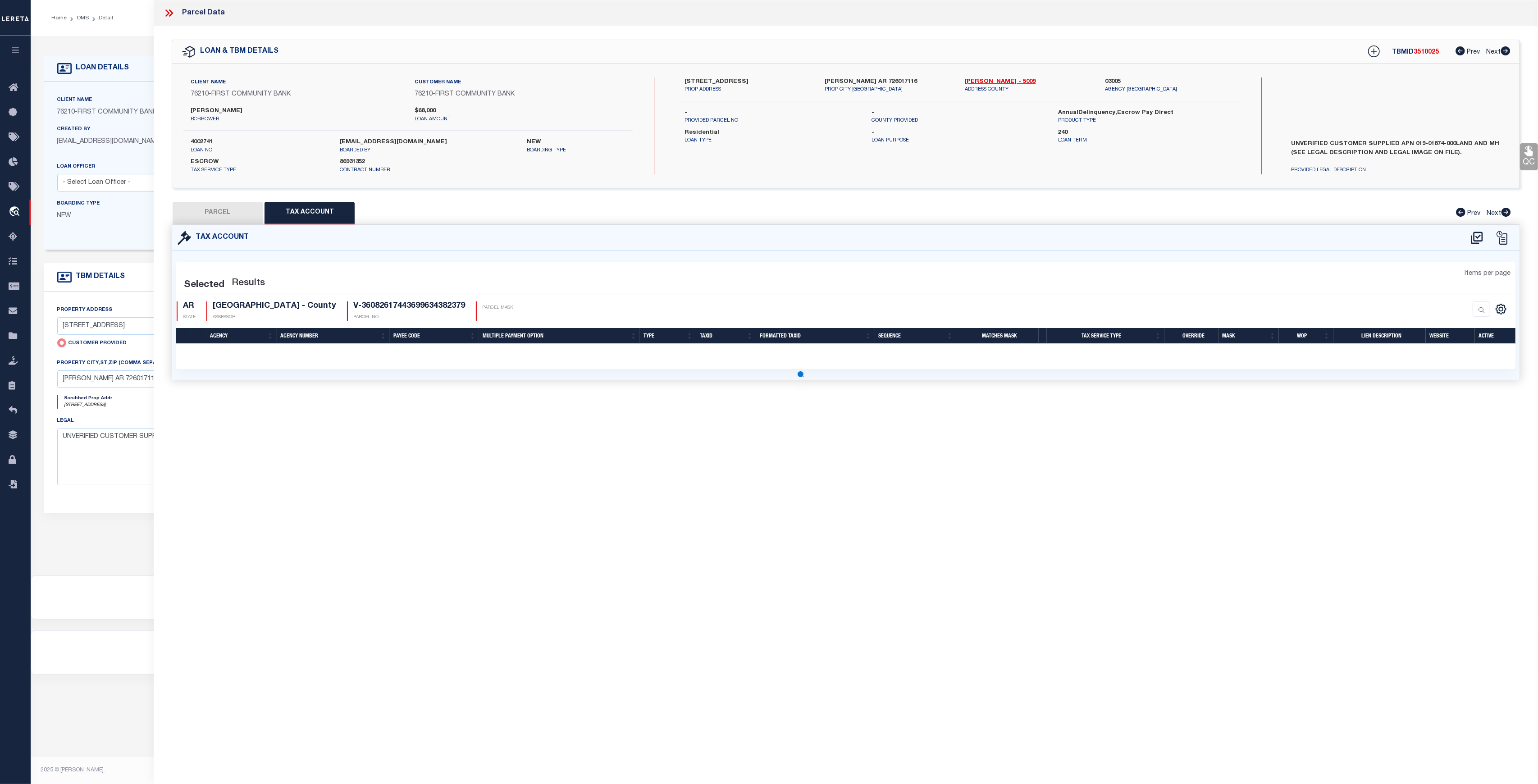
select select "100"
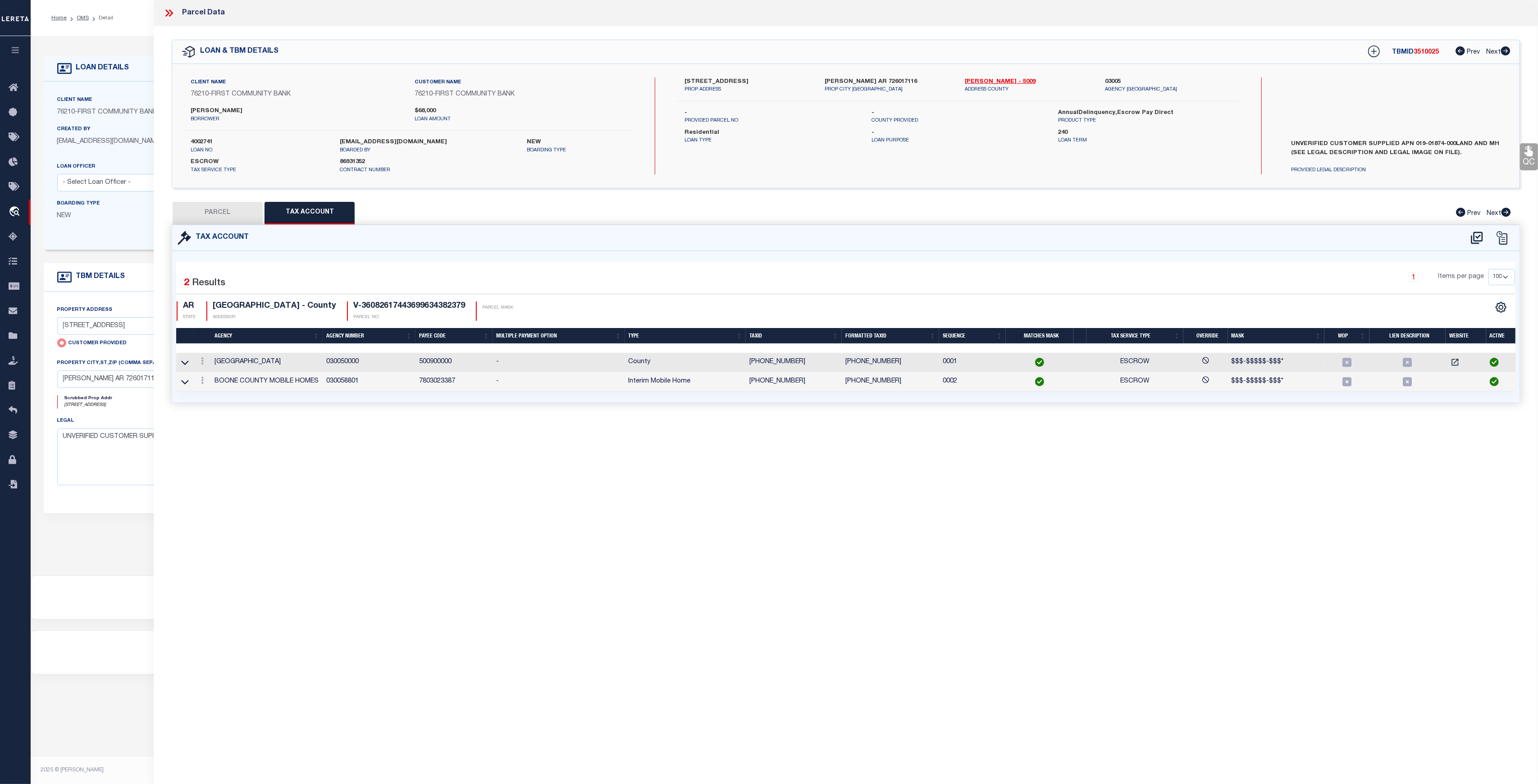
click at [224, 217] on button "PARCEL" at bounding box center [218, 212] width 90 height 23
select select "AS"
select select
checkbox input "false"
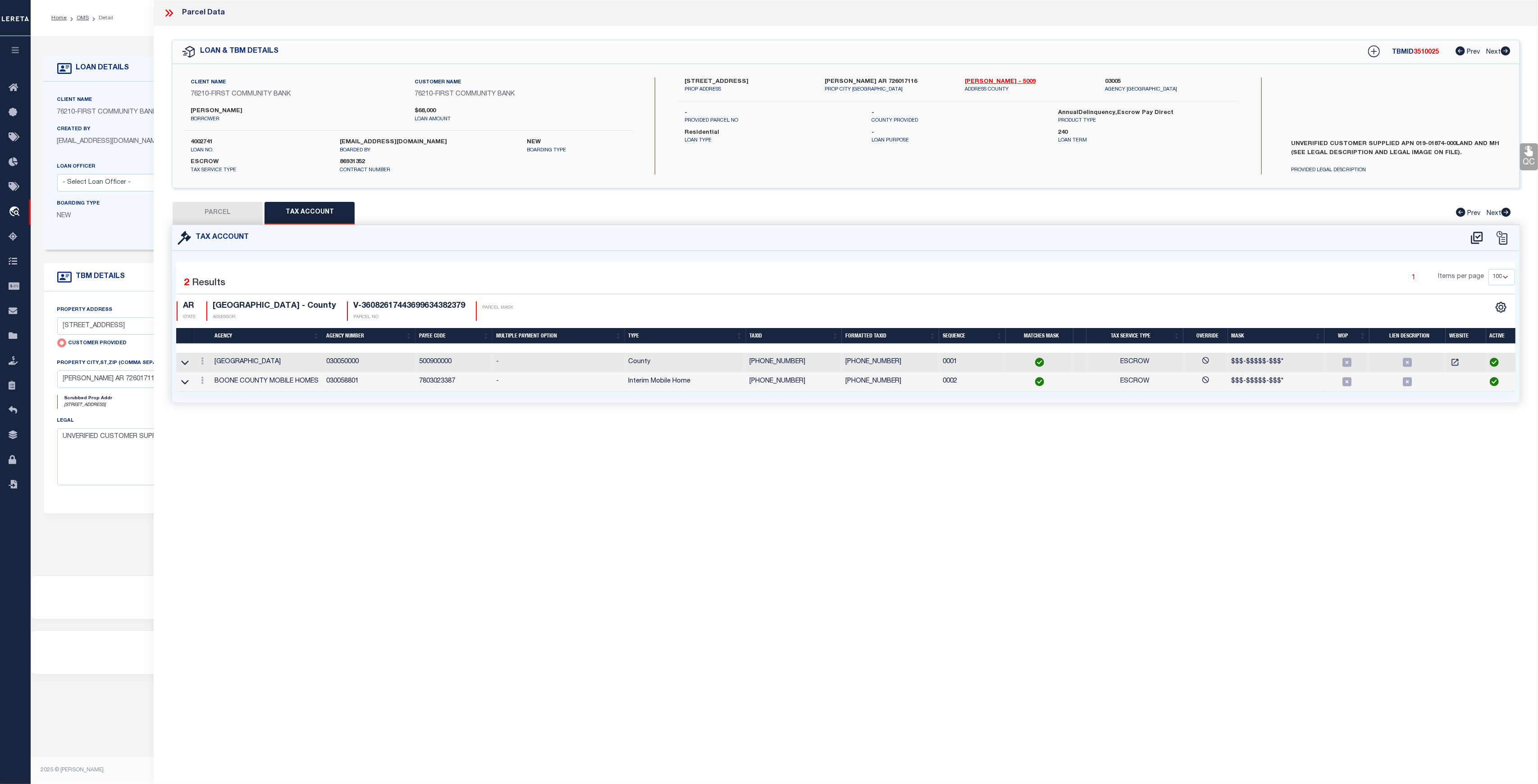
select select "CP"
select select "AGW"
select select
type input "6029 HIGHWAY 65 S"
type input "HARRISON AR 726017116"
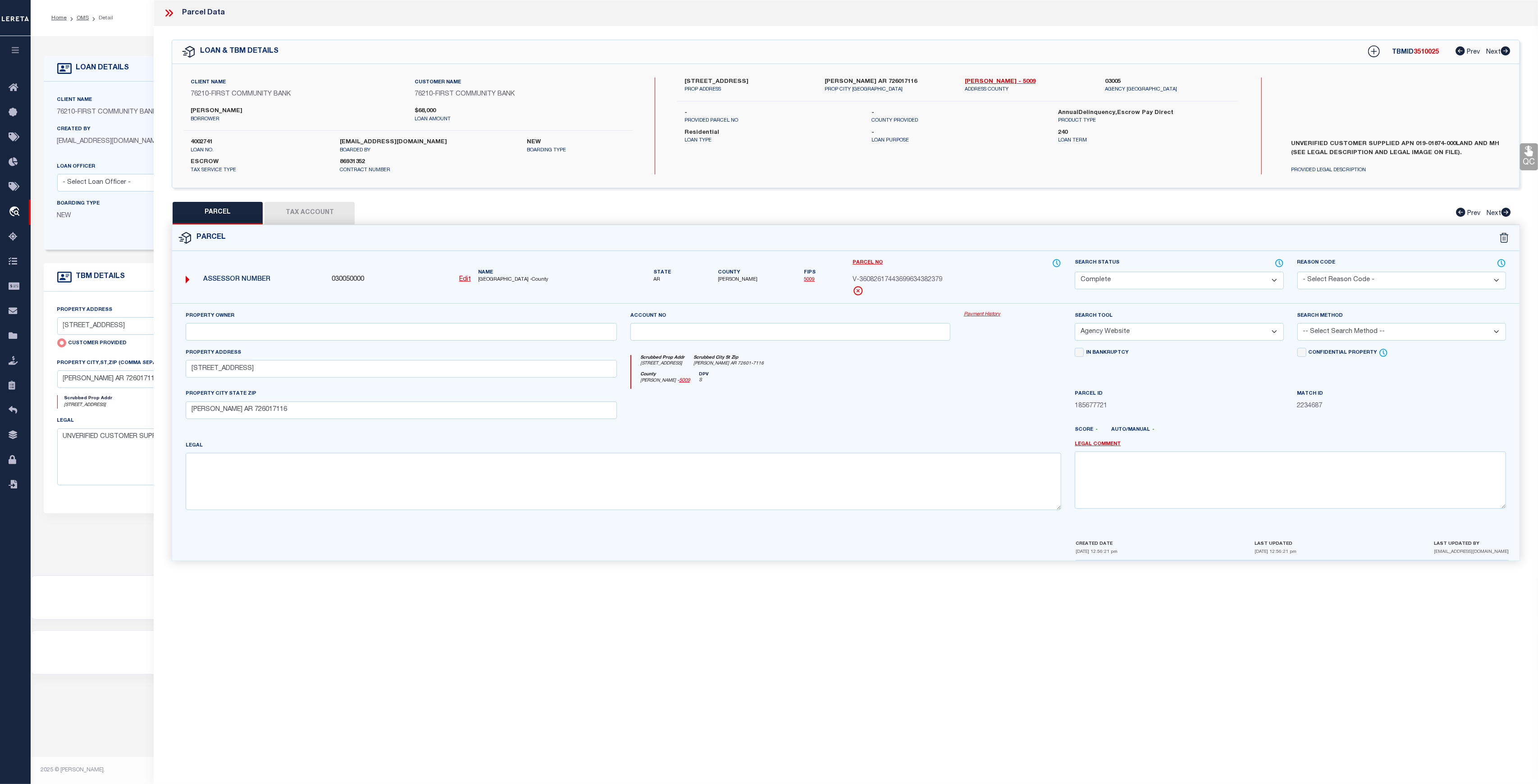
click at [105, 216] on p "NEW" at bounding box center [119, 216] width 124 height 10
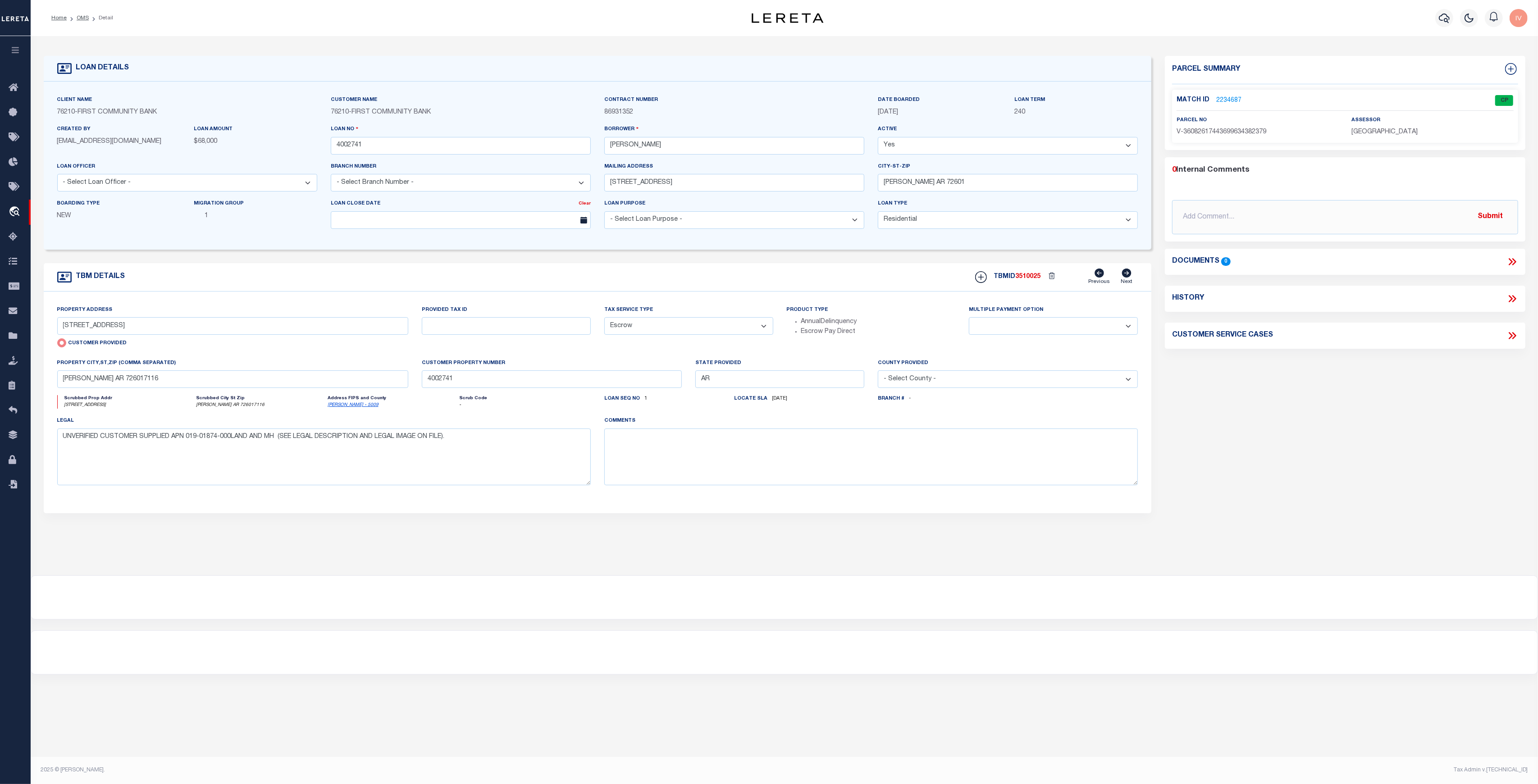
click at [1230, 91] on div "Match ID 2234687 CP parcel no assessor" at bounding box center [1345, 116] width 346 height 53
click at [1227, 98] on link "2234687" at bounding box center [1229, 100] width 25 height 9
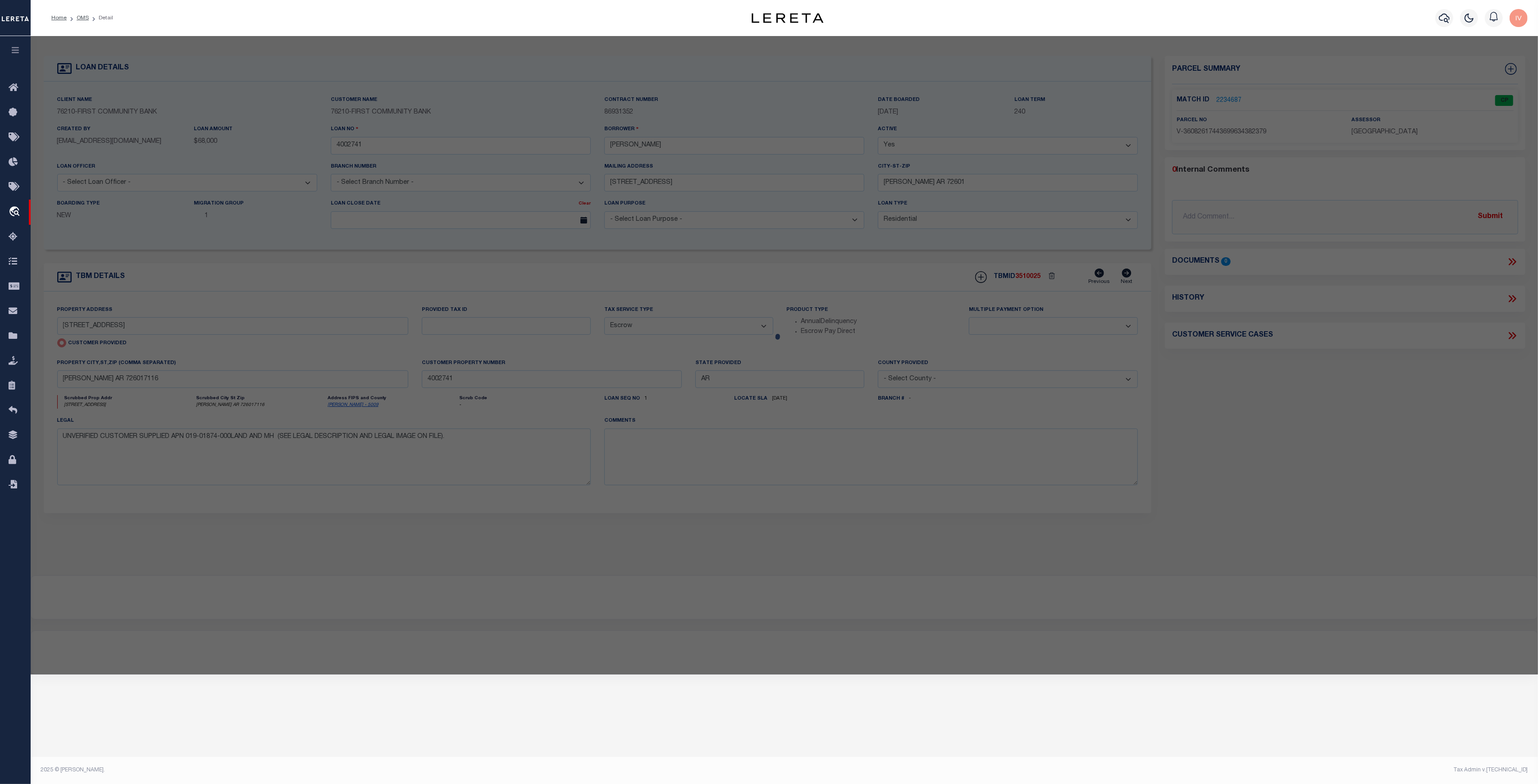
select select "AS"
select select
checkbox input "false"
select select "CP"
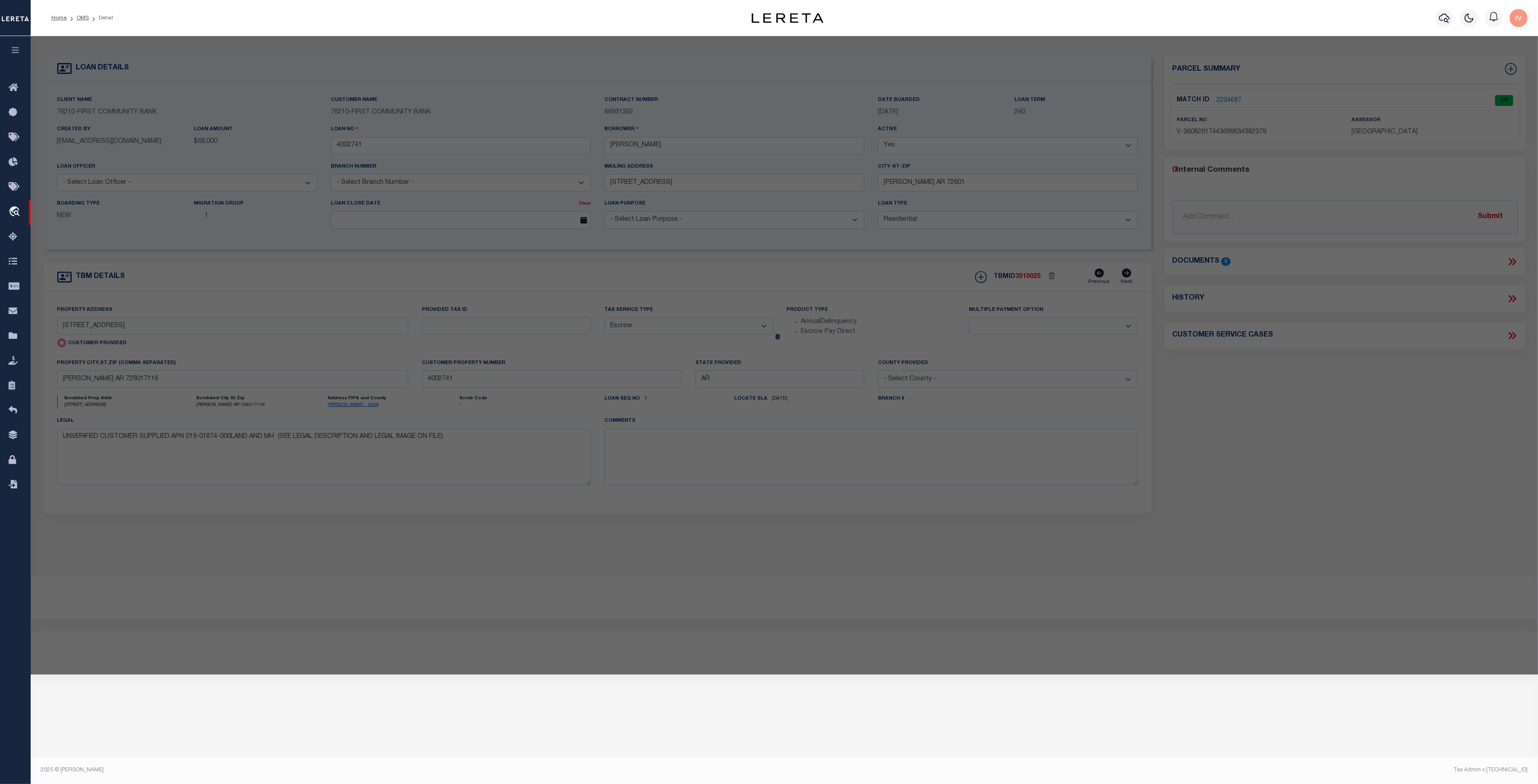
select select "AGW"
select select
type input "6029 HIGHWAY 65 S"
type input "HARRISON AR 726017116"
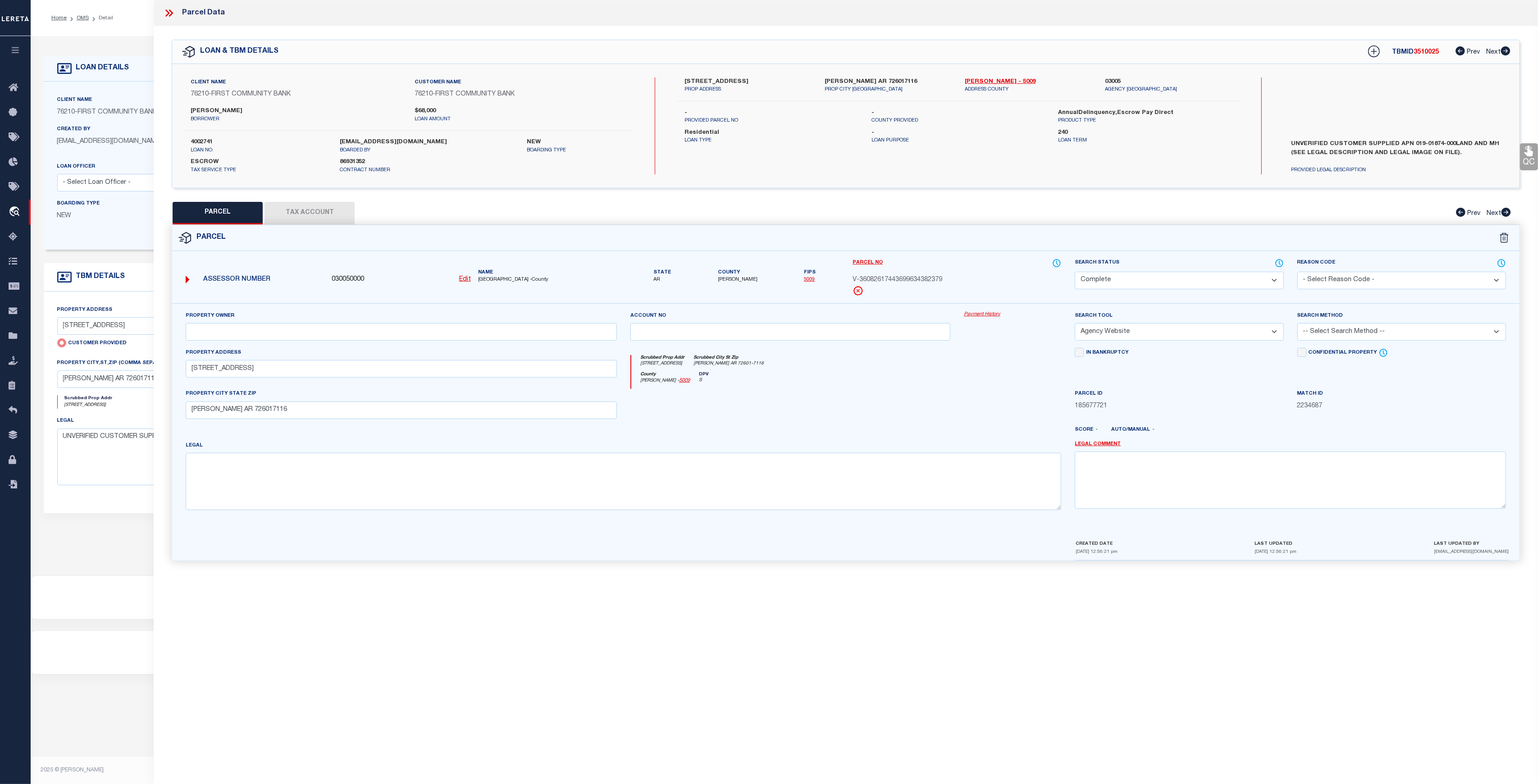
click at [1000, 316] on link "Payment History" at bounding box center [1013, 314] width 97 height 8
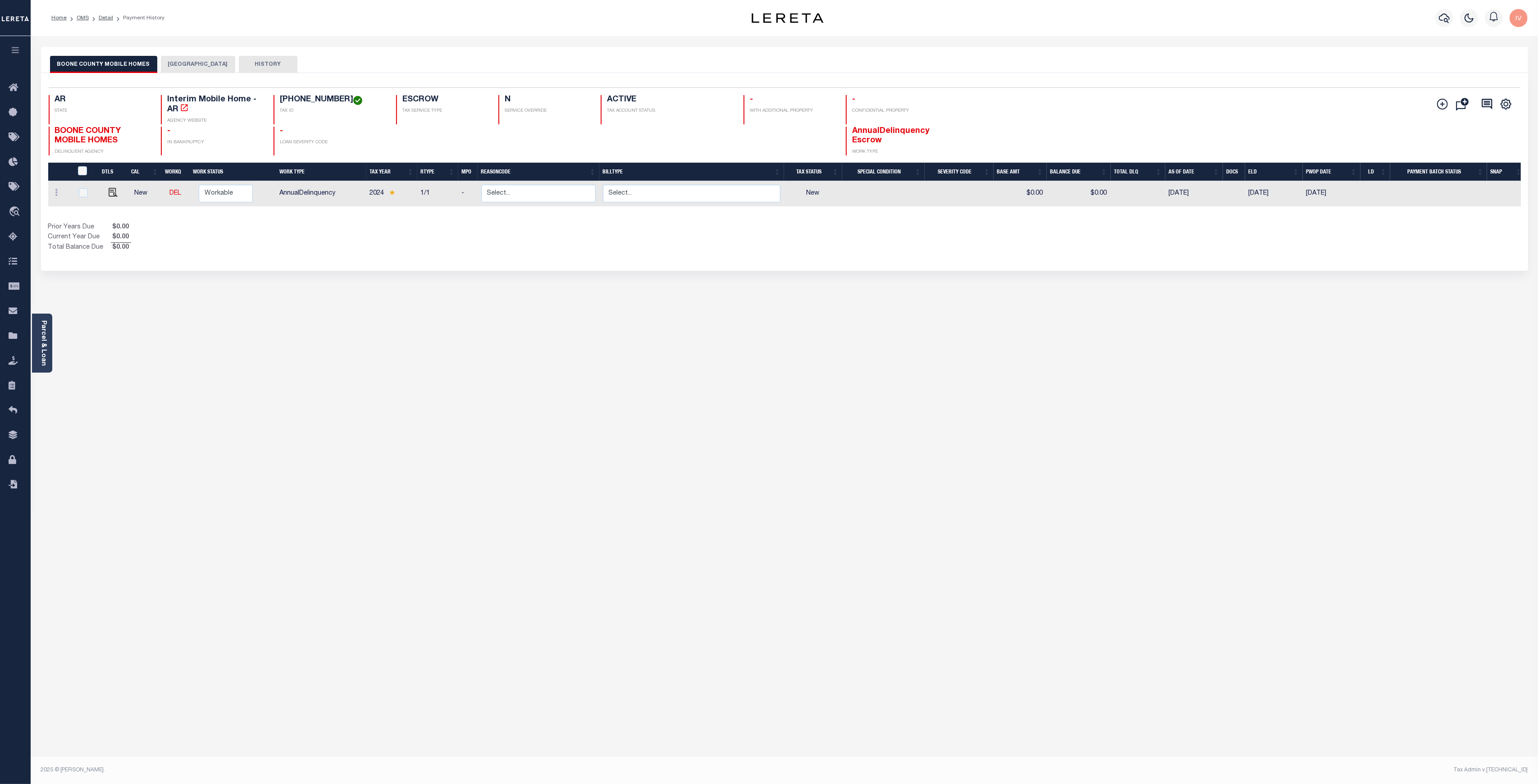
drag, startPoint x: 269, startPoint y: 194, endPoint x: 335, endPoint y: 198, distance: 66.1
click at [335, 198] on div "DTLS CAL WorkQ Work Status Work Type Tax Year RType MPO ReasonCode BillType Tax…" at bounding box center [784, 188] width 1473 height 49
click at [319, 261] on div "Selected 1 Result 1 Items per page 25 50 100 AR STATE TAX ID N -" at bounding box center [784, 172] width 1487 height 198
click at [184, 63] on button "[GEOGRAPHIC_DATA]" at bounding box center [198, 65] width 74 height 17
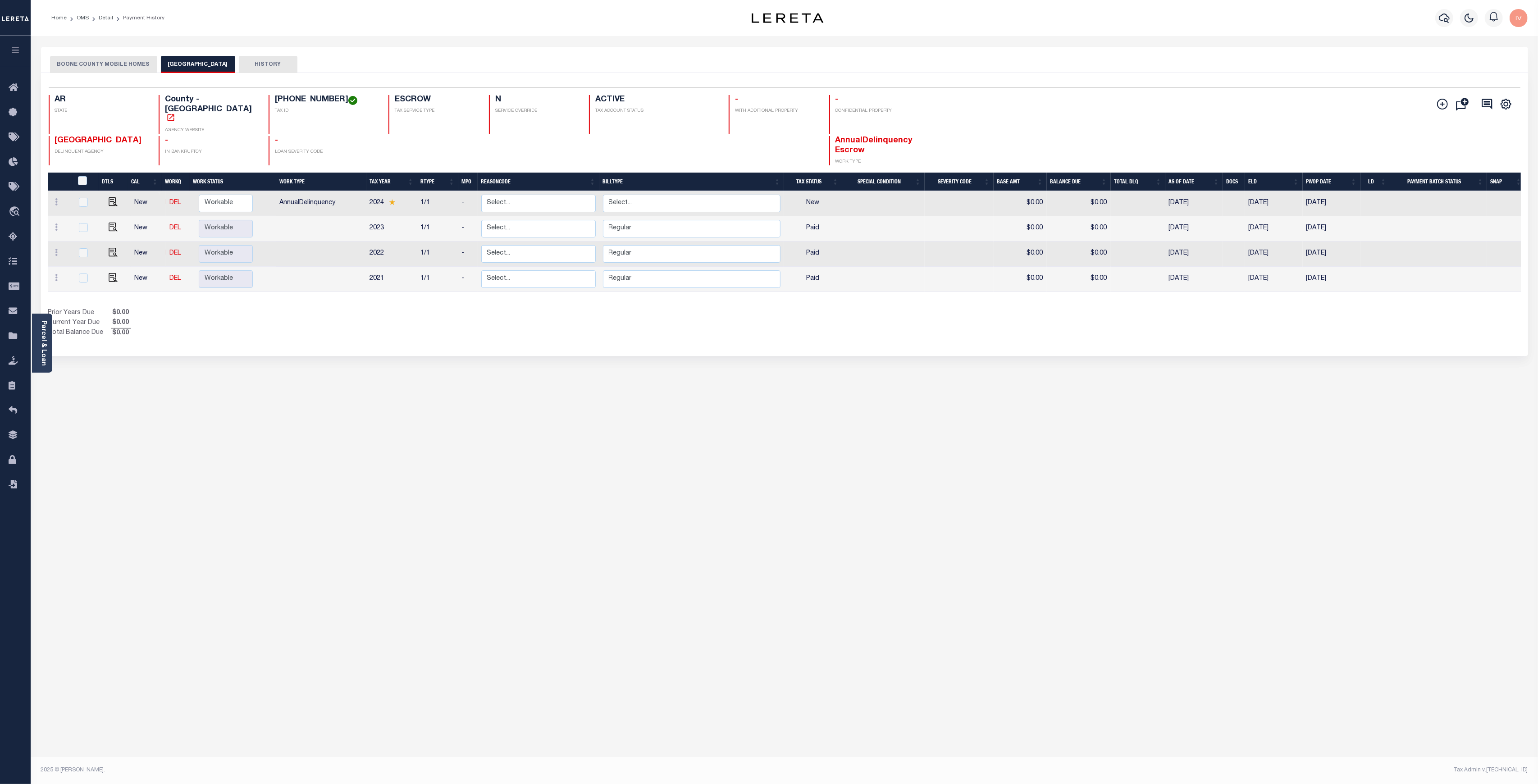
click at [429, 348] on div "BOONE COUNTY MOBILE HOMES BOONE COUNTY HISTORY Selected 4 Results 1" at bounding box center [784, 300] width 1500 height 508
click at [247, 60] on button "HISTORY" at bounding box center [268, 65] width 59 height 17
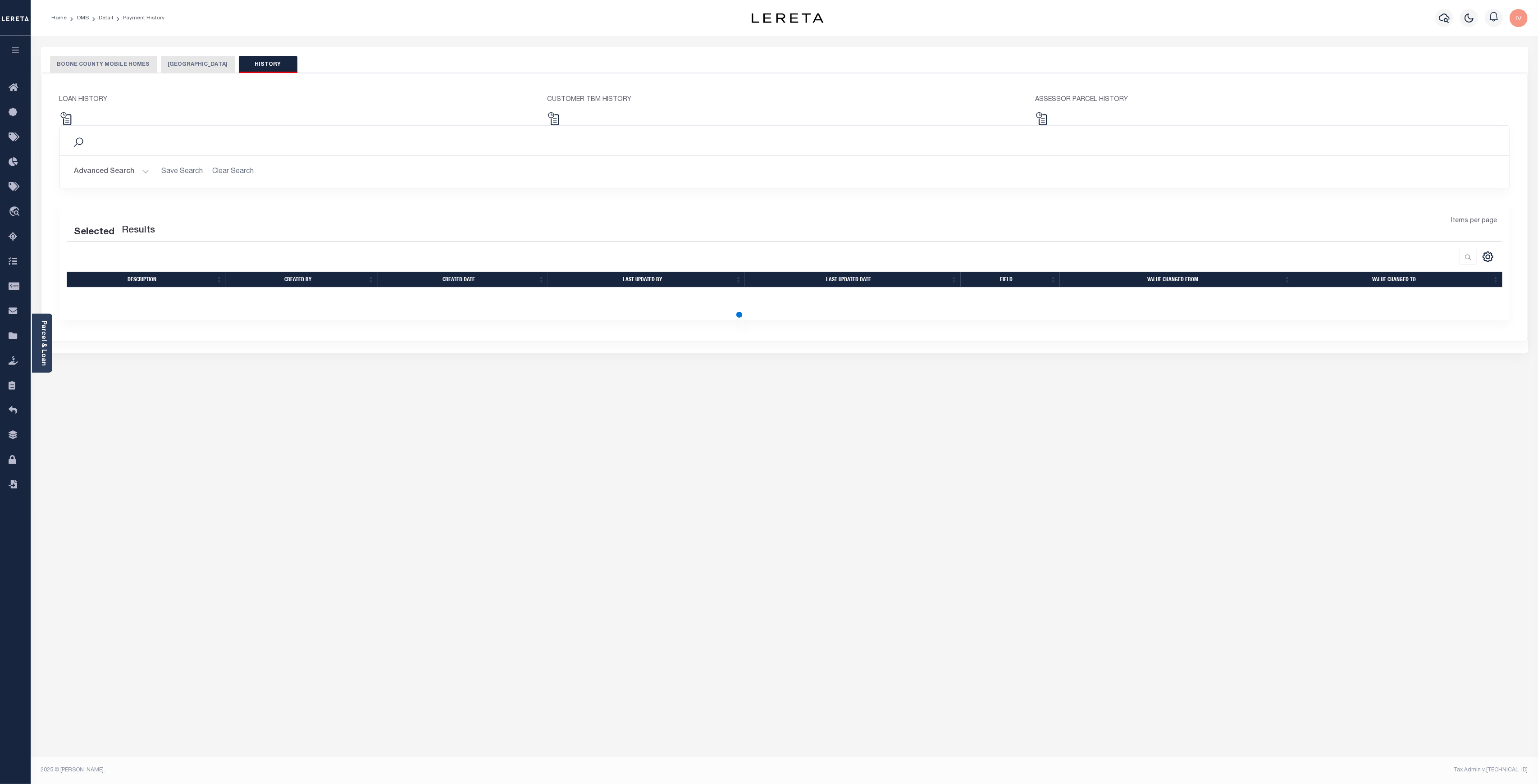
click at [179, 65] on button "[GEOGRAPHIC_DATA]" at bounding box center [198, 65] width 74 height 17
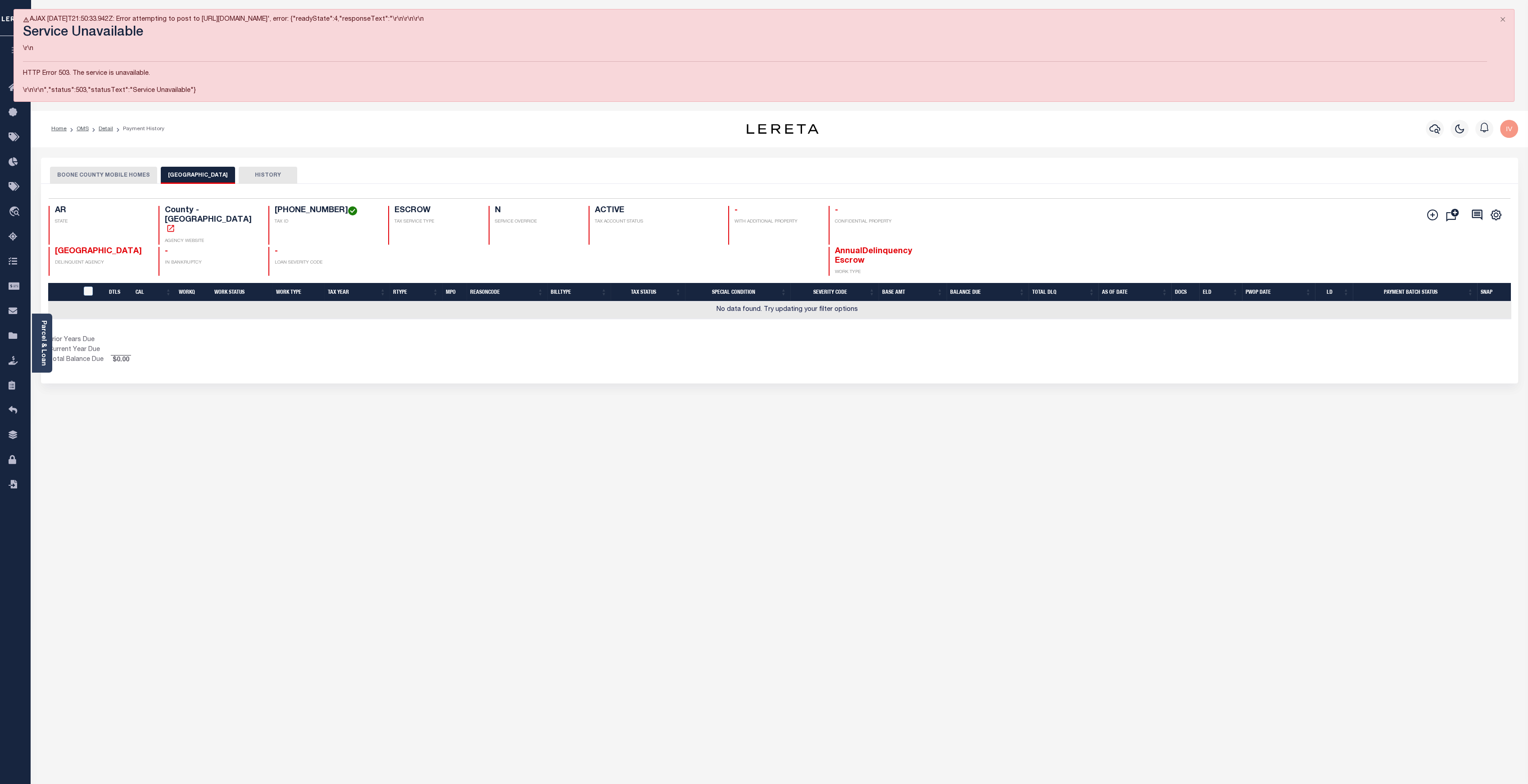
click at [66, 60] on div "AJAX 2025-10-14T21:50:33.942Z: Error attempting to post to https://purplesystem…" at bounding box center [764, 55] width 1501 height 93
click at [1504, 18] on button "Close" at bounding box center [1503, 19] width 23 height 20
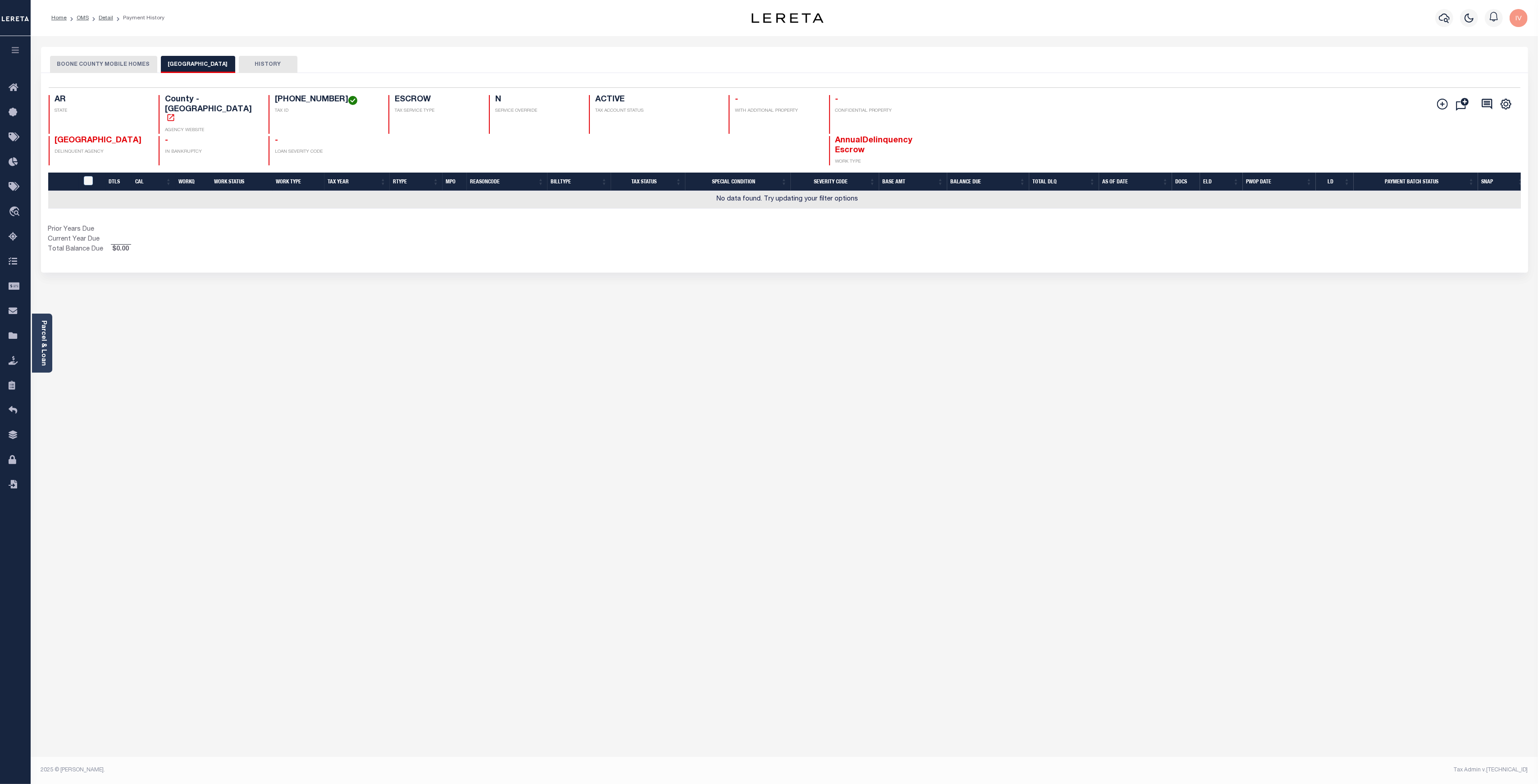
click at [114, 61] on button "BOONE COUNTY MOBILE HOMES" at bounding box center [103, 65] width 107 height 17
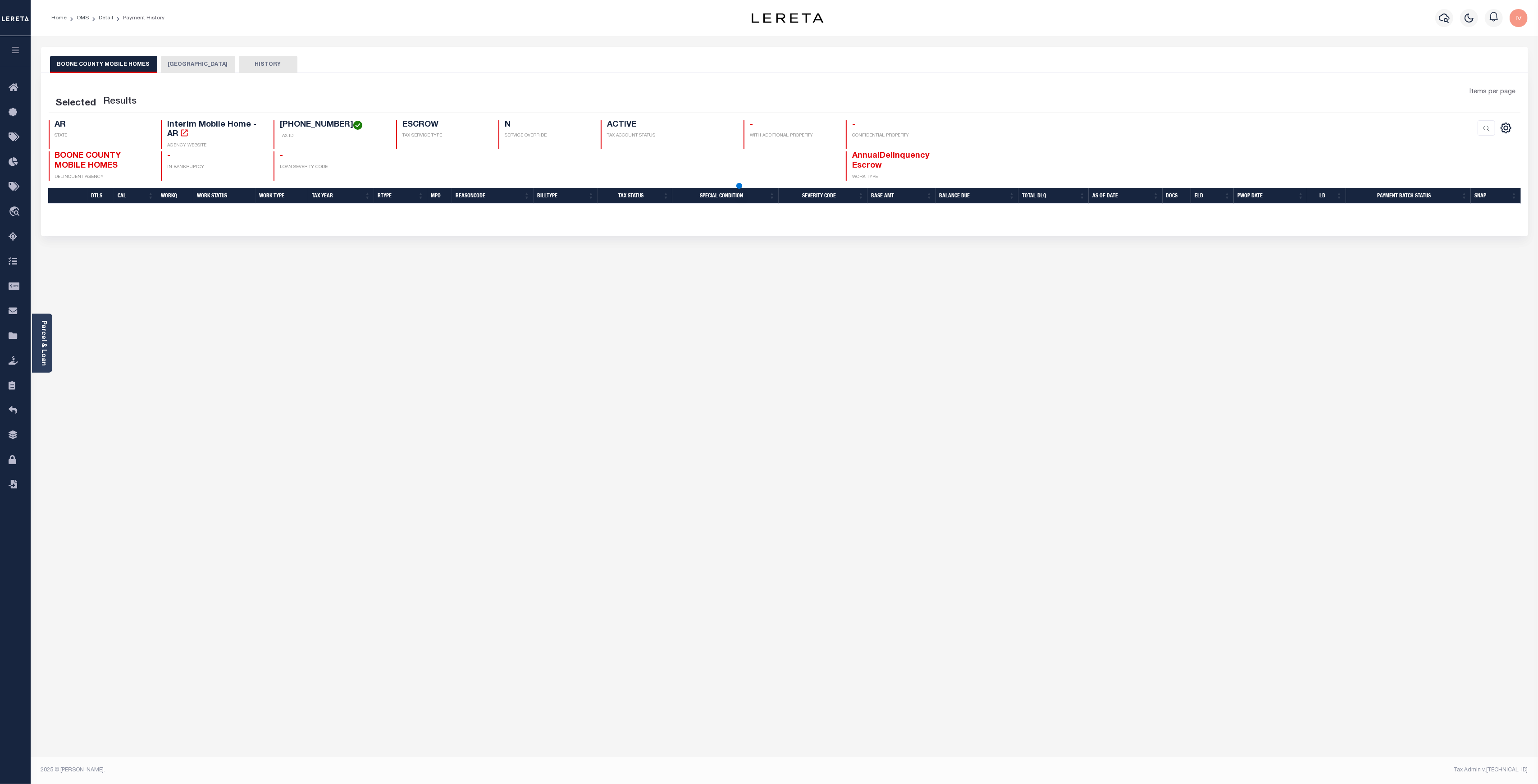
click at [302, 124] on div "019-01874-005 TAX ID" at bounding box center [330, 135] width 112 height 29
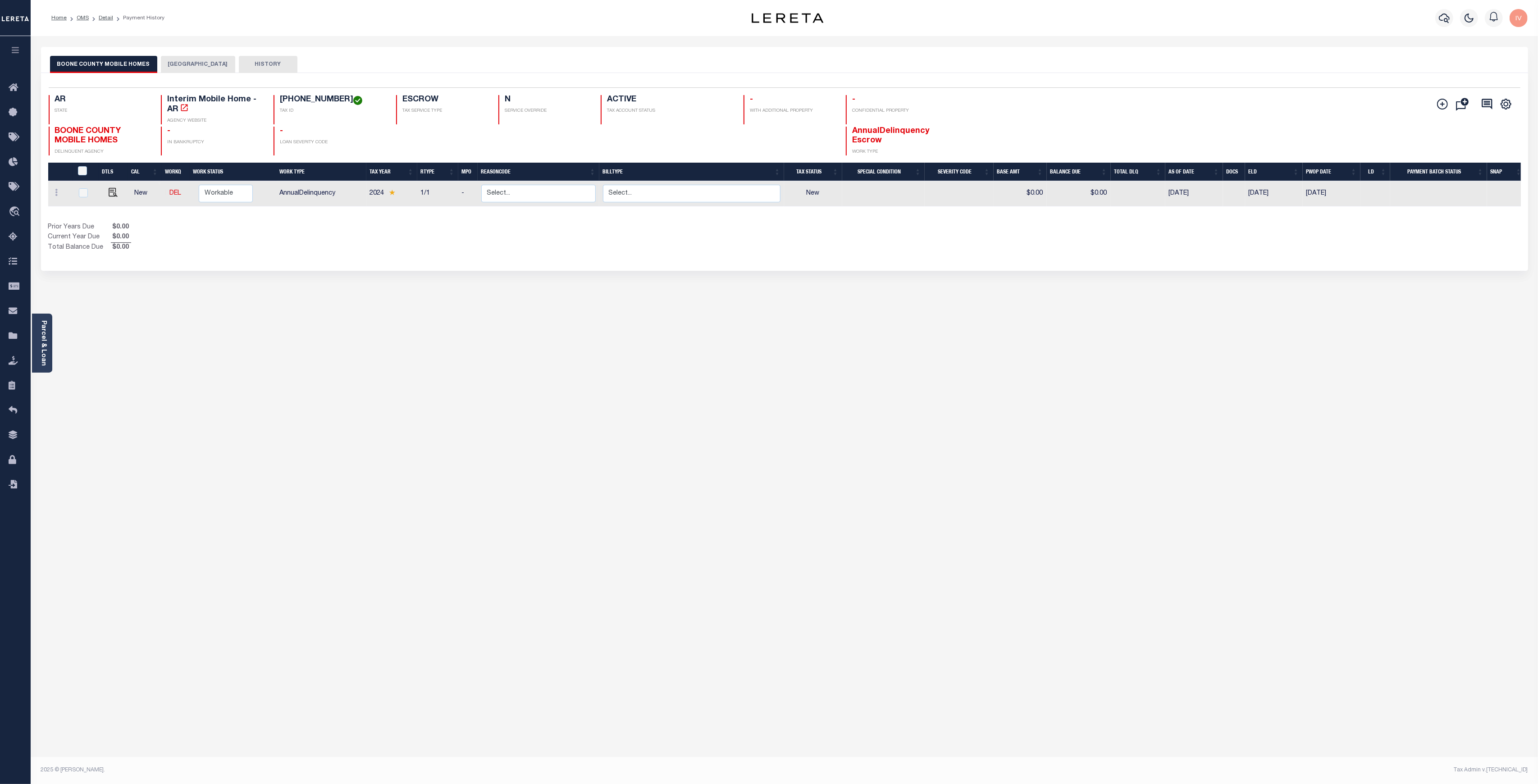
click at [302, 124] on div "019-01874-005 TAX ID" at bounding box center [330, 110] width 112 height 29
click at [300, 97] on h4 "019-01874-005" at bounding box center [332, 100] width 105 height 10
copy h4 "01874"
click at [280, 97] on h4 "019-01874-005" at bounding box center [332, 100] width 105 height 10
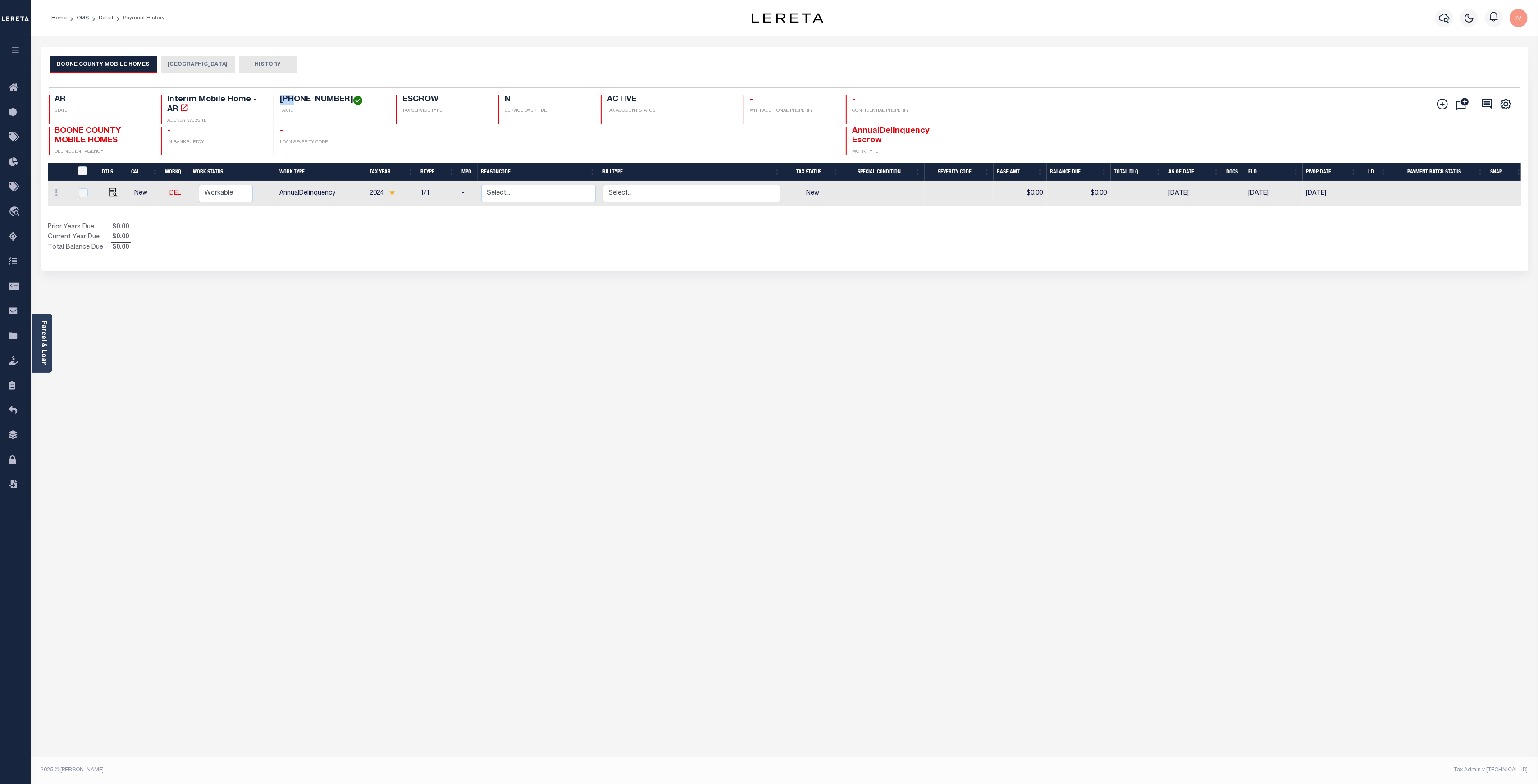
click at [280, 97] on h4 "019-01874-005" at bounding box center [332, 100] width 105 height 10
click at [354, 99] on img "" at bounding box center [358, 100] width 9 height 9
click at [333, 101] on h4 "019-01874-005" at bounding box center [332, 100] width 105 height 10
click at [275, 98] on div "019-01874-005 TAX ID" at bounding box center [330, 110] width 112 height 29
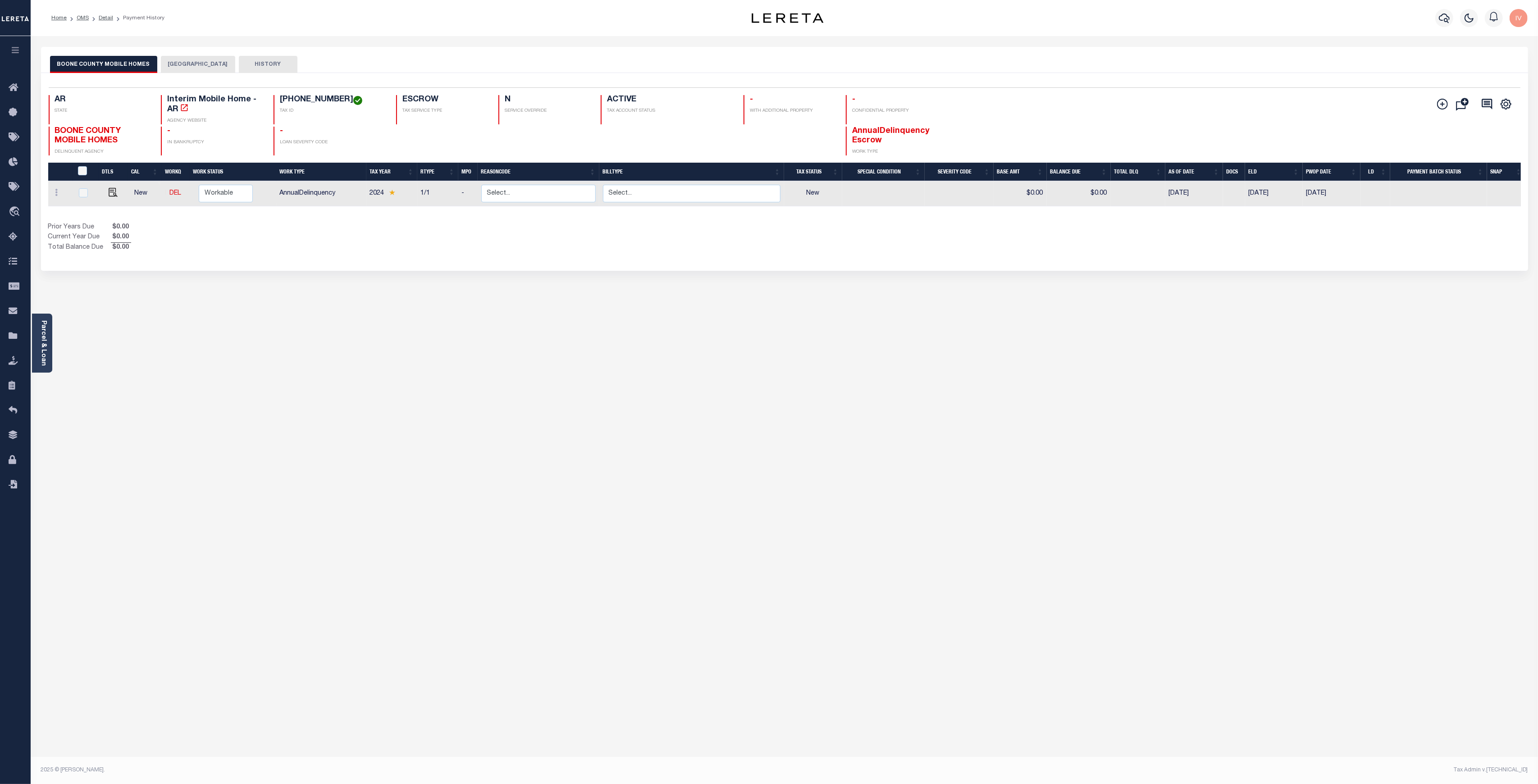
click at [281, 99] on h4 "019-01874-005" at bounding box center [332, 100] width 105 height 10
drag, startPoint x: 278, startPoint y: 99, endPoint x: 333, endPoint y: 99, distance: 55.0
click at [333, 99] on h4 "019-01874-005" at bounding box center [332, 100] width 105 height 10
copy h4 "019-01874-005"
drag, startPoint x: 278, startPoint y: 192, endPoint x: 341, endPoint y: 194, distance: 63.0
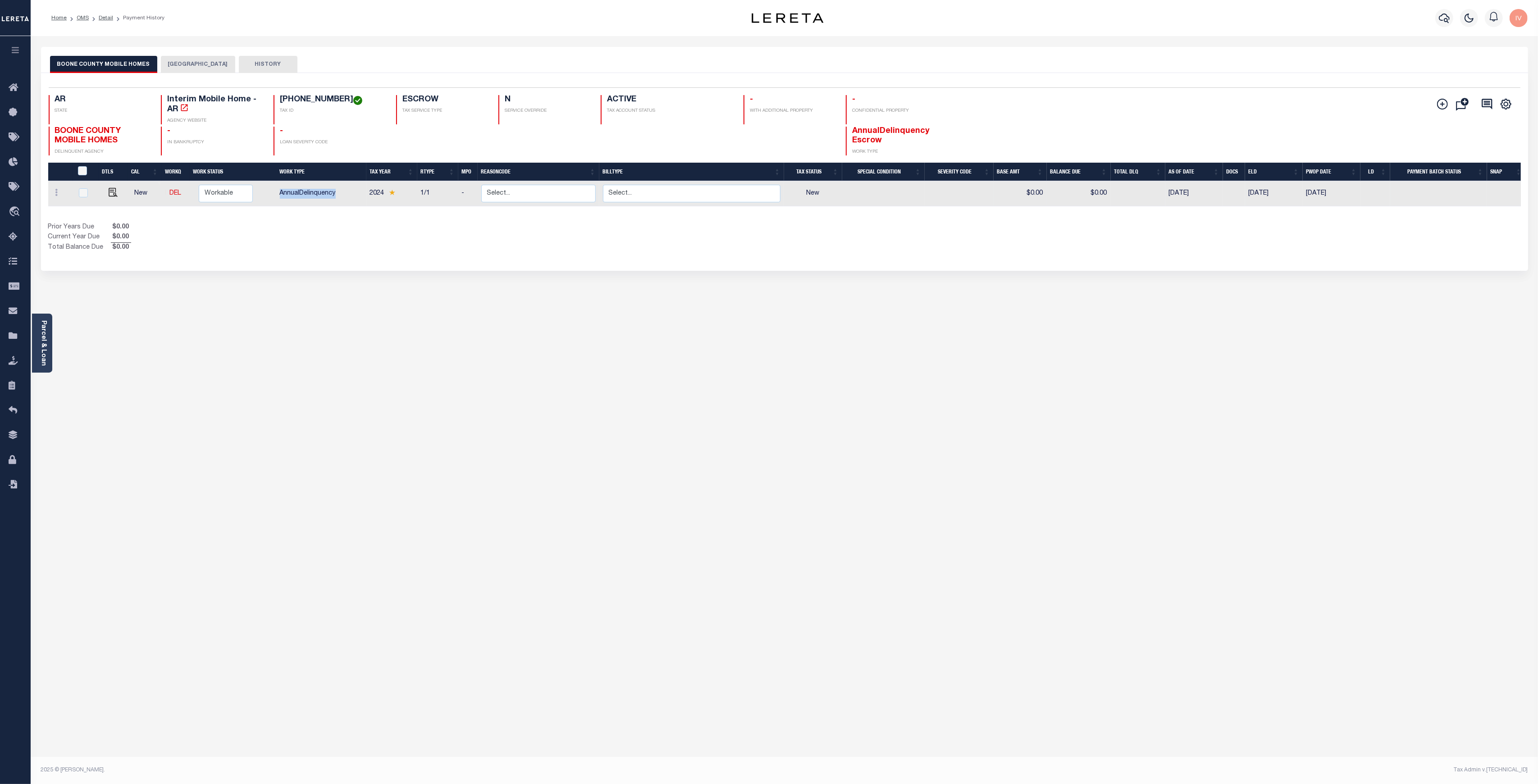
click at [341, 194] on td "AnnualDelinquency" at bounding box center [322, 193] width 90 height 25
checkbox input "true"
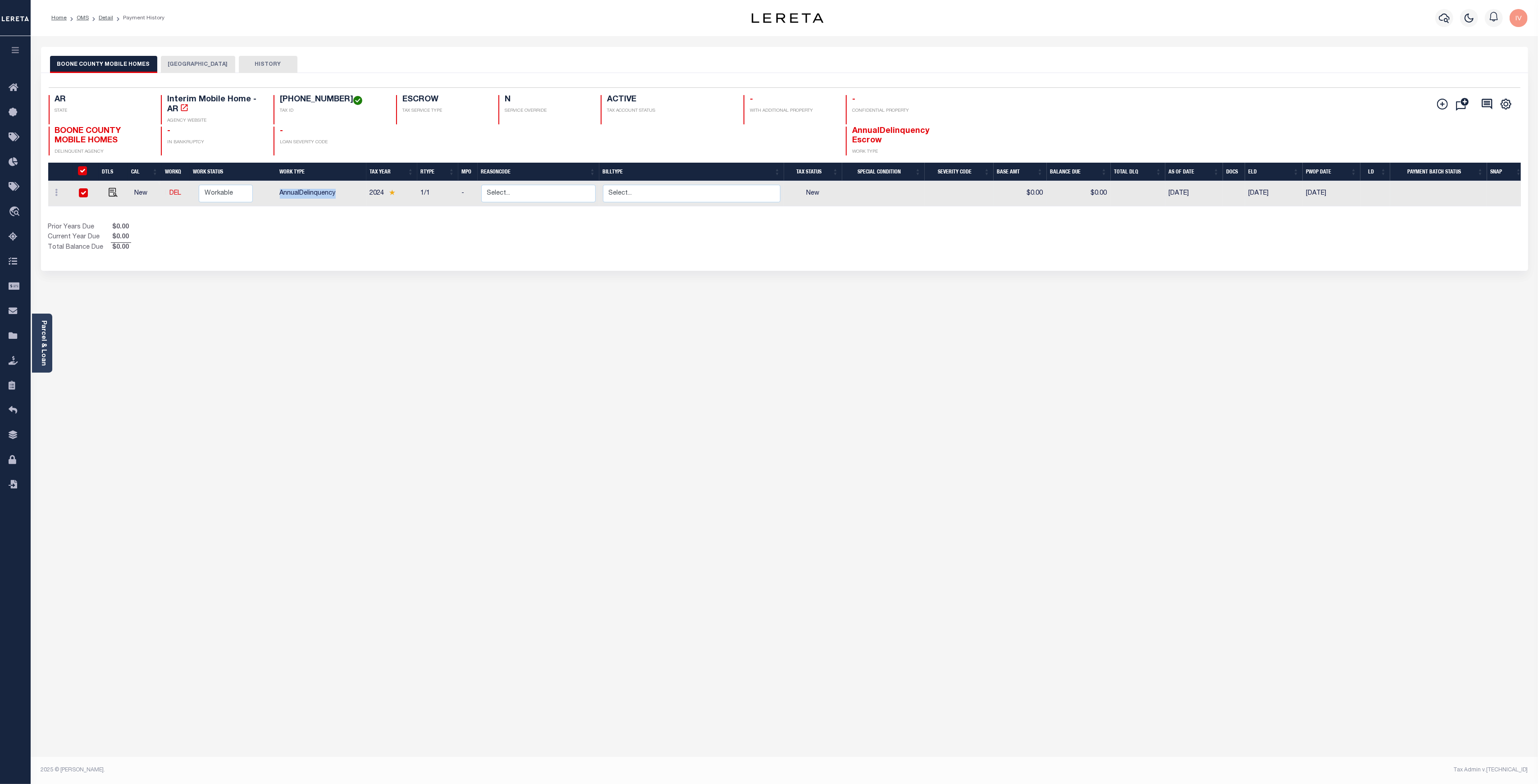
checkbox input "true"
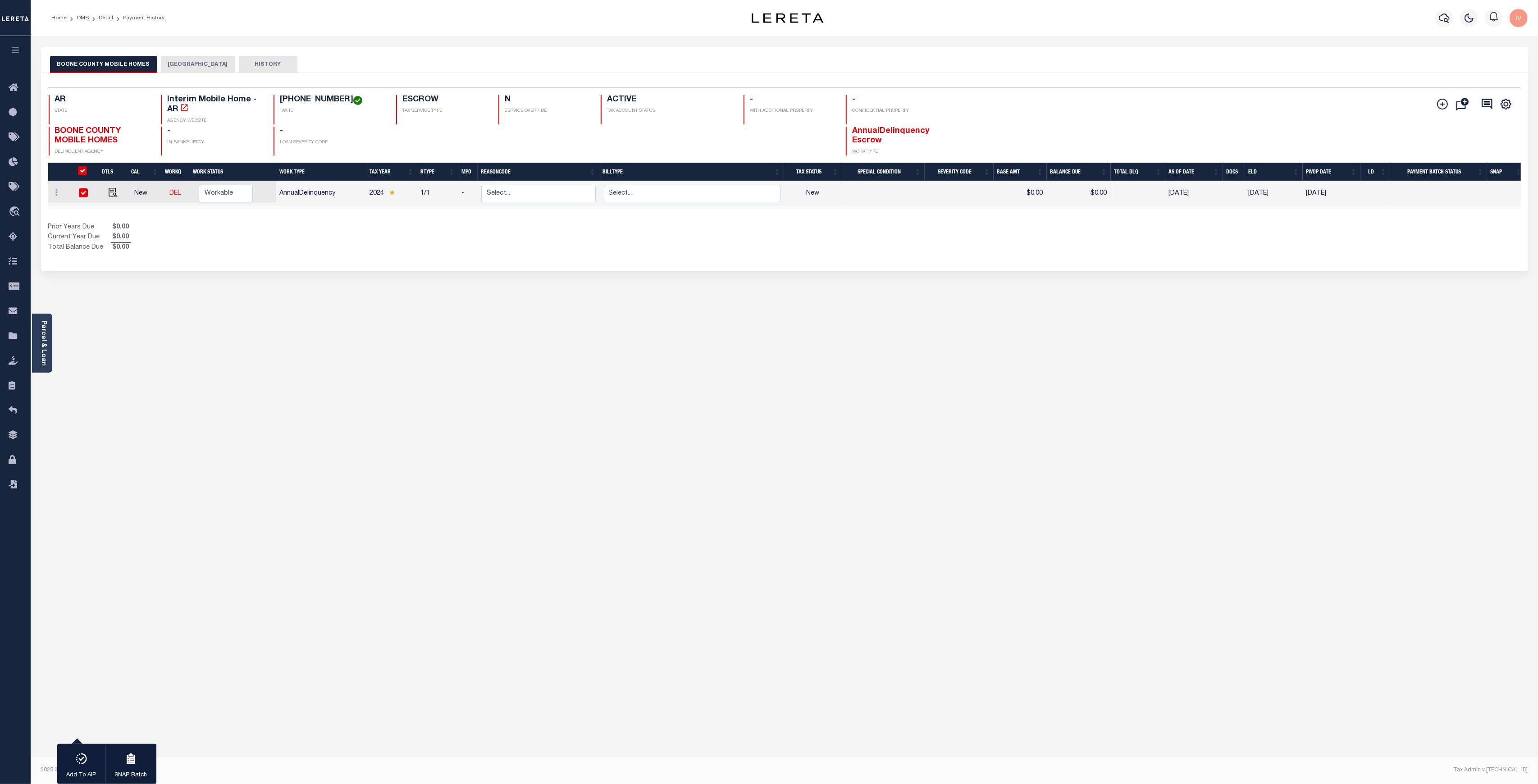
click at [341, 240] on div "Prior Years Due $0.00 Current Year Due $0.00 Total Balance Due $0.00" at bounding box center [416, 237] width 736 height 30
drag, startPoint x: 341, startPoint y: 191, endPoint x: 276, endPoint y: 190, distance: 65.0
click at [276, 190] on td "AnnualDelinquency" at bounding box center [322, 193] width 90 height 25
checkbox input "false"
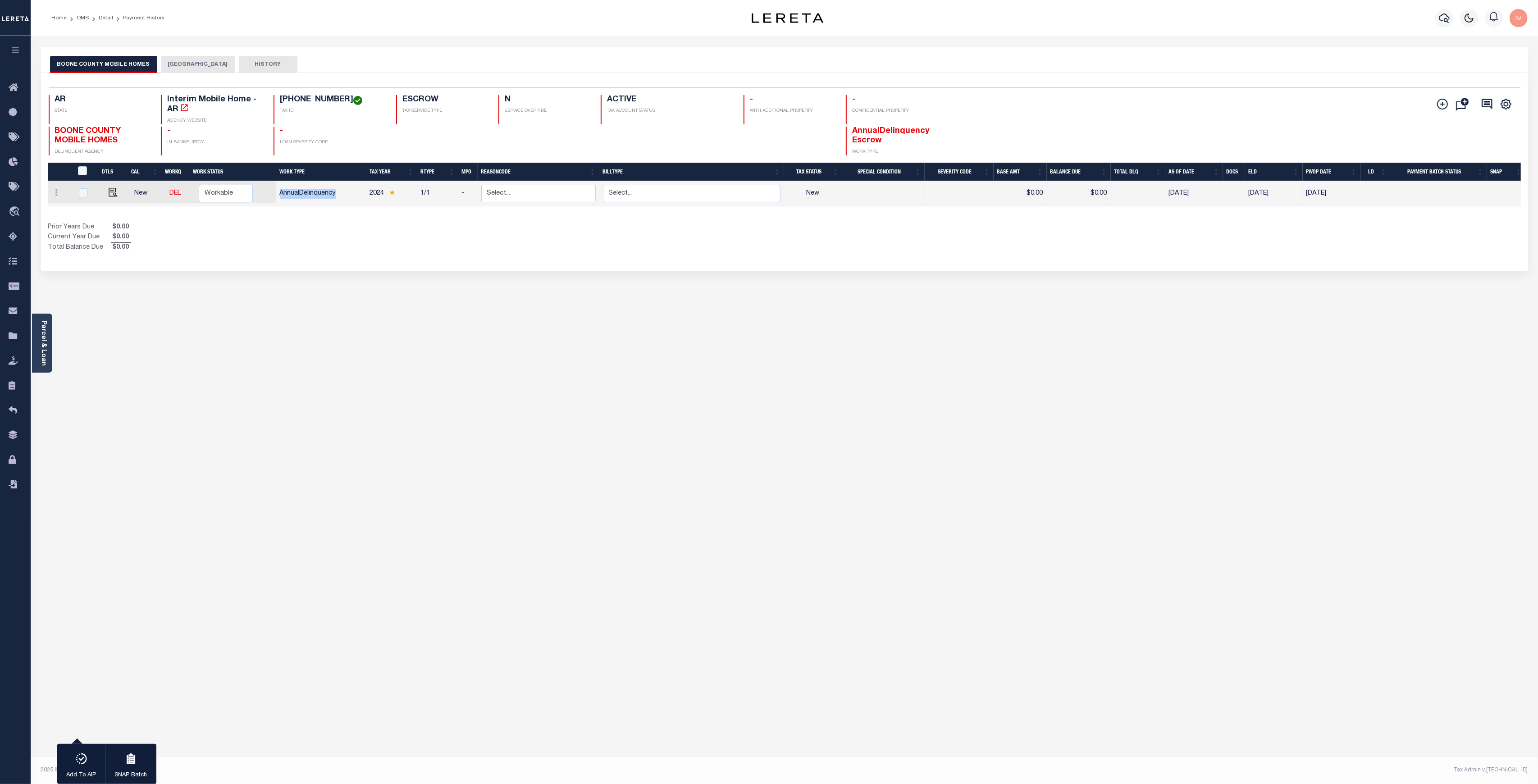
checkbox input "false"
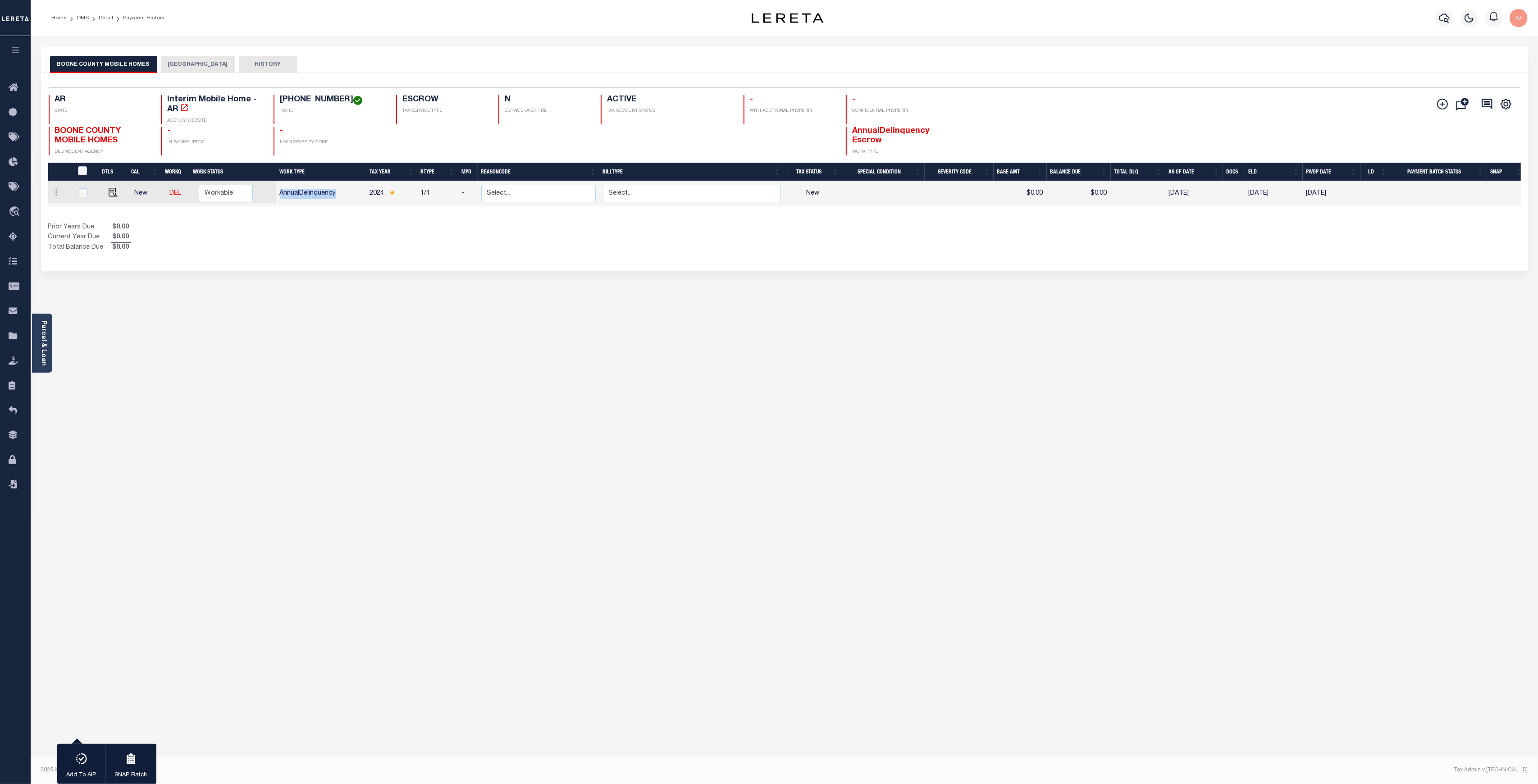
checkbox input "false"
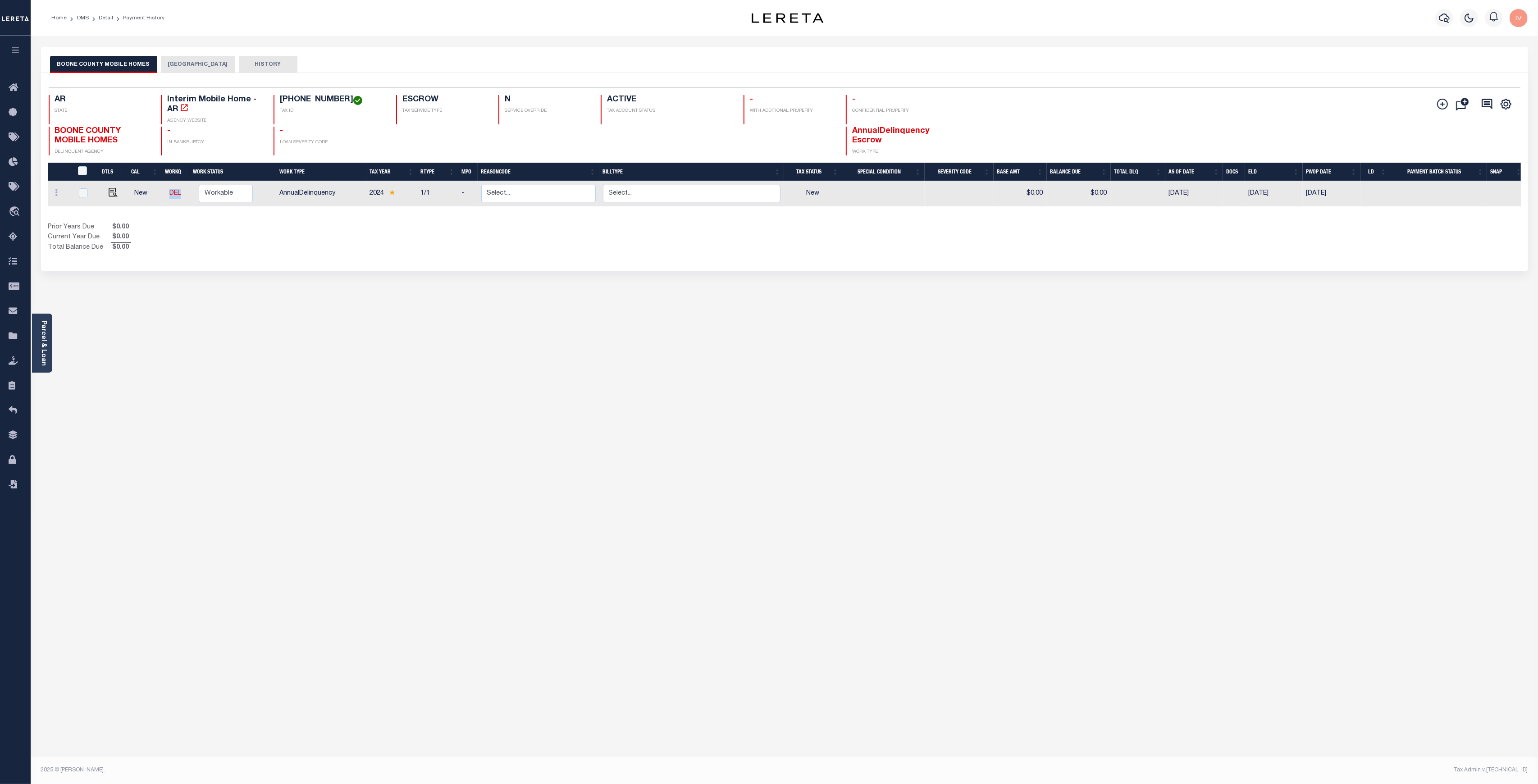
drag, startPoint x: 178, startPoint y: 190, endPoint x: 161, endPoint y: 192, distance: 17.1
click at [159, 189] on tr "New DEL Non Workable Workable" at bounding box center [167, 193] width 237 height 25
drag, startPoint x: 1165, startPoint y: 189, endPoint x: 1342, endPoint y: 192, distance: 177.0
click at [1342, 192] on tr "New DEL Non Workable Workable AnnualDelinquency 2024 1/1 - Select... Payment Re…" at bounding box center [786, 193] width 1477 height 25
click at [175, 68] on button "BOONE COUNTY" at bounding box center [198, 65] width 74 height 17
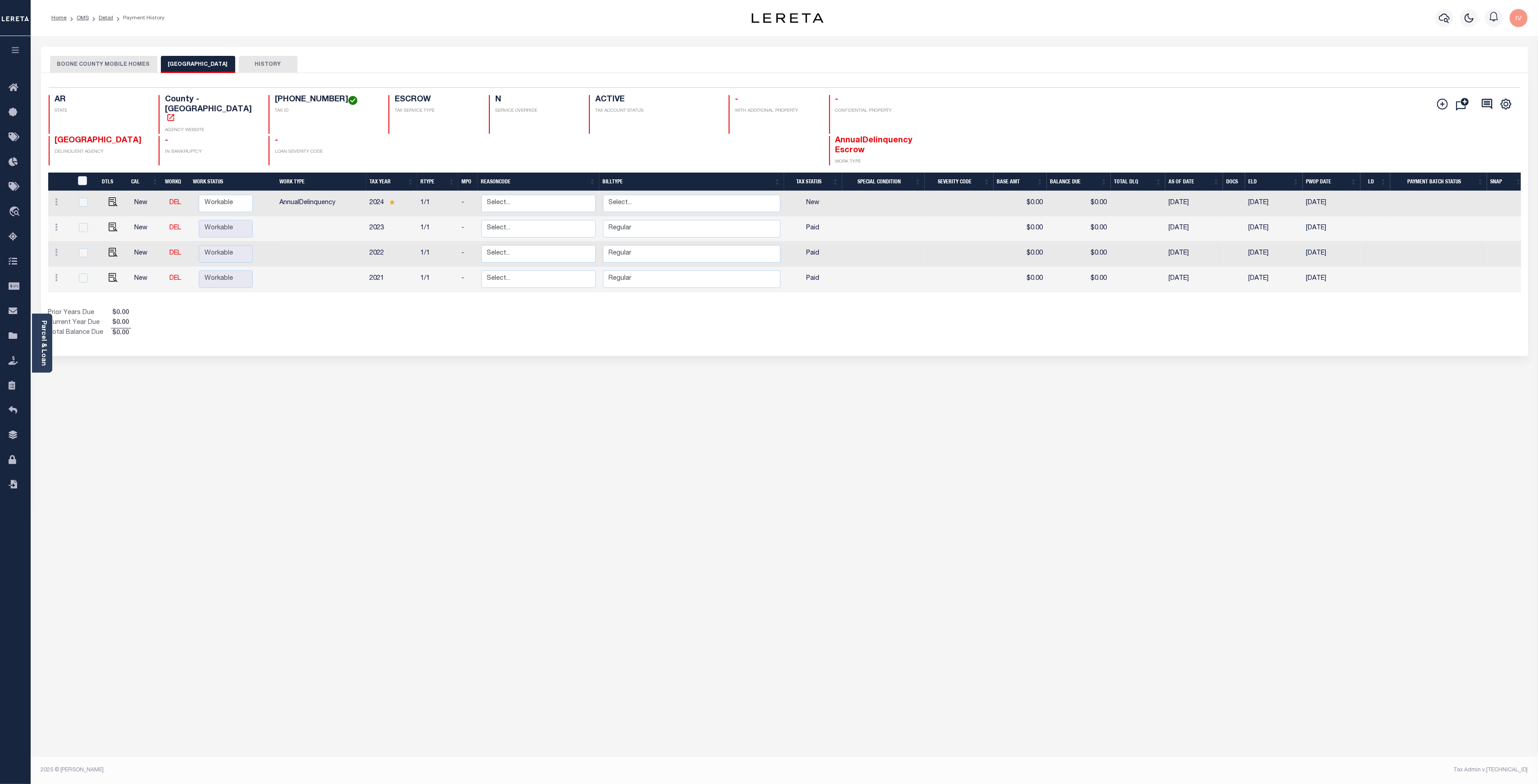
drag, startPoint x: 267, startPoint y: 181, endPoint x: 343, endPoint y: 184, distance: 76.1
click at [343, 184] on div "DTLS CAL WorkQ Work Status Work Type Tax Year RType MPO ReasonCode BillType Tax…" at bounding box center [784, 235] width 1473 height 125
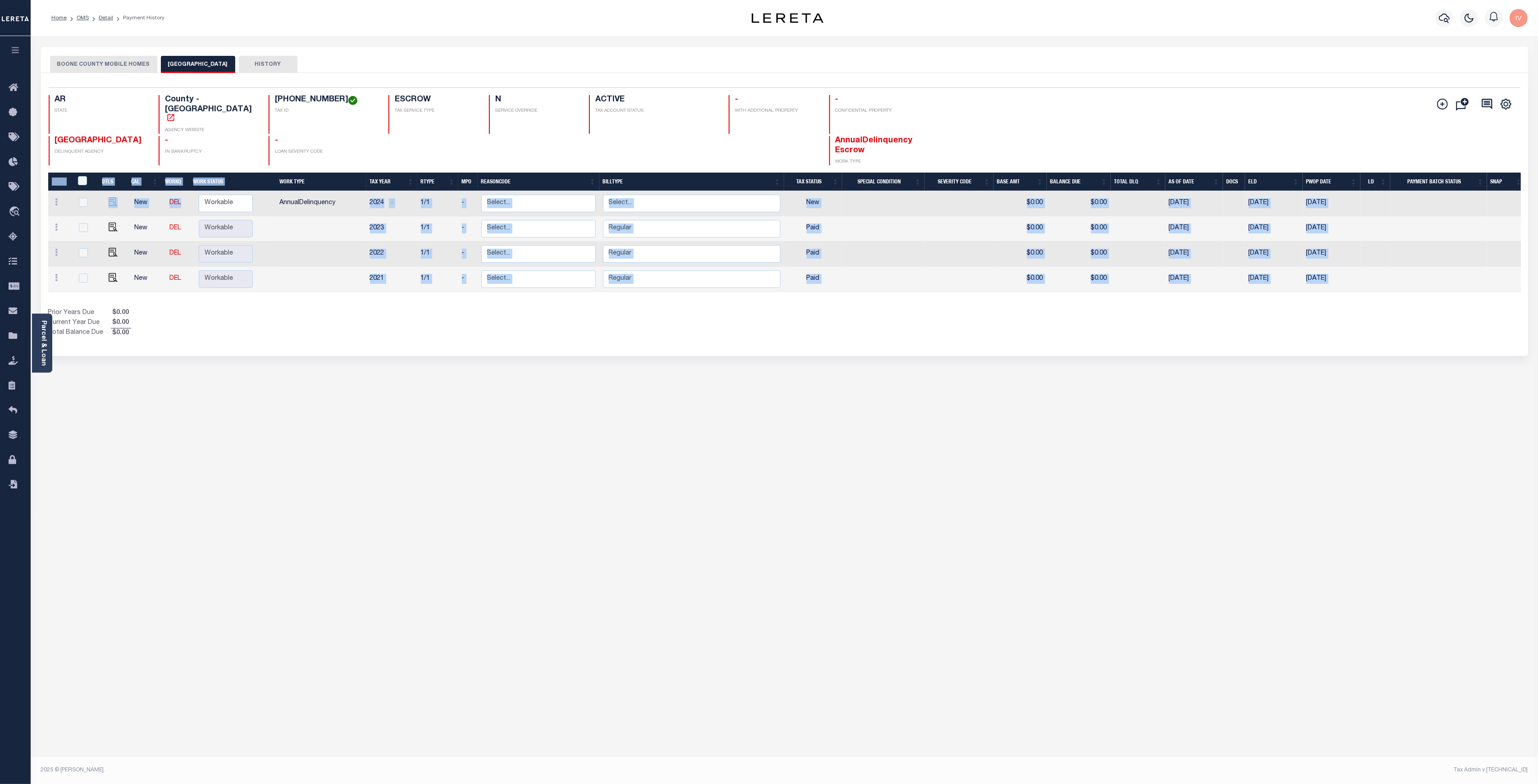
drag, startPoint x: 343, startPoint y: 184, endPoint x: 274, endPoint y: 189, distance: 69.2
click at [274, 189] on div "DTLS CAL WorkQ Work Status Work Type Tax Year RType MPO ReasonCode BillType Tax…" at bounding box center [784, 235] width 1473 height 125
click at [116, 66] on button "BOONE COUNTY MOBILE HOMES" at bounding box center [103, 65] width 107 height 17
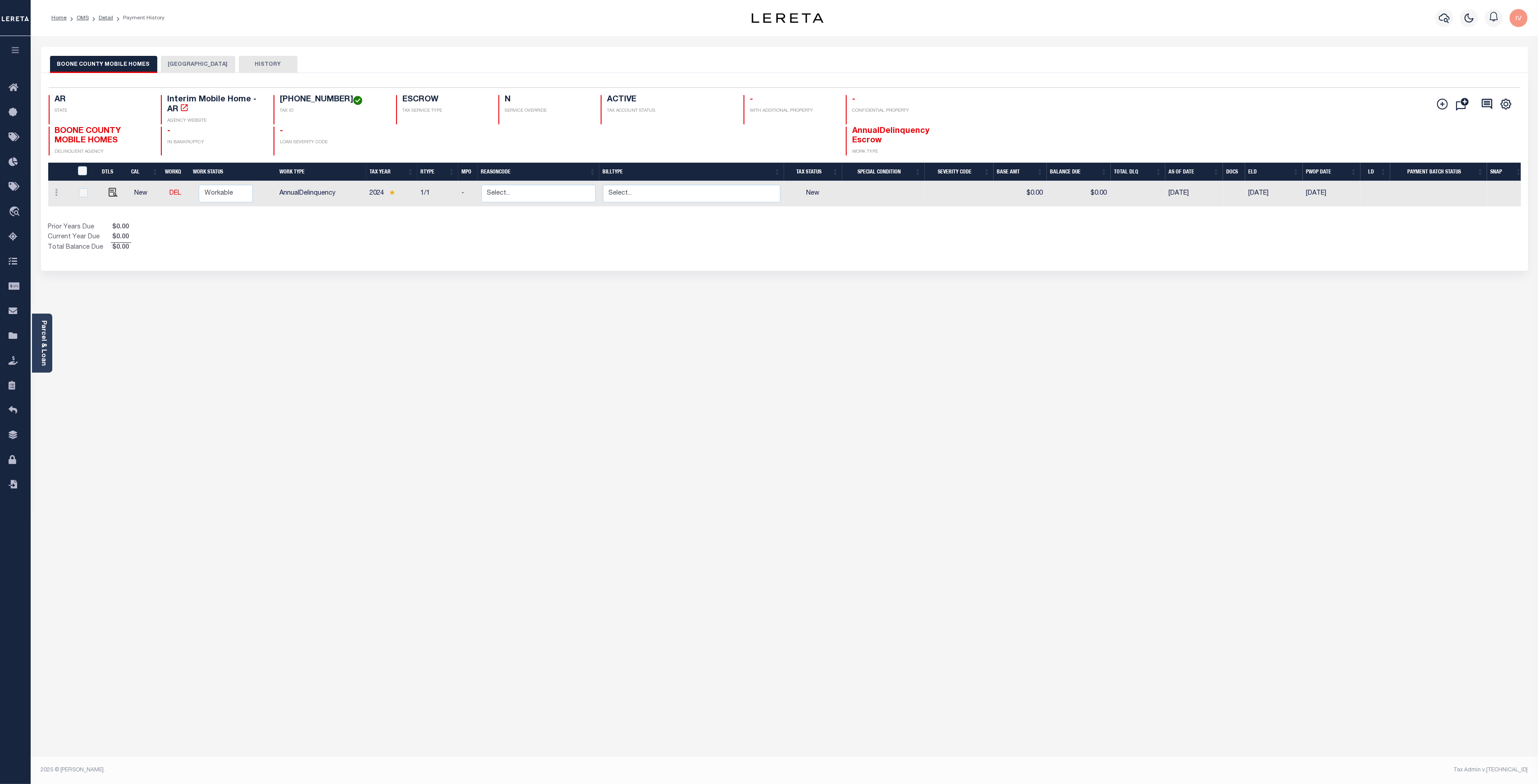
click at [172, 67] on button "BOONE COUNTY" at bounding box center [198, 65] width 74 height 17
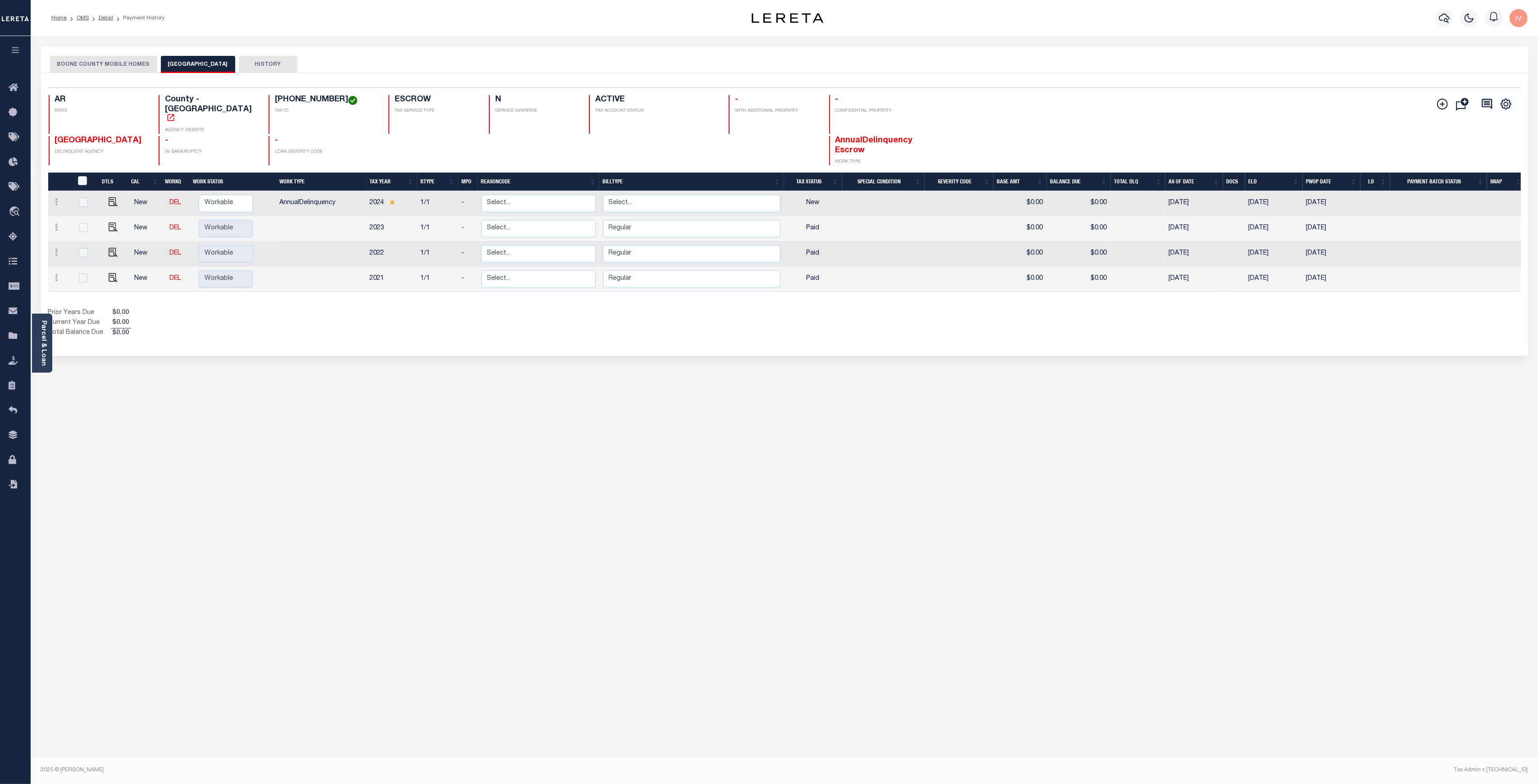
click at [135, 63] on button "BOONE COUNTY MOBILE HOMES" at bounding box center [103, 65] width 107 height 17
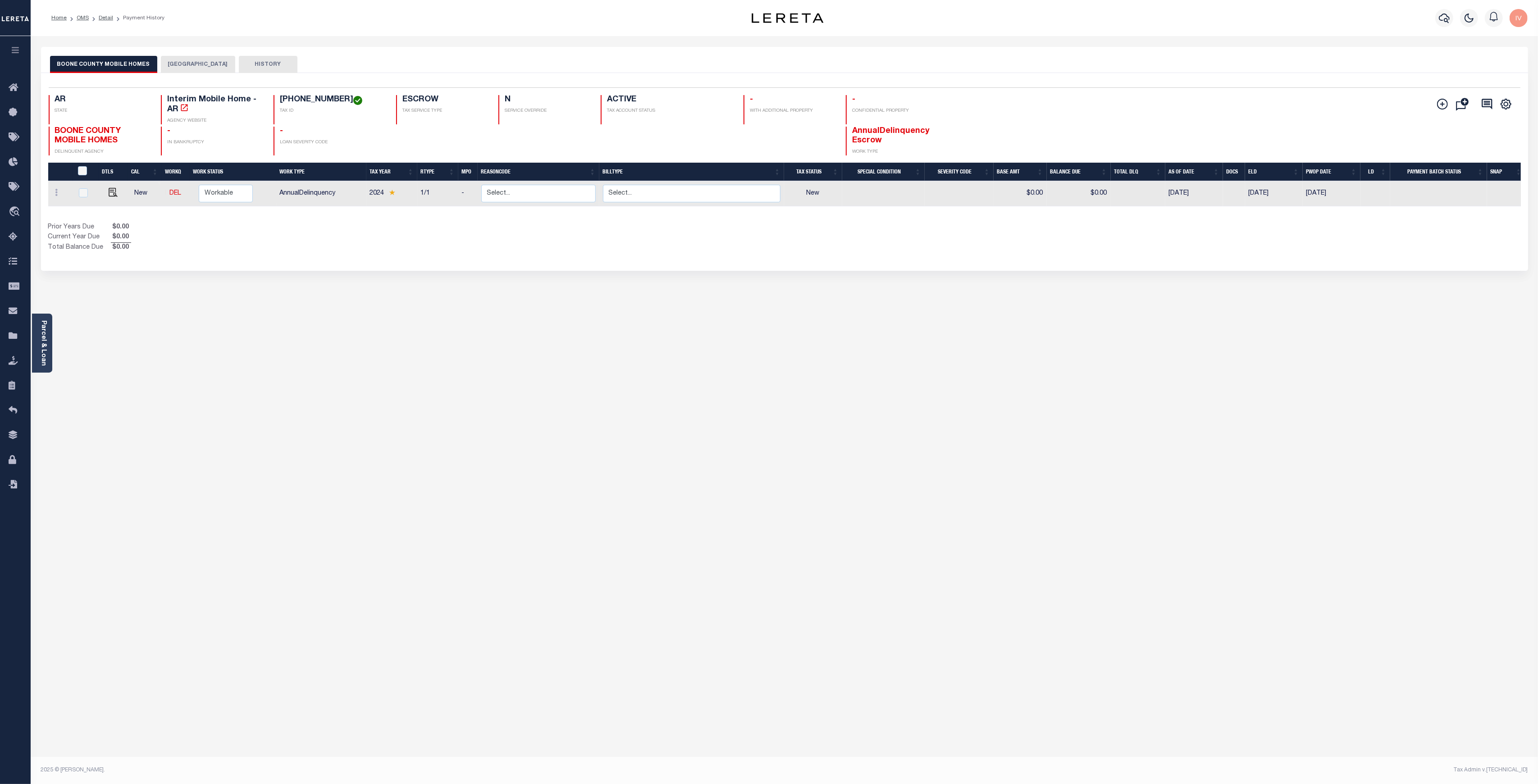
click at [987, 215] on div "DTLS CAL WorkQ Work Status Work Type Tax Year RType MPO ReasonCode BillType Tax…" at bounding box center [784, 208] width 1473 height 90
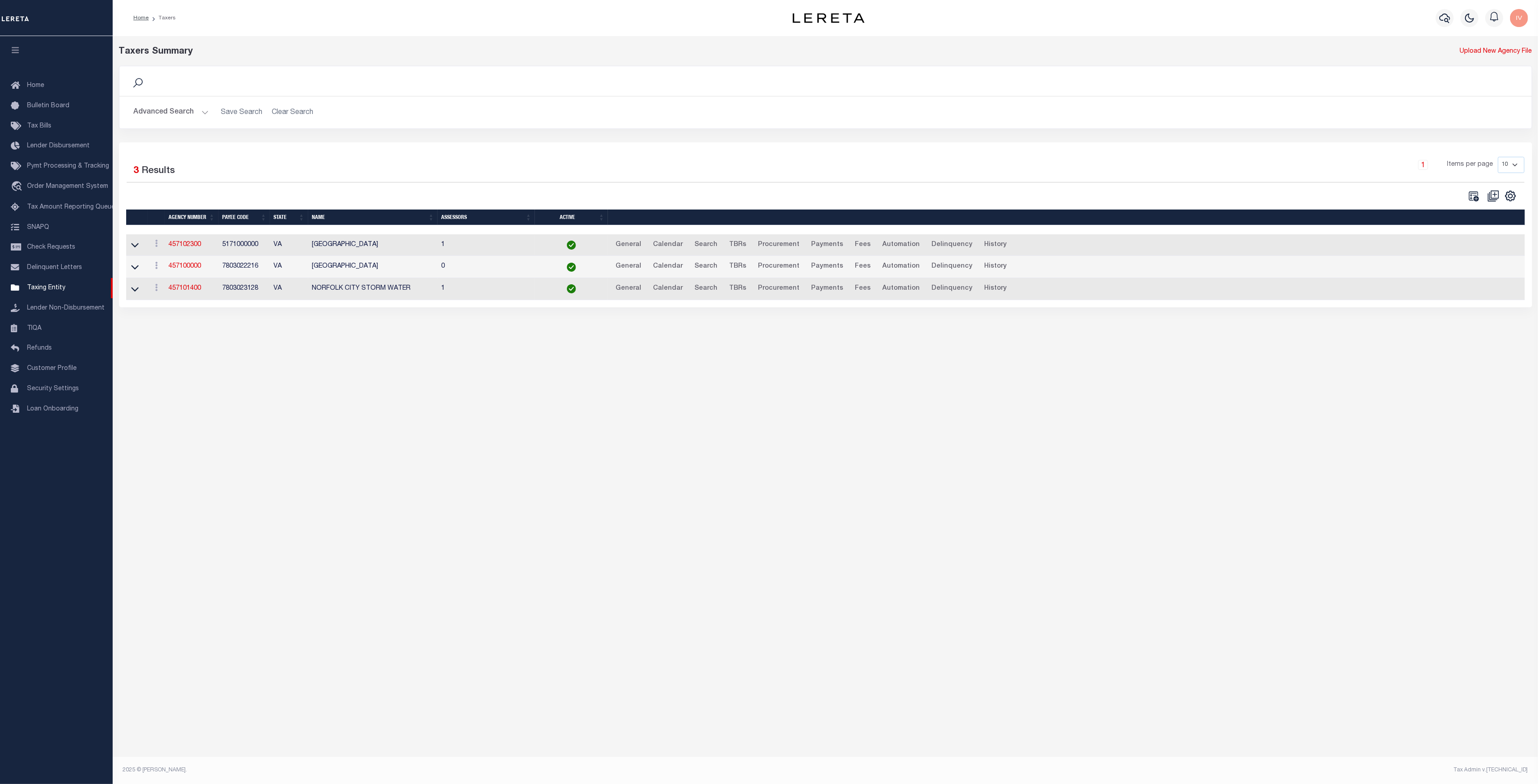
click at [203, 109] on button "Advanced Search" at bounding box center [171, 112] width 75 height 17
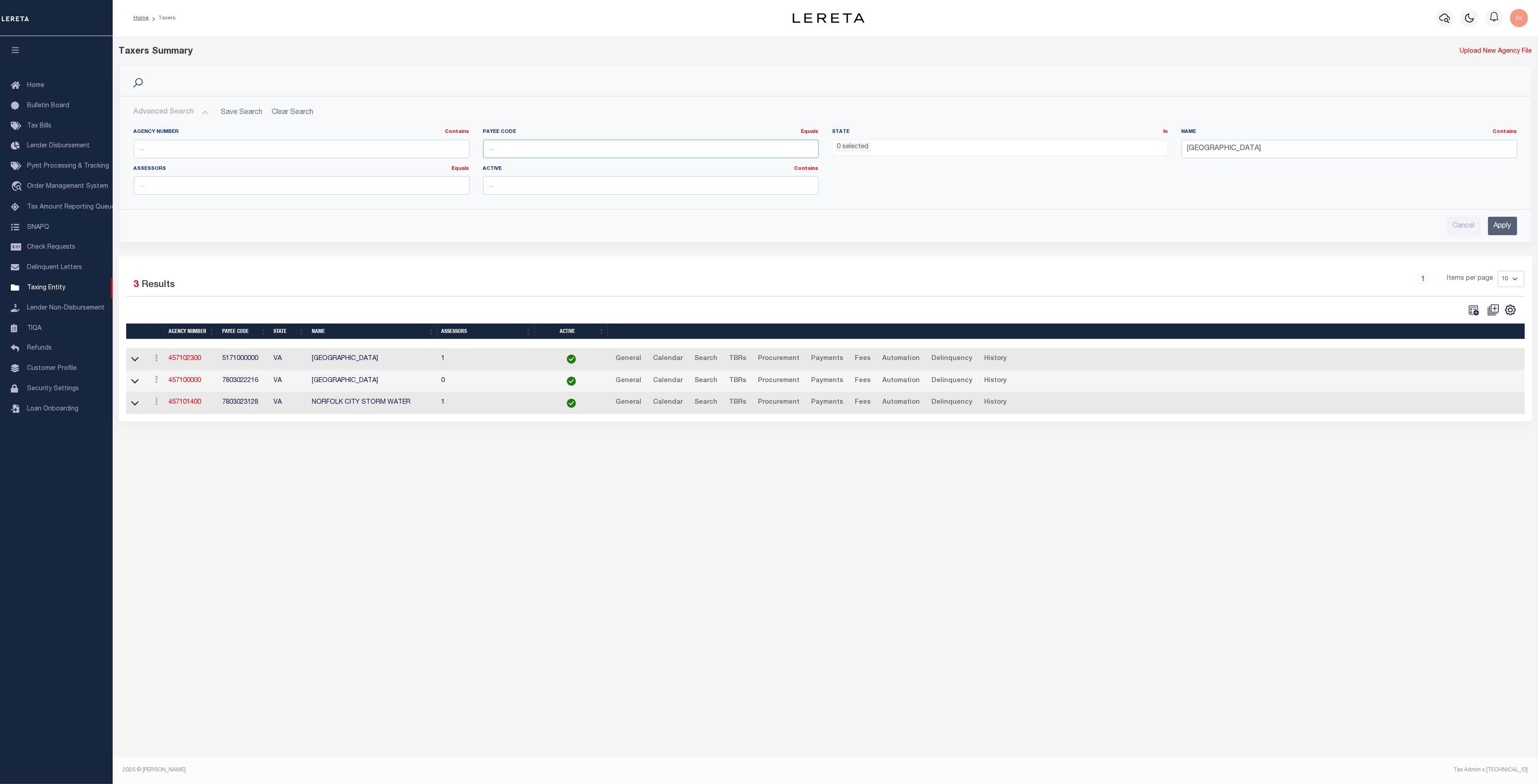
click at [592, 143] on input "number" at bounding box center [650, 148] width 335 height 18
click at [258, 142] on input "text" at bounding box center [301, 148] width 335 height 18
click at [1254, 150] on input "[GEOGRAPHIC_DATA]" at bounding box center [1349, 148] width 335 height 18
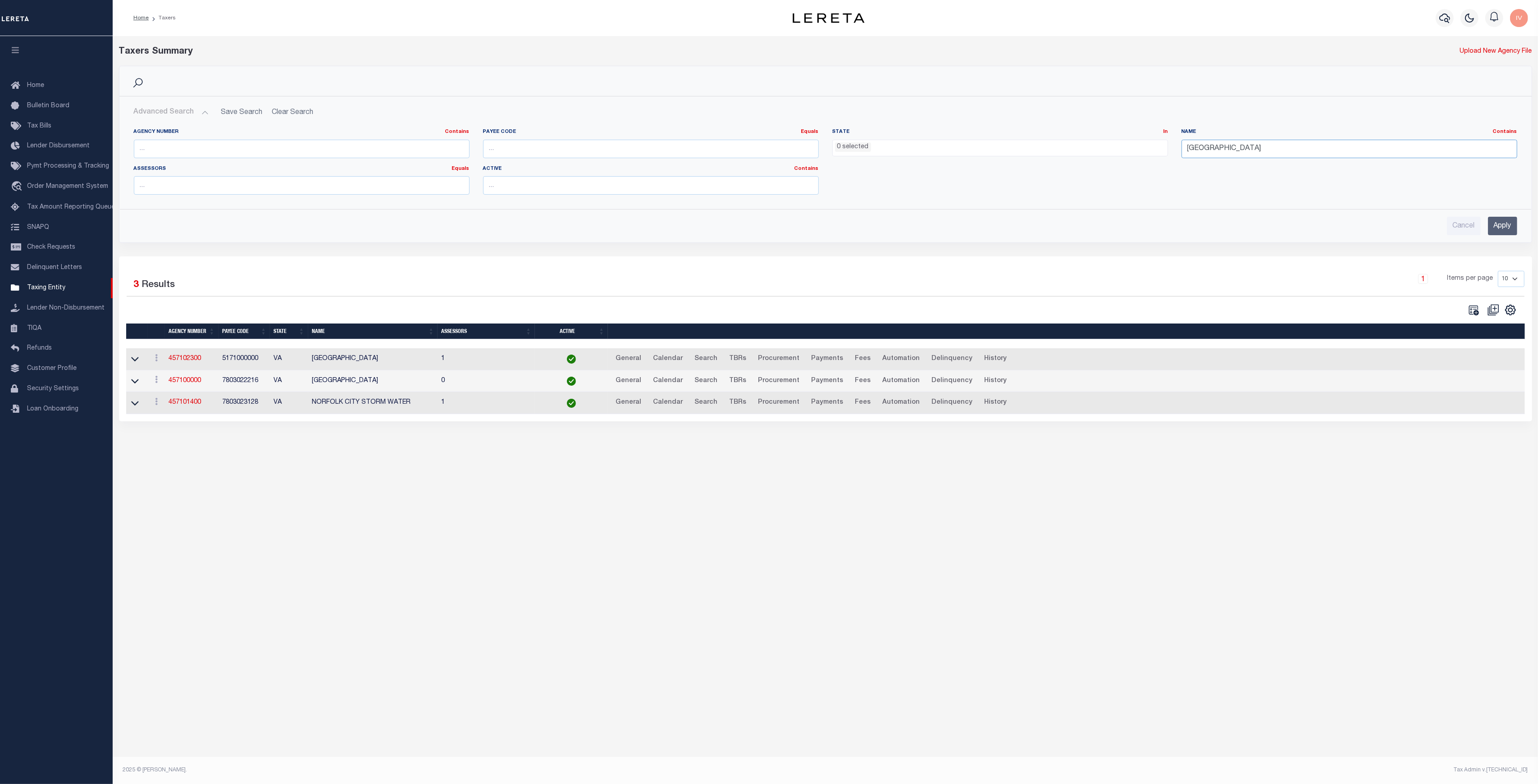
type input "[GEOGRAPHIC_DATA]"
click at [1488, 220] on input "Apply" at bounding box center [1502, 225] width 29 height 18
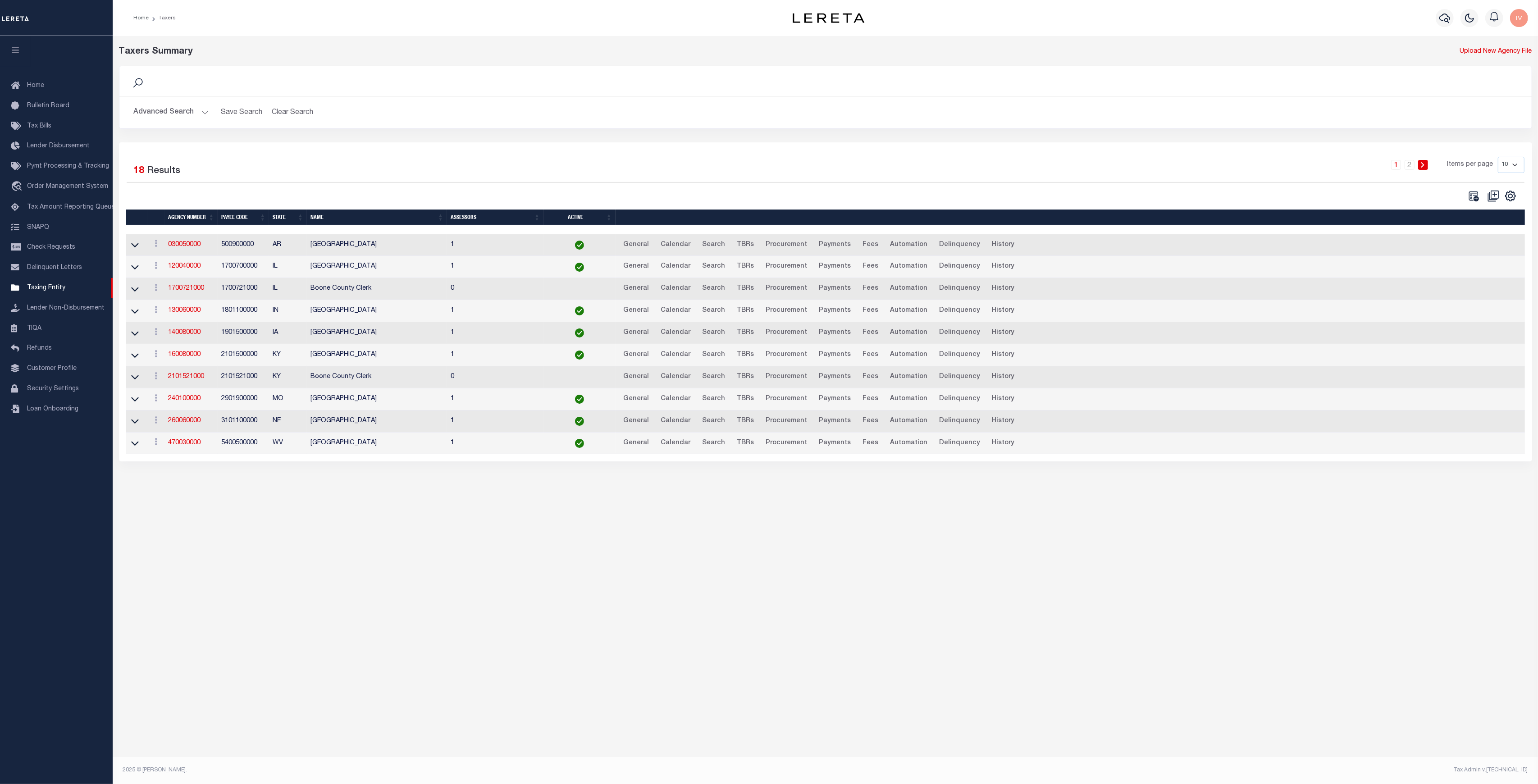
click at [413, 520] on div "Taxers Summary Upload New Agency File Search Advanced Search Save Search Clear …" at bounding box center [825, 389] width 1425 height 705
click at [1492, 160] on span "Items per page" at bounding box center [1470, 165] width 46 height 10
click at [1501, 161] on select "10 25 50 100" at bounding box center [1511, 165] width 27 height 16
select select "25"
click at [1498, 157] on select "10 25 50 100" at bounding box center [1511, 165] width 27 height 16
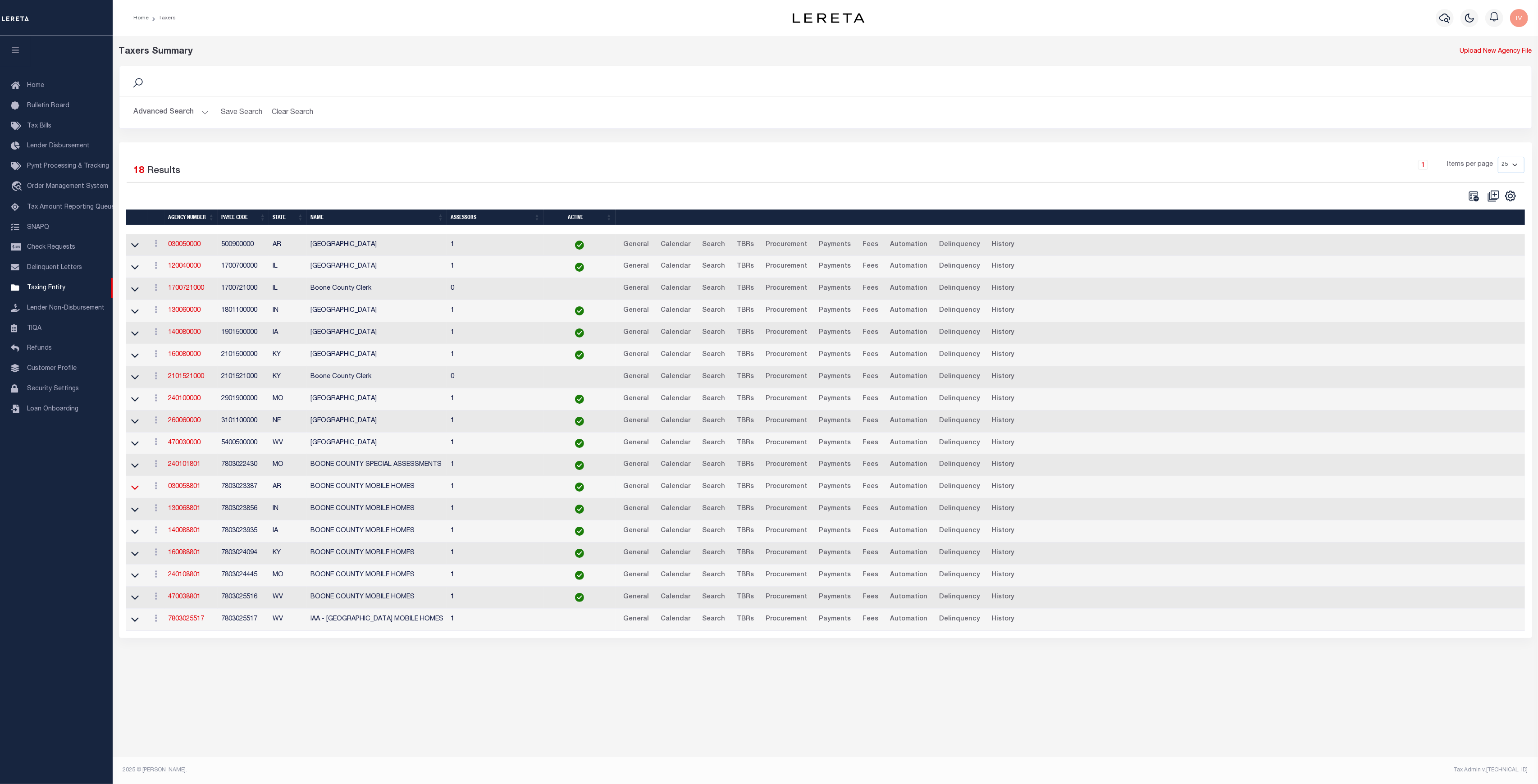
click at [138, 484] on icon at bounding box center [135, 487] width 8 height 9
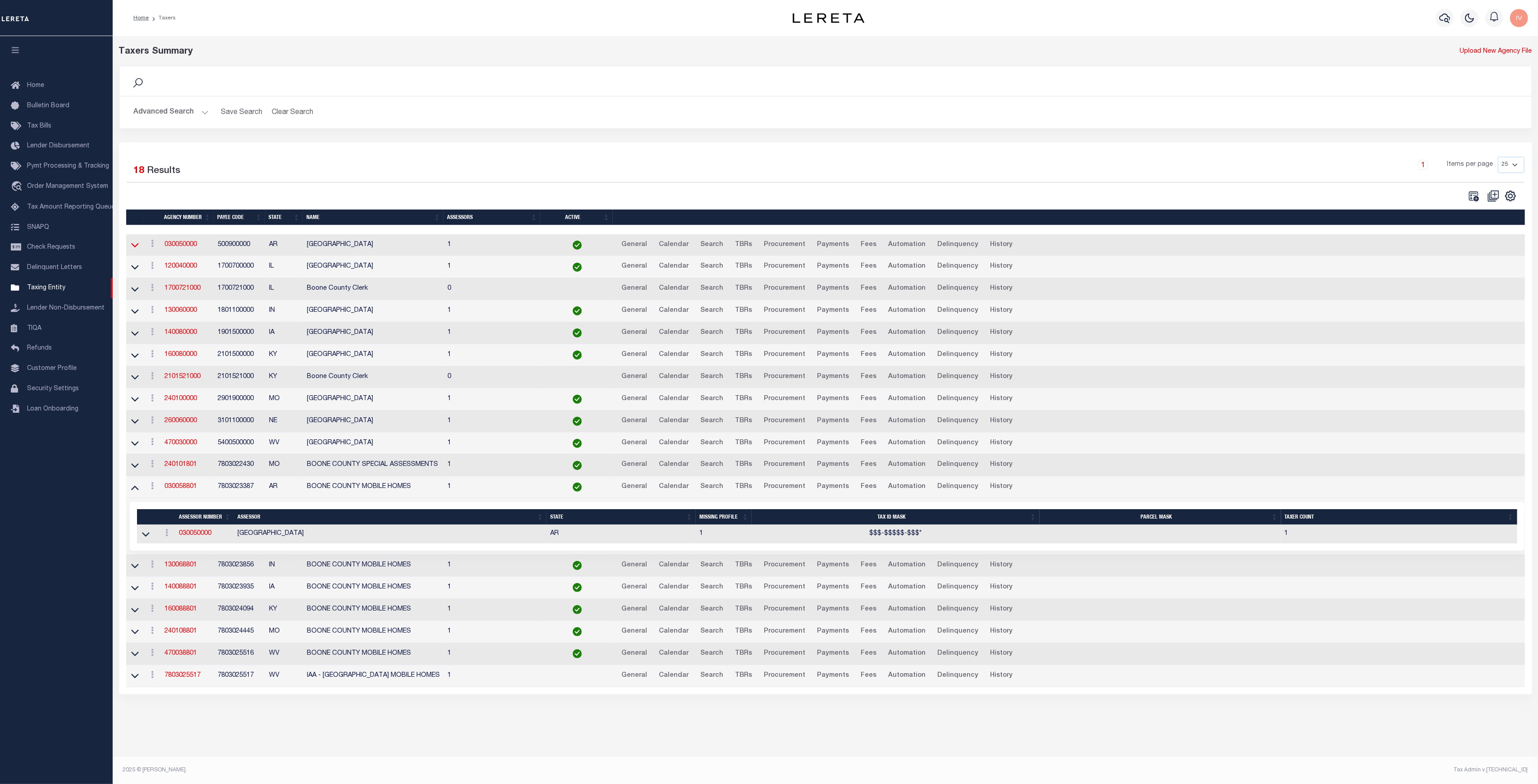
click at [137, 244] on icon at bounding box center [135, 244] width 8 height 9
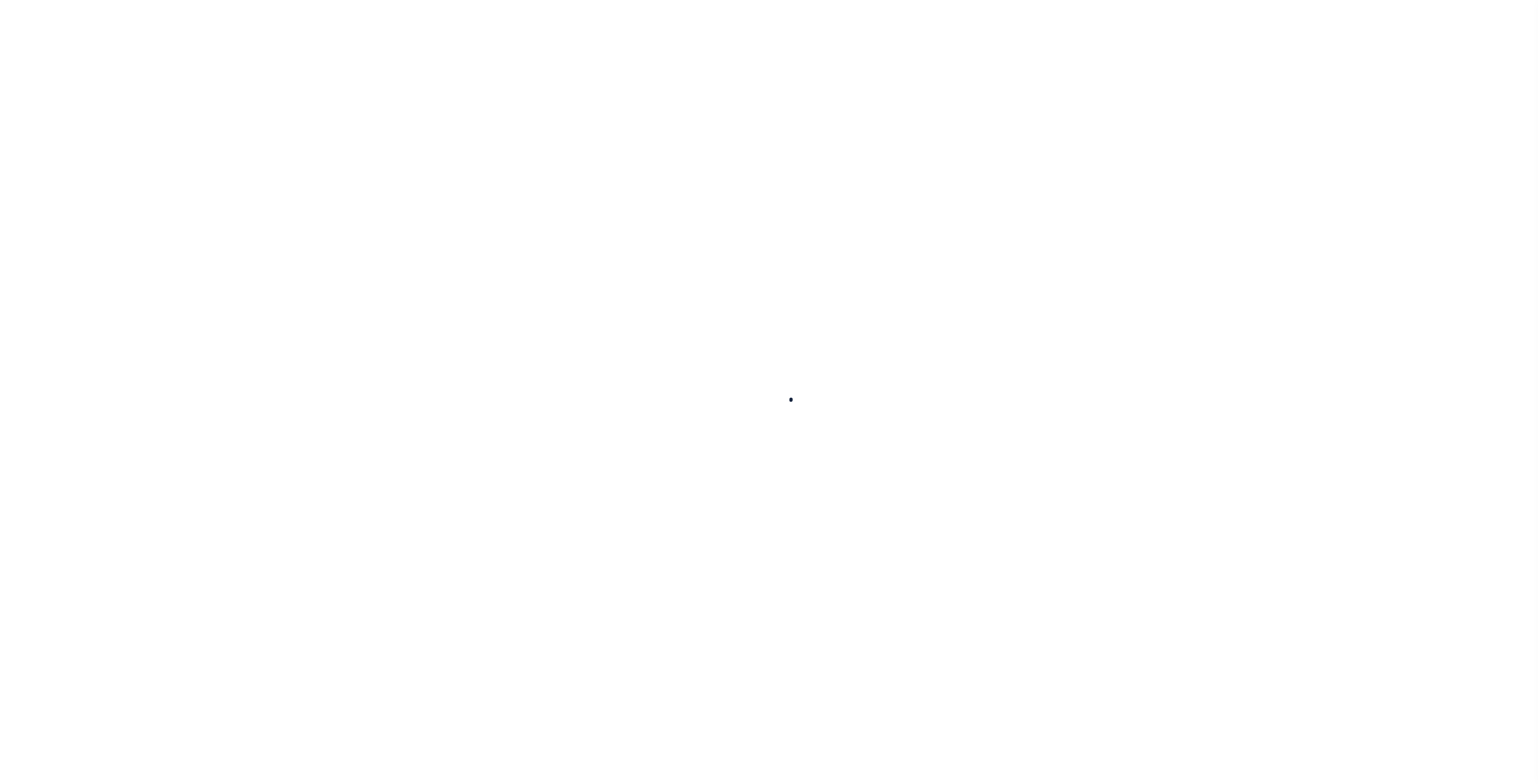
select select
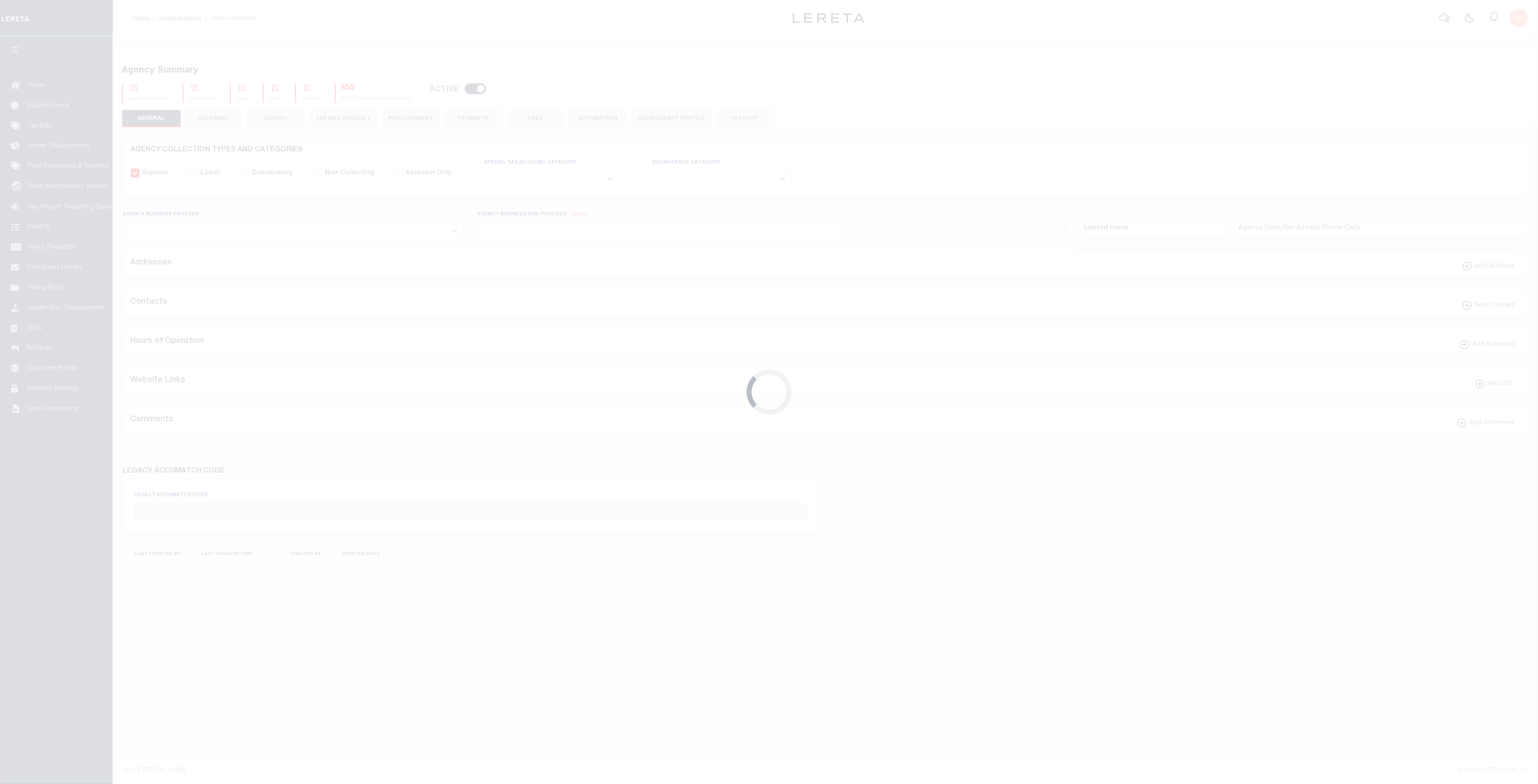
checkbox input "false"
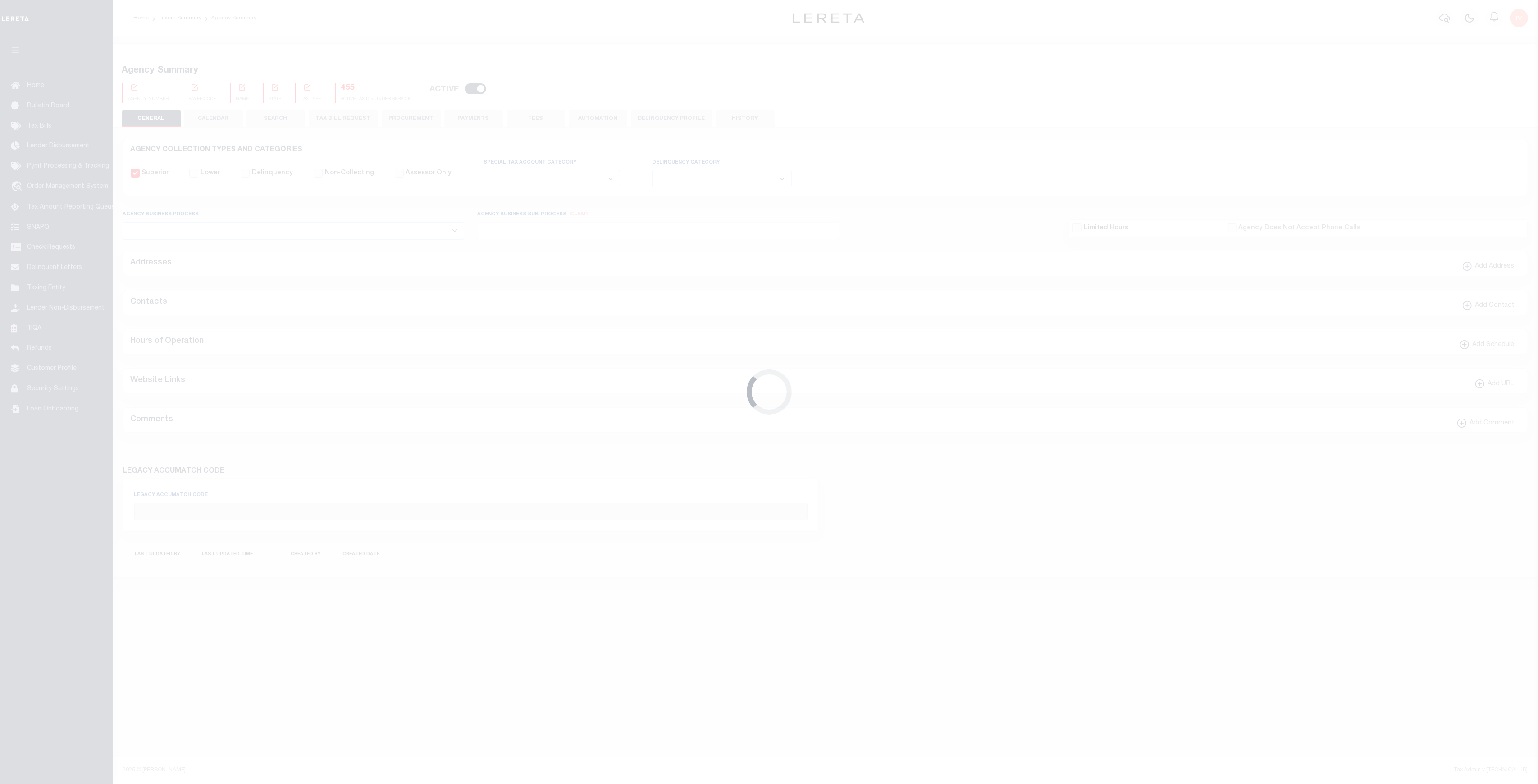
type input "500900000"
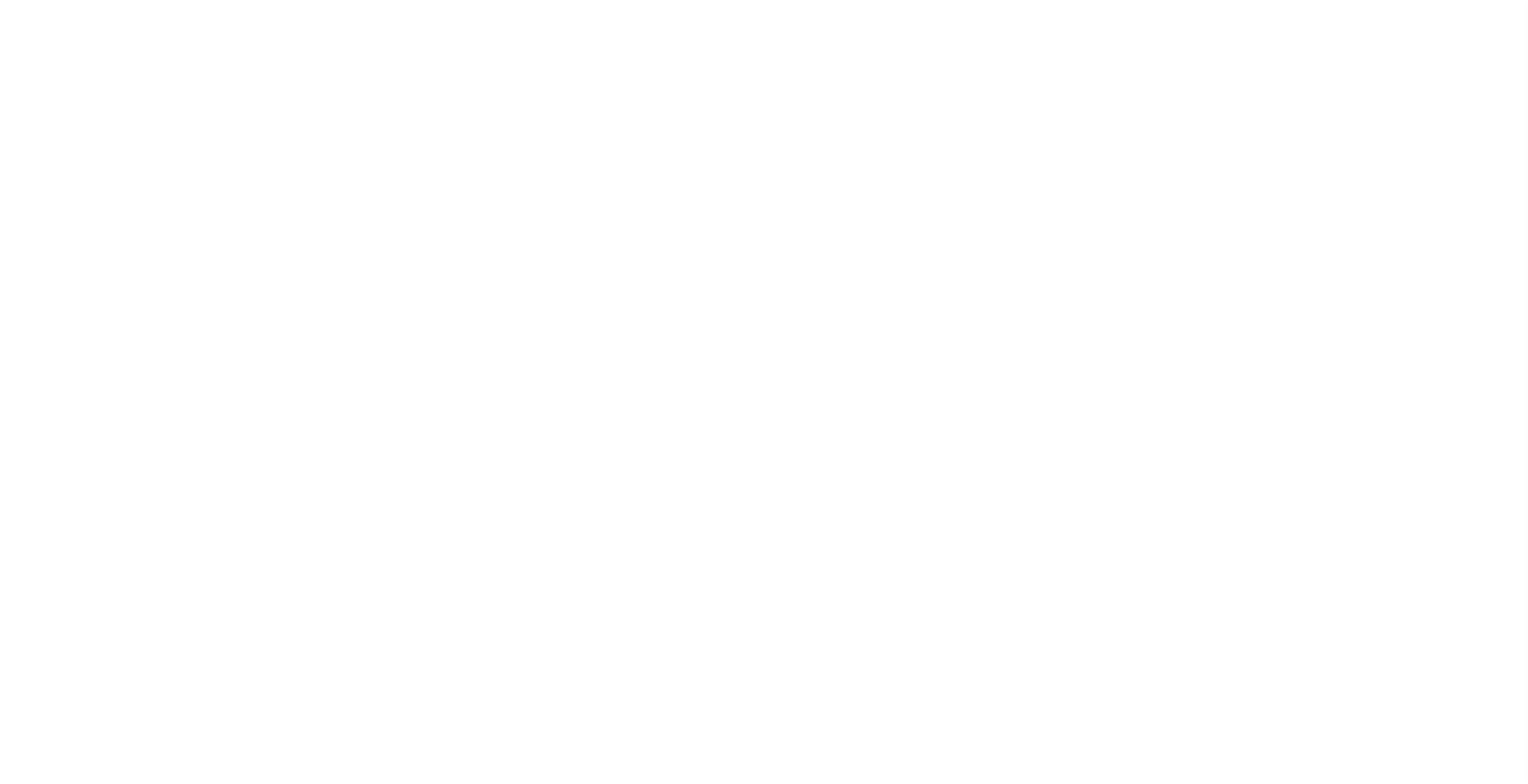
select select
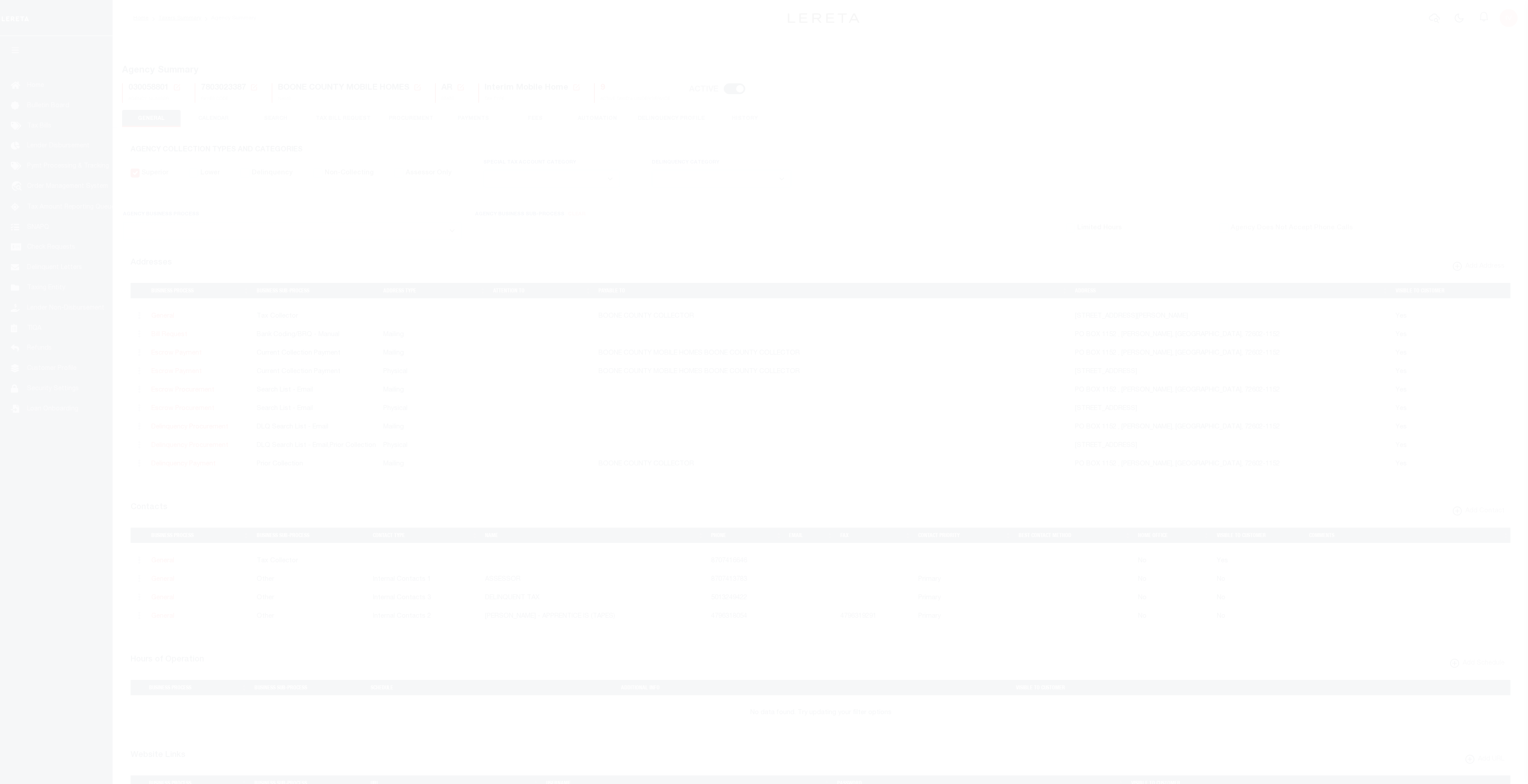
select select
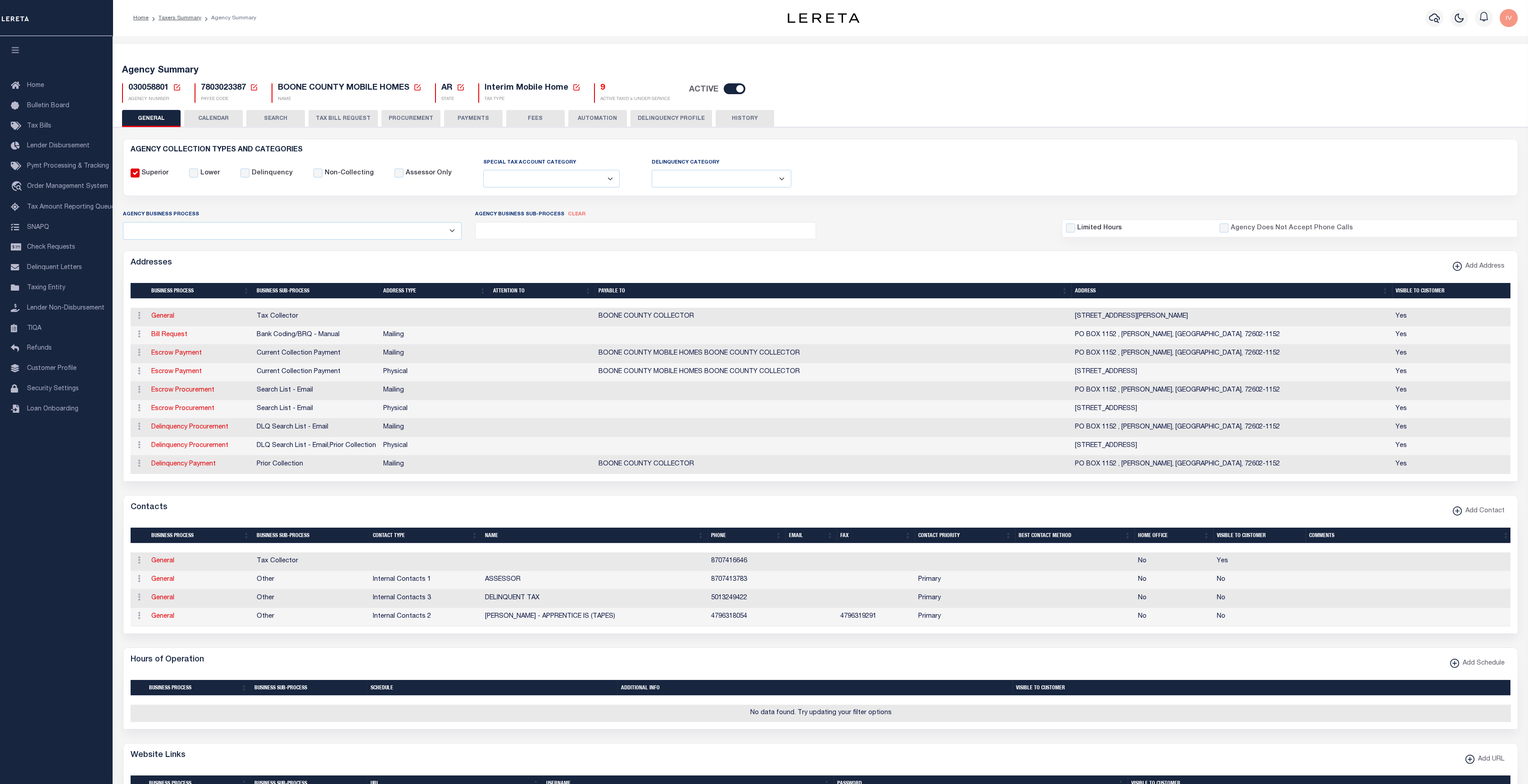
drag, startPoint x: 595, startPoint y: 87, endPoint x: 664, endPoint y: 97, distance: 69.7
click at [664, 97] on div "9 ACTIVE TAXID's UNDER SERVICE" at bounding box center [632, 93] width 76 height 20
click at [577, 57] on div "Agency Summary 030058801 Agency Number Edit Cancel Ok New Agency Number Cancel …" at bounding box center [820, 82] width 1419 height 55
click at [607, 88] on h5 "9" at bounding box center [636, 89] width 70 height 10
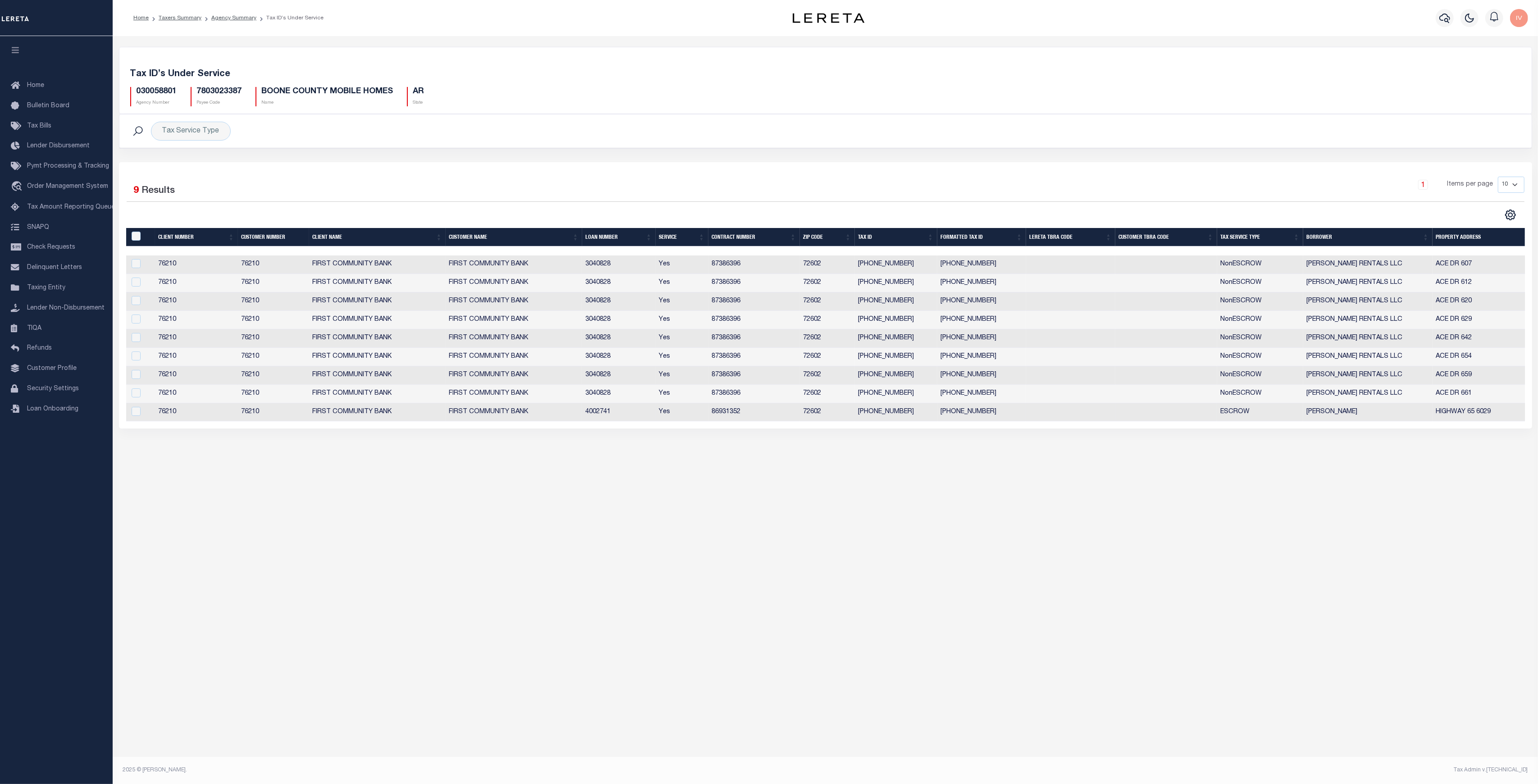
drag, startPoint x: 1310, startPoint y: 411, endPoint x: 1369, endPoint y: 407, distance: 59.1
click at [1369, 407] on tr "76210 76210 FIRST COMMUNITY BANK FIRST COMMUNITY BANK 4002741 Yes 86931352 7260…" at bounding box center [829, 412] width 1406 height 18
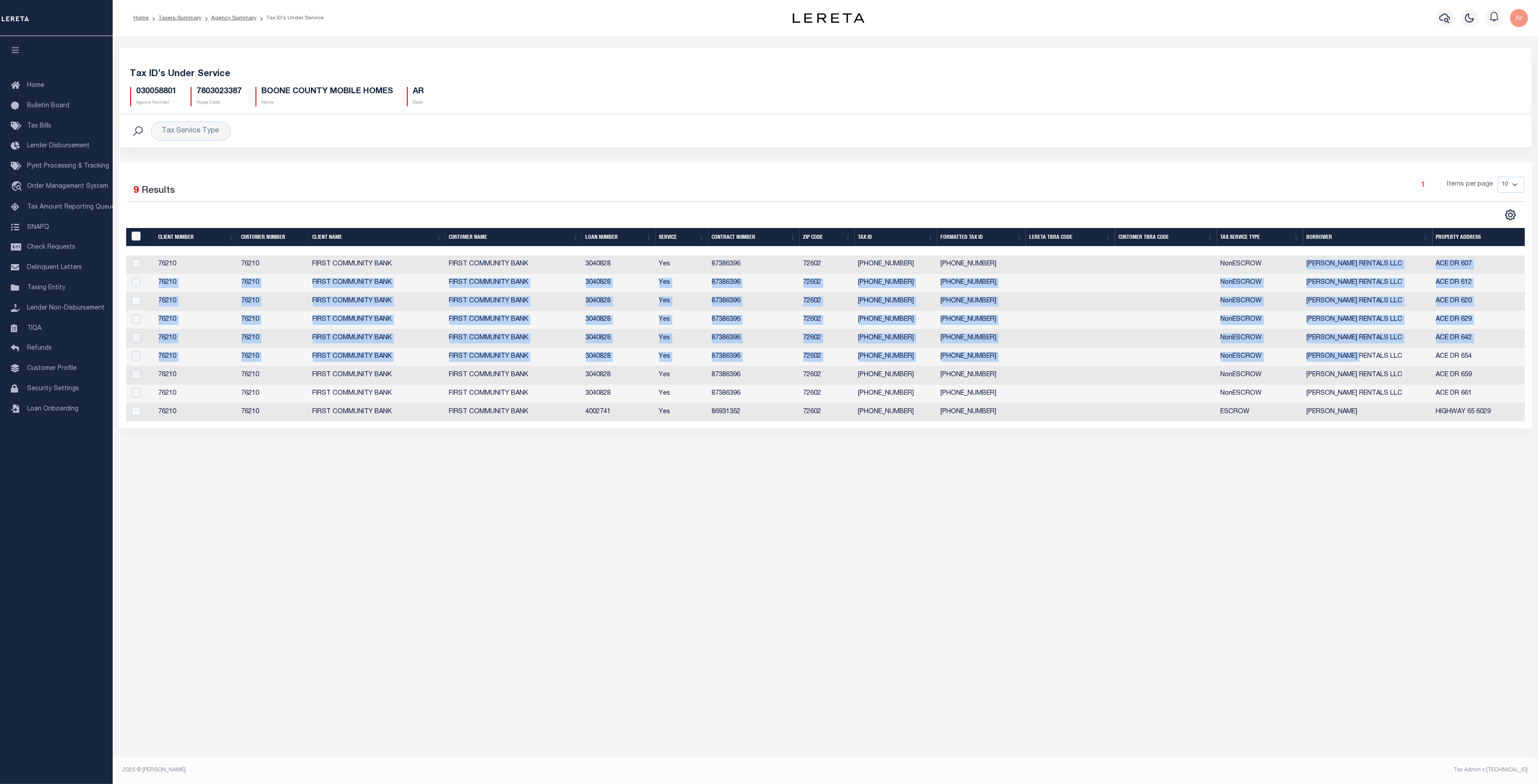
drag, startPoint x: 1300, startPoint y: 257, endPoint x: 1362, endPoint y: 358, distance: 118.5
click at [1362, 357] on tbody "76210 76210 FIRST COMMUNITY BANK FIRST COMMUNITY BANK 3040828 Yes 87386396 7260…" at bounding box center [829, 338] width 1406 height 166
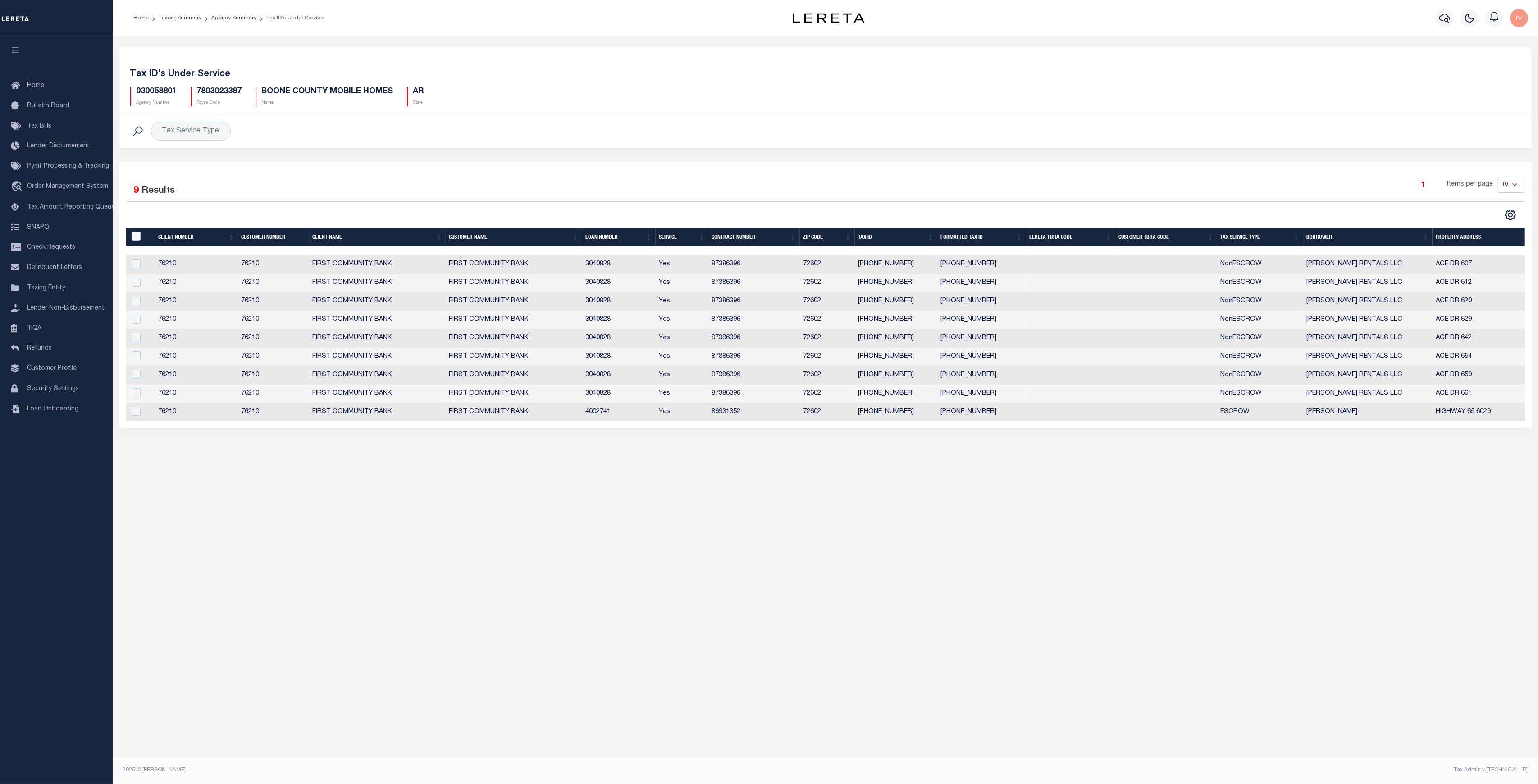
click at [1398, 364] on td "[PERSON_NAME] RENTALS LLC" at bounding box center [1368, 356] width 130 height 18
checkbox input "true"
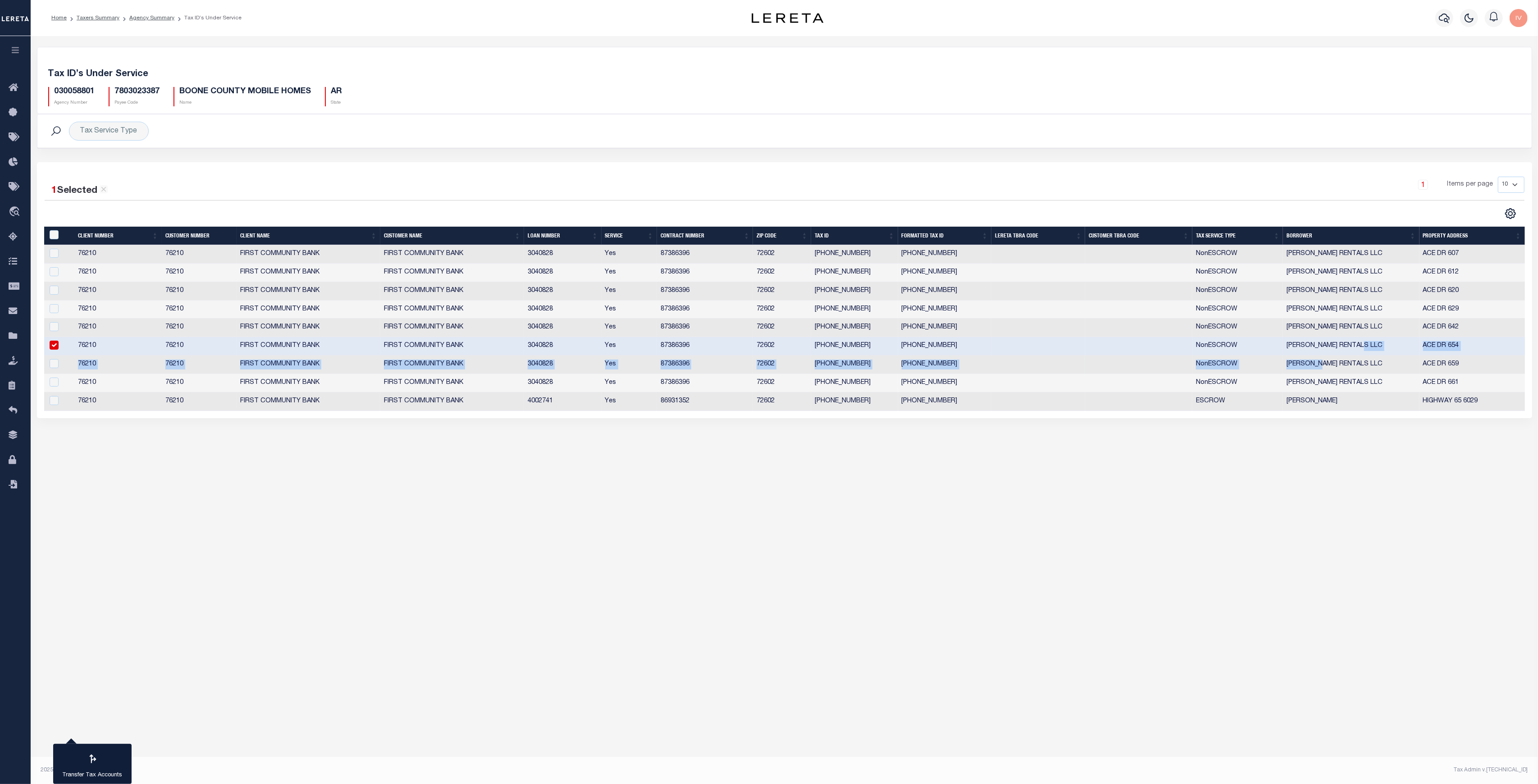
drag, startPoint x: 1395, startPoint y: 353, endPoint x: 1318, endPoint y: 358, distance: 77.2
click at [1318, 358] on tbody "76210 76210 FIRST COMMUNITY BANK FIRST COMMUNITY BANK 3040828 Yes 87386396 7260…" at bounding box center [784, 328] width 1481 height 166
drag, startPoint x: 1227, startPoint y: 482, endPoint x: 1227, endPoint y: 475, distance: 7.0
click at [1228, 481] on div "Tax Account Transfer Transfer from Agency: Transfer to Agency: - Select Transfe…" at bounding box center [784, 389] width 1507 height 705
